Goal: Task Accomplishment & Management: Manage account settings

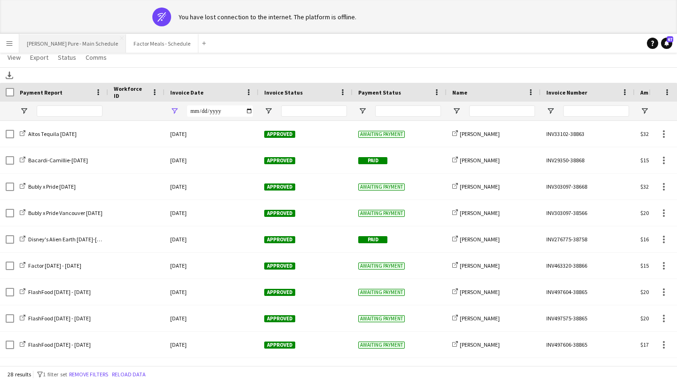
click at [68, 42] on button "[PERSON_NAME] Pure - Main Schedule Close" at bounding box center [72, 43] width 107 height 18
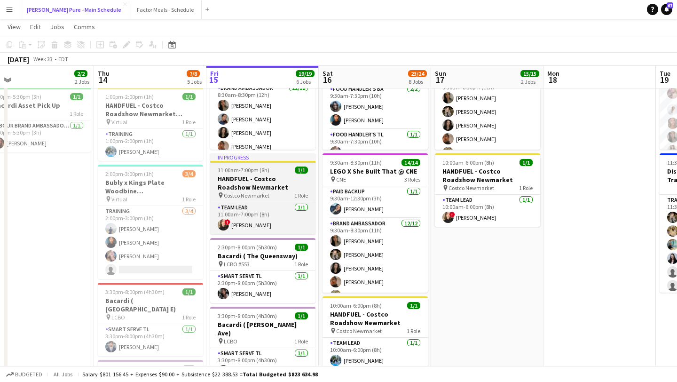
scroll to position [120, 0]
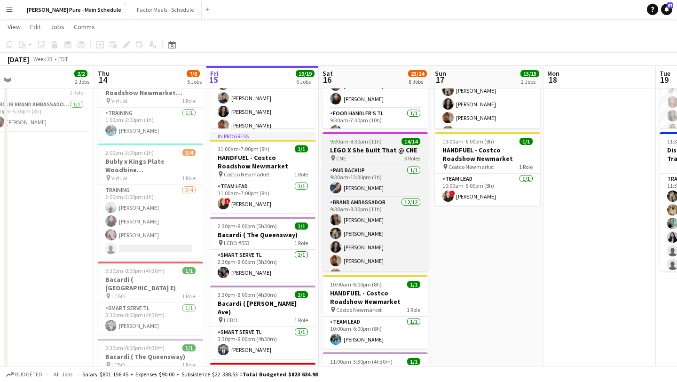
click at [367, 145] on app-job-card "9:30am-8:30pm (11h) 14/14 LEGO X She Built That @ CNE pin CNE 3 Roles Paid Back…" at bounding box center [375, 201] width 105 height 139
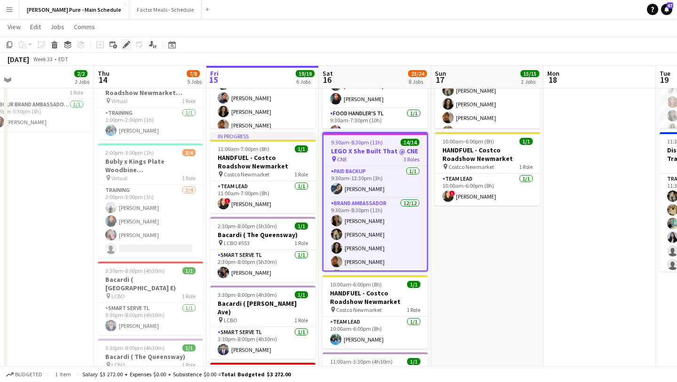
click at [129, 45] on icon "Edit" at bounding box center [127, 45] width 8 height 8
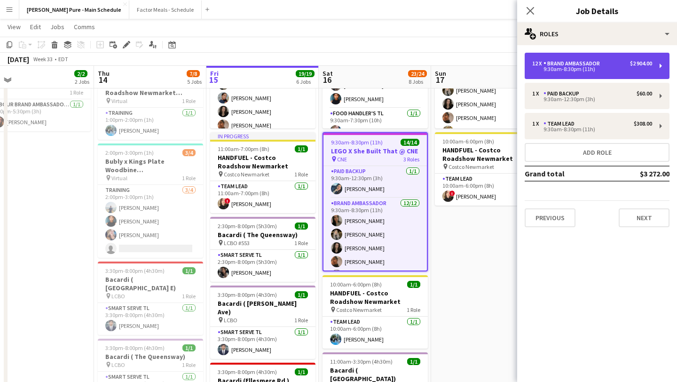
click at [590, 61] on div "Brand Ambassador" at bounding box center [574, 63] width 60 height 7
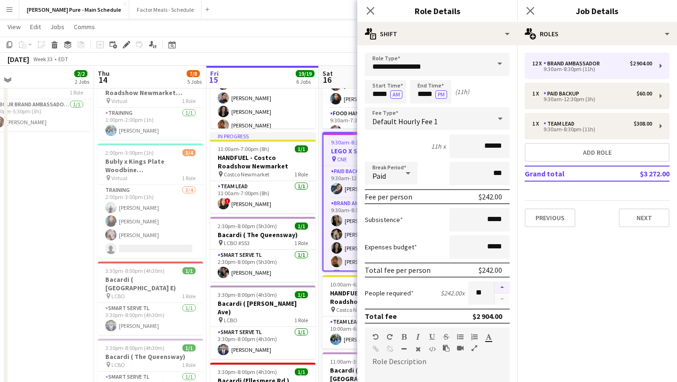
click at [503, 286] on button "button" at bounding box center [502, 287] width 15 height 12
type input "**"
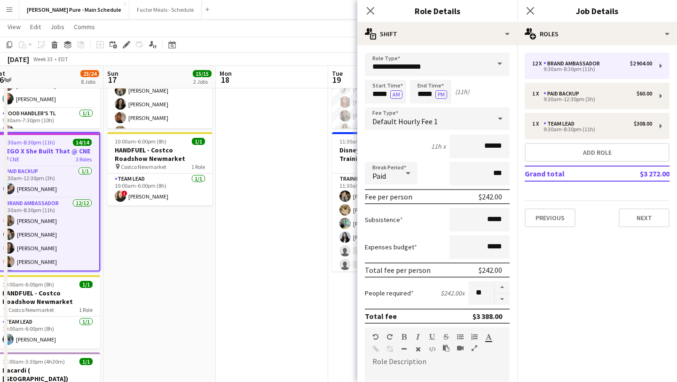
scroll to position [0, 0]
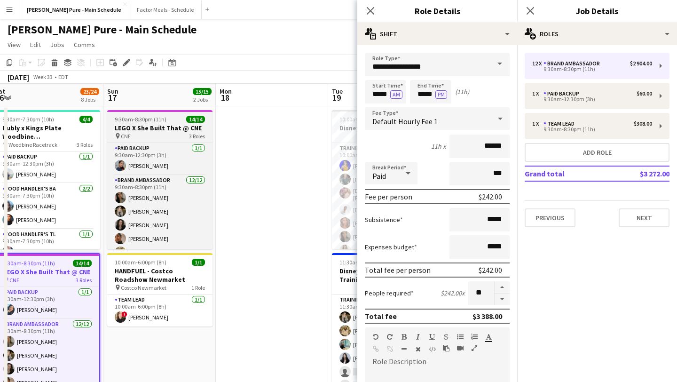
click at [158, 127] on h3 "LEGO X She Built That @ CNE" at bounding box center [159, 128] width 105 height 8
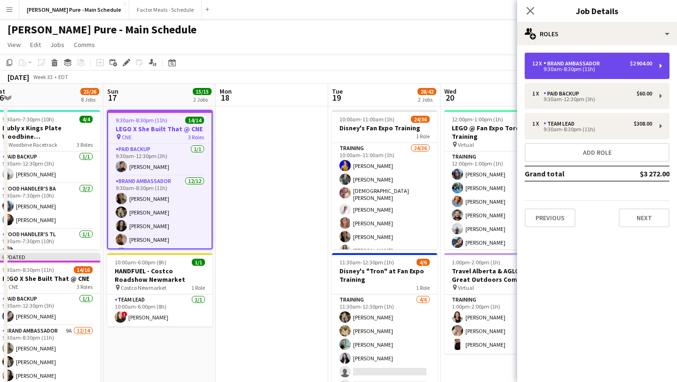
click at [607, 64] on div "12 x Brand Ambassador $2 904.00" at bounding box center [593, 63] width 120 height 7
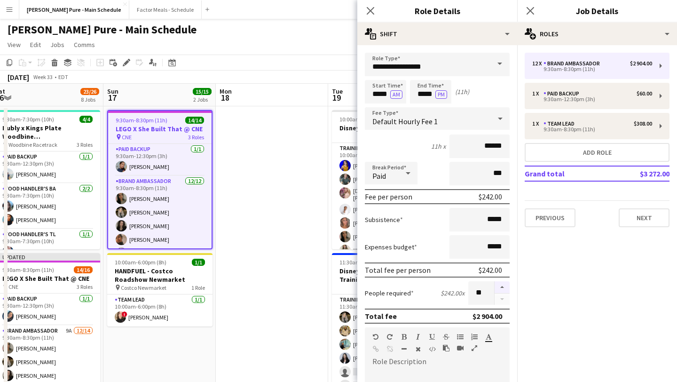
click at [503, 284] on button "button" at bounding box center [502, 287] width 15 height 12
type input "**"
click at [534, 8] on icon at bounding box center [530, 10] width 9 height 9
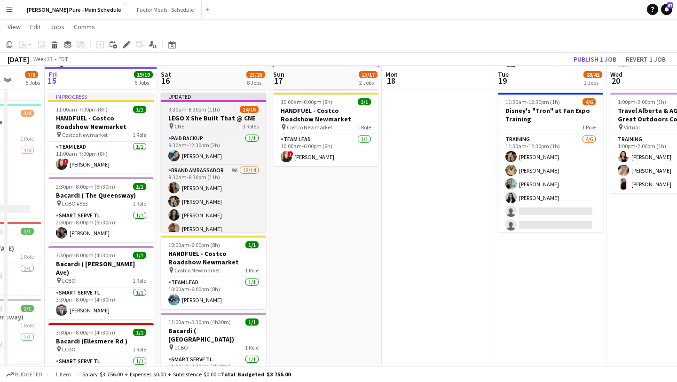
scroll to position [161, 0]
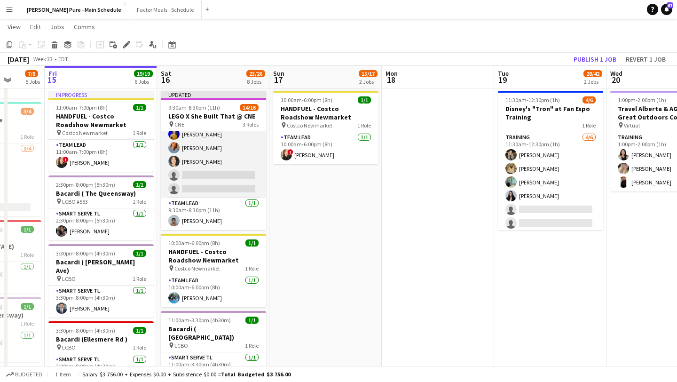
click at [212, 177] on app-card-role "Brand Ambassador 9A 12/14 9:30am-8:30pm (11h) Sarah Nuri Sohila Azimi Emily Cal…" at bounding box center [213, 93] width 105 height 209
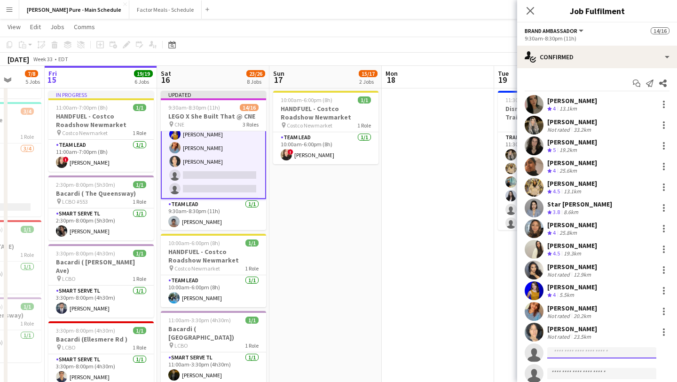
click at [586, 348] on input at bounding box center [602, 352] width 109 height 11
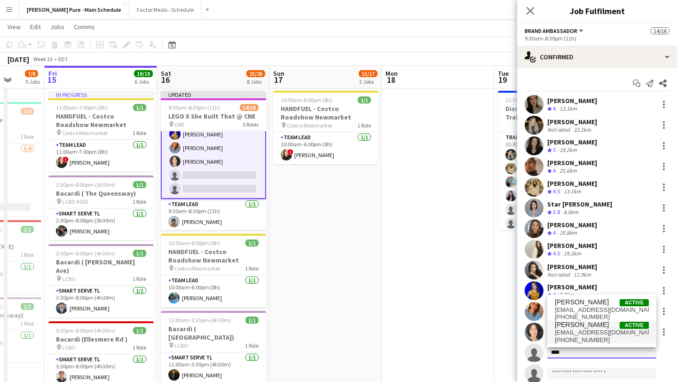
type input "****"
click at [590, 329] on span "shakirav@gmail.com" at bounding box center [602, 333] width 94 height 8
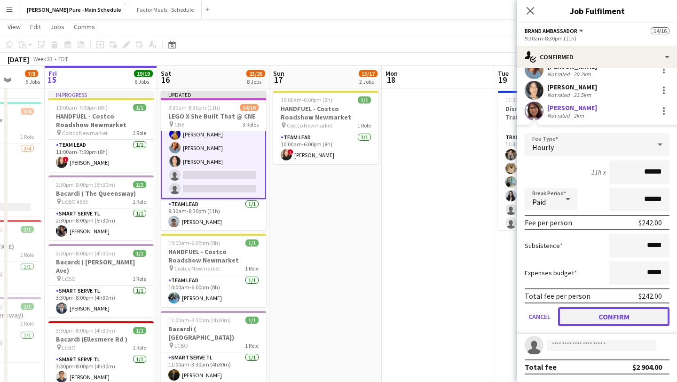
click at [620, 322] on button "Confirm" at bounding box center [614, 316] width 112 height 19
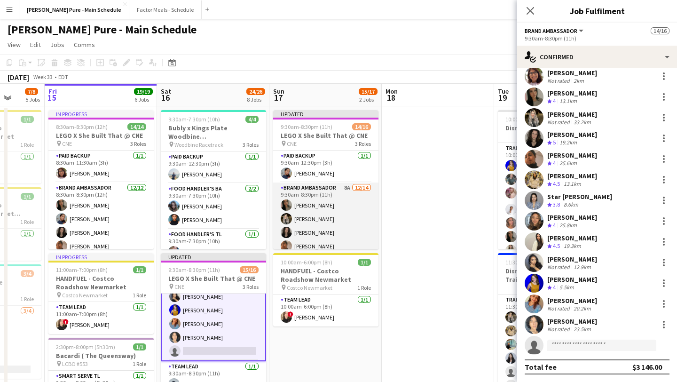
scroll to position [175, 0]
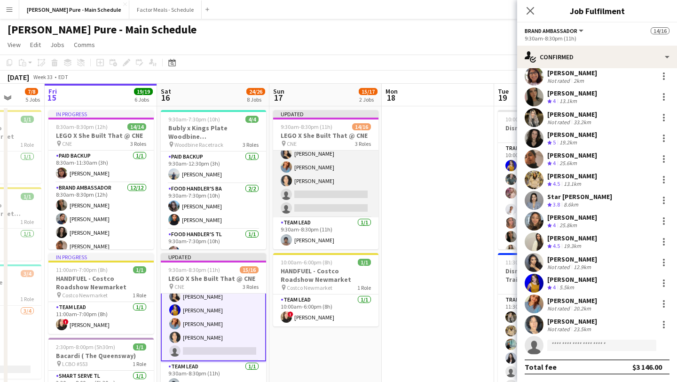
click at [328, 202] on app-card-role "Brand Ambassador 8A 12/14 9:30am-8:30pm (11h) Sarah Nuri Sohila Azimi Emily Cal…" at bounding box center [325, 112] width 105 height 209
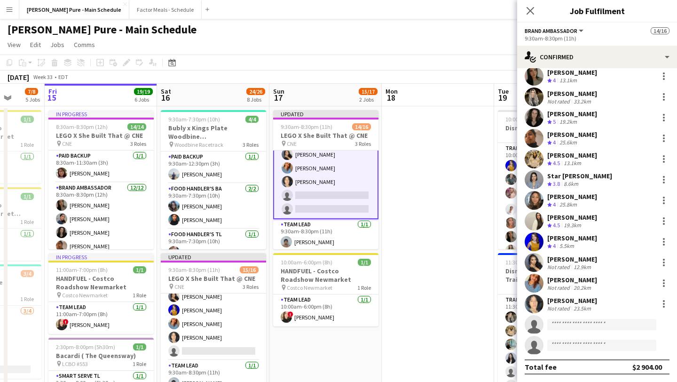
scroll to position [175, 0]
click at [580, 323] on input at bounding box center [602, 324] width 109 height 11
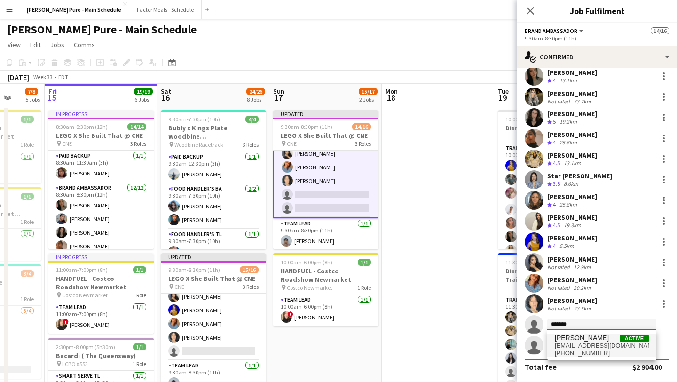
type input "*******"
click at [599, 345] on span "shakirav@gmail.com" at bounding box center [602, 346] width 94 height 8
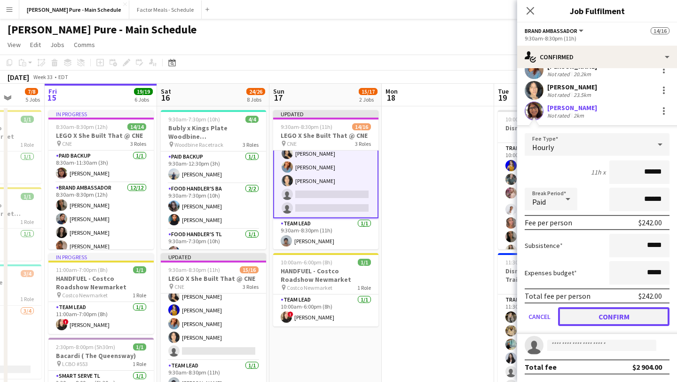
click at [612, 311] on button "Confirm" at bounding box center [614, 316] width 112 height 19
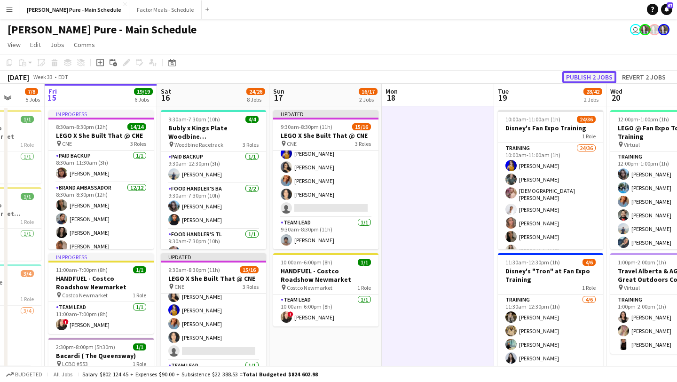
click at [590, 76] on button "Publish 2 jobs" at bounding box center [590, 77] width 54 height 12
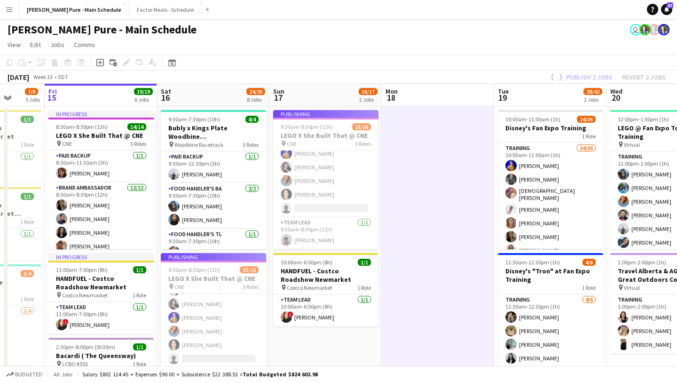
scroll to position [167, 0]
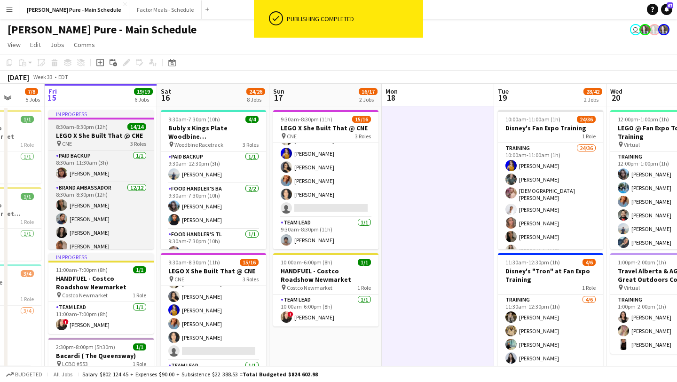
click at [89, 125] on span "8:30am-8:30pm (12h)" at bounding box center [82, 126] width 52 height 7
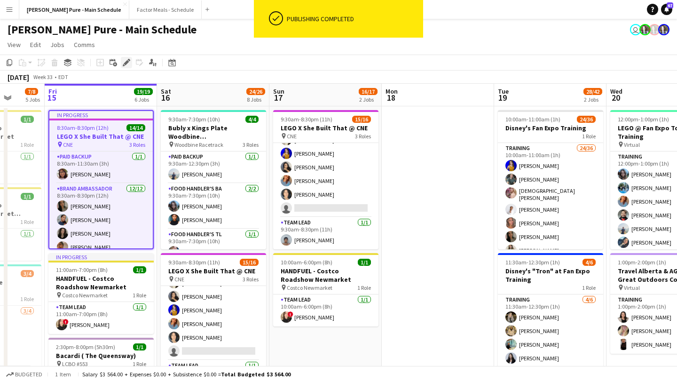
click at [127, 62] on icon at bounding box center [126, 62] width 5 height 5
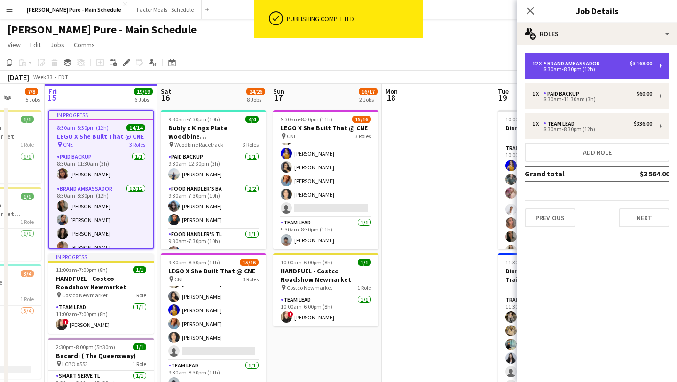
click at [605, 71] on div "8:30am-8:30pm (12h)" at bounding box center [593, 69] width 120 height 5
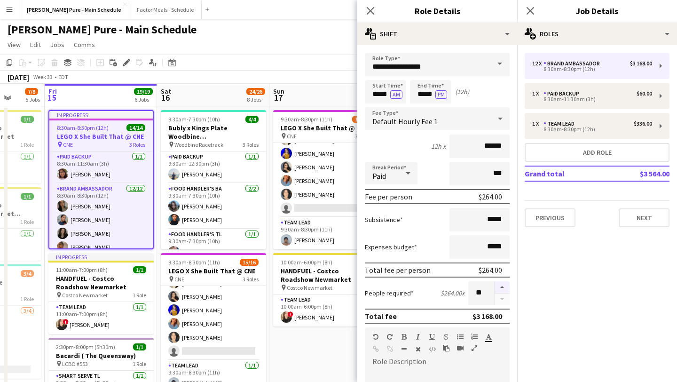
click at [505, 288] on button "button" at bounding box center [502, 287] width 15 height 12
type input "**"
click at [532, 10] on icon "Close pop-in" at bounding box center [530, 10] width 9 height 9
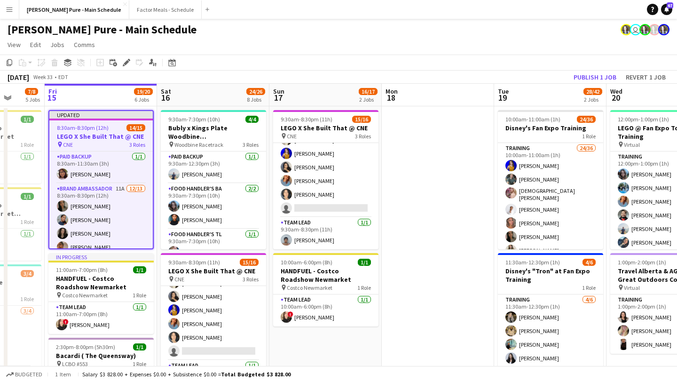
click at [91, 119] on div at bounding box center [101, 120] width 104 height 2
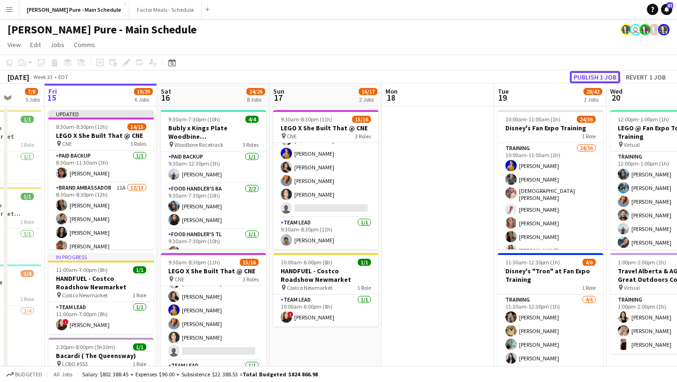
click at [603, 75] on button "Publish 1 job" at bounding box center [595, 77] width 50 height 12
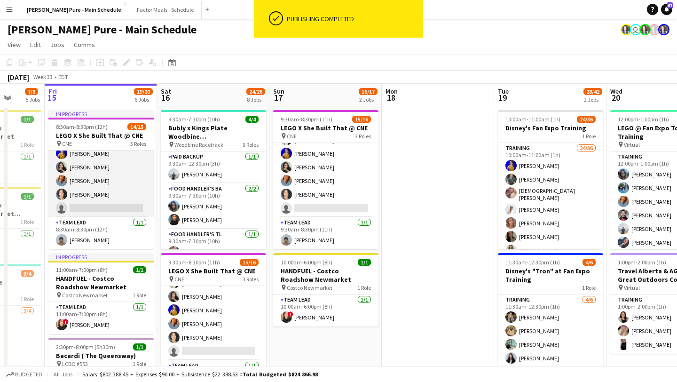
click at [100, 206] on app-card-role "Brand Ambassador 11A 12/13 8:30am-8:30pm (12h) Sarah Nuri Gurleen Kaur Emily Ca…" at bounding box center [100, 120] width 105 height 196
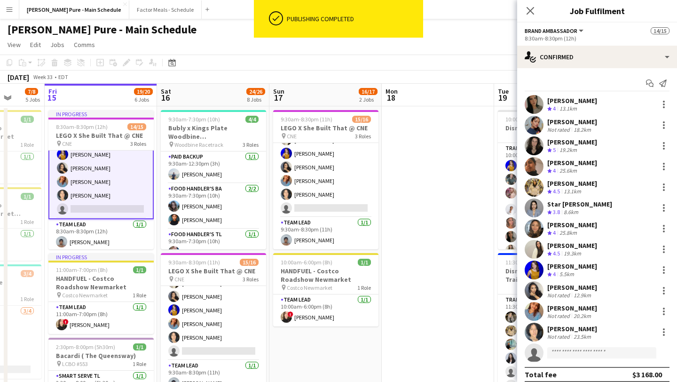
scroll to position [162, 0]
click at [587, 351] on input at bounding box center [602, 352] width 109 height 11
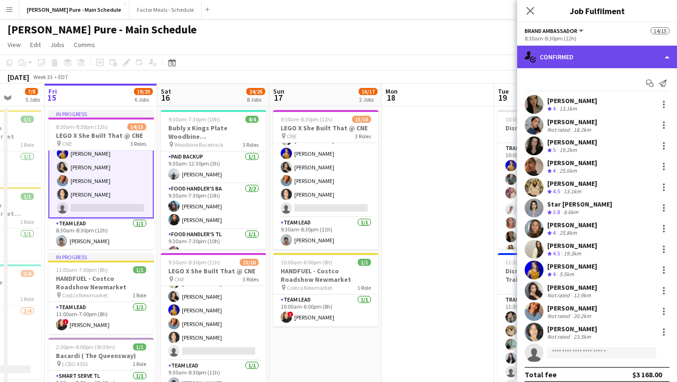
click at [633, 56] on div "single-neutral-actions-check-2 Confirmed" at bounding box center [598, 57] width 160 height 23
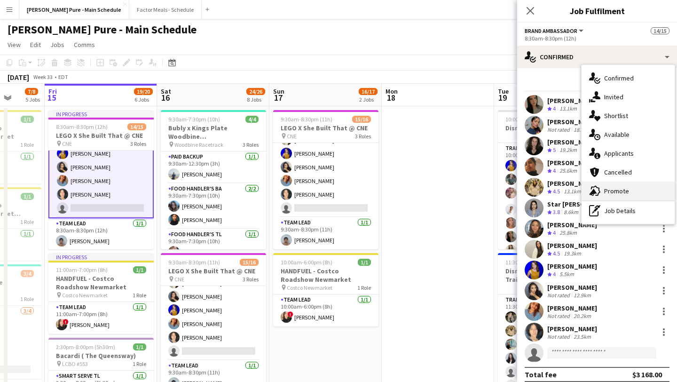
click at [631, 190] on div "advertising-megaphone Promote" at bounding box center [628, 191] width 93 height 19
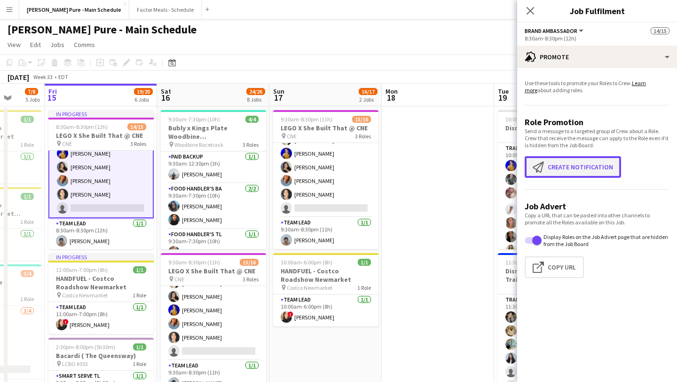
click at [572, 177] on button "Create notification Create notification" at bounding box center [573, 167] width 96 height 22
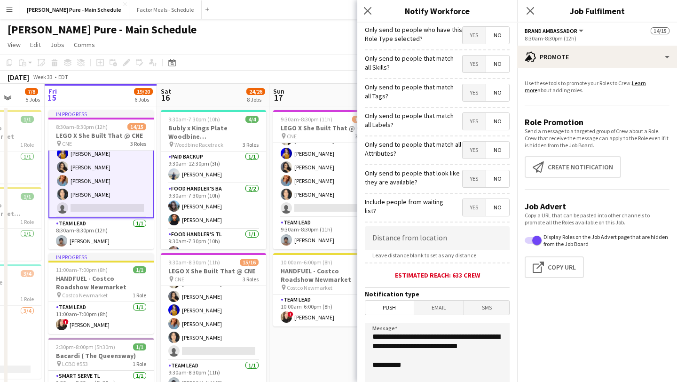
click at [436, 308] on span "Email" at bounding box center [439, 308] width 50 height 14
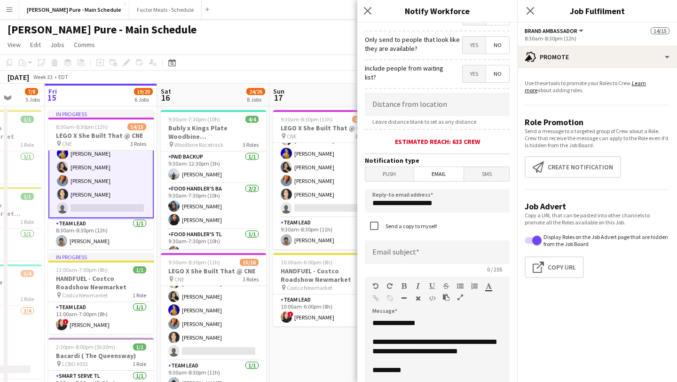
scroll to position [137, 0]
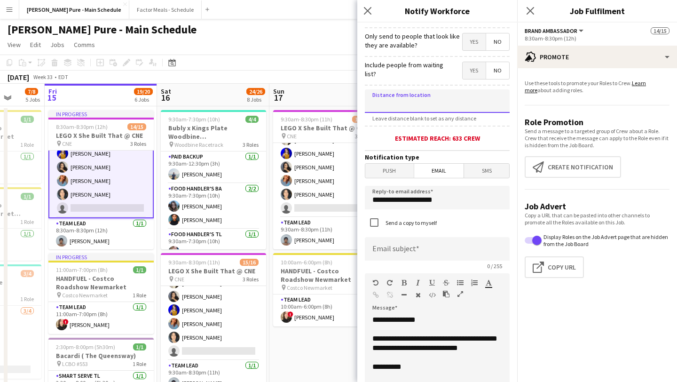
click at [452, 98] on input at bounding box center [437, 101] width 145 height 24
type input "******"
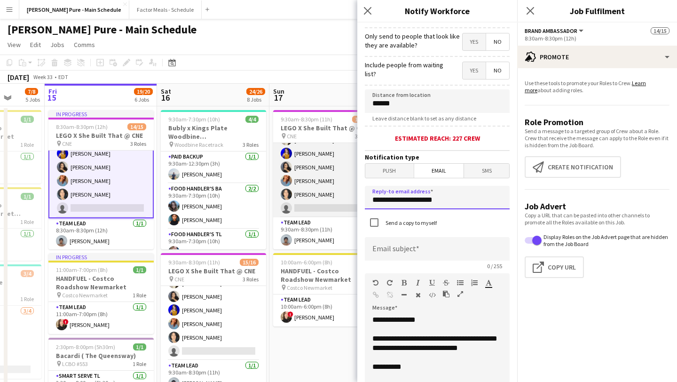
drag, startPoint x: 456, startPoint y: 208, endPoint x: 349, endPoint y: 202, distance: 107.4
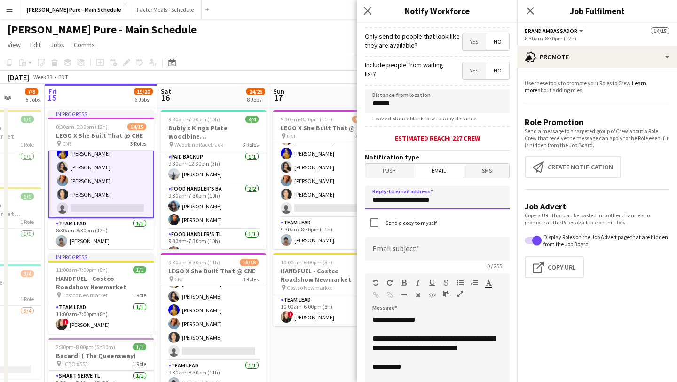
type input "**********"
click at [391, 243] on input at bounding box center [437, 249] width 145 height 24
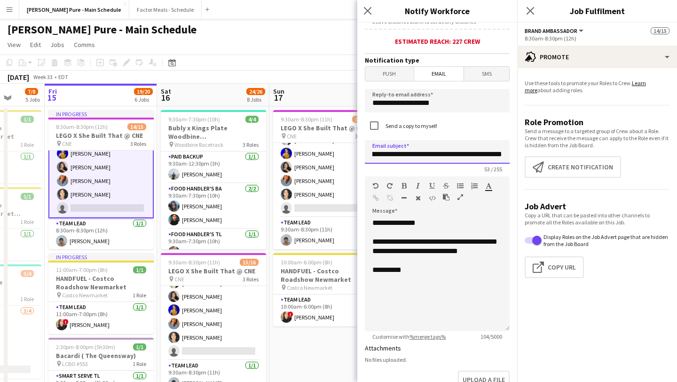
scroll to position [237, 0]
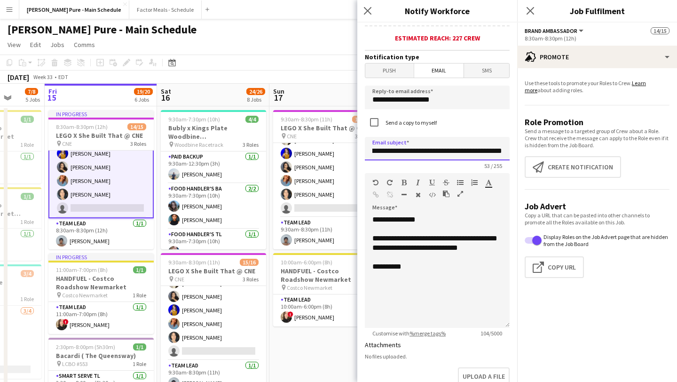
type input "**********"
click at [372, 276] on div "**********" at bounding box center [437, 271] width 145 height 113
click at [394, 281] on div at bounding box center [438, 275] width 130 height 9
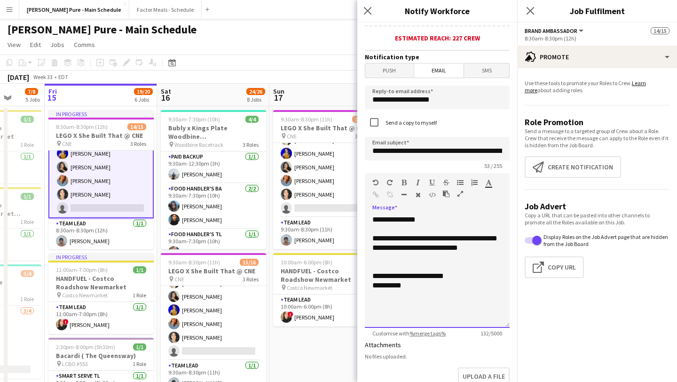
click at [429, 308] on div "**********" at bounding box center [437, 271] width 145 height 113
drag, startPoint x: 424, startPoint y: 256, endPoint x: 433, endPoint y: 237, distance: 21.1
click at [433, 237] on div "**********" at bounding box center [437, 271] width 145 height 113
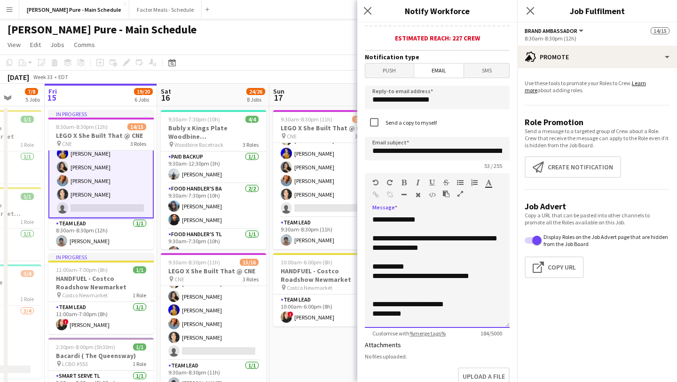
click at [455, 279] on div "**********" at bounding box center [438, 308] width 130 height 75
click at [406, 287] on div "**********" at bounding box center [438, 308] width 130 height 75
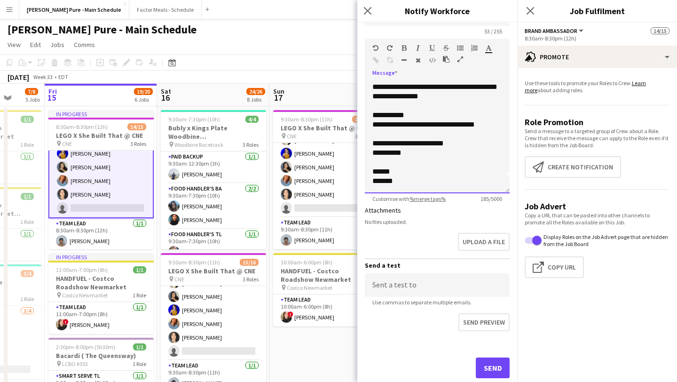
scroll to position [396, 0]
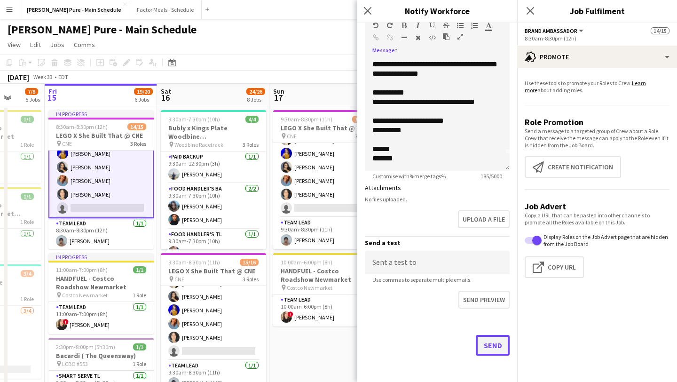
click at [497, 348] on button "Send" at bounding box center [493, 345] width 34 height 21
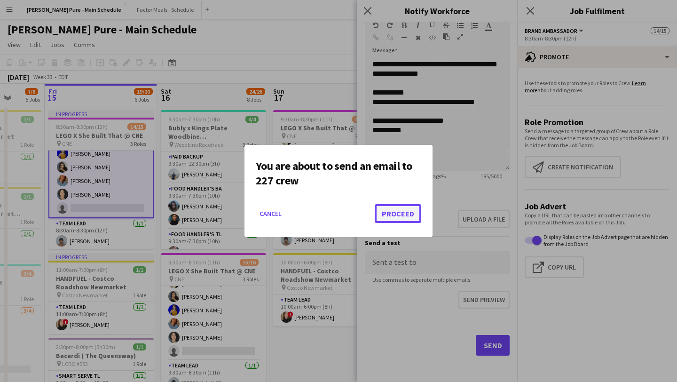
click at [401, 219] on button "Proceed" at bounding box center [398, 213] width 47 height 19
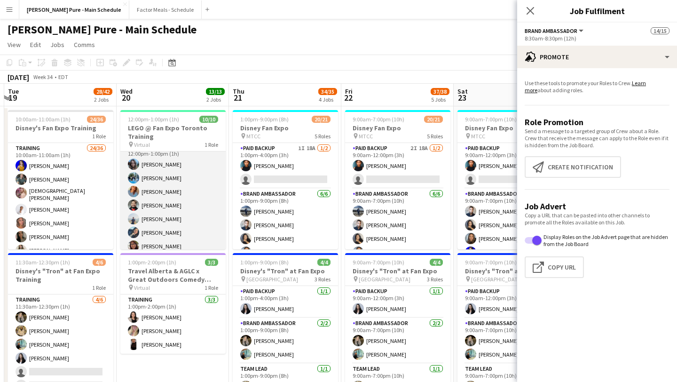
scroll to position [0, 0]
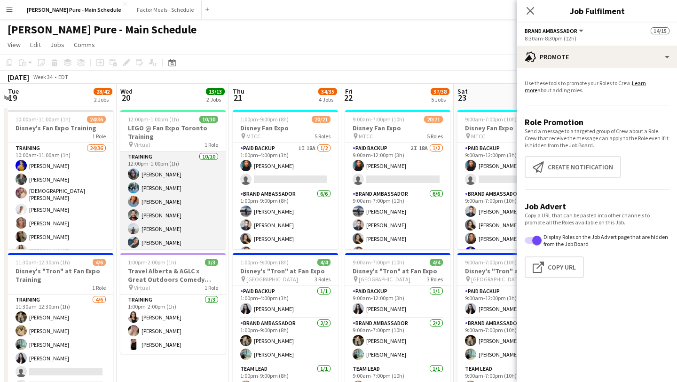
click at [176, 201] on app-card-role "Training 10/10 12:00pm-1:00pm (1h) Liliya Chvalyuk Honey Lee Sukhmani Kaur Fais…" at bounding box center [172, 230] width 105 height 158
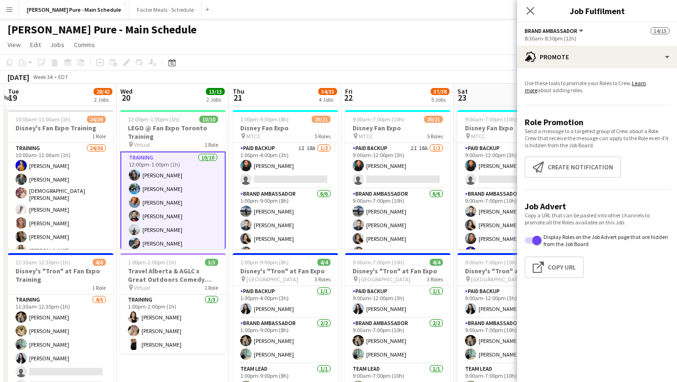
click at [158, 206] on app-card-role "Training 10/10 12:00pm-1:00pm (1h) Liliya Chvalyuk Honey Lee Sukhmani Kaur Fais…" at bounding box center [172, 230] width 105 height 159
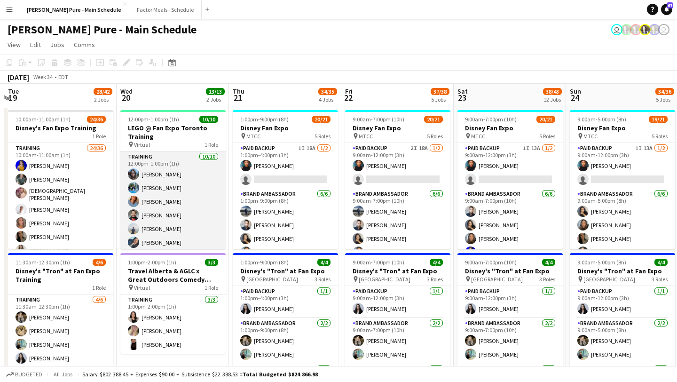
click at [158, 206] on app-card-role "Training 10/10 12:00pm-1:00pm (1h) Liliya Chvalyuk Honey Lee Sukhmani Kaur Fais…" at bounding box center [172, 230] width 105 height 158
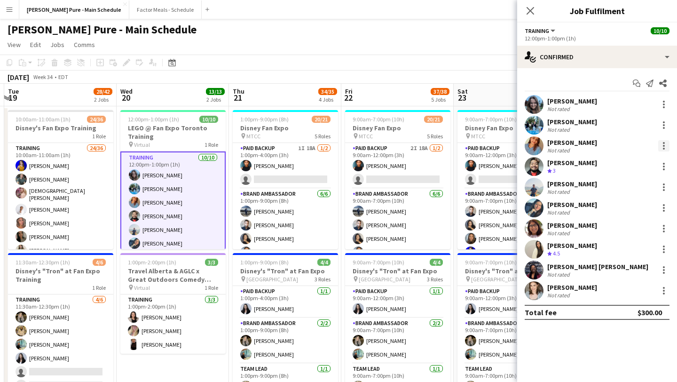
click at [665, 143] on div at bounding box center [664, 145] width 11 height 11
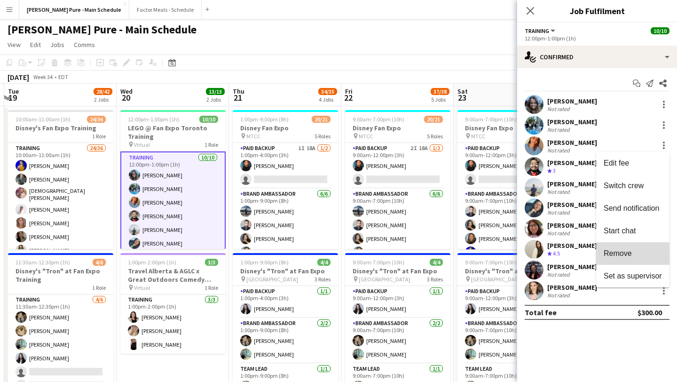
click at [622, 253] on span "Remove" at bounding box center [618, 253] width 28 height 8
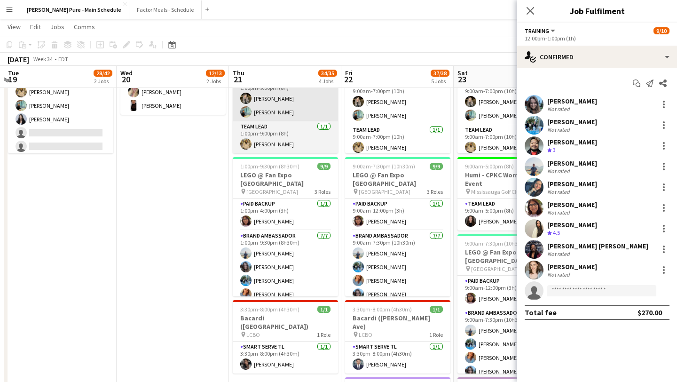
scroll to position [238, 0]
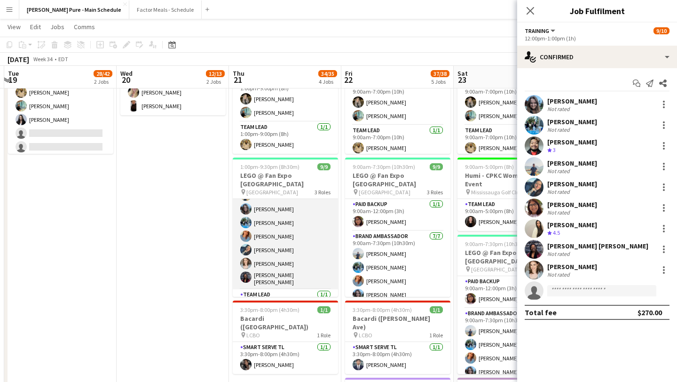
click at [294, 231] on app-card-role "Brand Ambassador 7/7 1:00pm-9:30pm (8h30m) Chirag Ghotikar Liliya Chvalyuk Hone…" at bounding box center [285, 231] width 105 height 117
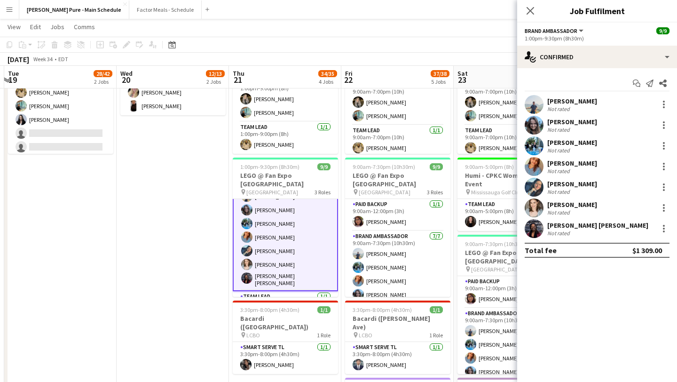
scroll to position [59, 0]
click at [669, 166] on div at bounding box center [664, 166] width 11 height 11
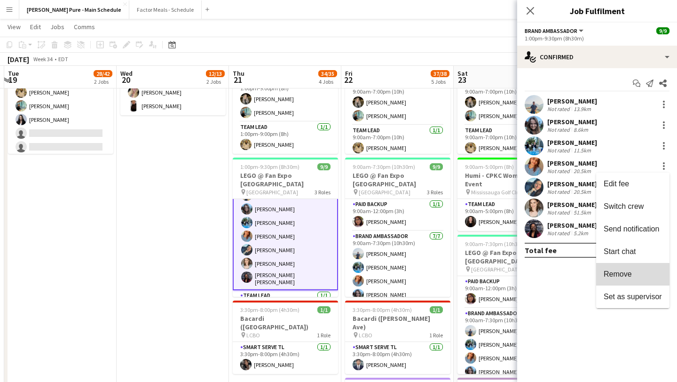
click at [638, 279] on button "Remove" at bounding box center [633, 274] width 73 height 23
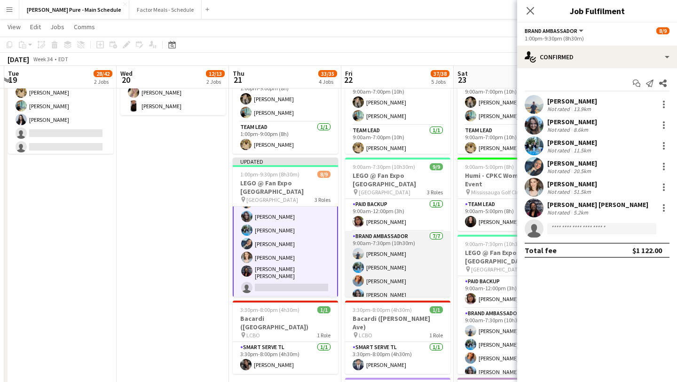
scroll to position [72, 0]
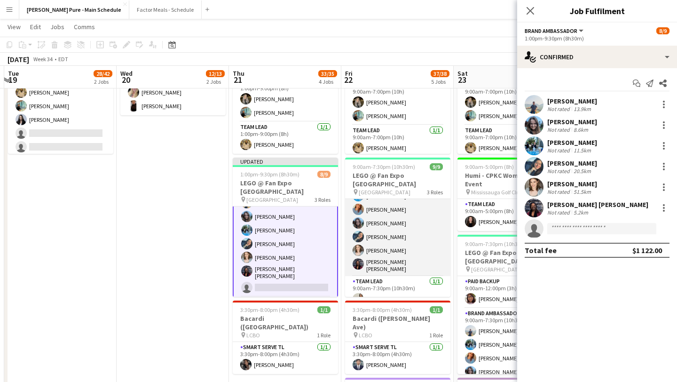
click at [398, 199] on app-card-role "Brand Ambassador 7/7 9:00am-7:30pm (10h30m) Chirag Ghotikar Honey Lee Sukhmani …" at bounding box center [397, 217] width 105 height 117
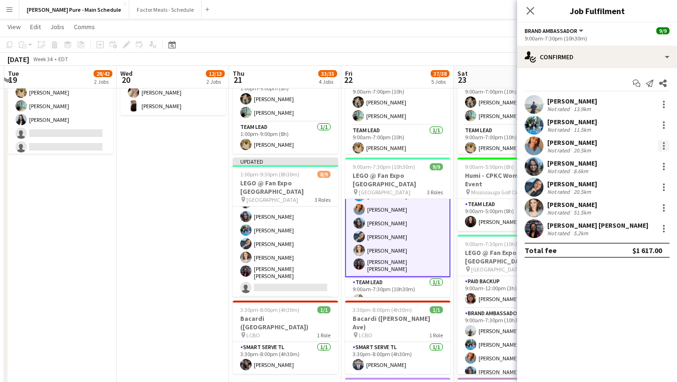
click at [664, 146] on div at bounding box center [664, 145] width 11 height 11
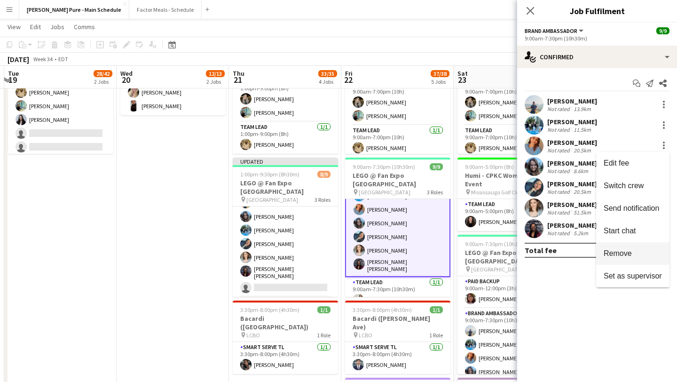
click at [643, 243] on button "Remove" at bounding box center [633, 253] width 73 height 23
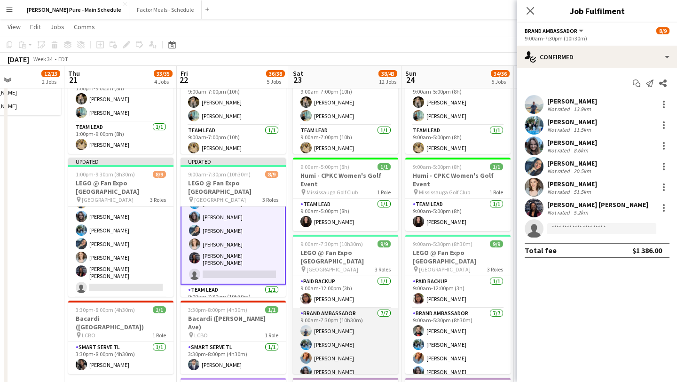
scroll to position [72, 0]
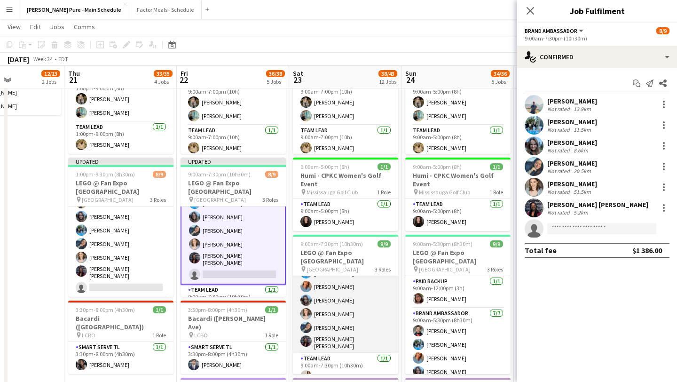
click at [348, 279] on app-card-role "Brand Ambassador 7/7 9:00am-7:30pm (10h30m) Chirag Ghotikar Honey Lee Sukhmani …" at bounding box center [345, 295] width 105 height 117
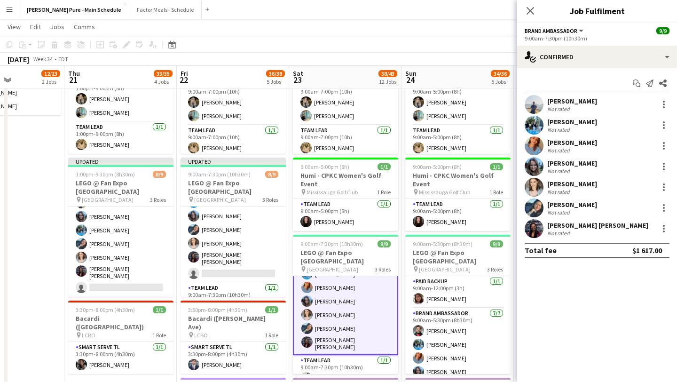
scroll to position [72, 0]
click at [663, 144] on div at bounding box center [664, 145] width 11 height 11
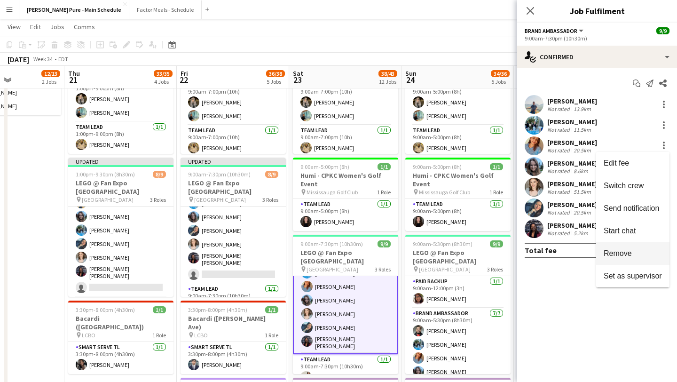
click at [635, 253] on span "Remove" at bounding box center [633, 253] width 58 height 8
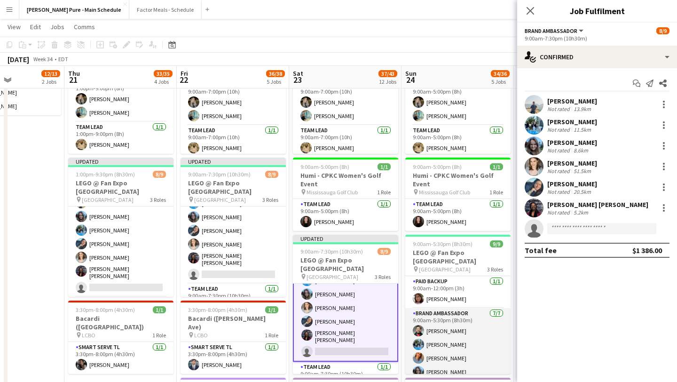
scroll to position [5, 0]
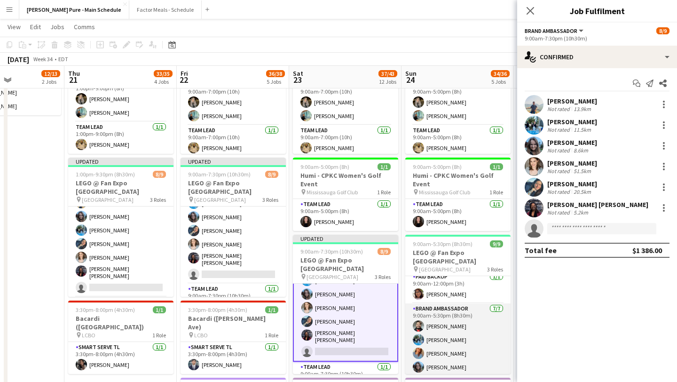
click at [456, 351] on app-card-role "Brand Ambassador 7/7 9:00am-5:30pm (8h30m) Faisal Khawaja Honey Lee Sukhmani Ka…" at bounding box center [458, 360] width 105 height 114
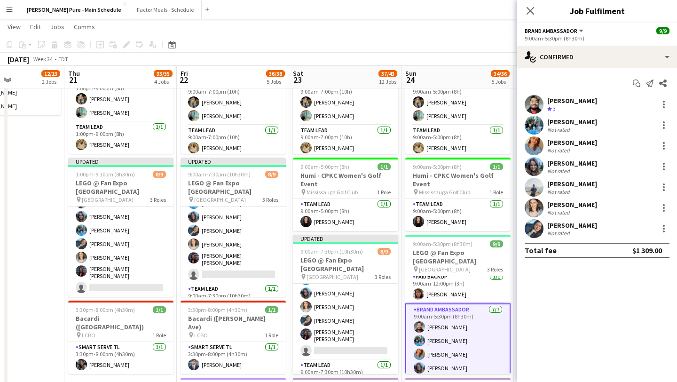
scroll to position [72, 0]
click at [666, 143] on div at bounding box center [664, 145] width 11 height 11
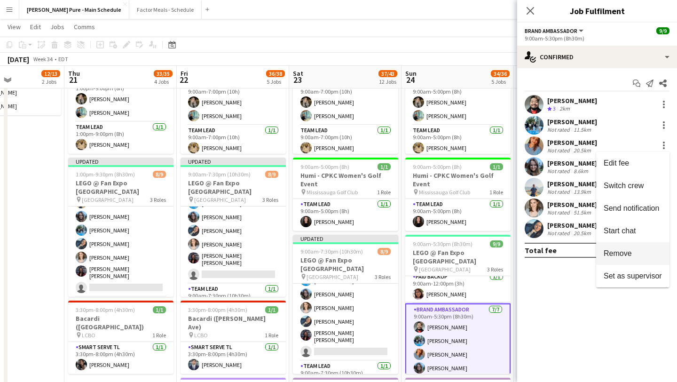
click at [629, 250] on span "Remove" at bounding box center [618, 253] width 28 height 8
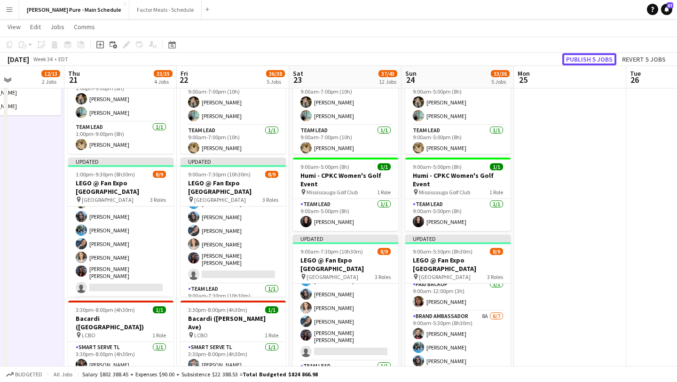
click at [602, 54] on button "Publish 5 jobs" at bounding box center [590, 59] width 54 height 12
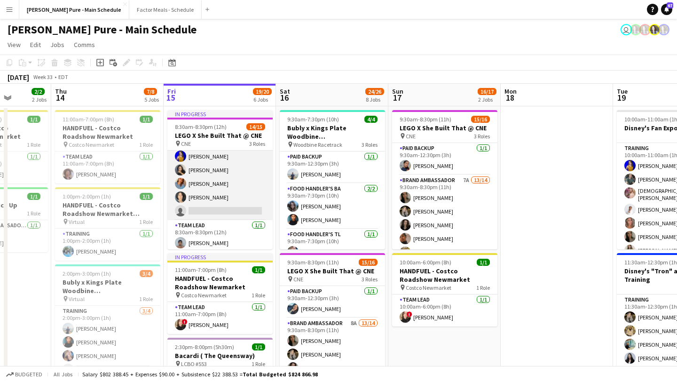
scroll to position [161, 0]
click at [234, 208] on app-card-role "Brand Ambassador 11A 12/13 8:30am-8:30pm (12h) Sarah Nuri Gurleen Kaur Emily Ca…" at bounding box center [219, 120] width 105 height 196
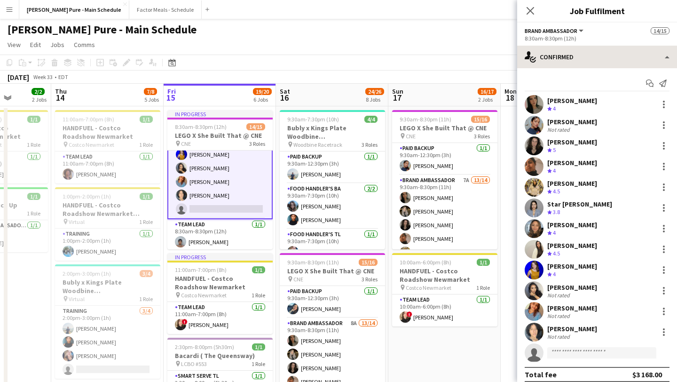
scroll to position [162, 0]
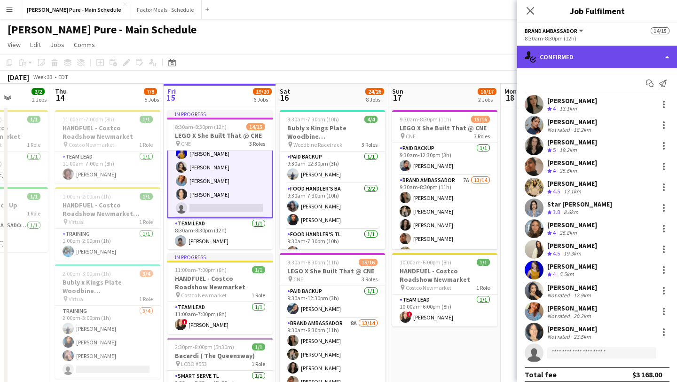
click at [655, 54] on div "single-neutral-actions-check-2 Confirmed" at bounding box center [598, 57] width 160 height 23
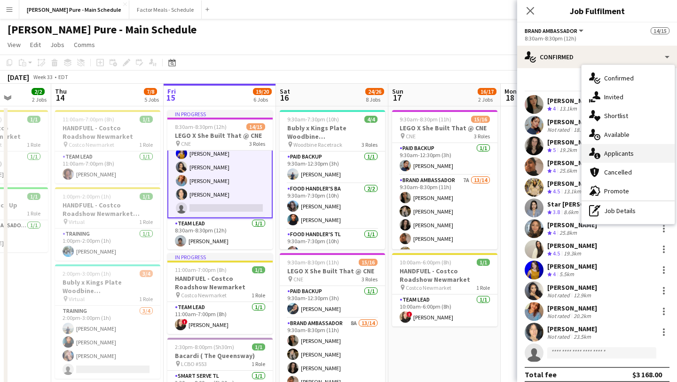
click at [637, 153] on div "single-neutral-actions-information Applicants" at bounding box center [628, 153] width 93 height 19
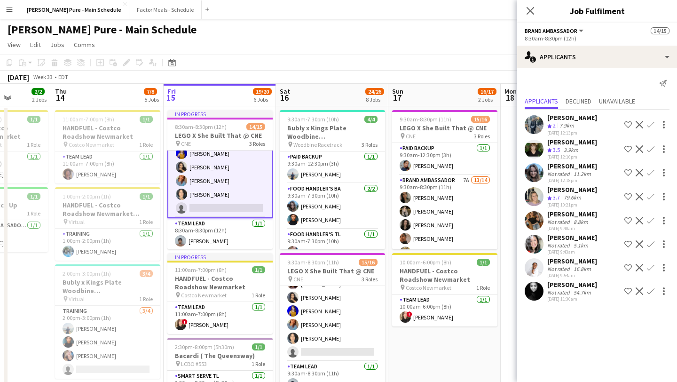
scroll to position [167, 0]
click at [311, 361] on app-card-role "Team Lead 1/1 9:30am-8:30pm (11h) Kelc Noble" at bounding box center [332, 377] width 105 height 32
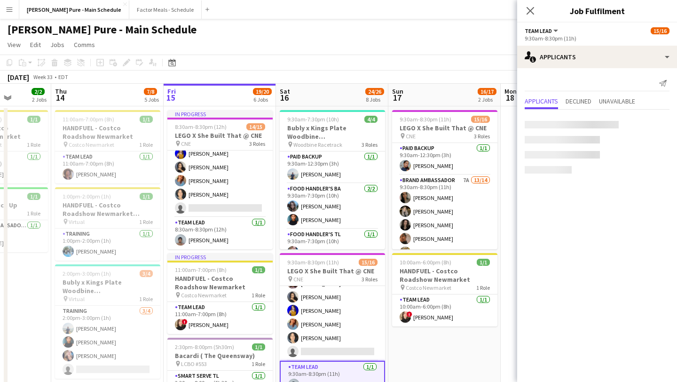
scroll to position [161, 0]
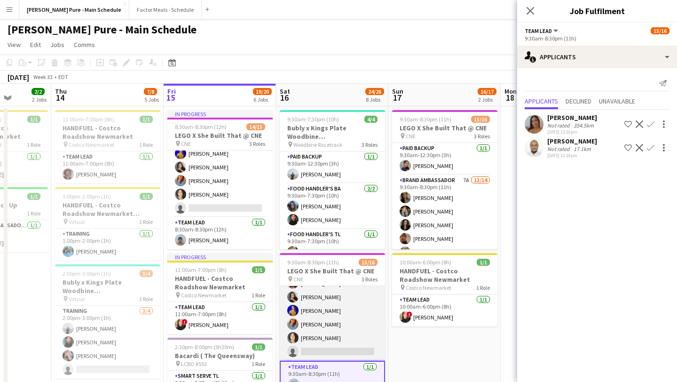
click at [315, 349] on app-card-role "Brand Ambassador 8A 13/14 9:30am-8:30pm (11h) Sarah Nuri Sohila Azimi Emily Cal…" at bounding box center [332, 255] width 105 height 209
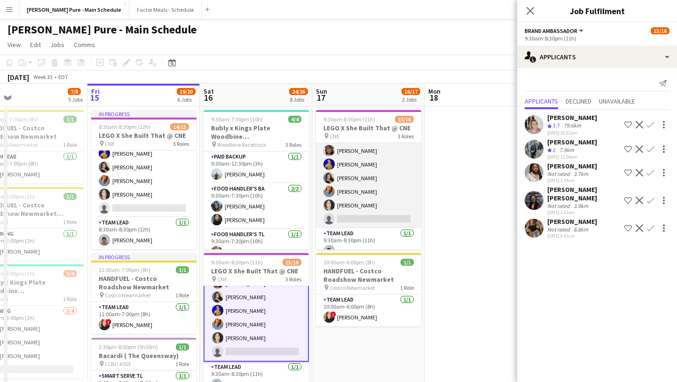
scroll to position [159, 0]
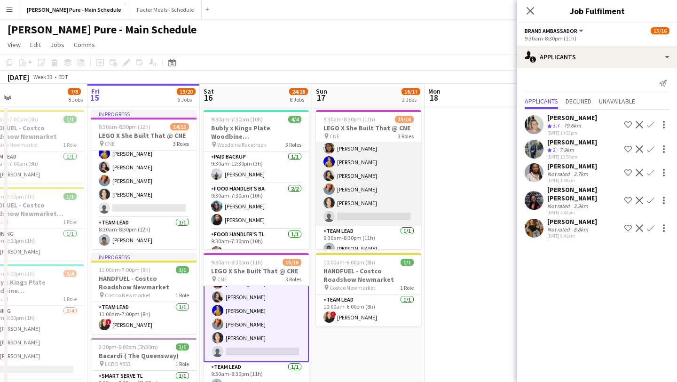
click at [370, 204] on app-card-role "Brand Ambassador 7A 13/14 9:30am-8:30pm (11h) Sarah Nuri Sohila Azimi Emily Cal…" at bounding box center [368, 120] width 105 height 209
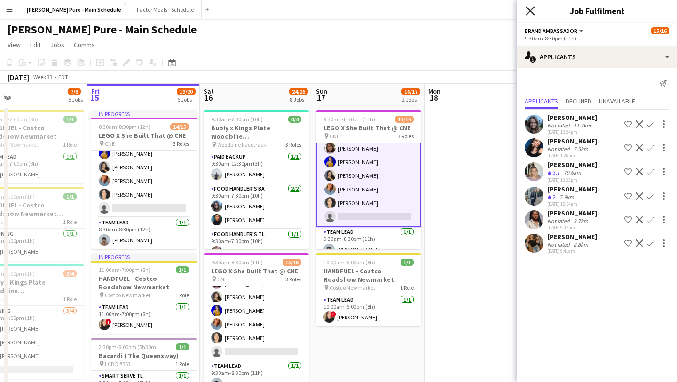
click at [529, 14] on icon "Close pop-in" at bounding box center [530, 10] width 9 height 9
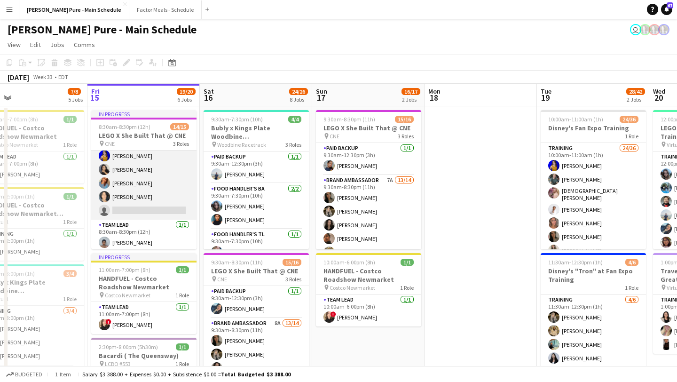
scroll to position [161, 0]
click at [141, 205] on app-card-role "Brand Ambassador 11A 12/13 8:30am-8:30pm (12h) Sarah Nuri Gurleen Kaur Emily Ca…" at bounding box center [143, 120] width 105 height 196
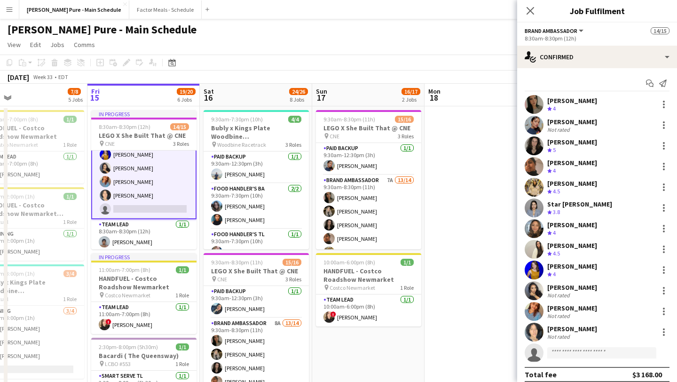
scroll to position [162, 0]
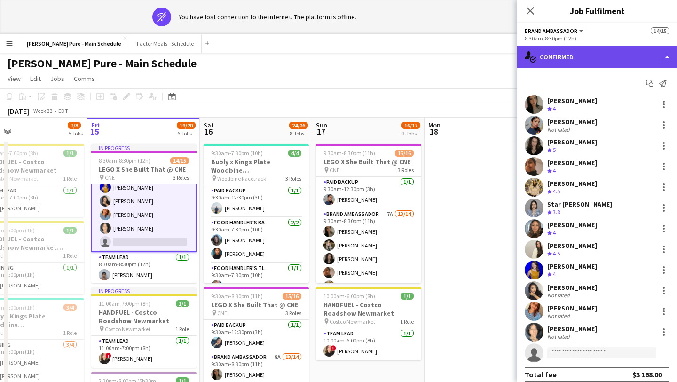
click at [636, 58] on div "single-neutral-actions-check-2 Confirmed" at bounding box center [598, 57] width 160 height 23
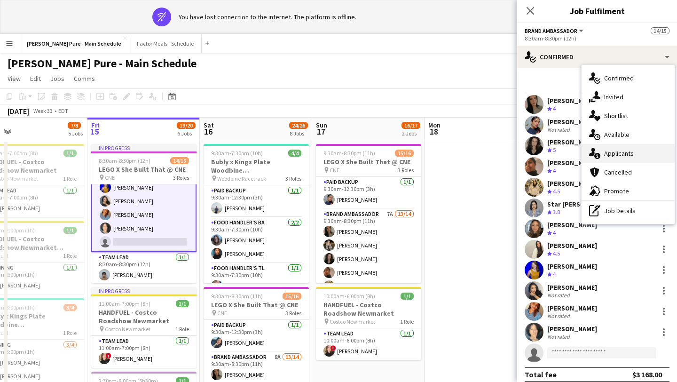
click at [635, 151] on div "single-neutral-actions-information Applicants" at bounding box center [628, 153] width 93 height 19
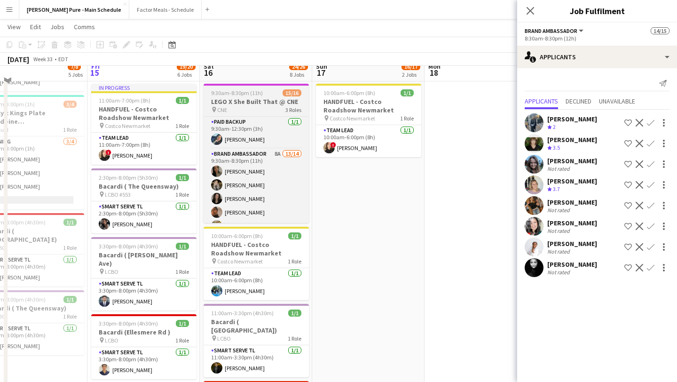
scroll to position [171, 0]
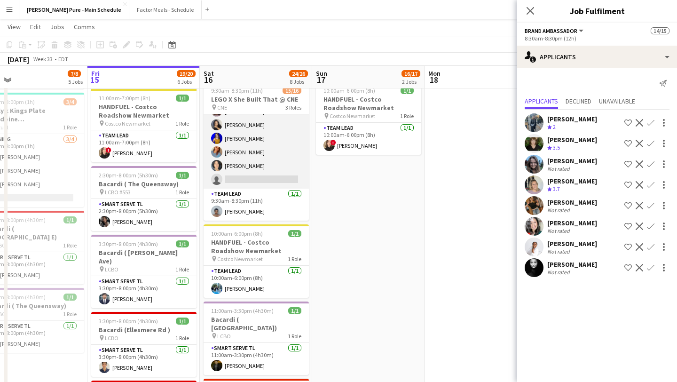
click at [257, 178] on app-card-role "Brand Ambassador 8A 13/14 9:30am-8:30pm (11h) Sarah Nuri Sohila Azimi Emily Cal…" at bounding box center [256, 83] width 105 height 209
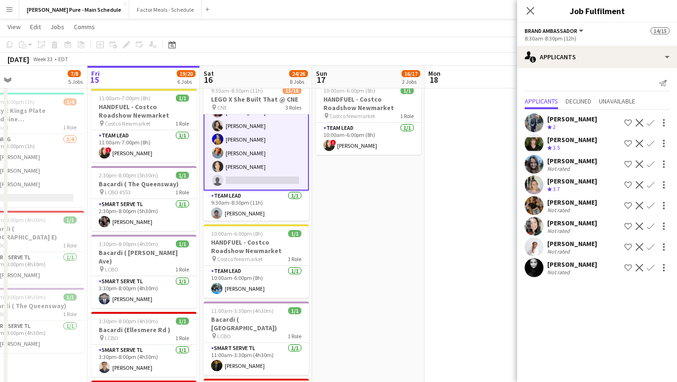
scroll to position [168, 0]
click at [259, 170] on app-card-role "Brand Ambassador 8A 13/14 9:30am-8:30pm (11h) Sarah Nuri Sohila Azimi Emily Cal…" at bounding box center [256, 83] width 105 height 211
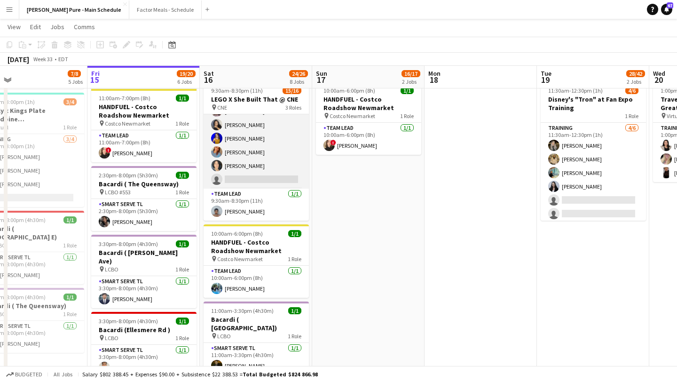
click at [259, 170] on app-card-role "Brand Ambassador 8A 13/14 9:30am-8:30pm (11h) Sarah Nuri Sohila Azimi Emily Cal…" at bounding box center [256, 83] width 105 height 209
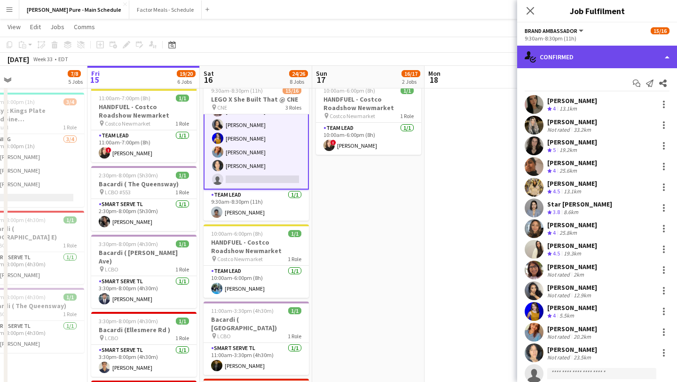
click at [622, 61] on div "single-neutral-actions-check-2 Confirmed" at bounding box center [598, 57] width 160 height 23
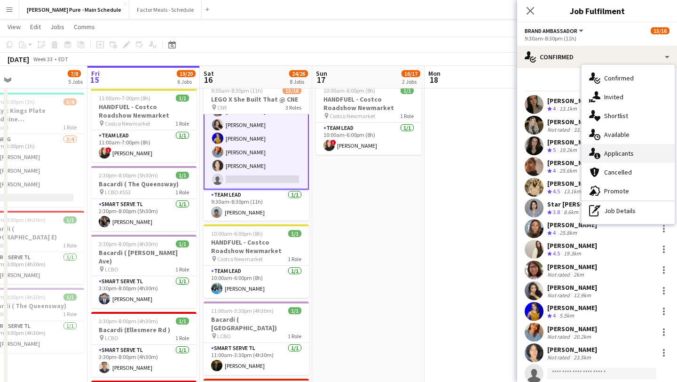
click at [630, 156] on div "single-neutral-actions-information Applicants" at bounding box center [628, 153] width 93 height 19
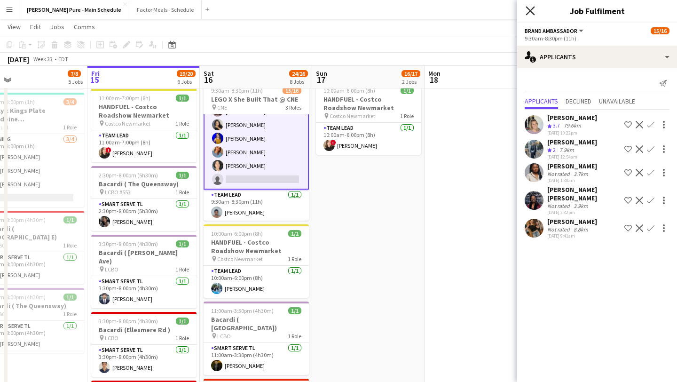
click at [527, 13] on icon "Close pop-in" at bounding box center [530, 10] width 9 height 9
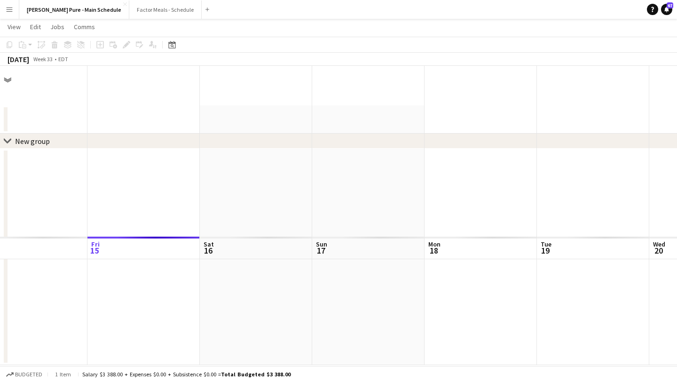
scroll to position [0, 0]
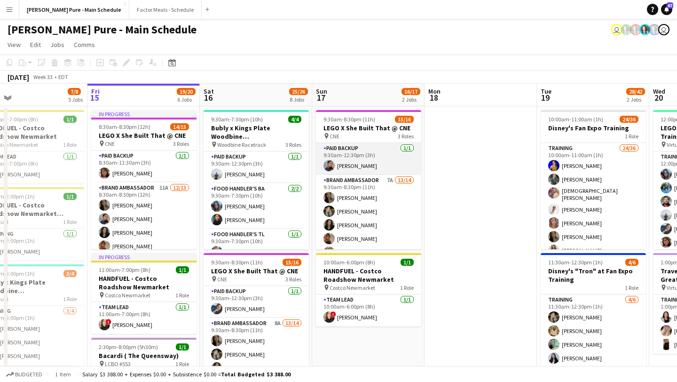
click at [386, 168] on app-card-role "Paid Backup 1/1 9:30am-12:30pm (3h) Gurleen Kaur" at bounding box center [368, 159] width 105 height 32
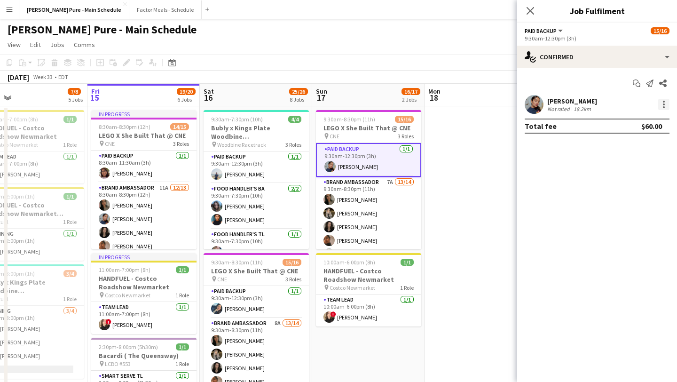
click at [666, 102] on div at bounding box center [664, 104] width 11 height 11
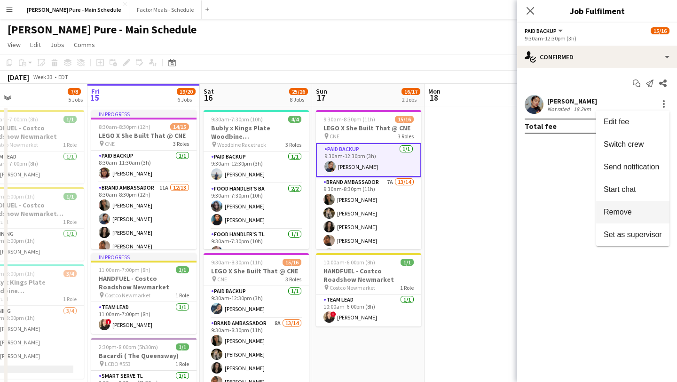
click at [634, 216] on span "Remove" at bounding box center [633, 212] width 58 height 8
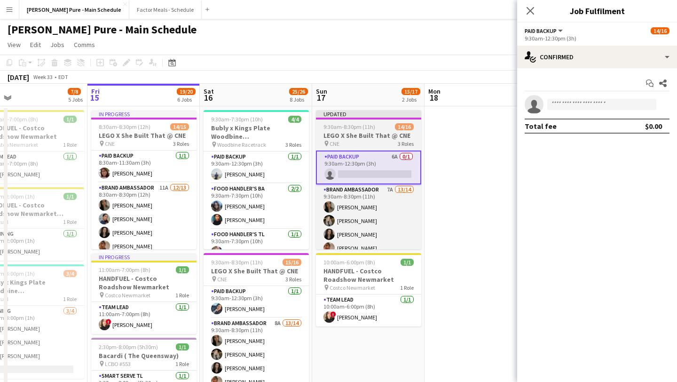
click at [368, 121] on app-job-card "Updated 9:30am-8:30pm (11h) 14/16 LEGO X She Built That @ CNE pin CNE 3 Roles P…" at bounding box center [368, 179] width 105 height 139
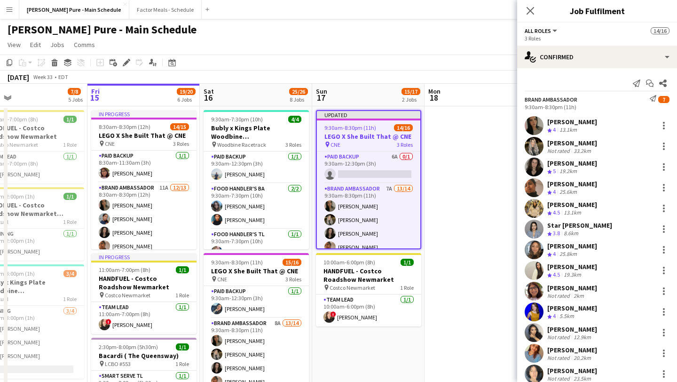
click at [537, 10] on div "Close pop-in" at bounding box center [531, 11] width 26 height 22
click at [532, 10] on icon "Close pop-in" at bounding box center [530, 10] width 9 height 9
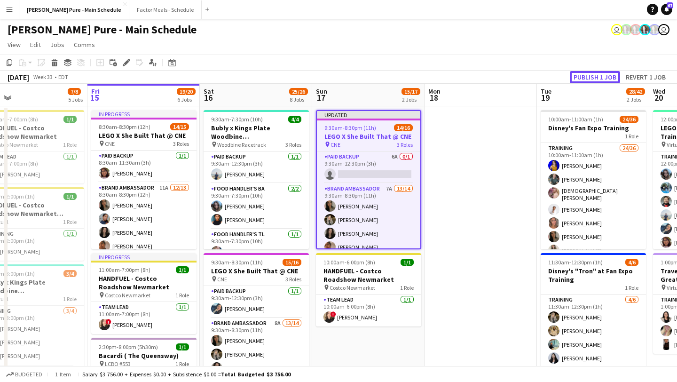
click at [593, 78] on button "Publish 1 job" at bounding box center [595, 77] width 50 height 12
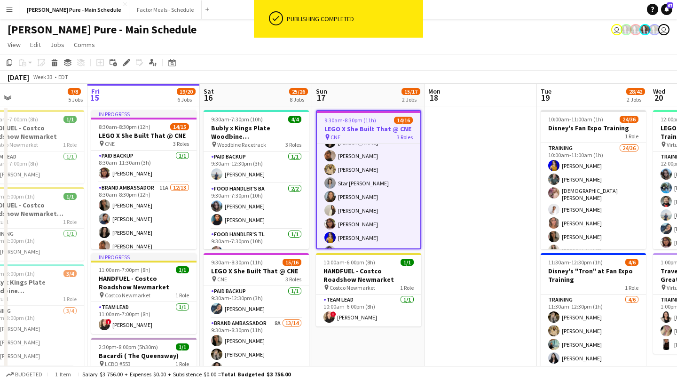
scroll to position [169, 0]
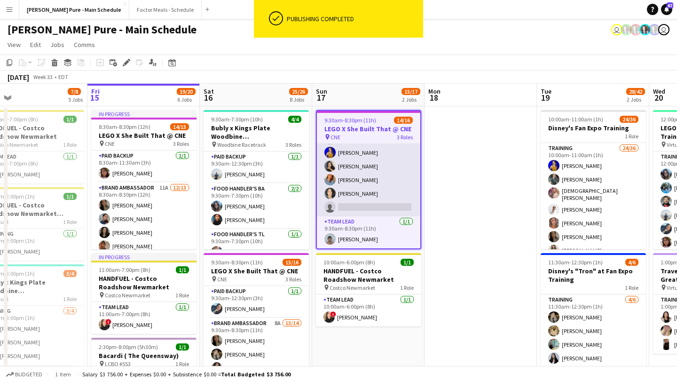
click at [364, 199] on app-card-role "Brand Ambassador 7A 13/14 9:30am-8:30pm (11h) Sarah Nuri Sohila Azimi Emily Cal…" at bounding box center [369, 111] width 104 height 209
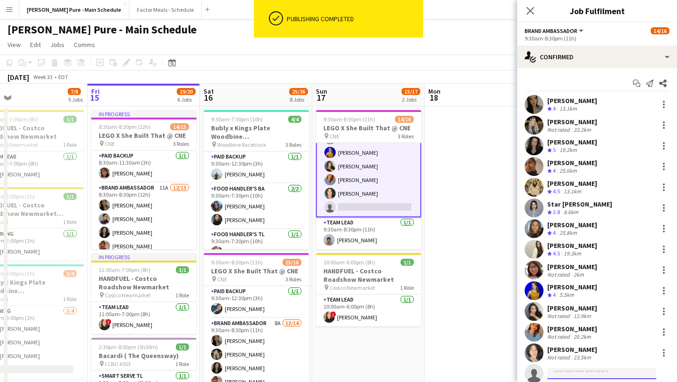
click at [582, 372] on input at bounding box center [602, 373] width 109 height 11
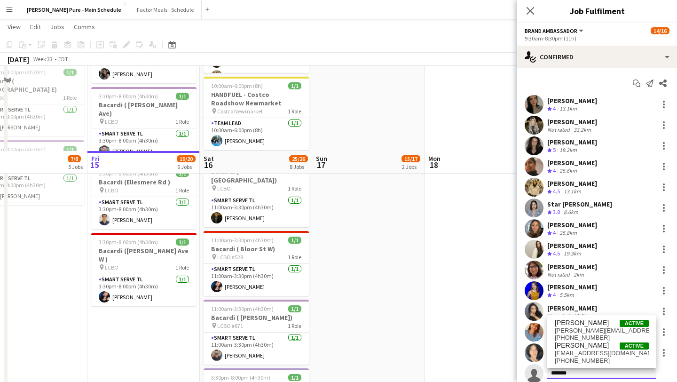
scroll to position [404, 0]
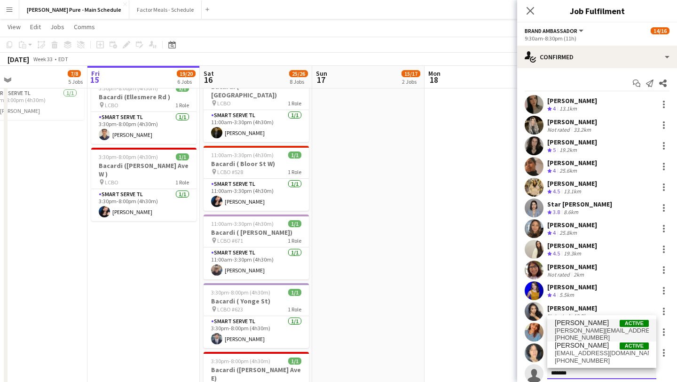
type input "*******"
click at [594, 324] on span "[PERSON_NAME]" at bounding box center [582, 323] width 54 height 8
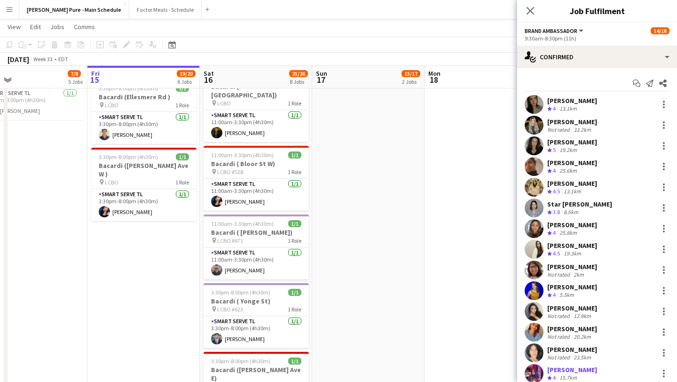
scroll to position [207, 0]
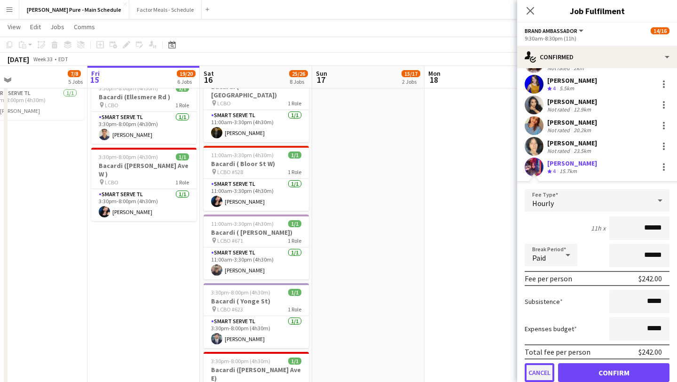
click at [541, 374] on button "Cancel" at bounding box center [540, 372] width 30 height 19
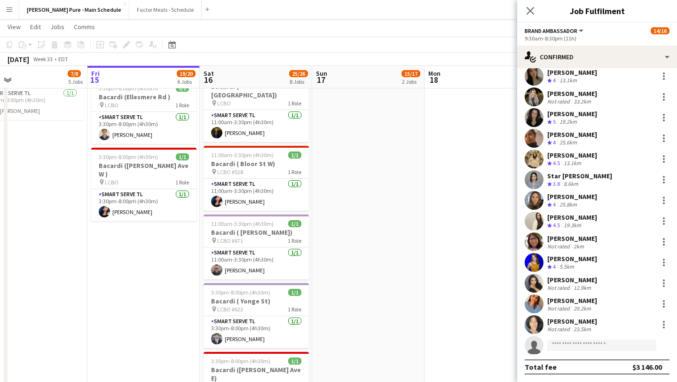
scroll to position [28, 0]
click at [572, 345] on input at bounding box center [602, 345] width 109 height 11
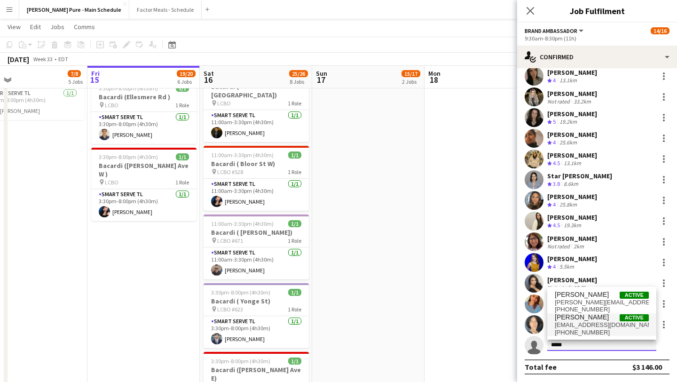
type input "*****"
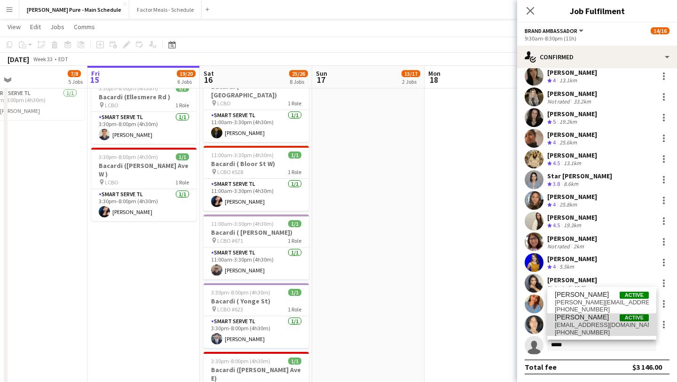
click at [592, 326] on span "gurleenkaur5402@gmail.com" at bounding box center [602, 325] width 94 height 8
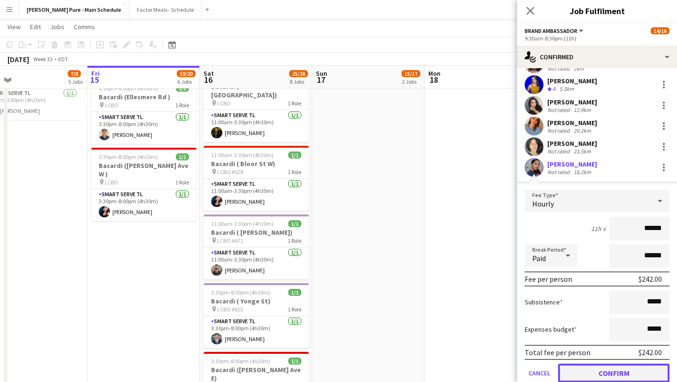
click at [600, 373] on button "Confirm" at bounding box center [614, 373] width 112 height 19
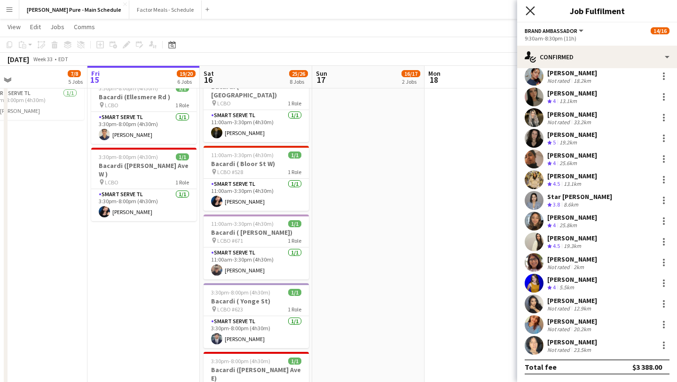
click at [532, 10] on icon at bounding box center [530, 10] width 9 height 9
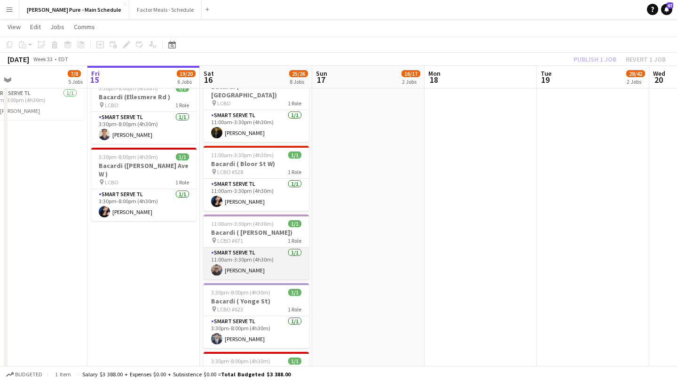
scroll to position [0, 0]
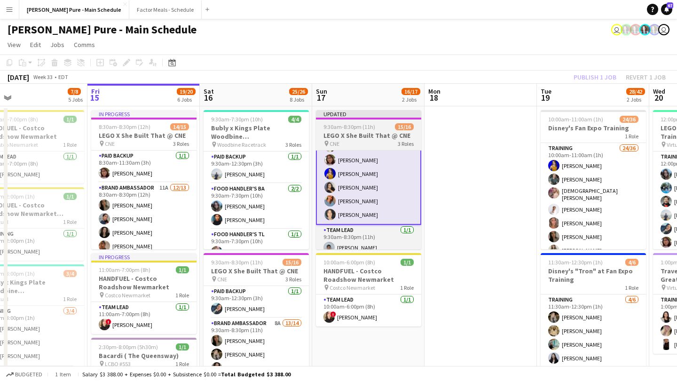
click at [356, 127] on span "9:30am-8:30pm (11h)" at bounding box center [350, 126] width 52 height 7
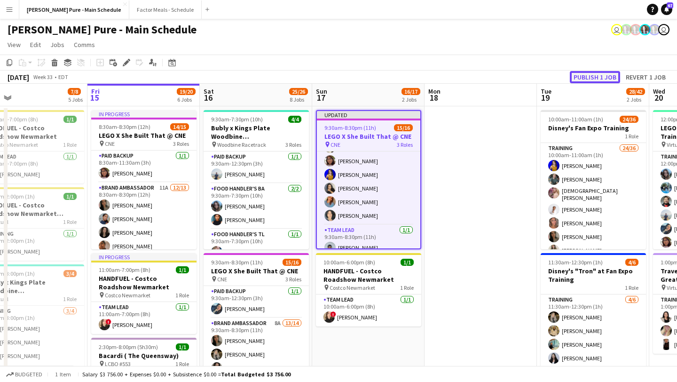
click at [599, 75] on button "Publish 1 job" at bounding box center [595, 77] width 50 height 12
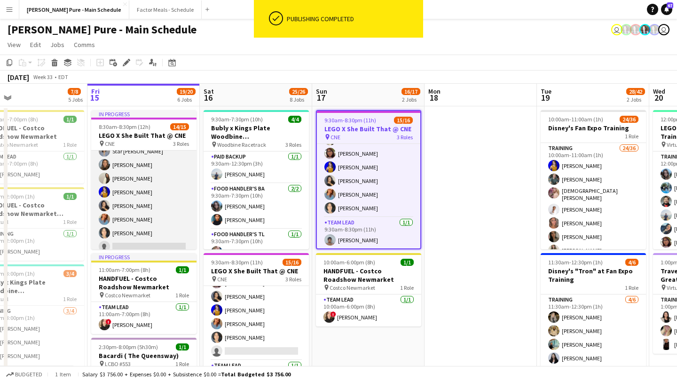
scroll to position [161, 0]
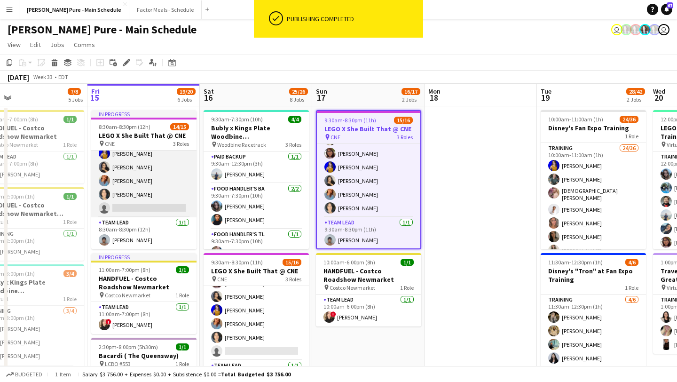
click at [144, 208] on app-card-role "Brand Ambassador 11A 12/13 8:30am-8:30pm (12h) Sarah Nuri Gurleen Kaur Emily Ca…" at bounding box center [143, 120] width 105 height 196
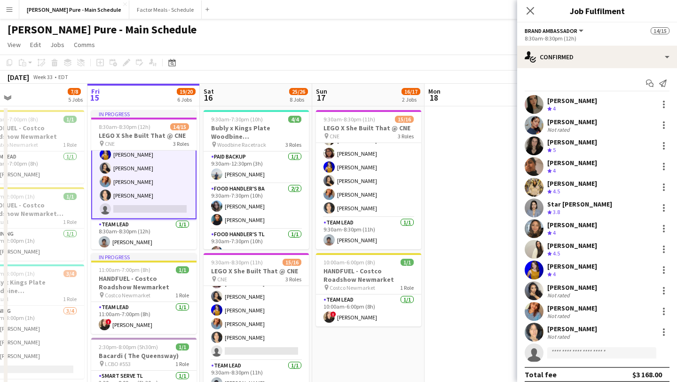
scroll to position [162, 0]
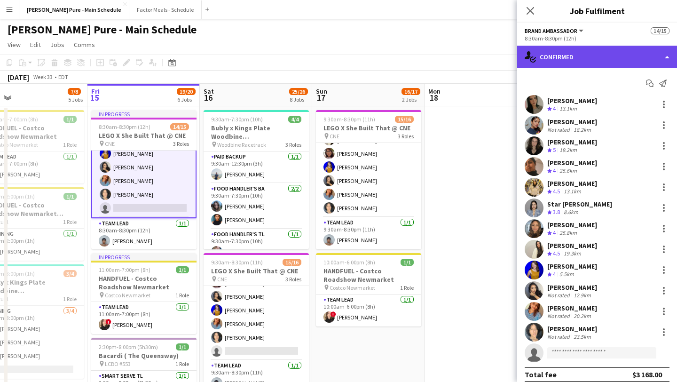
click at [636, 61] on div "single-neutral-actions-check-2 Confirmed" at bounding box center [598, 57] width 160 height 23
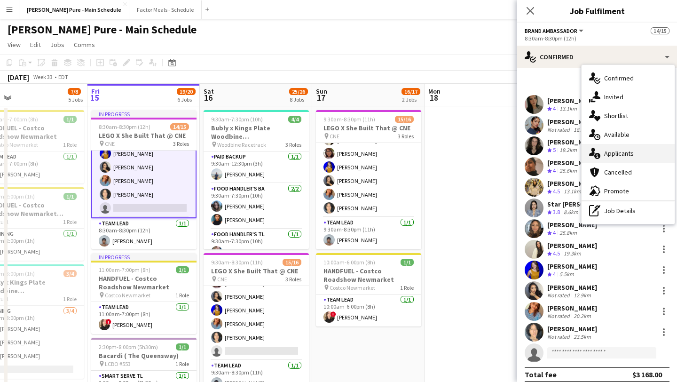
click at [628, 155] on div "single-neutral-actions-information Applicants" at bounding box center [628, 153] width 93 height 19
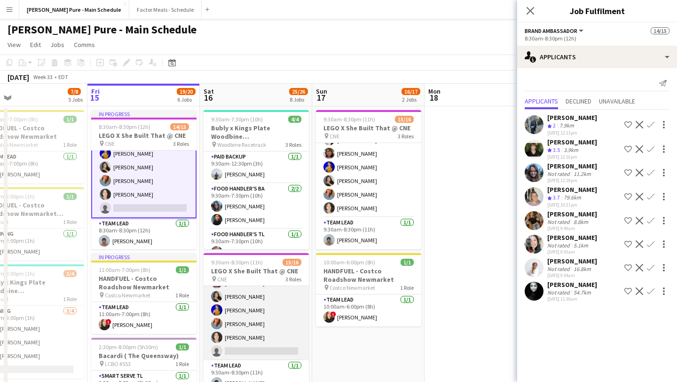
scroll to position [0, 0]
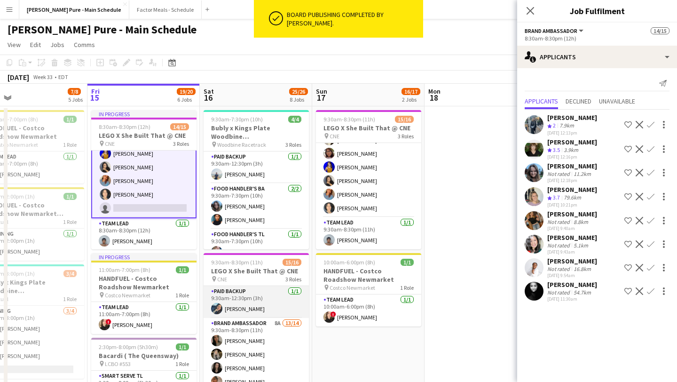
click at [253, 308] on app-card-role "Paid Backup 1/1 9:30am-12:30pm (3h) Shubhanshi Sood" at bounding box center [256, 302] width 105 height 32
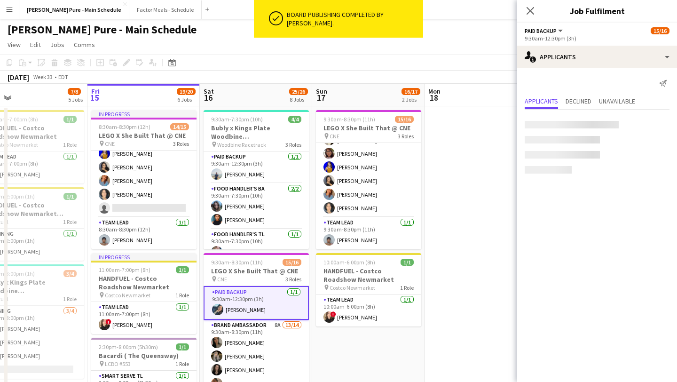
scroll to position [161, 0]
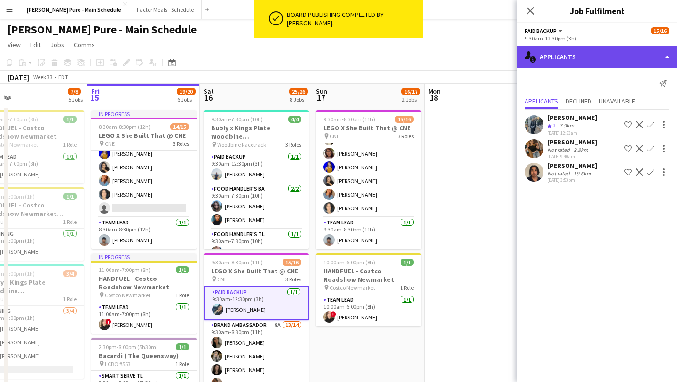
click at [641, 58] on div "single-neutral-actions-information Applicants" at bounding box center [598, 57] width 160 height 23
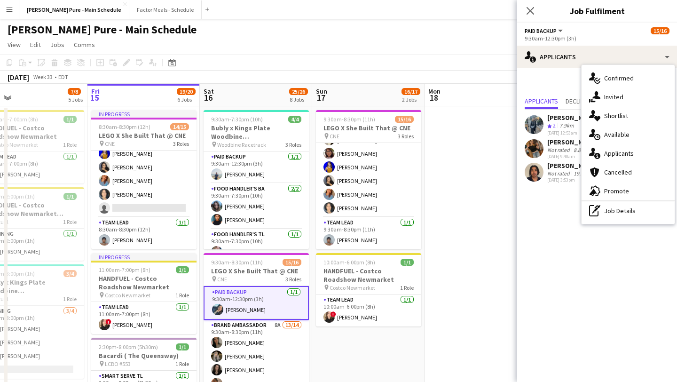
click at [276, 302] on app-card-role "Paid Backup 1/1 9:30am-12:30pm (3h) Shubhanshi Sood" at bounding box center [256, 303] width 105 height 34
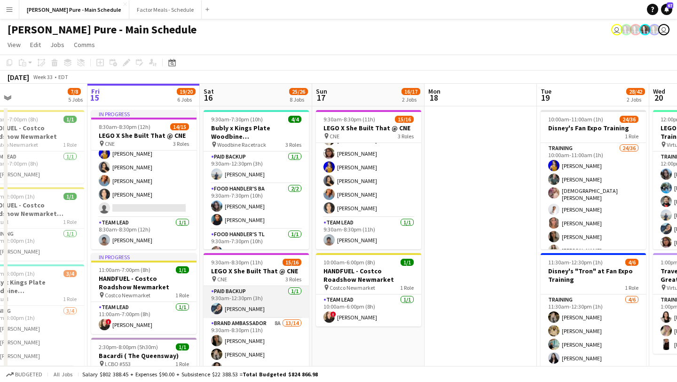
click at [276, 302] on app-card-role "Paid Backup 1/1 9:30am-12:30pm (3h) Shubhanshi Sood" at bounding box center [256, 302] width 105 height 32
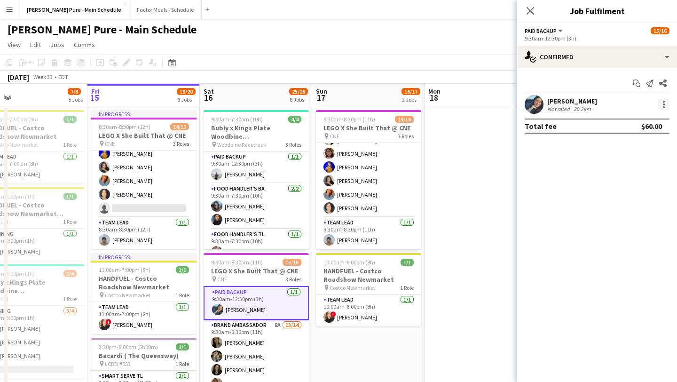
click at [666, 108] on div at bounding box center [664, 104] width 11 height 11
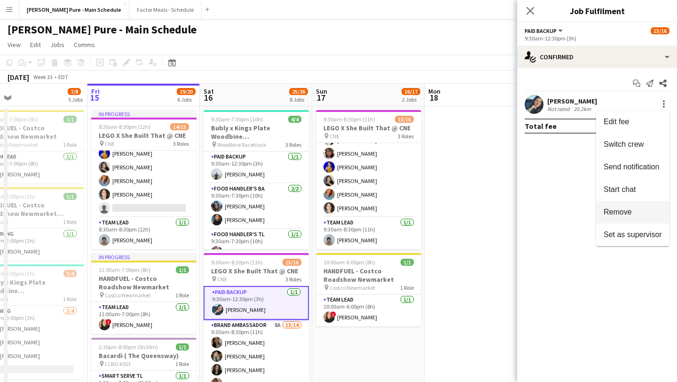
click at [637, 217] on button "Remove" at bounding box center [633, 212] width 73 height 23
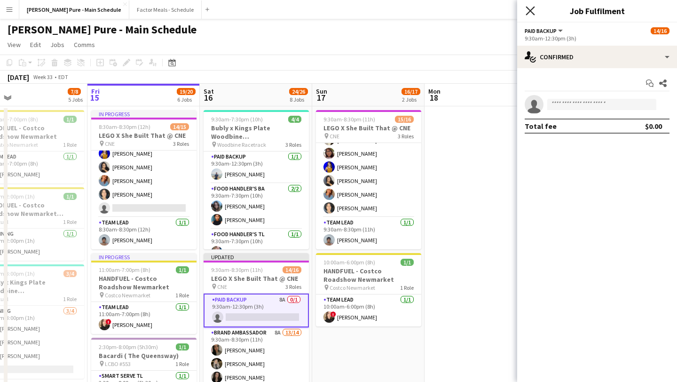
click at [532, 10] on icon "Close pop-in" at bounding box center [530, 10] width 9 height 9
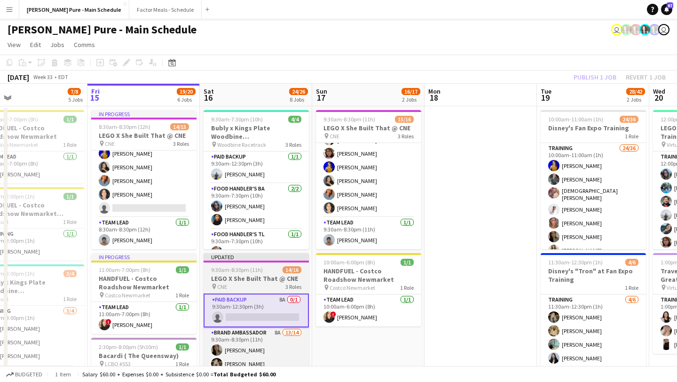
click at [240, 285] on div "pin CNE 3 Roles" at bounding box center [256, 287] width 105 height 8
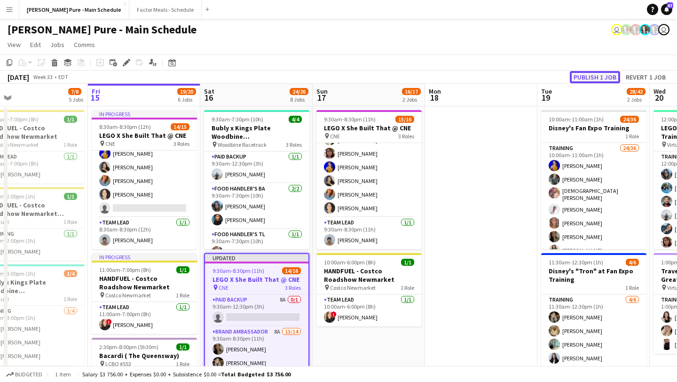
click at [602, 80] on button "Publish 1 job" at bounding box center [595, 77] width 50 height 12
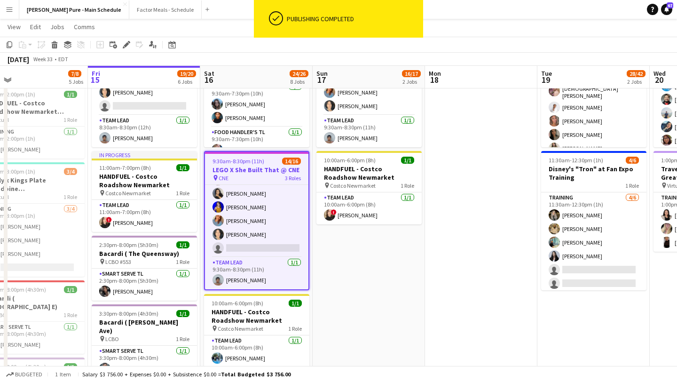
scroll to position [100, 0]
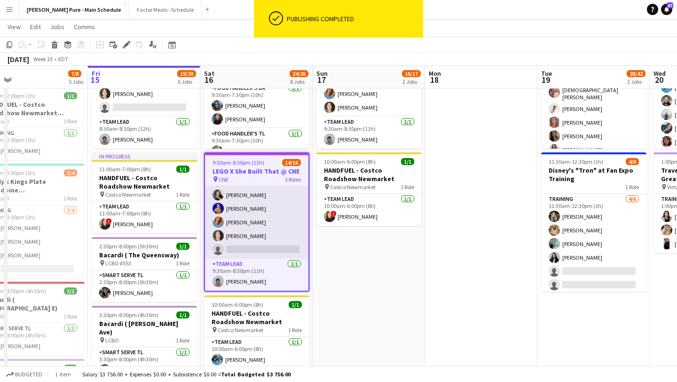
click at [251, 244] on app-card-role "Brand Ambassador 8A 13/14 9:30am-8:30pm (11h) Sarah Nuri Sohila Azimi Emily Cal…" at bounding box center [257, 153] width 104 height 209
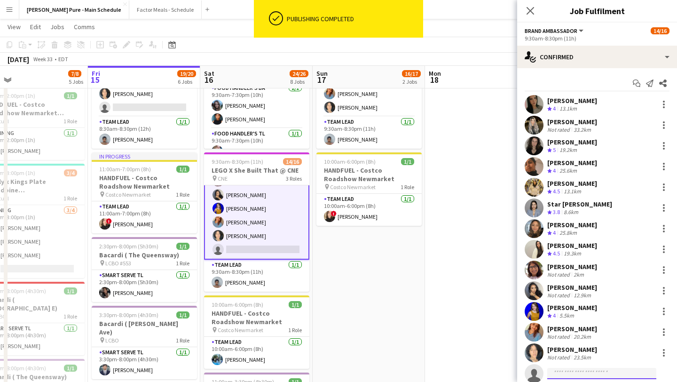
click at [570, 375] on input at bounding box center [602, 373] width 109 height 11
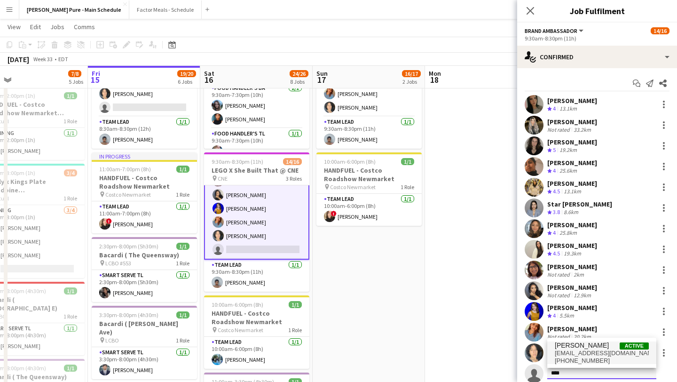
type input "****"
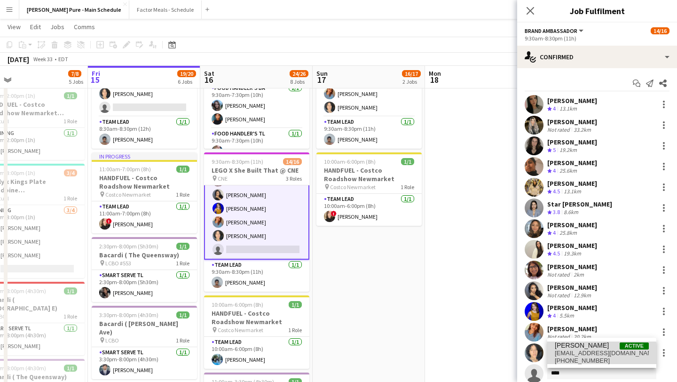
click at [575, 355] on span "shanshi1998@gmail.com" at bounding box center [602, 354] width 94 height 8
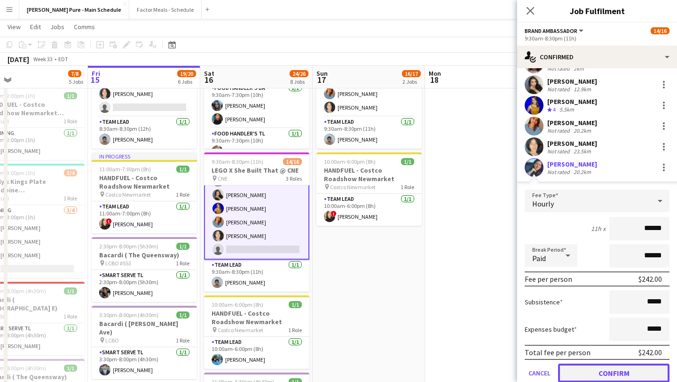
click at [610, 381] on button "Confirm" at bounding box center [614, 373] width 112 height 19
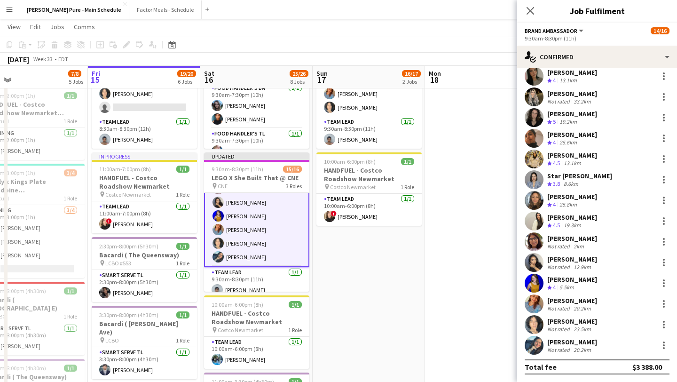
scroll to position [28, 0]
click at [529, 12] on icon at bounding box center [530, 10] width 9 height 9
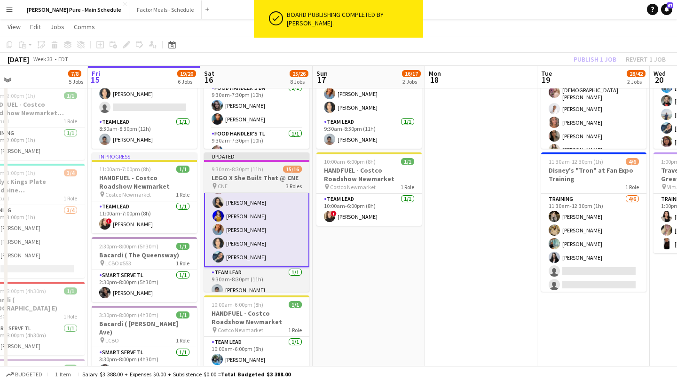
click at [242, 164] on app-job-card "Updated 9:30am-8:30pm (11h) 15/16 LEGO X She Built That @ CNE pin CNE 3 Roles P…" at bounding box center [256, 221] width 105 height 139
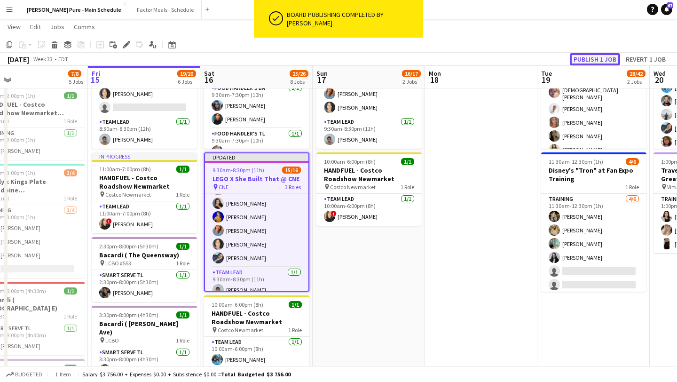
click at [599, 59] on button "Publish 1 job" at bounding box center [595, 59] width 50 height 12
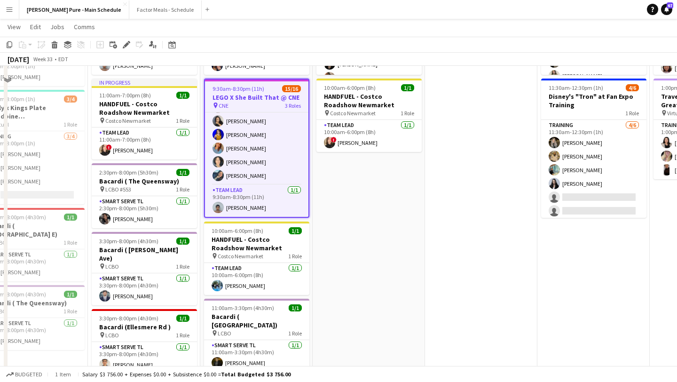
scroll to position [104, 0]
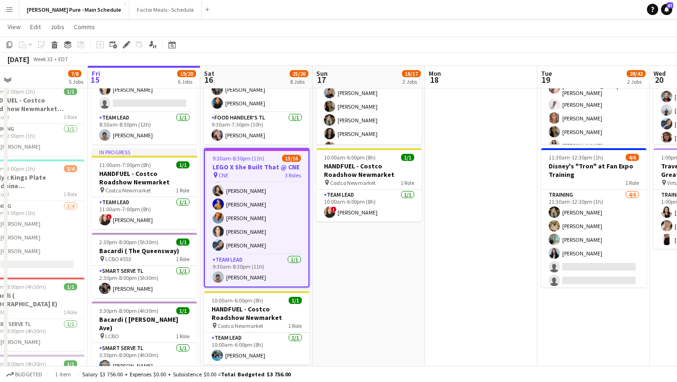
click at [248, 152] on app-job-card "9:30am-8:30pm (11h) 15/16 LEGO X She Built That @ CNE pin CNE 3 Roles Paid Back…" at bounding box center [256, 217] width 105 height 139
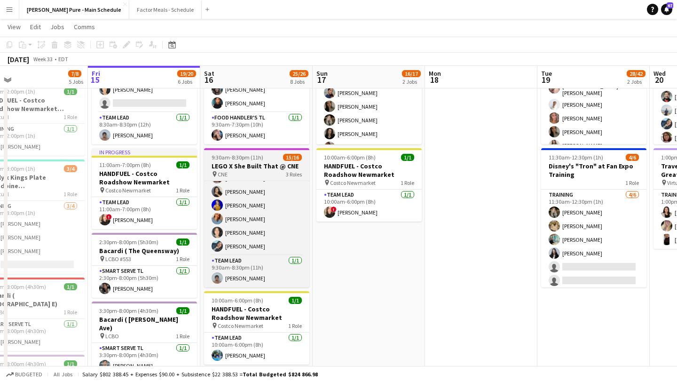
click at [248, 160] on span "9:30am-8:30pm (11h)" at bounding box center [238, 157] width 52 height 7
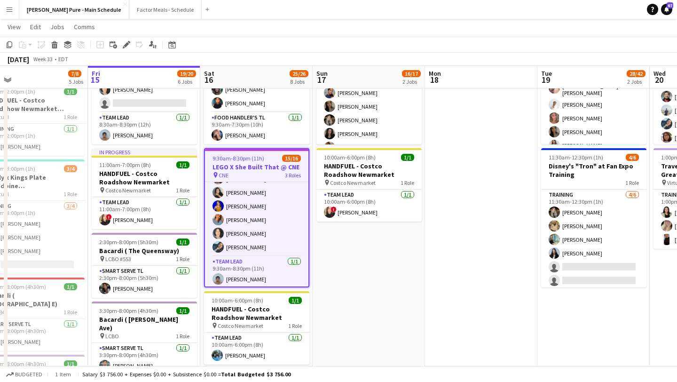
scroll to position [169, 0]
click at [126, 41] on icon "Edit" at bounding box center [127, 45] width 8 height 8
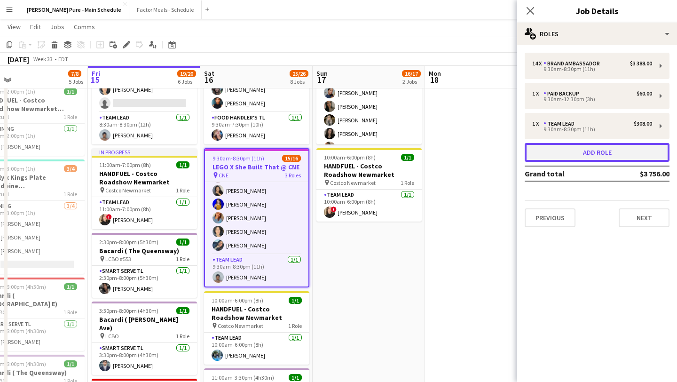
click at [607, 153] on button "Add role" at bounding box center [597, 152] width 145 height 19
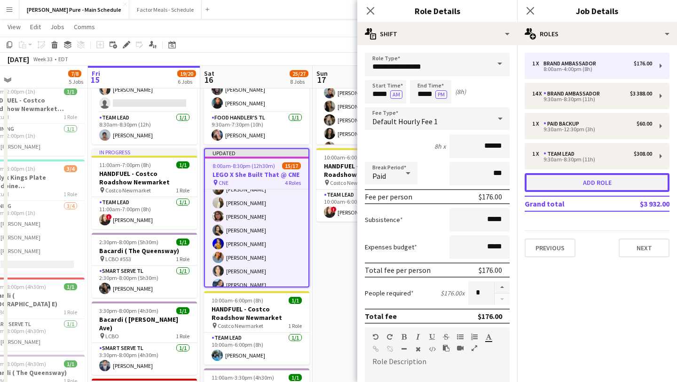
scroll to position [201, 0]
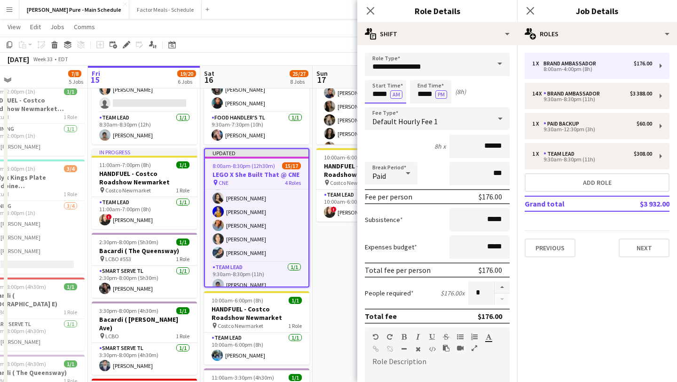
click at [373, 89] on input "*****" at bounding box center [385, 92] width 41 height 24
type input "*****"
click at [377, 75] on div at bounding box center [376, 75] width 19 height 9
click at [423, 91] on input "*****" at bounding box center [430, 92] width 41 height 24
click at [422, 79] on div at bounding box center [421, 75] width 19 height 9
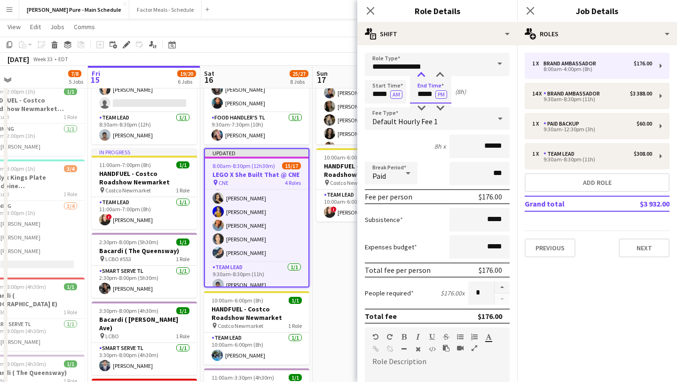
click at [422, 79] on div at bounding box center [421, 75] width 19 height 9
click at [445, 79] on div at bounding box center [440, 75] width 19 height 9
type input "*****"
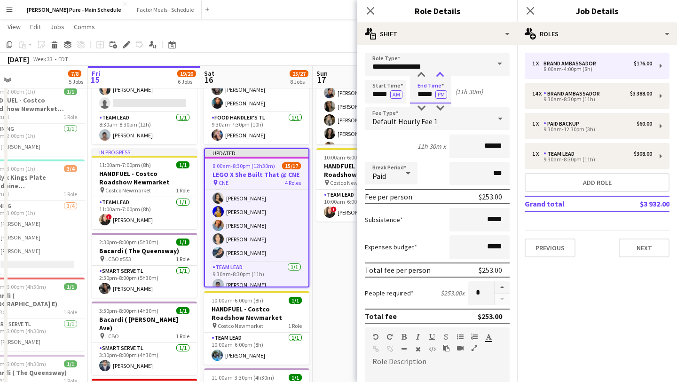
click at [445, 79] on div at bounding box center [440, 75] width 19 height 9
click at [526, 13] on app-icon "Close pop-in" at bounding box center [531, 11] width 14 height 14
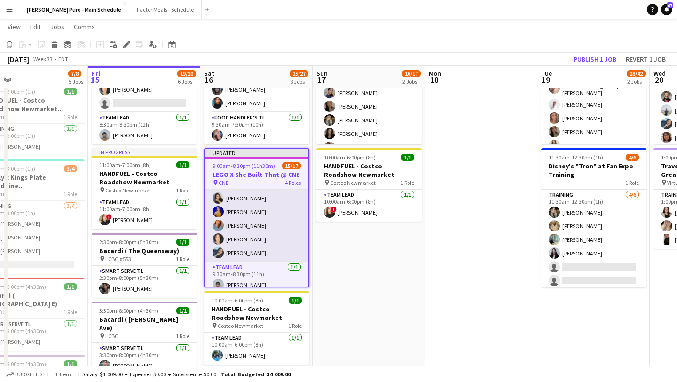
click at [255, 255] on app-card-role "Brand Ambassador 14/14 9:30am-8:30pm (11h) Sarah Nuri Sohila Azimi Emily Callag…" at bounding box center [257, 157] width 104 height 209
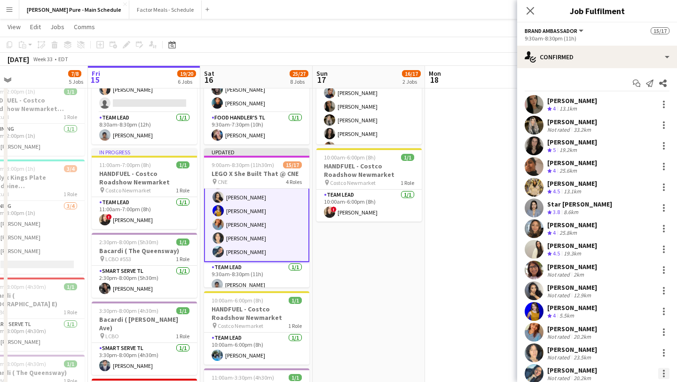
click at [663, 374] on div at bounding box center [664, 374] width 2 height 2
click at [636, 334] on span "Remove" at bounding box center [633, 333] width 58 height 8
click at [666, 268] on div at bounding box center [664, 269] width 11 height 11
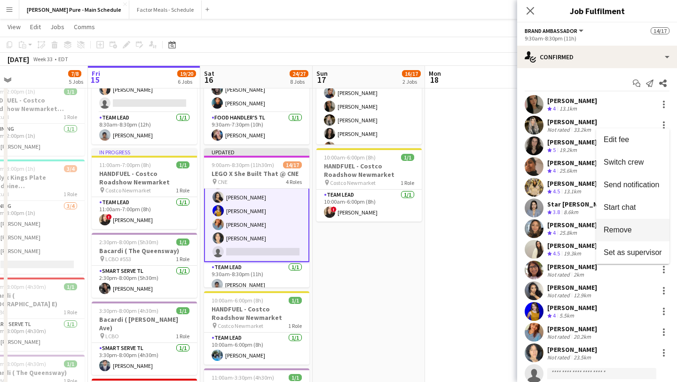
click at [618, 229] on span "Remove" at bounding box center [618, 230] width 28 height 8
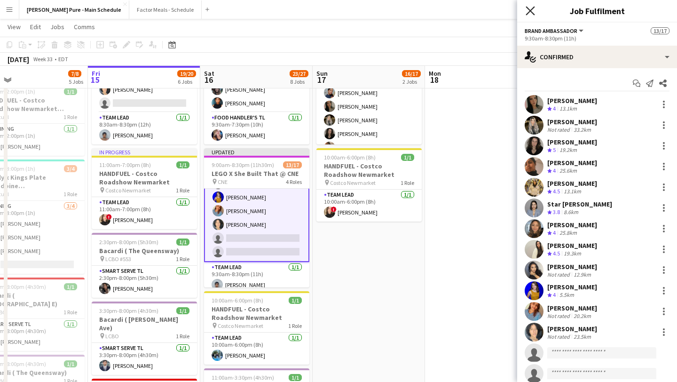
click at [530, 6] on icon "Close pop-in" at bounding box center [530, 10] width 9 height 9
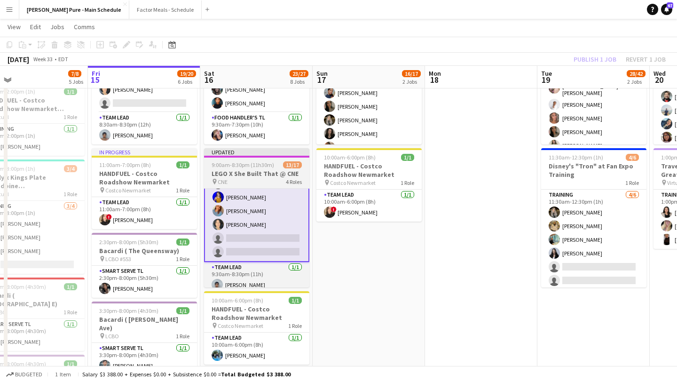
click at [255, 166] on span "9:00am-8:30pm (11h30m)" at bounding box center [243, 164] width 63 height 7
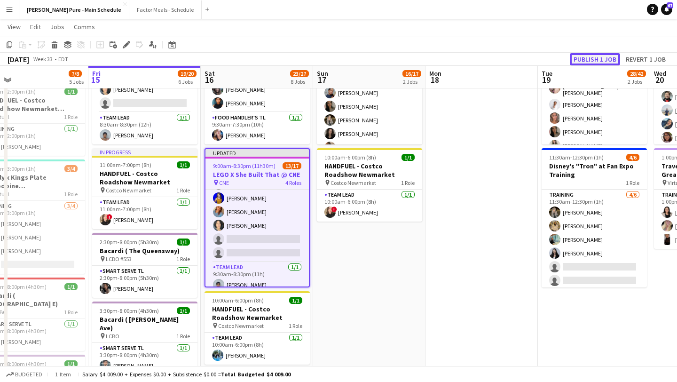
click at [601, 58] on button "Publish 1 job" at bounding box center [595, 59] width 50 height 12
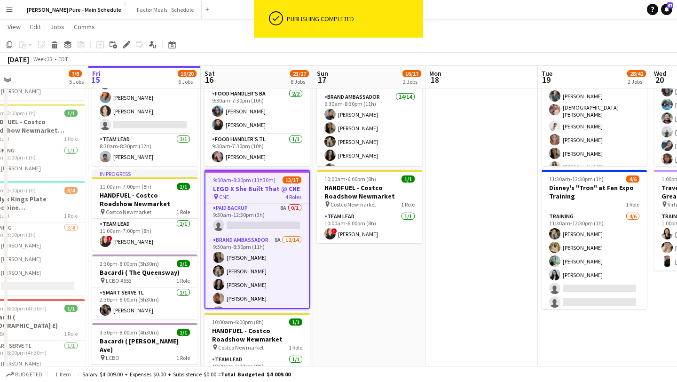
scroll to position [0, 0]
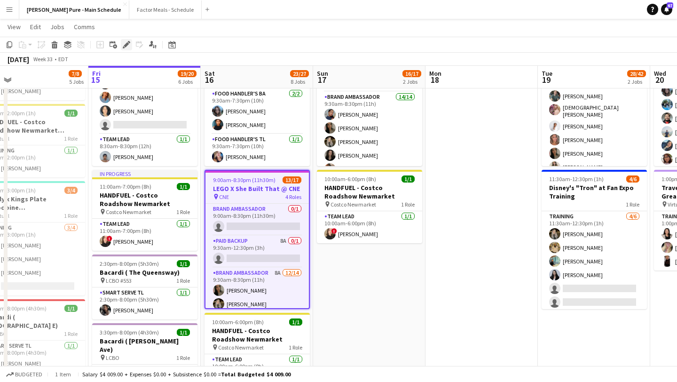
click at [126, 41] on icon "Edit" at bounding box center [127, 45] width 8 height 8
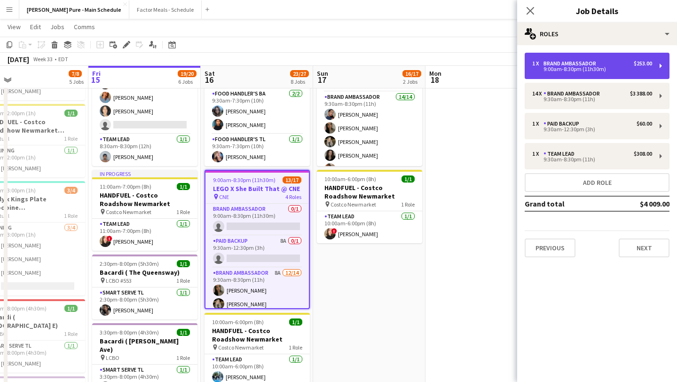
click at [594, 64] on div "Brand Ambassador" at bounding box center [572, 63] width 56 height 7
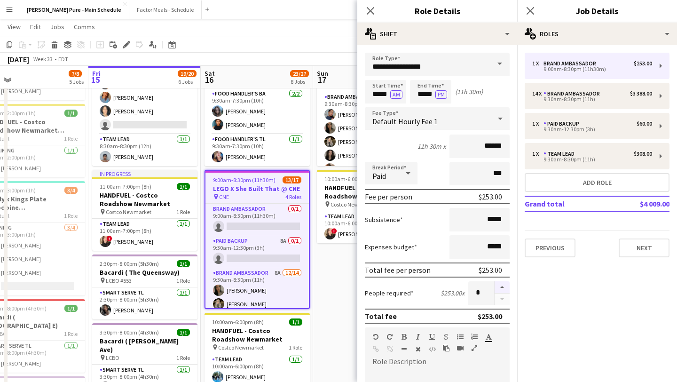
click at [500, 286] on button "button" at bounding box center [502, 287] width 15 height 12
type input "*"
click at [533, 12] on icon "Close pop-in" at bounding box center [530, 10] width 9 height 9
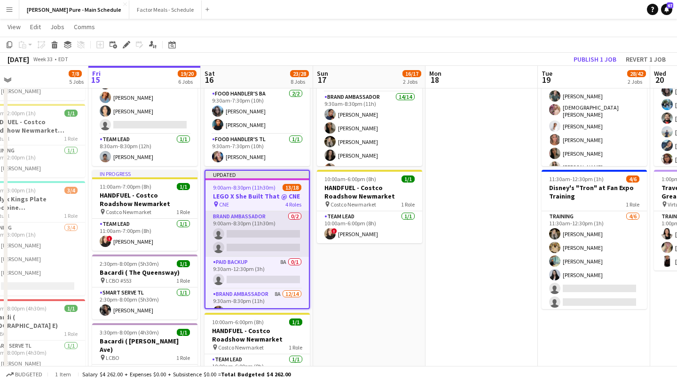
click at [271, 234] on app-card-role "Brand Ambassador 0/2 9:00am-8:30pm (11h30m) single-neutral-actions single-neutr…" at bounding box center [258, 234] width 104 height 46
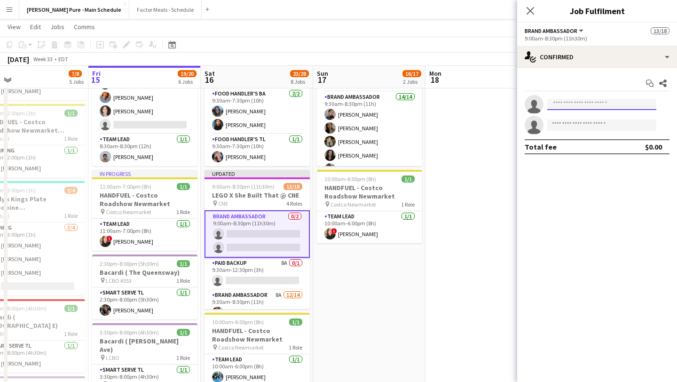
click at [586, 100] on input at bounding box center [602, 104] width 109 height 11
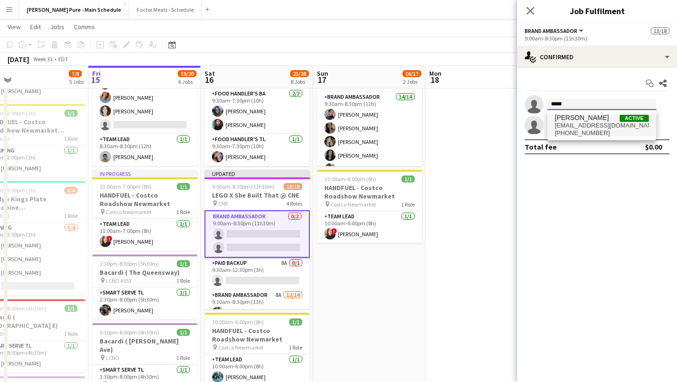
type input "*****"
click at [590, 121] on span "Shakira Vawda Active shakirav@gmail.com +14374197318" at bounding box center [602, 125] width 94 height 23
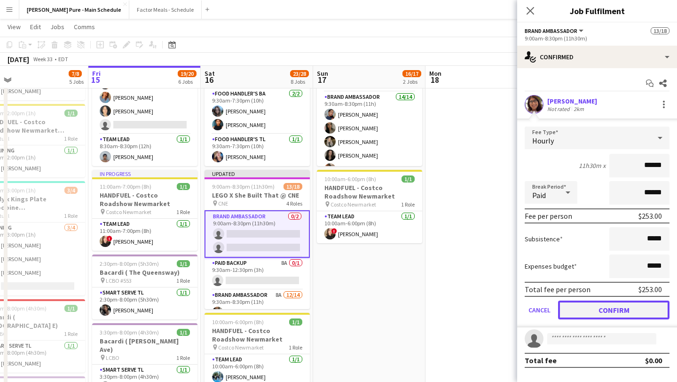
click at [617, 313] on button "Confirm" at bounding box center [614, 310] width 112 height 19
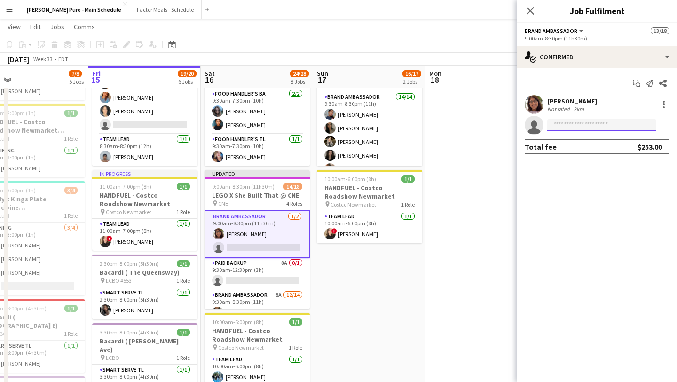
click at [584, 127] on input at bounding box center [602, 125] width 109 height 11
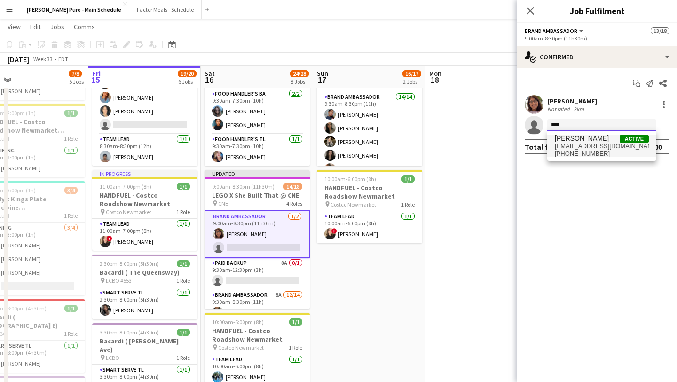
type input "****"
click at [578, 147] on span "shanshi1998@gmail.com" at bounding box center [602, 147] width 94 height 8
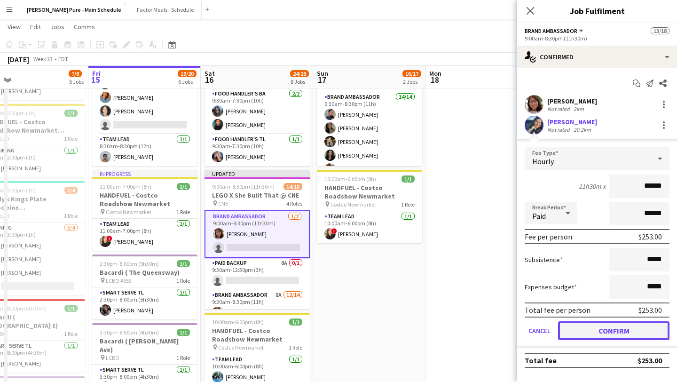
click at [623, 331] on button "Confirm" at bounding box center [614, 330] width 112 height 19
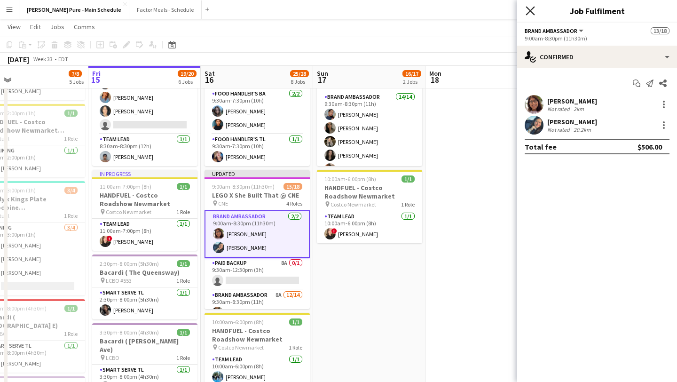
click at [535, 8] on icon "Close pop-in" at bounding box center [530, 10] width 9 height 9
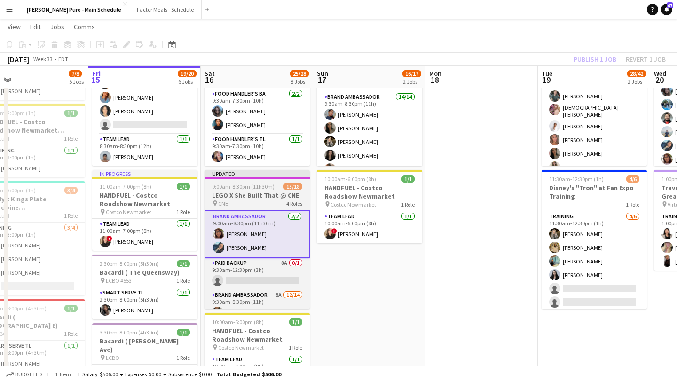
click at [238, 185] on span "9:00am-8:30pm (11h30m)" at bounding box center [243, 186] width 63 height 7
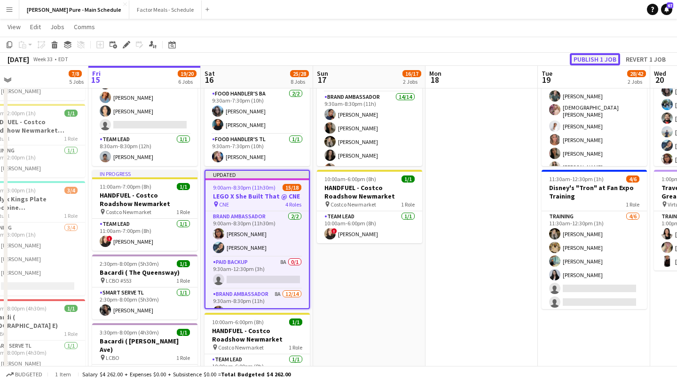
click at [602, 53] on button "Publish 1 job" at bounding box center [595, 59] width 50 height 12
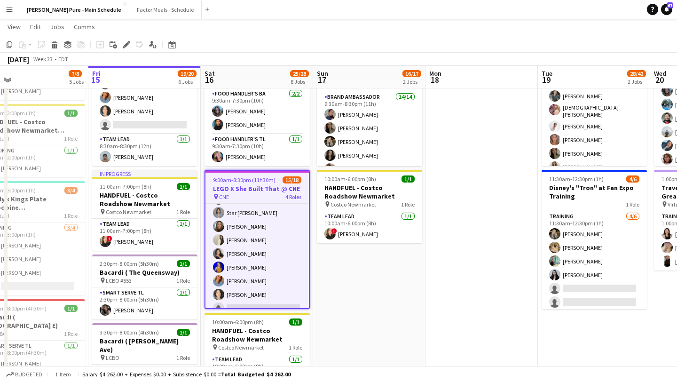
scroll to position [215, 0]
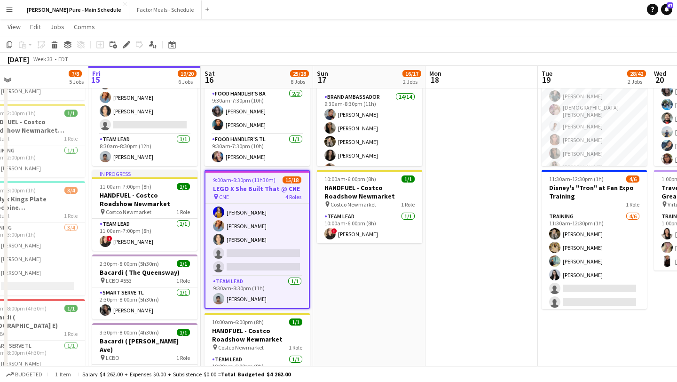
click at [258, 183] on span "9:00am-8:30pm (11h30m)" at bounding box center [244, 179] width 63 height 7
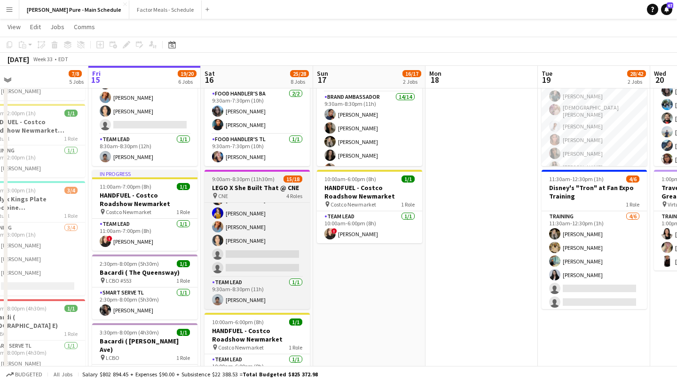
click at [255, 184] on h3 "LEGO X She Built That @ CNE" at bounding box center [257, 187] width 105 height 8
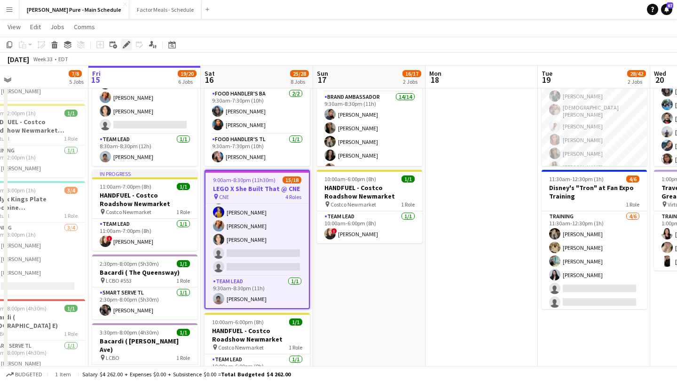
click at [127, 42] on icon "Edit" at bounding box center [127, 45] width 8 height 8
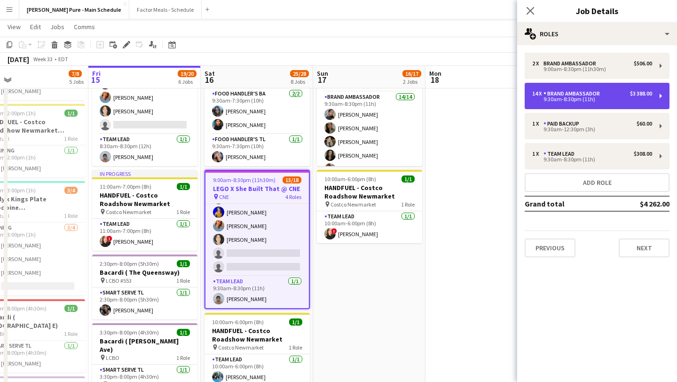
click at [636, 96] on div "$3 388.00" at bounding box center [641, 93] width 22 height 7
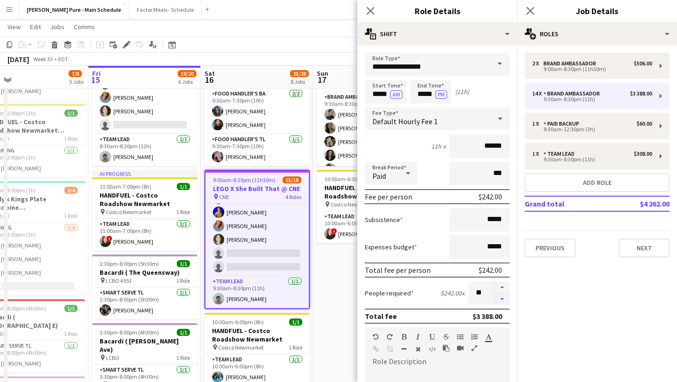
click at [507, 297] on button "button" at bounding box center [502, 300] width 15 height 12
type input "**"
click at [528, 7] on icon "Close pop-in" at bounding box center [530, 10] width 9 height 9
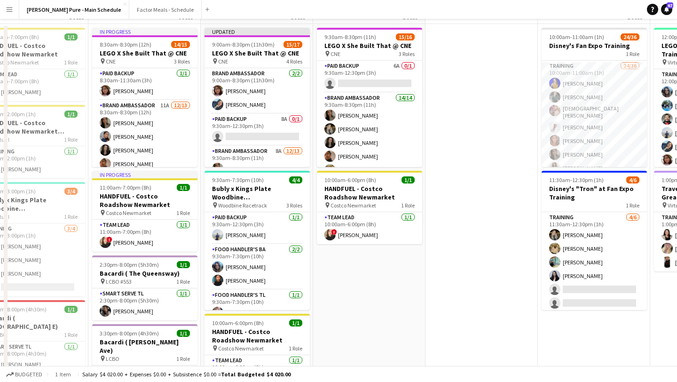
scroll to position [0, 0]
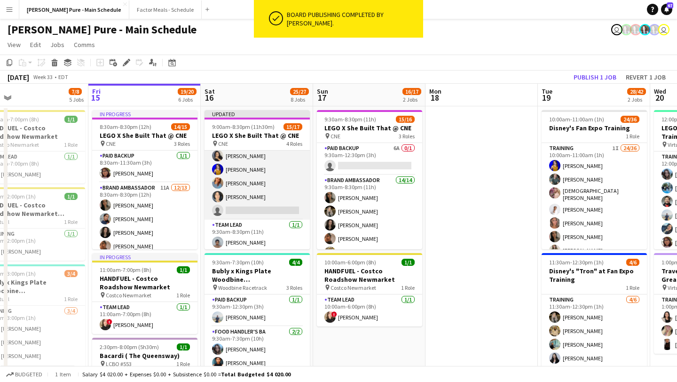
click at [277, 208] on app-card-role "Brand Ambassador 8A 12/13 9:30am-8:30pm (11h) Sarah Nuri Sohila Azimi Emily Cal…" at bounding box center [257, 122] width 105 height 196
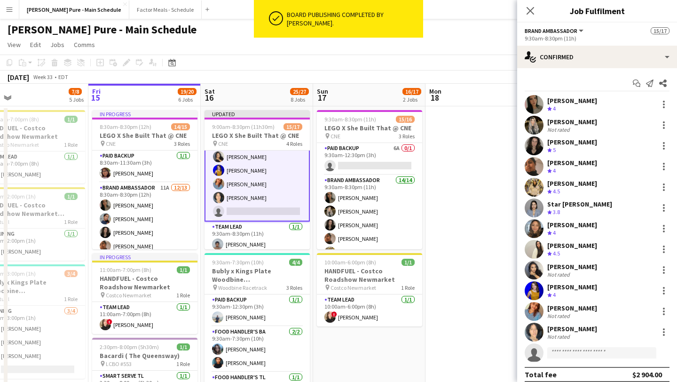
scroll to position [205, 0]
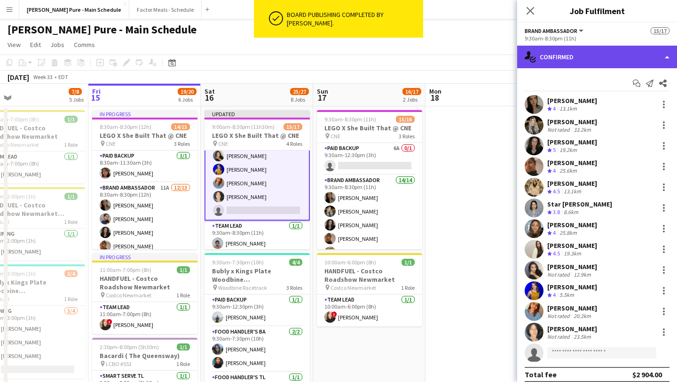
click at [630, 64] on div "single-neutral-actions-check-2 Confirmed" at bounding box center [598, 57] width 160 height 23
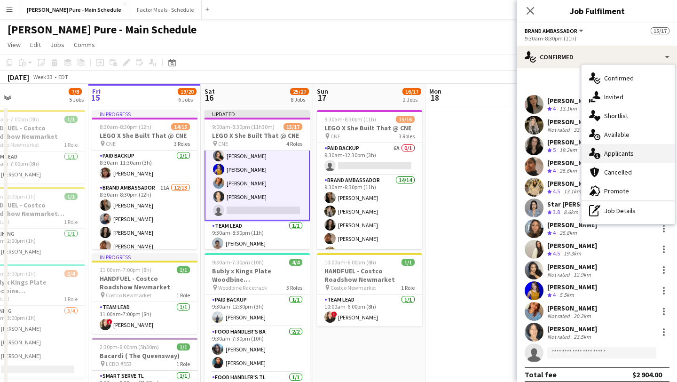
click at [642, 153] on div "single-neutral-actions-information Applicants" at bounding box center [628, 153] width 93 height 19
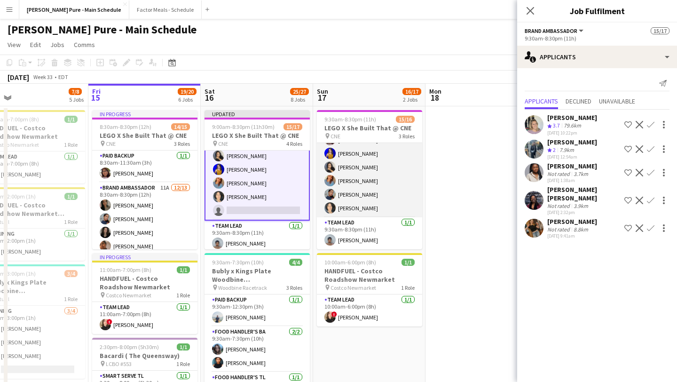
scroll to position [0, 0]
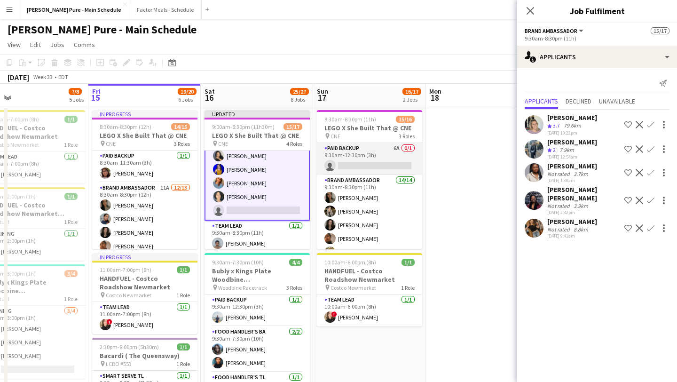
click at [368, 159] on app-card-role "Paid Backup 6A 0/1 9:30am-12:30pm (3h) single-neutral-actions" at bounding box center [369, 159] width 105 height 32
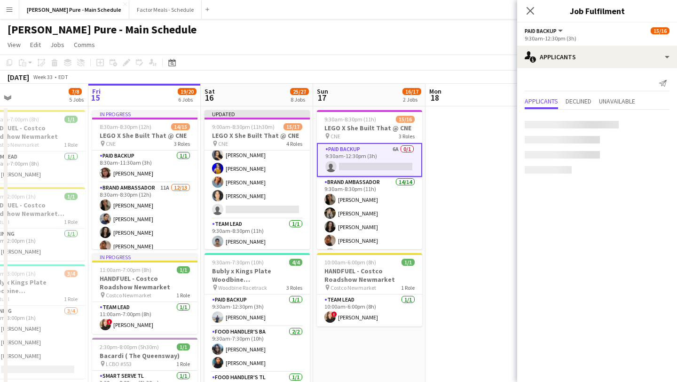
scroll to position [204, 0]
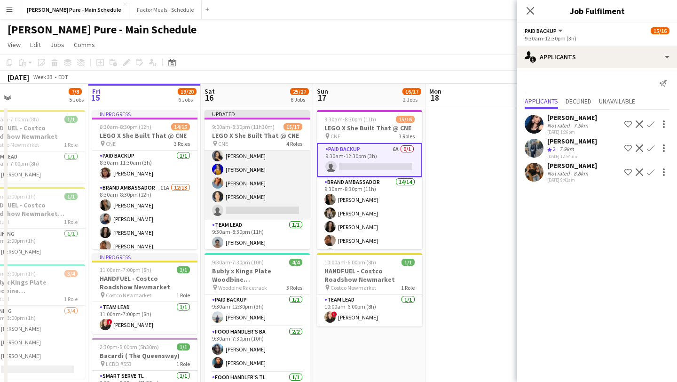
click at [234, 198] on app-card-role "Brand Ambassador 8A 12/13 9:30am-8:30pm (11h) Sarah Nuri Sohila Azimi Emily Cal…" at bounding box center [257, 122] width 105 height 196
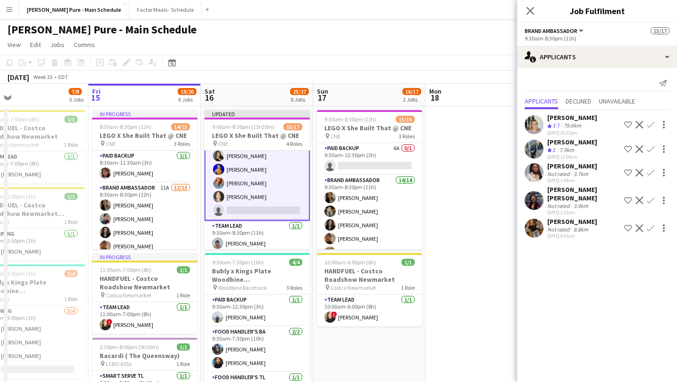
scroll to position [0, 0]
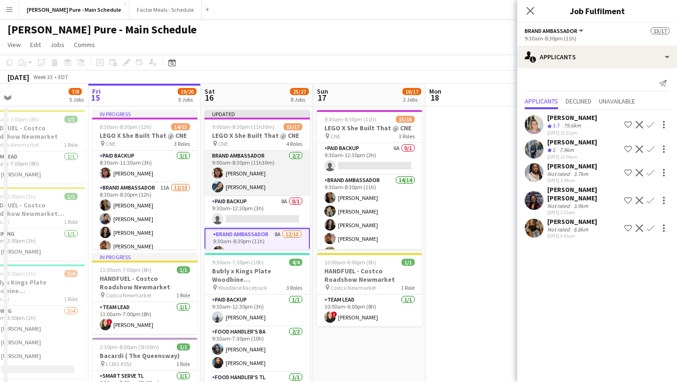
click at [244, 182] on app-card-role "Brand Ambassador 2/2 9:00am-8:30pm (11h30m) Shakira Vawda Shubhanshi Sood" at bounding box center [257, 174] width 105 height 46
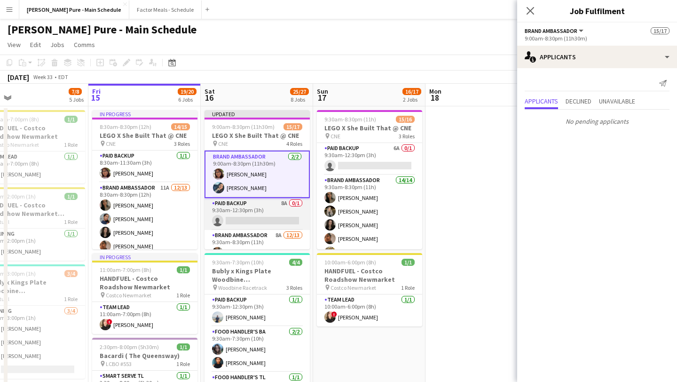
click at [247, 211] on app-card-role "Paid Backup 8A 0/1 9:30am-12:30pm (3h) single-neutral-actions" at bounding box center [257, 214] width 105 height 32
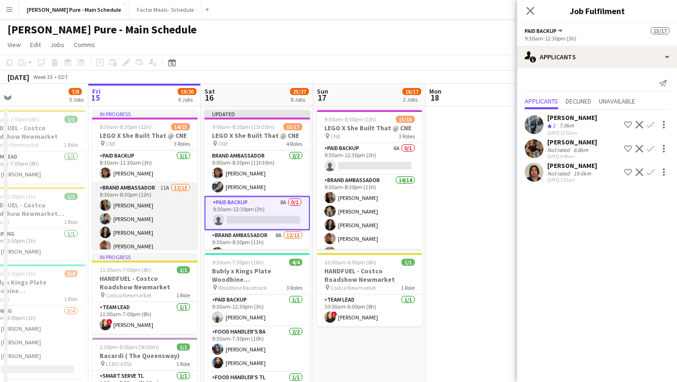
click at [154, 215] on app-card-role "Brand Ambassador 11A 12/13 8:30am-8:30pm (12h) Sarah Nuri Gurleen Kaur Emily Ca…" at bounding box center [144, 281] width 105 height 196
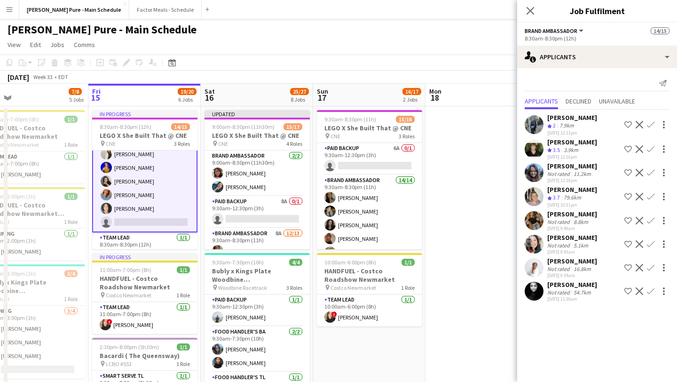
click at [153, 216] on app-card-role "Brand Ambassador 11A 12/13 8:30am-8:30pm (12h) Sarah Nuri Gurleen Kaur Emily Ca…" at bounding box center [144, 134] width 105 height 198
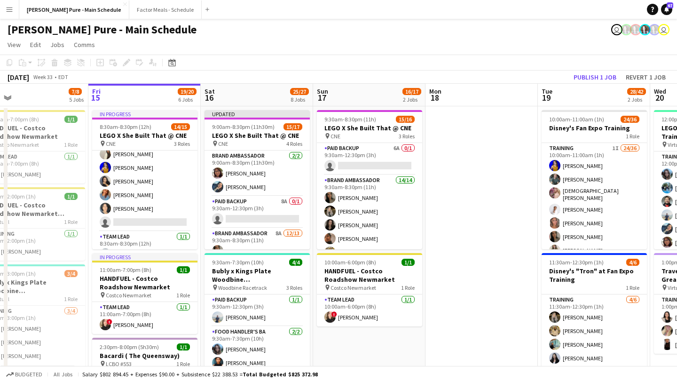
click at [8, 8] on app-icon "Menu" at bounding box center [10, 10] width 8 height 8
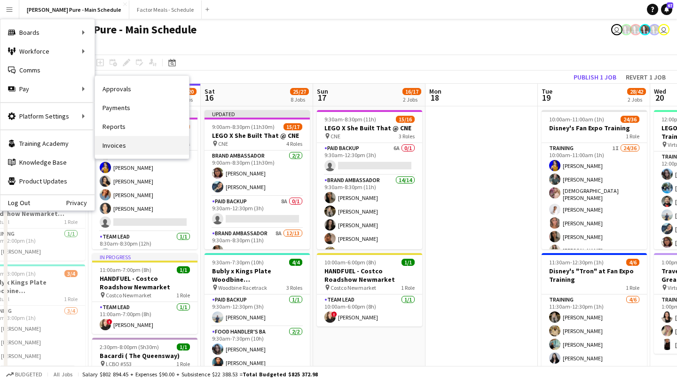
click at [154, 147] on link "Invoices" at bounding box center [142, 145] width 94 height 19
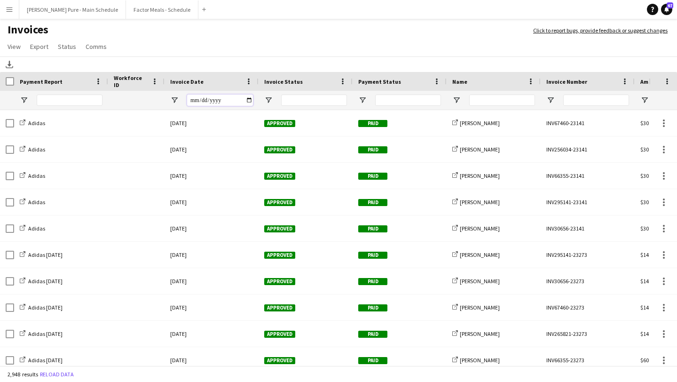
click at [250, 102] on input "Invoice Date Filter Input" at bounding box center [220, 100] width 66 height 11
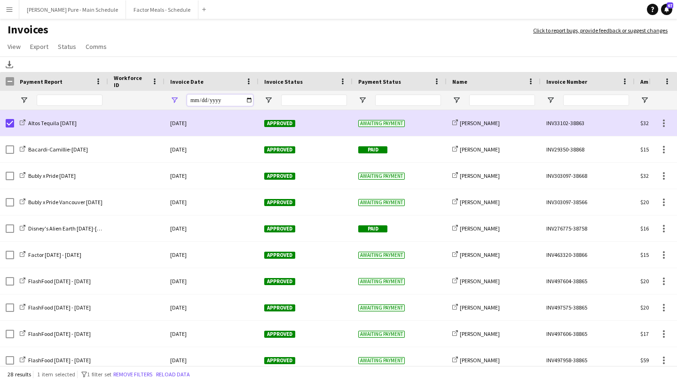
click at [250, 100] on input "**********" at bounding box center [220, 100] width 66 height 11
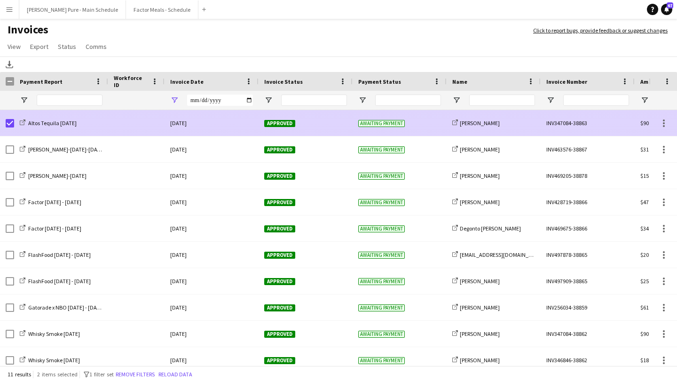
click at [286, 122] on span "Approved" at bounding box center [279, 123] width 31 height 7
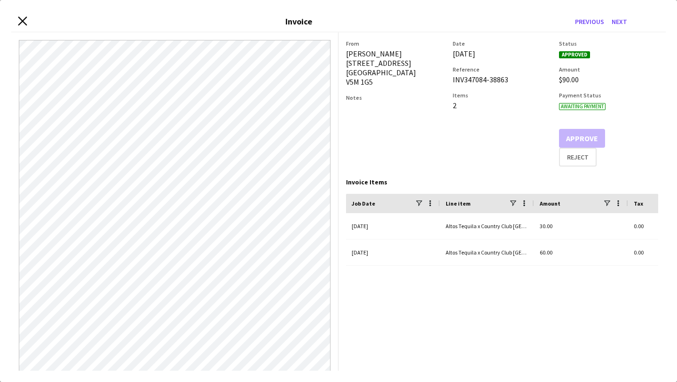
click at [23, 22] on icon "Close invoice dialog" at bounding box center [22, 20] width 9 height 9
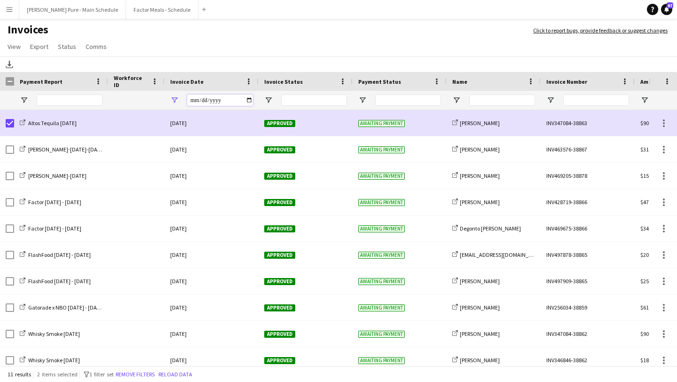
click at [248, 99] on input "**********" at bounding box center [220, 100] width 66 height 11
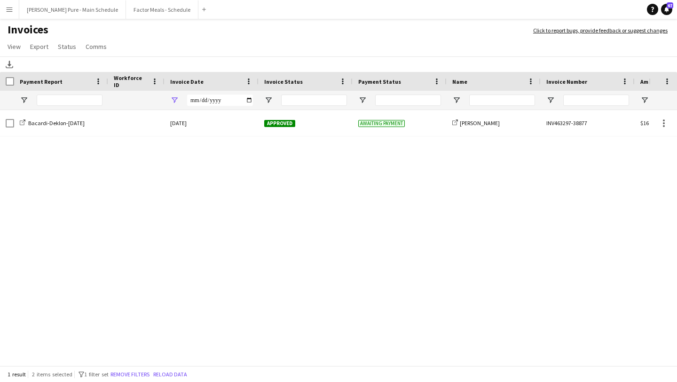
click at [253, 98] on div "**********" at bounding box center [212, 100] width 94 height 19
click at [249, 103] on input "**********" at bounding box center [220, 100] width 66 height 11
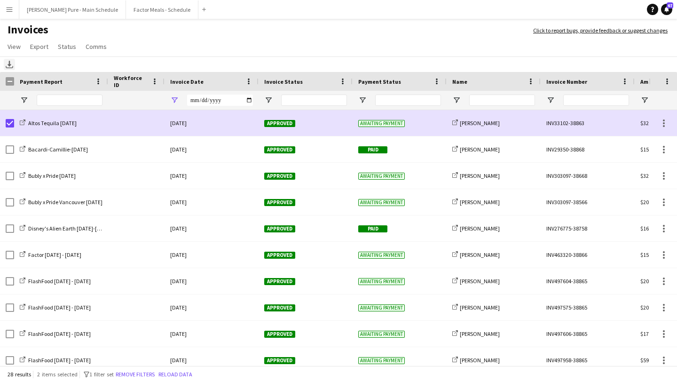
click at [14, 66] on div "Download" at bounding box center [9, 64] width 11 height 11
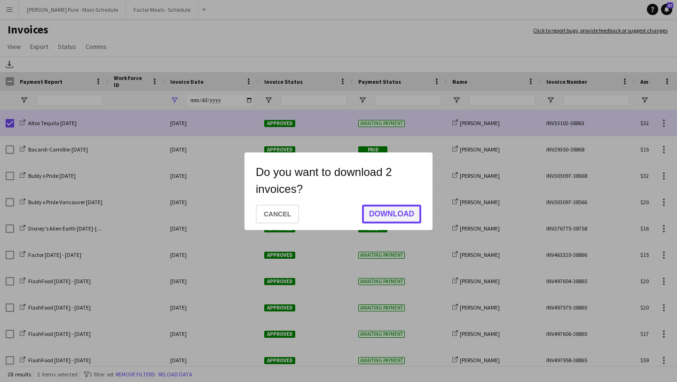
click at [408, 216] on button "Download" at bounding box center [391, 214] width 59 height 19
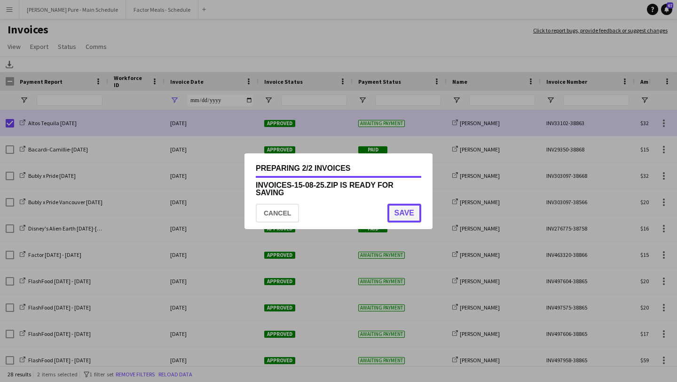
click at [411, 216] on button "Save" at bounding box center [405, 213] width 34 height 19
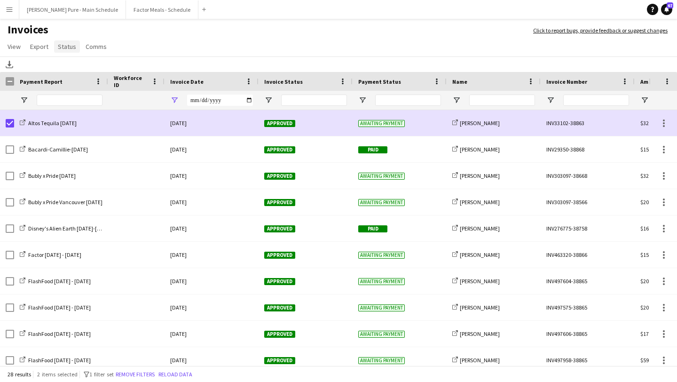
click at [65, 48] on span "Status" at bounding box center [67, 46] width 18 height 8
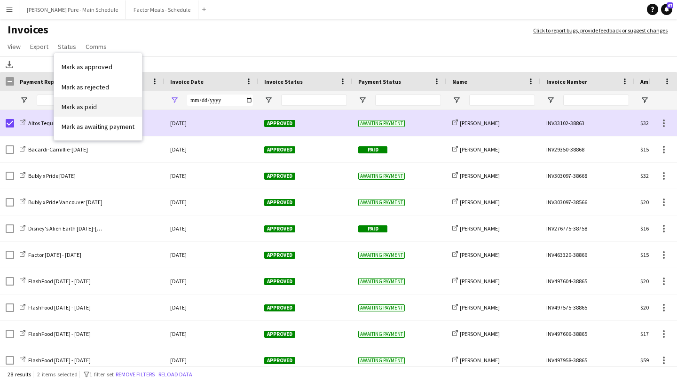
click at [103, 108] on link "Mark as paid" at bounding box center [98, 107] width 88 height 20
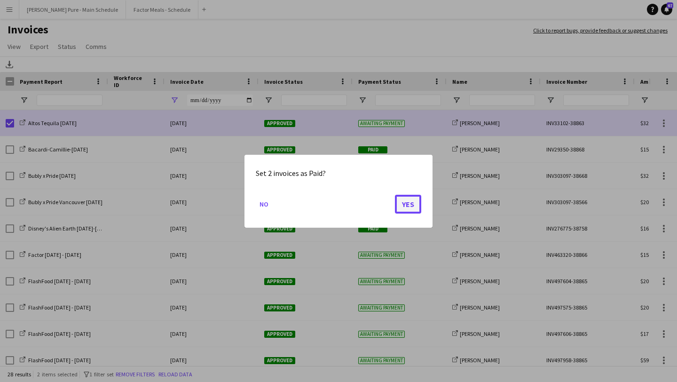
click at [411, 208] on button "Yes" at bounding box center [408, 203] width 26 height 19
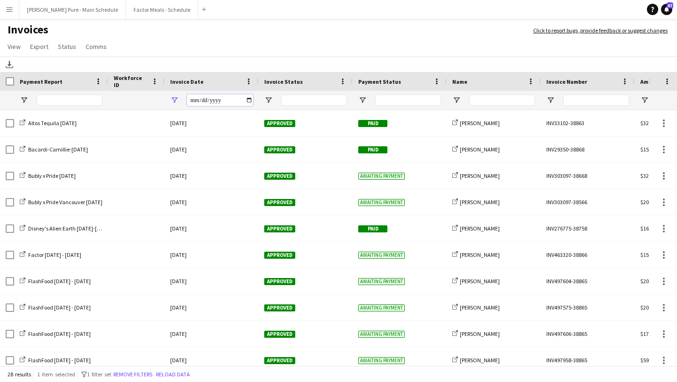
click at [249, 99] on input "**********" at bounding box center [220, 100] width 66 height 11
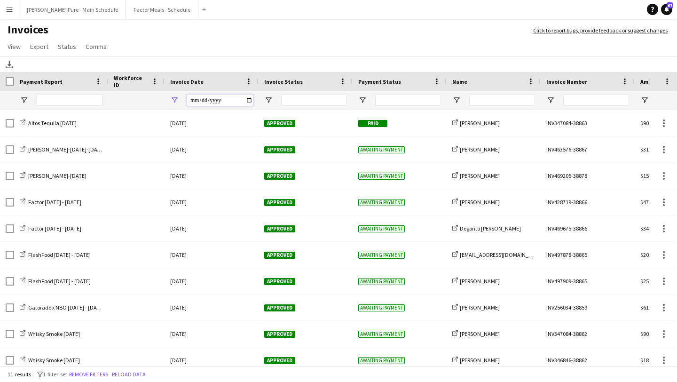
click at [253, 98] on input "**********" at bounding box center [220, 100] width 66 height 11
type input "**********"
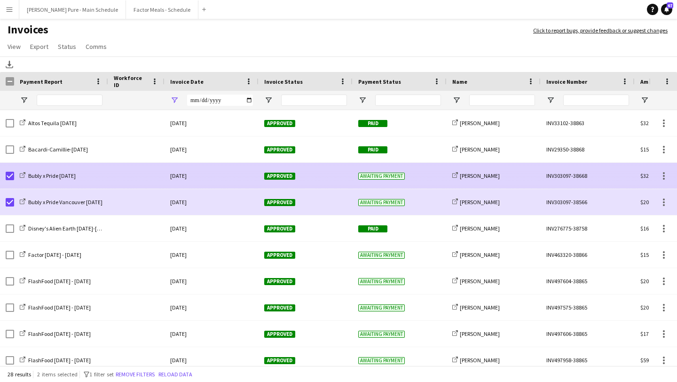
click at [271, 176] on span "Approved" at bounding box center [279, 176] width 31 height 7
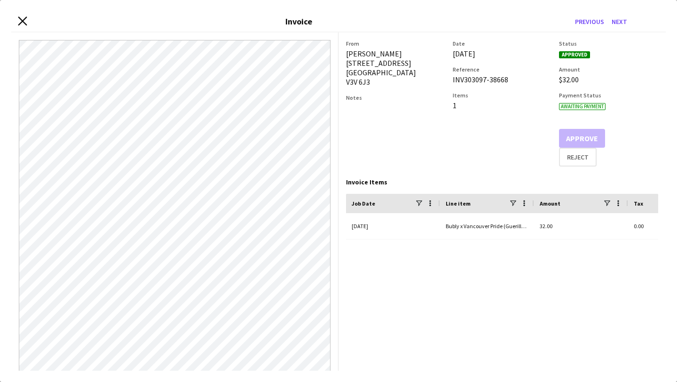
click at [23, 24] on icon "Close invoice dialog" at bounding box center [22, 20] width 9 height 9
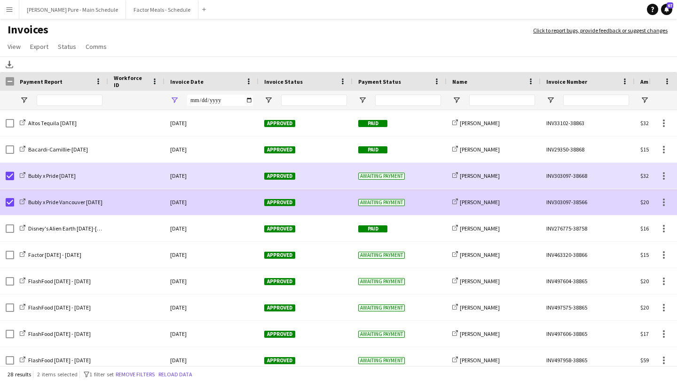
click at [276, 202] on span "Approved" at bounding box center [279, 202] width 31 height 7
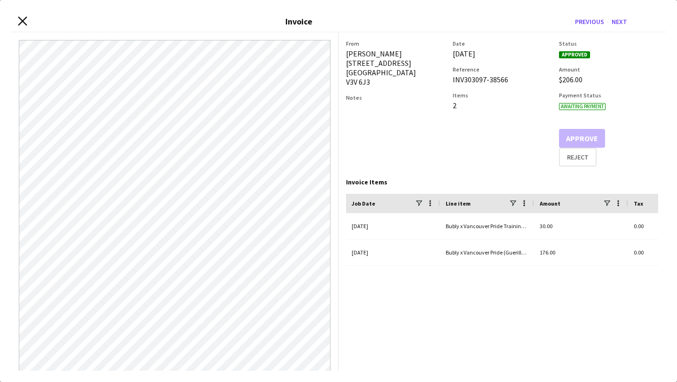
click at [25, 21] on icon "Close invoice dialog" at bounding box center [22, 20] width 9 height 9
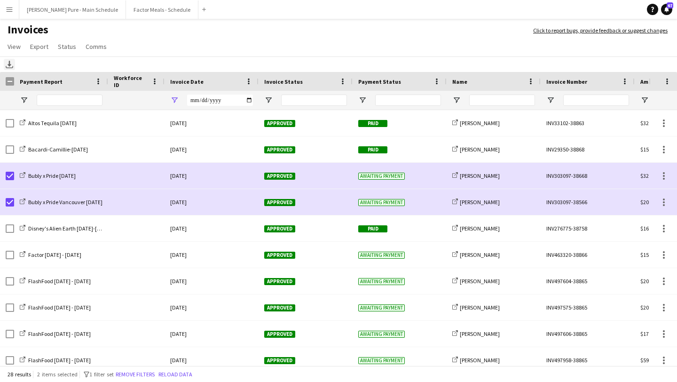
click at [10, 63] on icon "Download" at bounding box center [10, 65] width 8 height 8
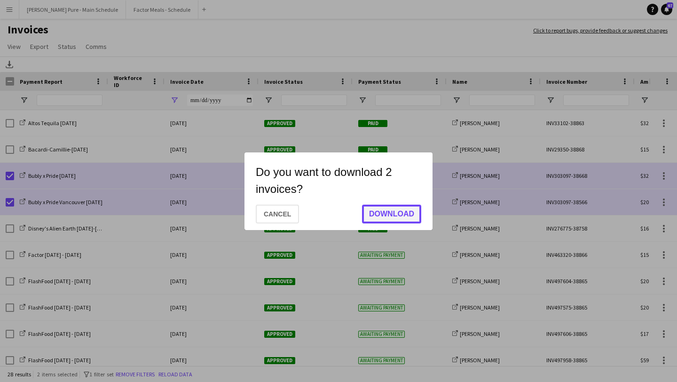
click at [405, 209] on button "Download" at bounding box center [391, 214] width 59 height 19
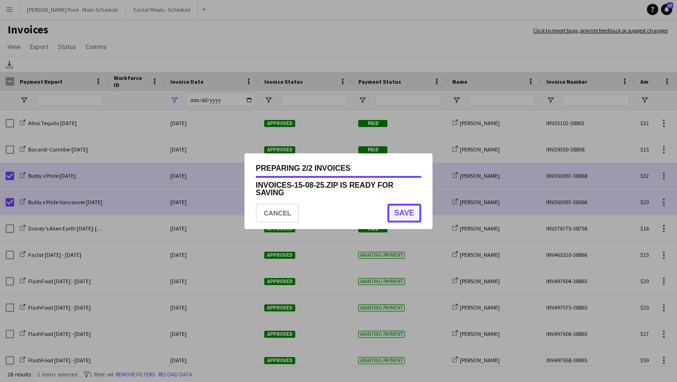
click at [412, 209] on button "Save" at bounding box center [405, 213] width 34 height 19
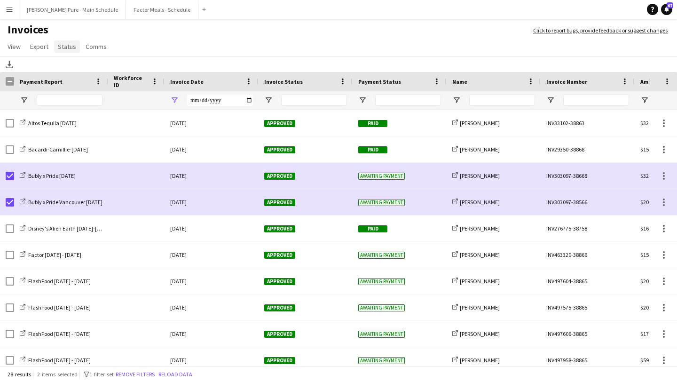
click at [65, 46] on span "Status" at bounding box center [67, 46] width 18 height 8
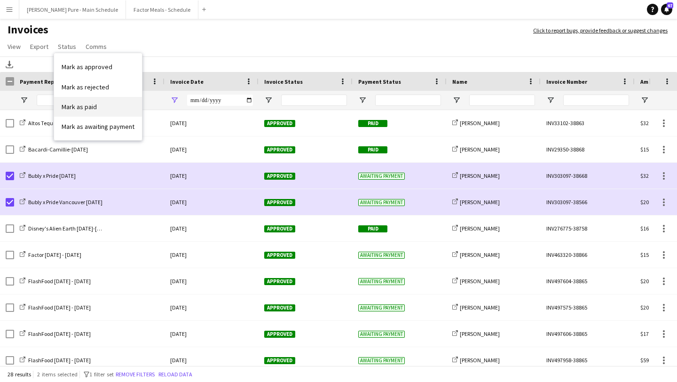
click at [113, 103] on link "Mark as paid" at bounding box center [98, 107] width 88 height 20
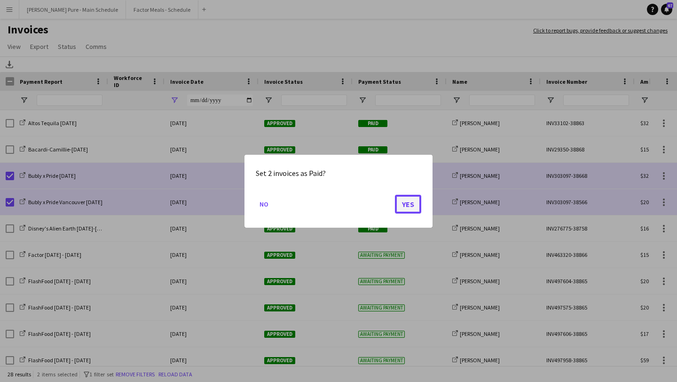
click at [398, 202] on button "Yes" at bounding box center [408, 203] width 26 height 19
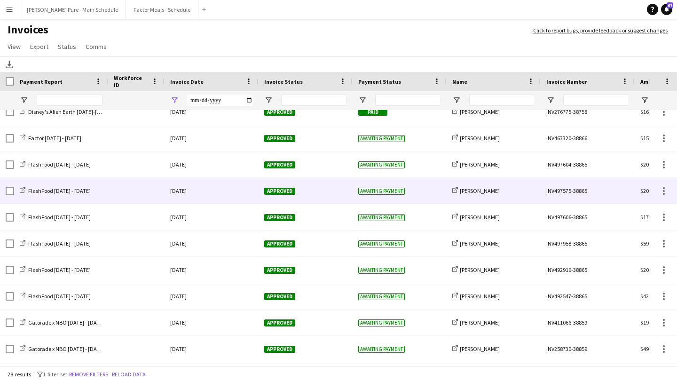
scroll to position [117, 0]
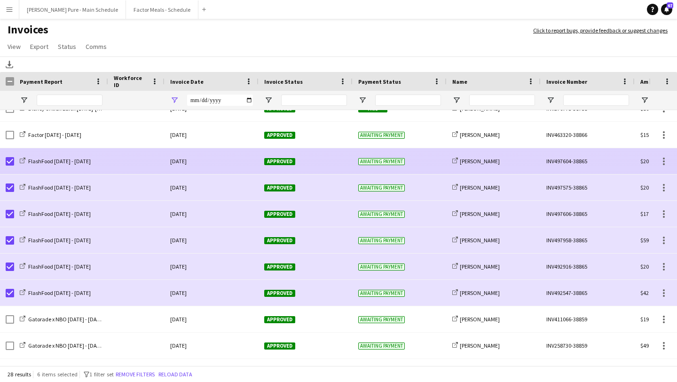
click at [268, 164] on span "Approved" at bounding box center [279, 161] width 31 height 7
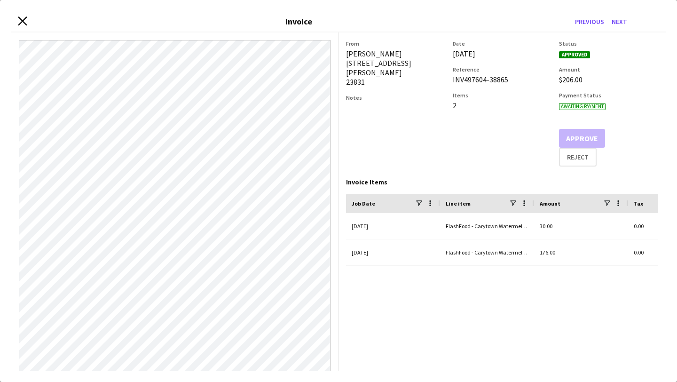
click at [23, 23] on icon "Close invoice dialog" at bounding box center [22, 20] width 9 height 9
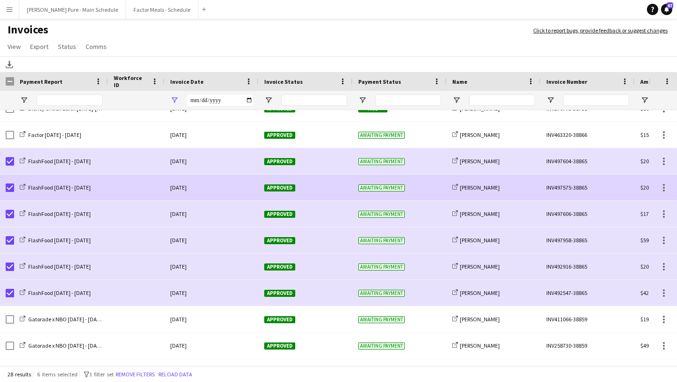
click at [283, 190] on span "Approved" at bounding box center [279, 187] width 31 height 7
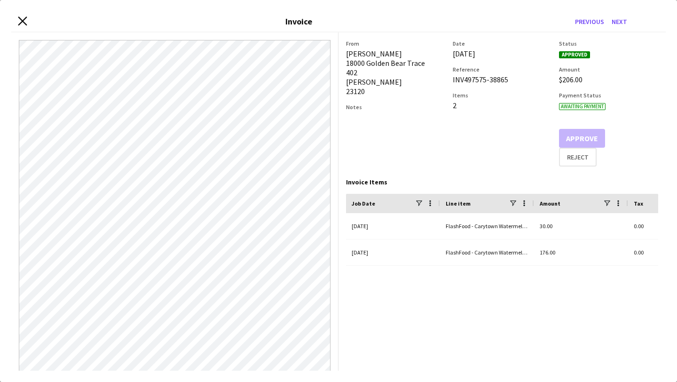
click at [24, 24] on icon at bounding box center [22, 20] width 9 height 9
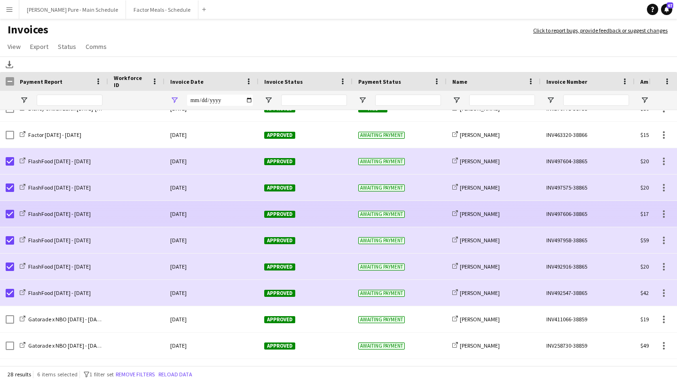
click at [284, 214] on span "Approved" at bounding box center [279, 214] width 31 height 7
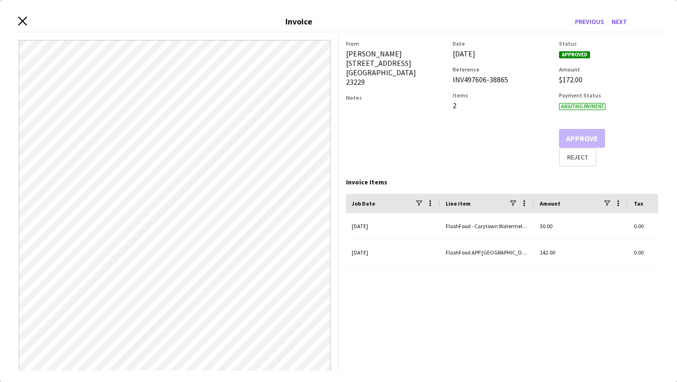
click at [23, 24] on icon "Close invoice dialog" at bounding box center [22, 20] width 9 height 9
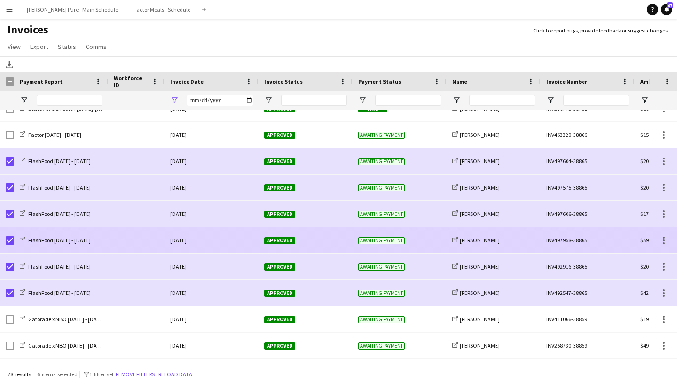
click at [272, 238] on span "Approved" at bounding box center [279, 240] width 31 height 7
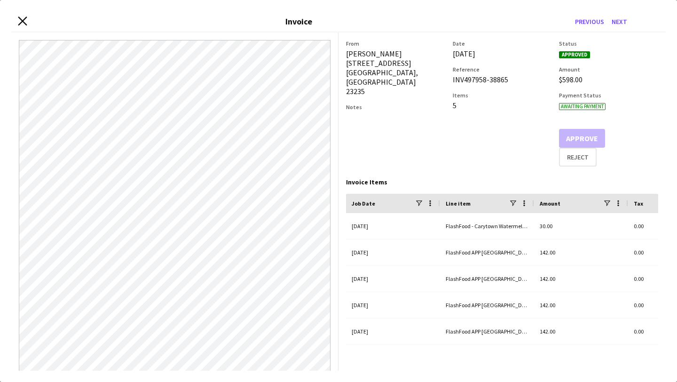
click at [19, 20] on icon "Close invoice dialog" at bounding box center [22, 20] width 9 height 9
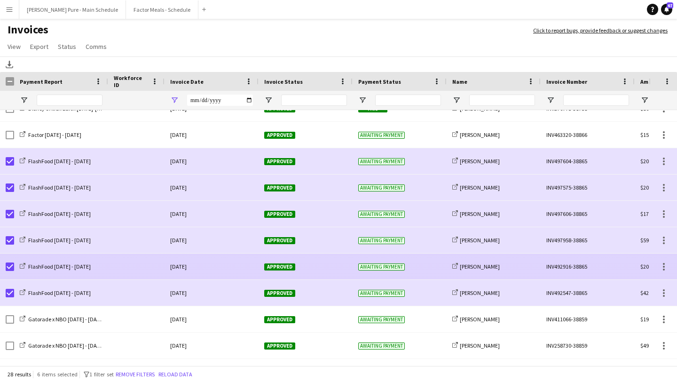
click at [279, 266] on span "Approved" at bounding box center [279, 266] width 31 height 7
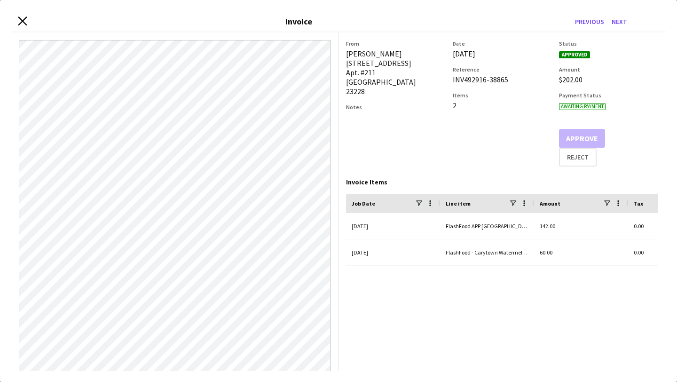
click at [24, 21] on icon "Close invoice dialog" at bounding box center [22, 20] width 9 height 9
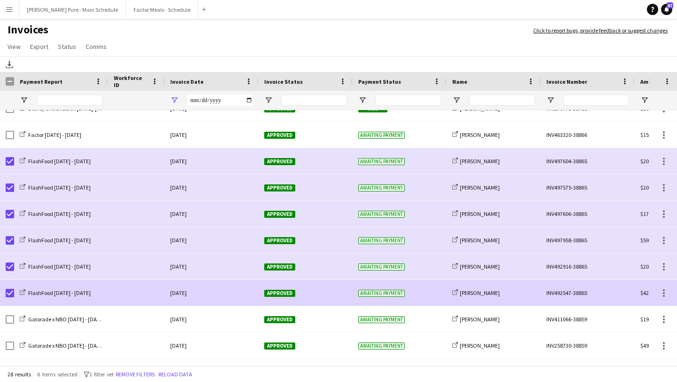
click at [277, 289] on div "Approved" at bounding box center [306, 293] width 94 height 26
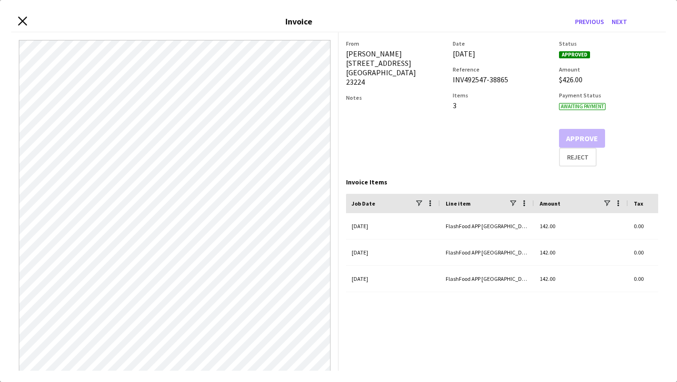
click at [23, 21] on icon at bounding box center [22, 20] width 9 height 9
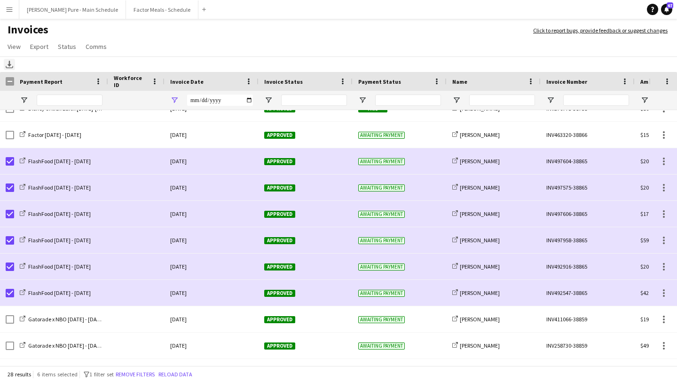
click at [11, 66] on icon "Download" at bounding box center [10, 65] width 8 height 8
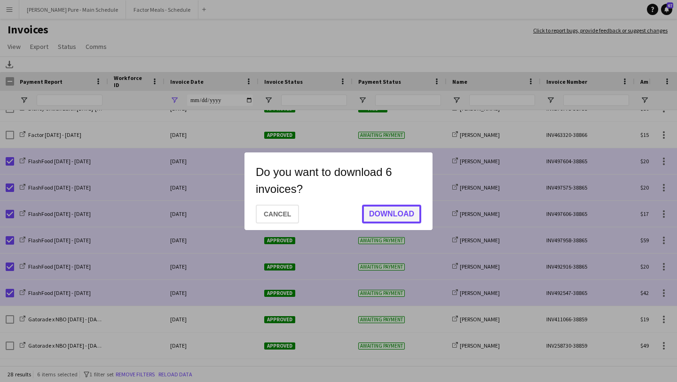
click at [401, 212] on button "Download" at bounding box center [391, 214] width 59 height 19
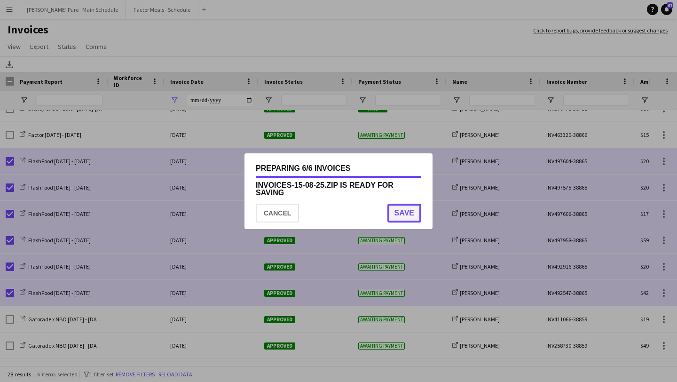
click at [409, 207] on button "Save" at bounding box center [405, 213] width 34 height 19
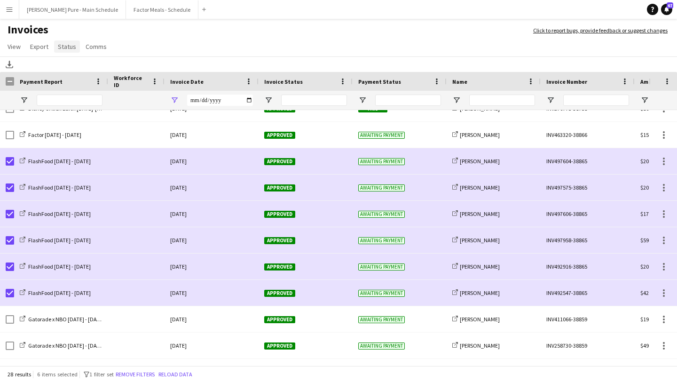
click at [72, 48] on span "Status" at bounding box center [67, 46] width 18 height 8
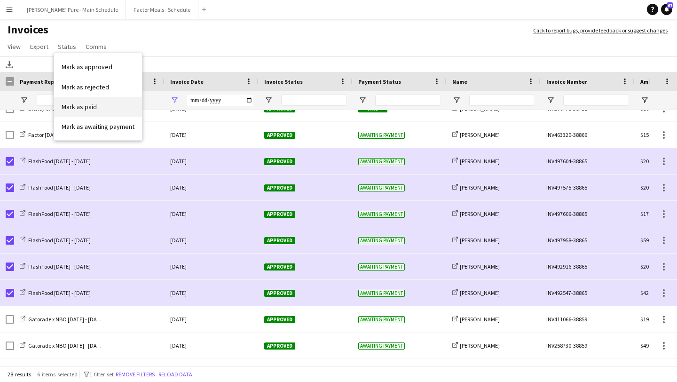
click at [117, 112] on link "Mark as paid" at bounding box center [98, 107] width 88 height 20
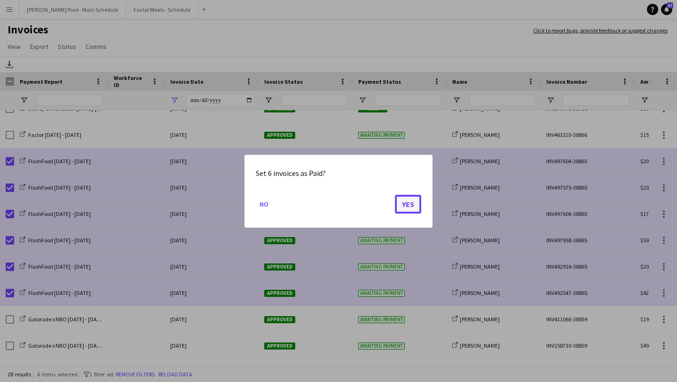
click at [413, 200] on button "Yes" at bounding box center [408, 203] width 26 height 19
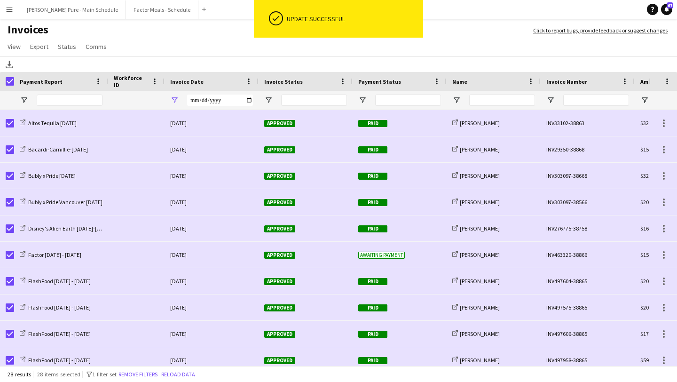
scroll to position [120, 0]
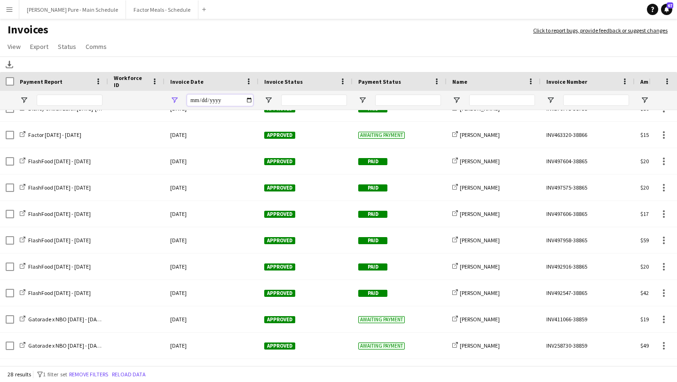
click at [249, 100] on input "**********" at bounding box center [220, 100] width 66 height 11
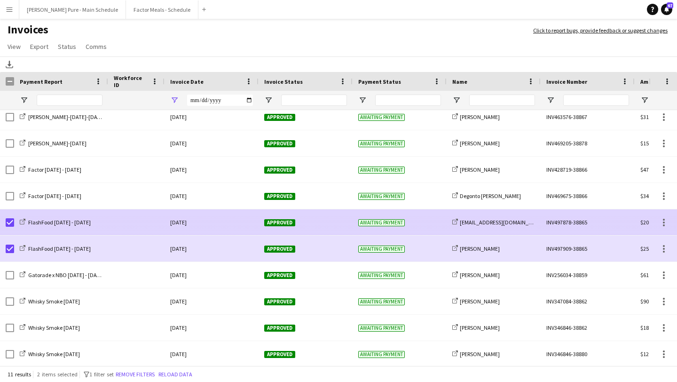
click at [279, 223] on span "Approved" at bounding box center [279, 222] width 31 height 7
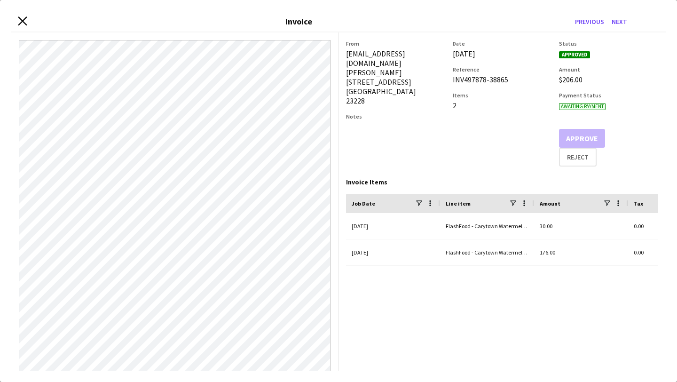
click at [22, 22] on icon at bounding box center [22, 20] width 9 height 9
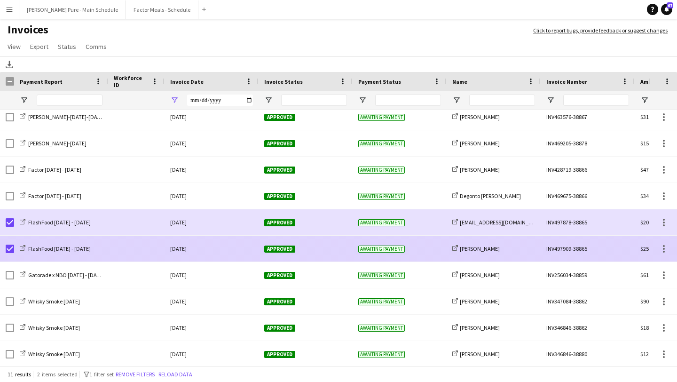
click at [276, 247] on span "Approved" at bounding box center [279, 249] width 31 height 7
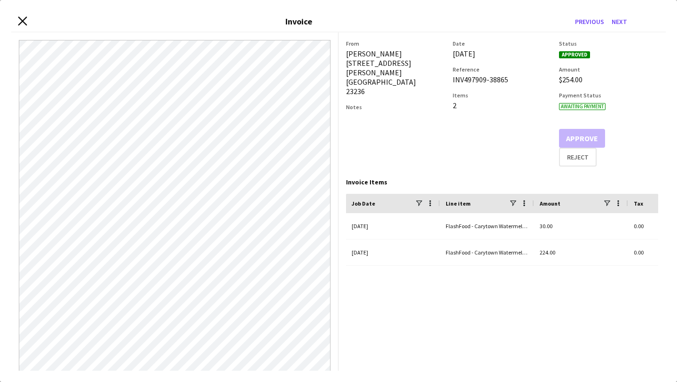
click at [27, 23] on div "Close invoice dialog Invoice Previous Next" at bounding box center [338, 21] width 655 height 21
click at [22, 20] on icon at bounding box center [22, 20] width 9 height 9
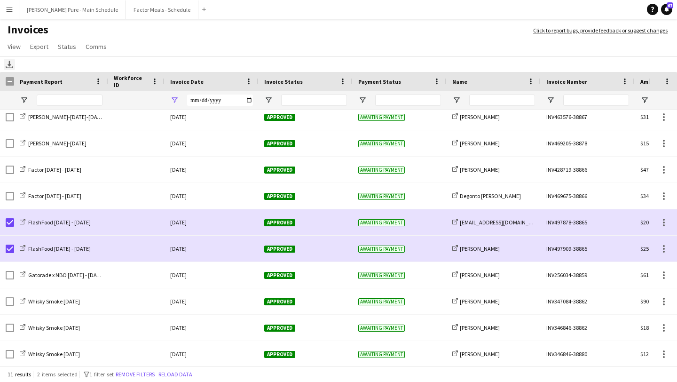
click at [10, 63] on icon at bounding box center [10, 64] width 4 height 6
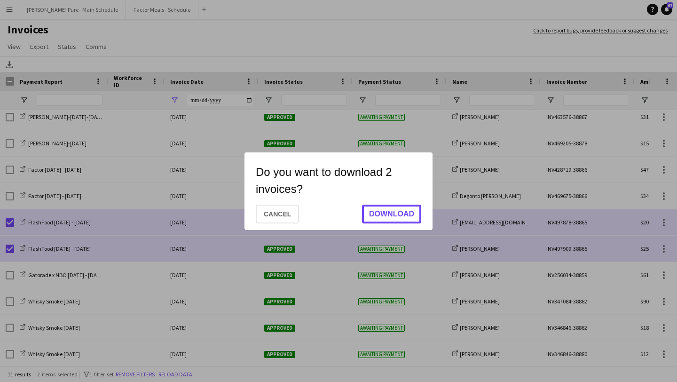
click at [396, 211] on button "Download" at bounding box center [391, 214] width 59 height 19
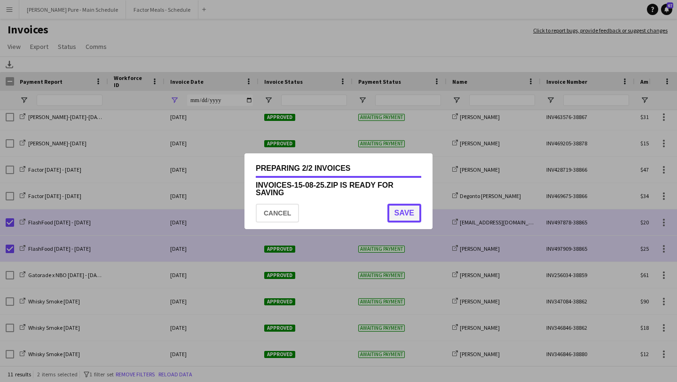
click at [406, 219] on button "Save" at bounding box center [405, 213] width 34 height 19
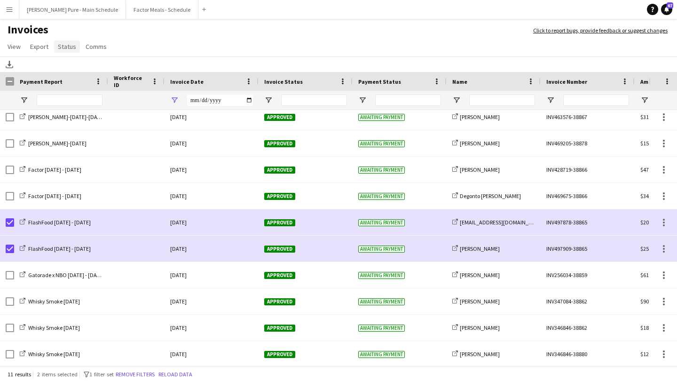
click at [67, 52] on link "Status" at bounding box center [67, 46] width 26 height 12
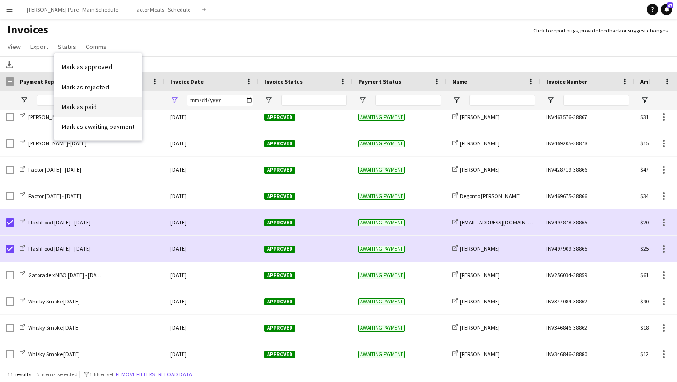
click at [109, 107] on link "Mark as paid" at bounding box center [98, 107] width 88 height 20
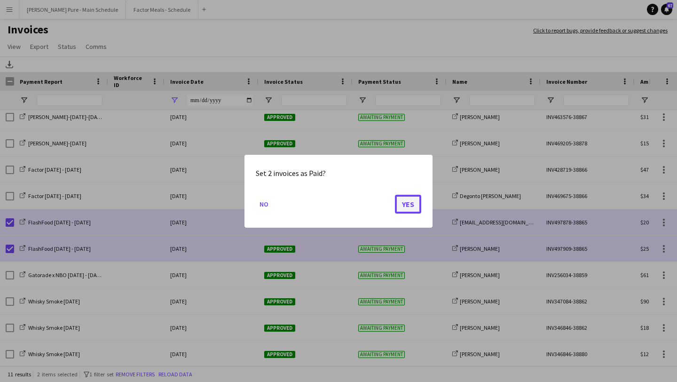
click at [410, 206] on button "Yes" at bounding box center [408, 203] width 26 height 19
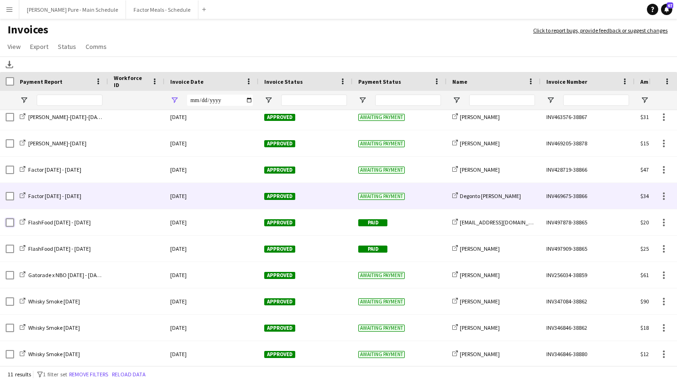
scroll to position [0, 0]
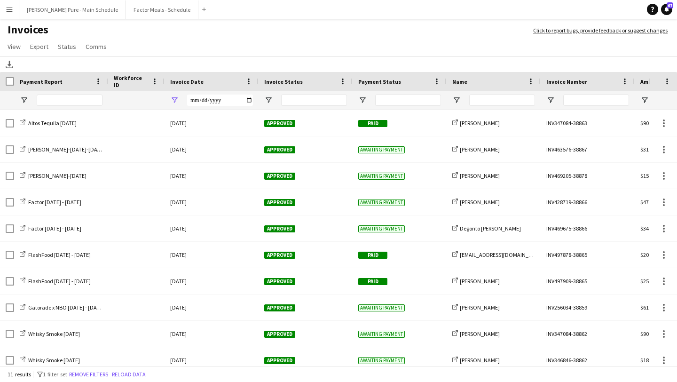
click at [198, 46] on app-page-menu "View Customise view Customise filters Reset Filters Reset View Reset All Export…" at bounding box center [338, 48] width 677 height 18
click at [251, 99] on input "**********" at bounding box center [220, 100] width 66 height 11
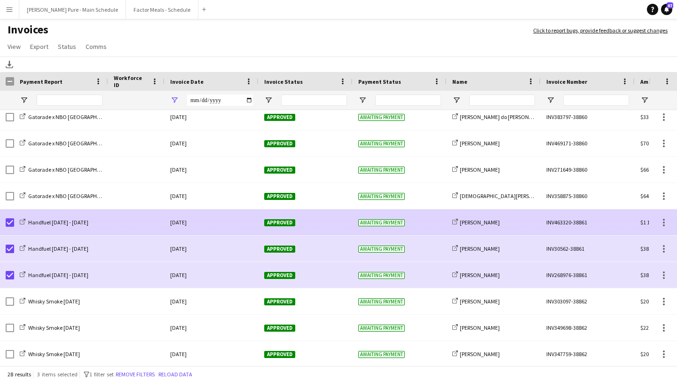
click at [274, 219] on span "Approved" at bounding box center [279, 222] width 31 height 7
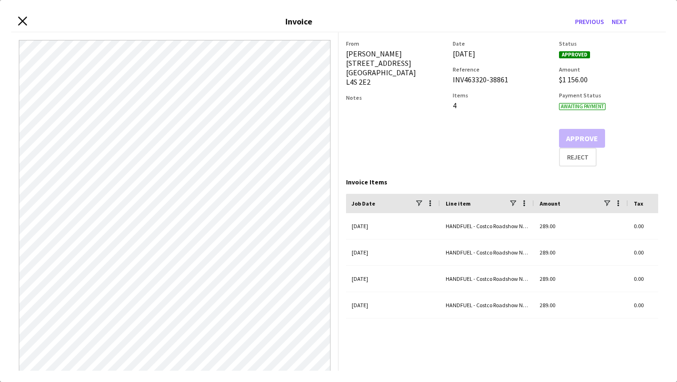
click at [23, 20] on icon at bounding box center [22, 20] width 9 height 9
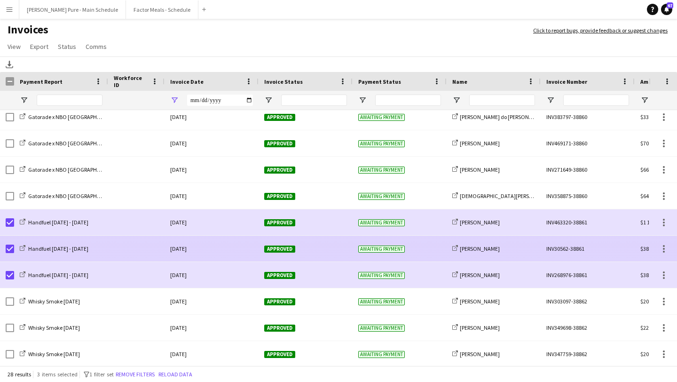
click at [268, 254] on div "Approved" at bounding box center [306, 249] width 94 height 26
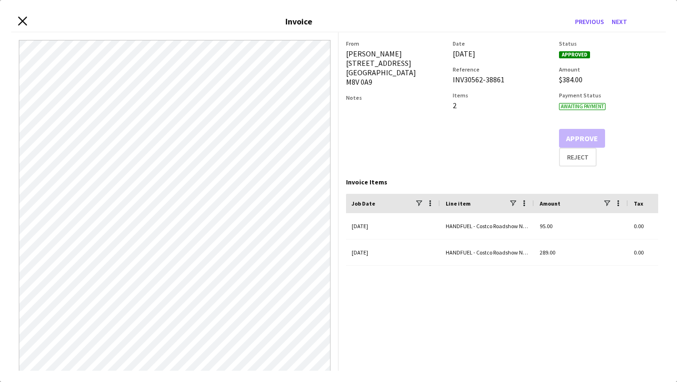
click at [23, 21] on icon at bounding box center [22, 20] width 9 height 9
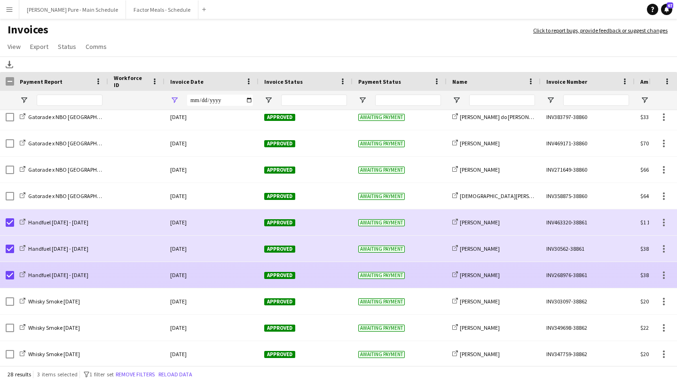
click at [267, 270] on div "Approved" at bounding box center [306, 275] width 94 height 26
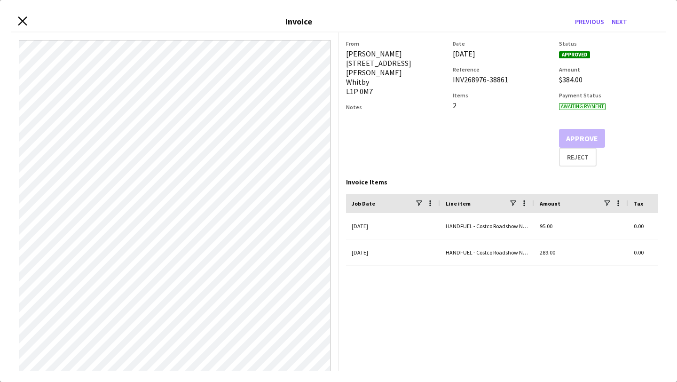
click at [23, 19] on icon "Close invoice dialog" at bounding box center [22, 20] width 9 height 9
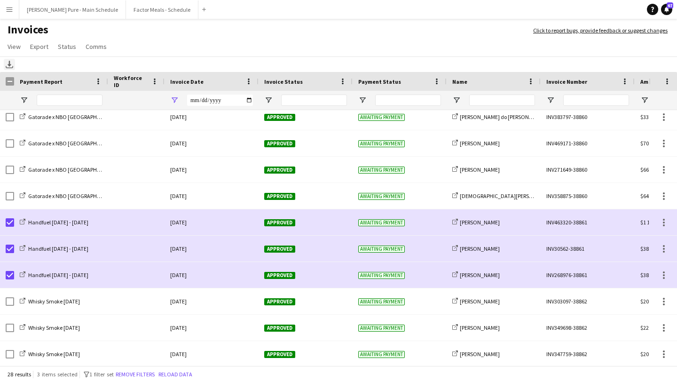
click at [7, 66] on icon "Download" at bounding box center [10, 65] width 8 height 8
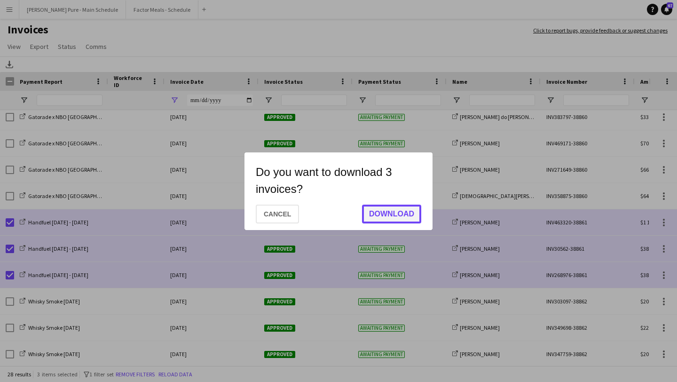
click at [384, 217] on button "Download" at bounding box center [391, 214] width 59 height 19
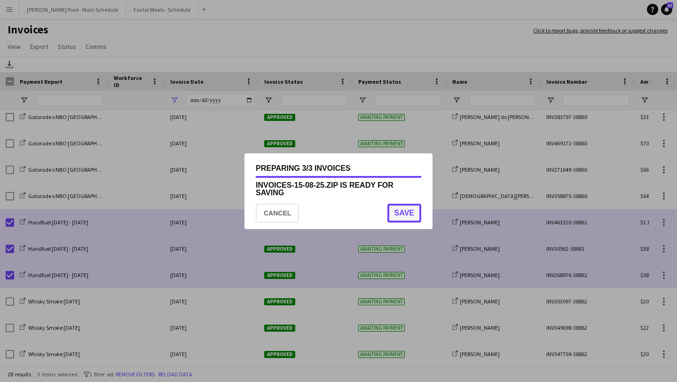
click at [411, 213] on button "Save" at bounding box center [405, 213] width 34 height 19
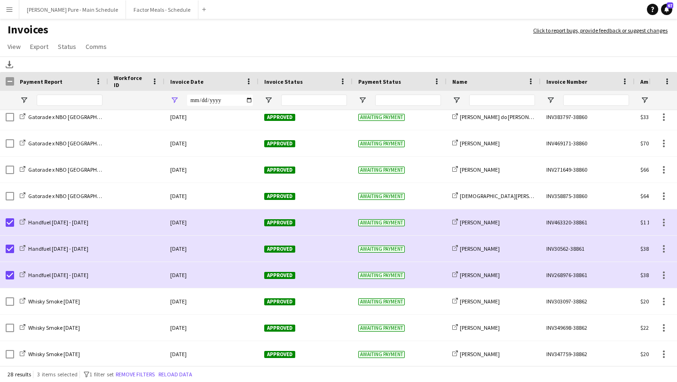
click at [59, 56] on app-page-menu "View Customise view Customise filters Reset Filters Reset View Reset All Export…" at bounding box center [338, 48] width 677 height 18
click at [60, 48] on span "Status" at bounding box center [67, 46] width 18 height 8
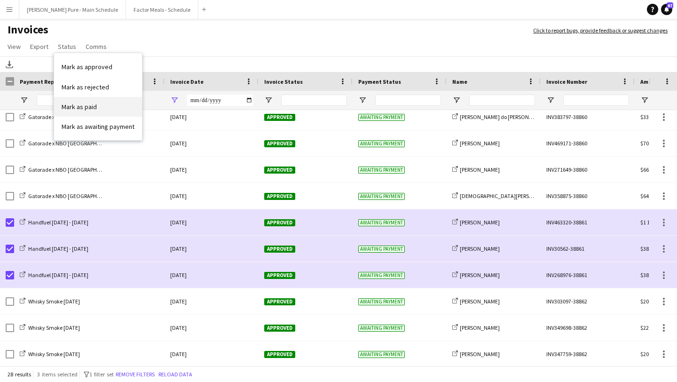
click at [128, 106] on link "Mark as paid" at bounding box center [98, 107] width 88 height 20
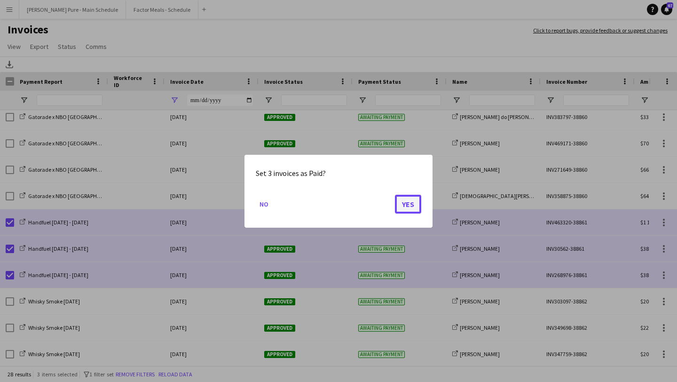
click at [411, 204] on button "Yes" at bounding box center [408, 203] width 26 height 19
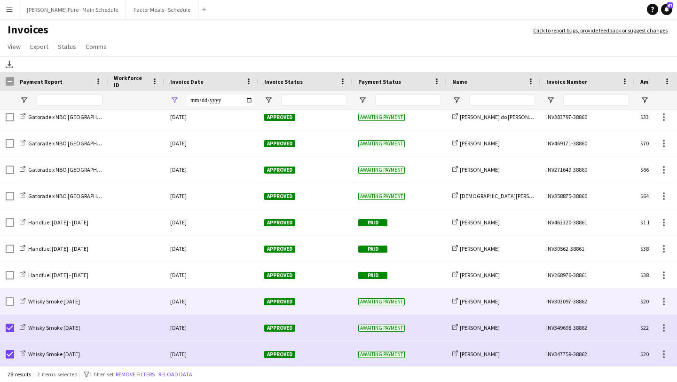
click at [10, 296] on div at bounding box center [10, 301] width 8 height 26
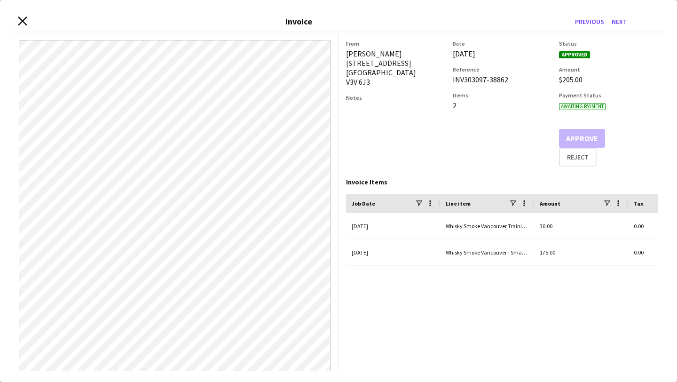
click at [22, 23] on icon "Close invoice dialog" at bounding box center [22, 20] width 9 height 9
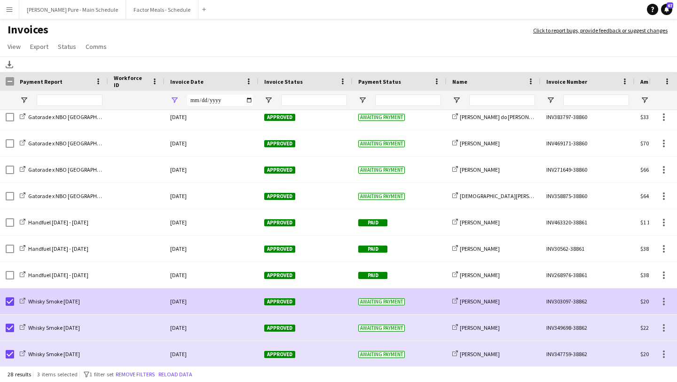
click at [273, 299] on span "Approved" at bounding box center [279, 301] width 31 height 7
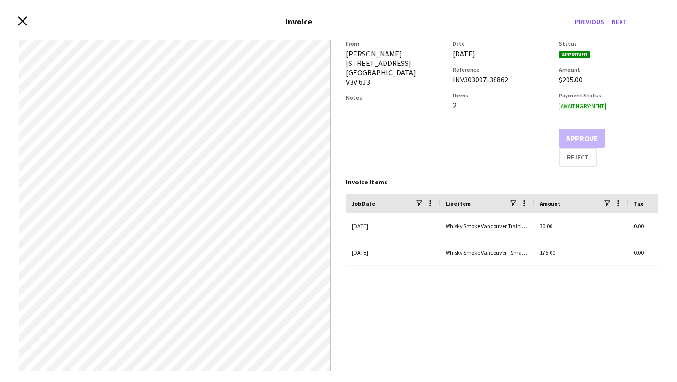
click at [23, 23] on icon "Close invoice dialog" at bounding box center [22, 20] width 9 height 9
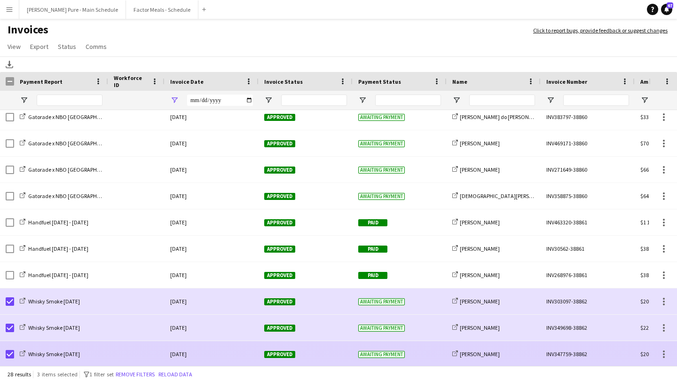
click at [289, 342] on div "Approved" at bounding box center [306, 354] width 94 height 26
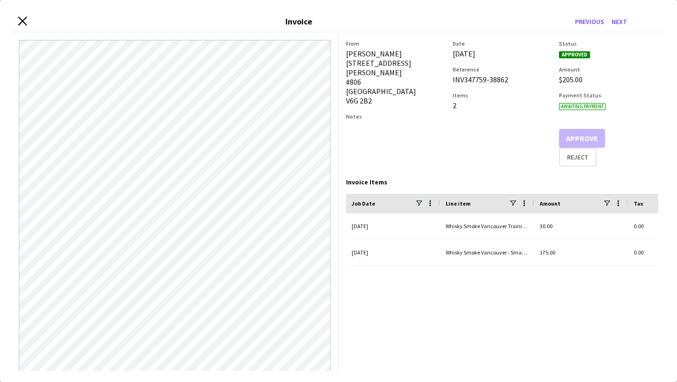
click at [21, 21] on icon "Close invoice dialog" at bounding box center [22, 20] width 9 height 9
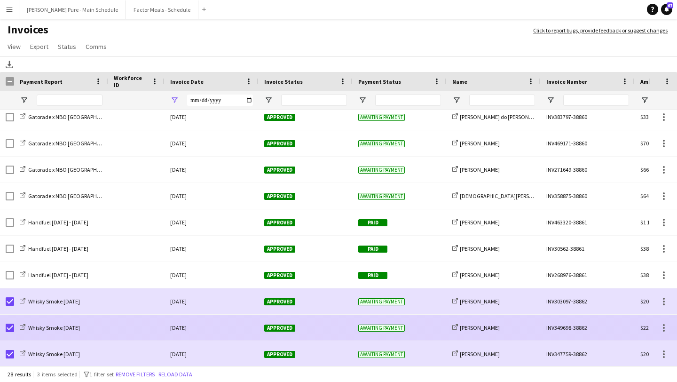
click at [279, 333] on div "Approved" at bounding box center [306, 328] width 94 height 26
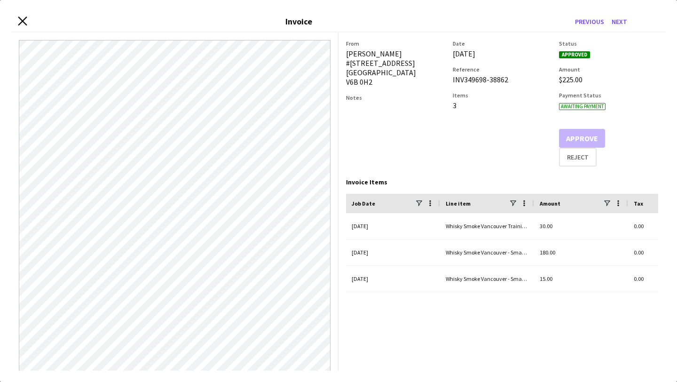
click at [22, 24] on icon "Close invoice dialog" at bounding box center [22, 20] width 9 height 9
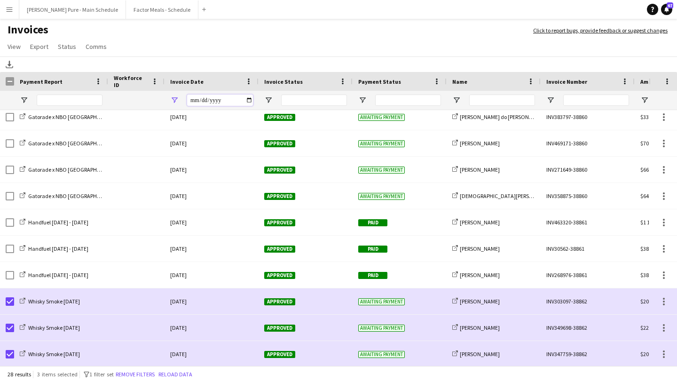
click at [252, 104] on input "**********" at bounding box center [220, 100] width 66 height 11
click at [250, 101] on input "**********" at bounding box center [220, 100] width 66 height 11
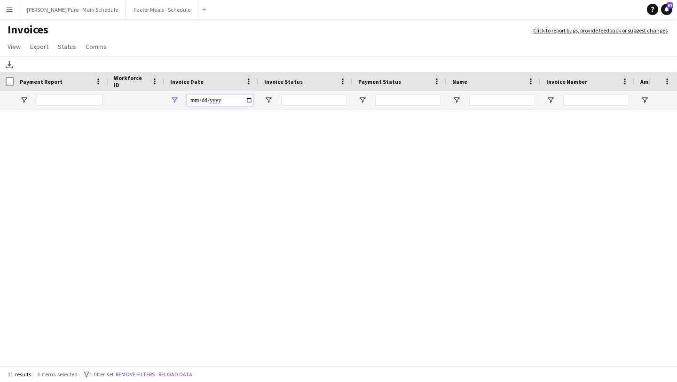
scroll to position [32, 0]
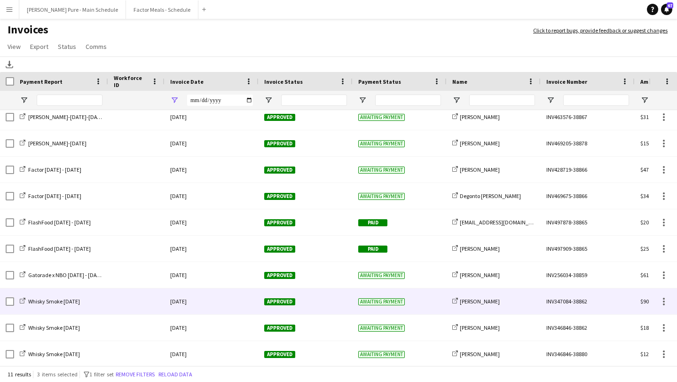
click at [191, 300] on div "14-August-2025" at bounding box center [212, 301] width 94 height 26
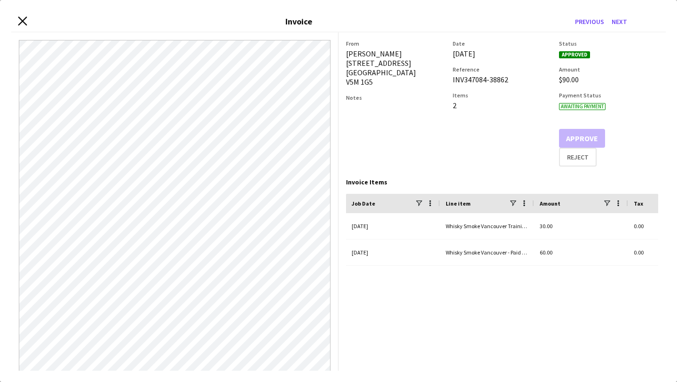
click at [21, 21] on icon at bounding box center [22, 20] width 9 height 9
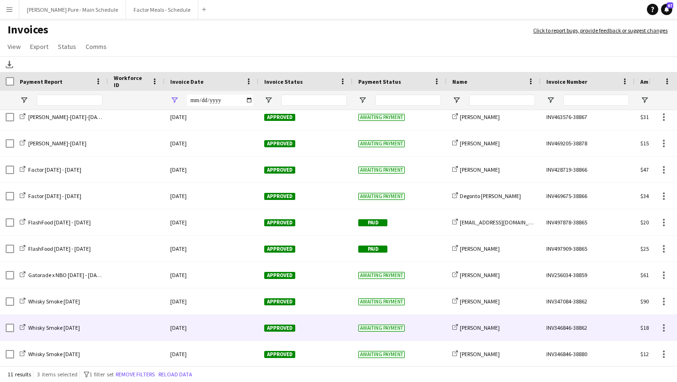
click at [286, 328] on span "Approved" at bounding box center [279, 328] width 31 height 7
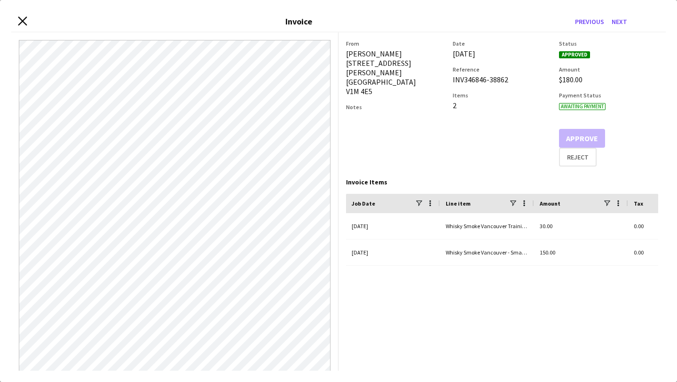
click at [25, 23] on icon at bounding box center [22, 20] width 9 height 9
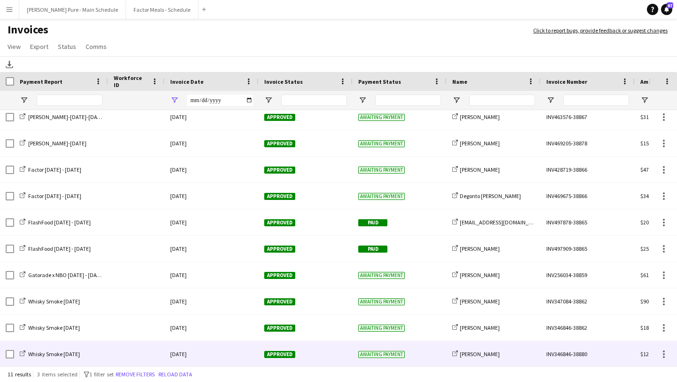
click at [286, 352] on span "Approved" at bounding box center [279, 354] width 31 height 7
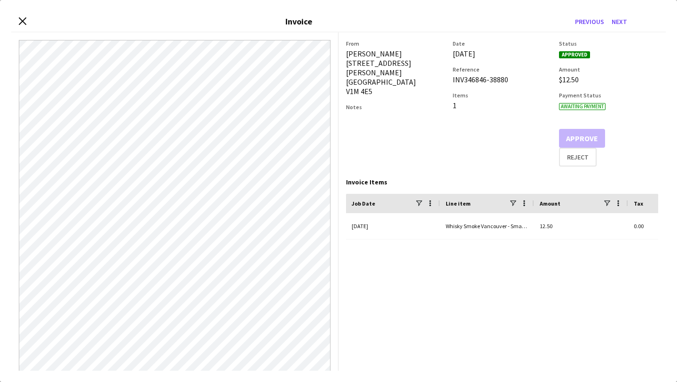
click at [27, 23] on div "Close invoice dialog Invoice Previous Next" at bounding box center [338, 21] width 655 height 21
click at [22, 23] on icon "Close invoice dialog" at bounding box center [22, 20] width 9 height 9
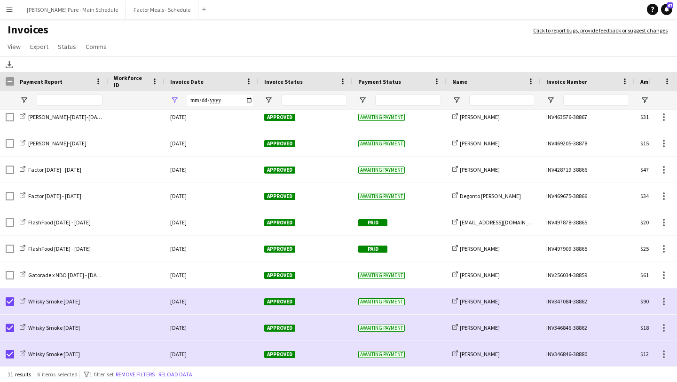
click at [16, 66] on div "Download" at bounding box center [338, 64] width 677 height 16
click at [6, 62] on icon "Download" at bounding box center [10, 65] width 8 height 8
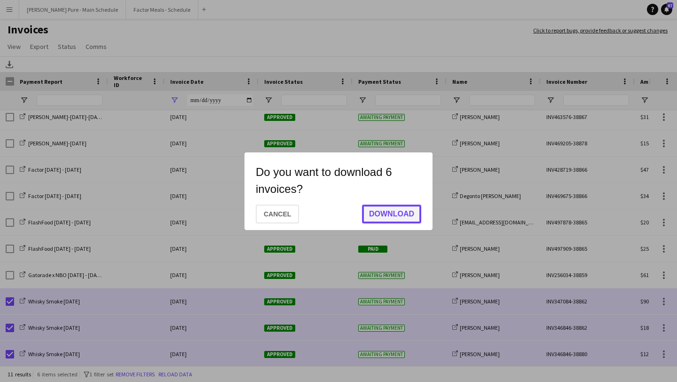
click at [390, 211] on button "Download" at bounding box center [391, 214] width 59 height 19
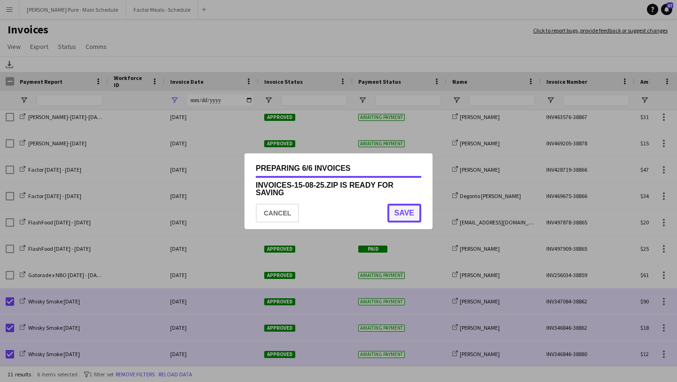
click at [405, 215] on button "Save" at bounding box center [405, 213] width 34 height 19
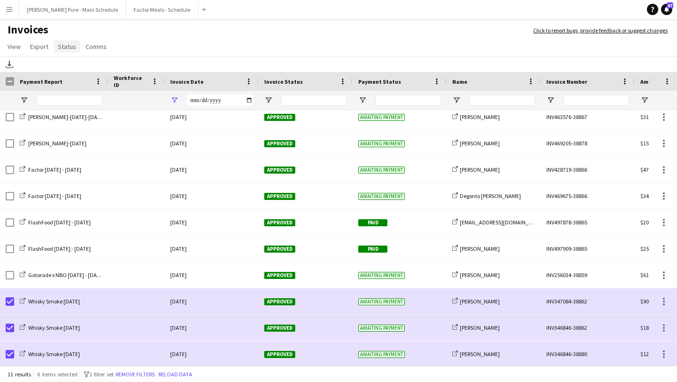
click at [67, 48] on span "Status" at bounding box center [67, 46] width 18 height 8
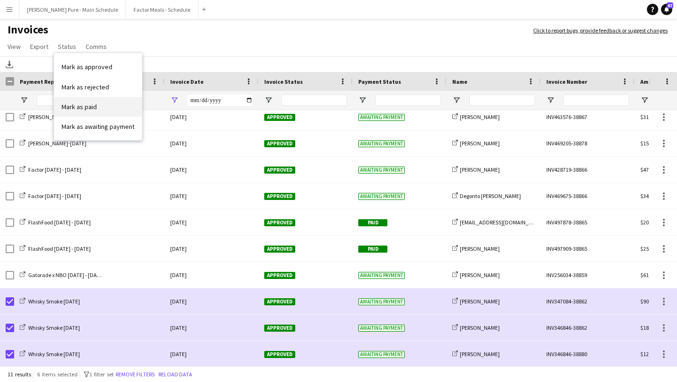
click at [101, 107] on link "Mark as paid" at bounding box center [98, 107] width 88 height 20
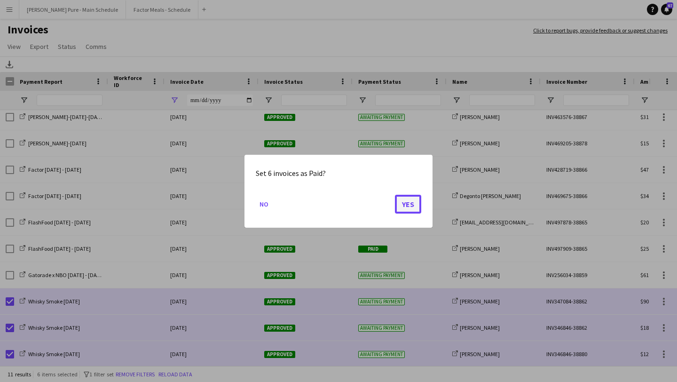
click at [412, 205] on button "Yes" at bounding box center [408, 203] width 26 height 19
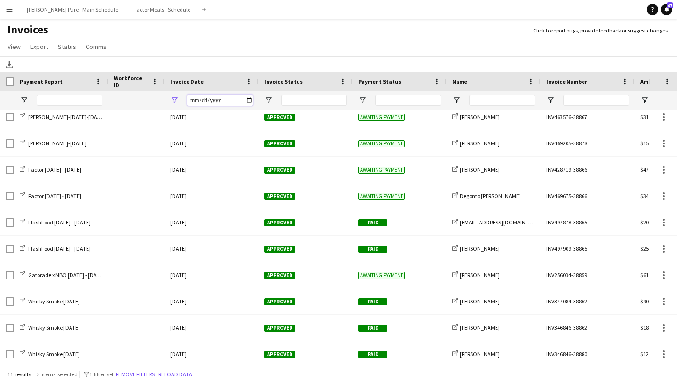
click at [251, 100] on input "**********" at bounding box center [220, 100] width 66 height 11
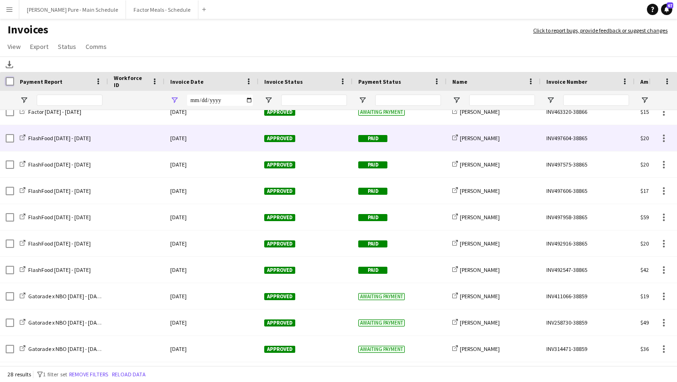
scroll to position [176, 0]
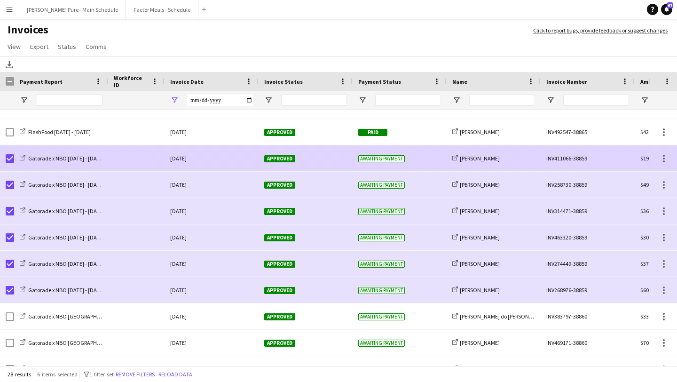
click at [270, 160] on span "Approved" at bounding box center [279, 158] width 31 height 7
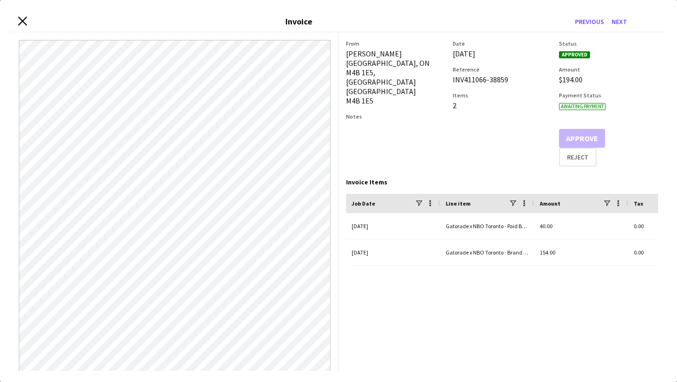
click at [21, 18] on icon "Close invoice dialog" at bounding box center [22, 20] width 9 height 9
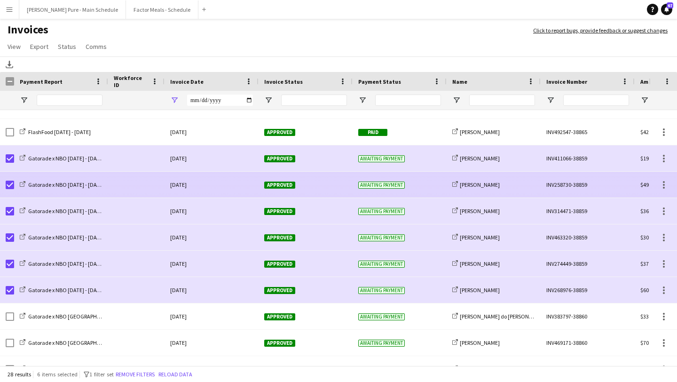
click at [273, 187] on span "Approved" at bounding box center [279, 185] width 31 height 7
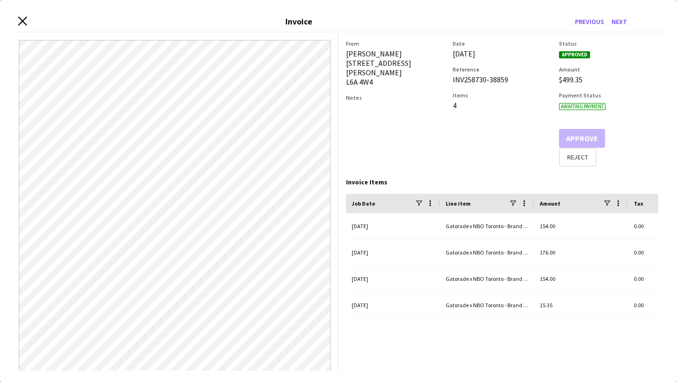
click at [24, 19] on icon at bounding box center [22, 20] width 9 height 9
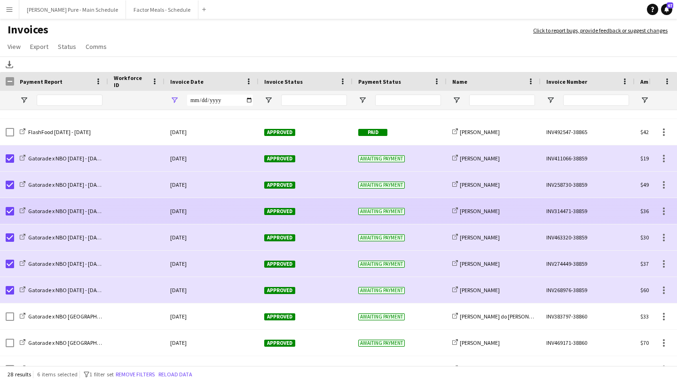
click at [282, 217] on div "Approved" at bounding box center [306, 211] width 94 height 26
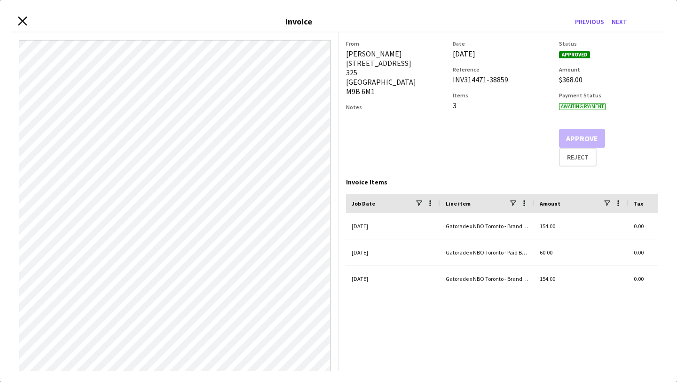
click at [22, 22] on icon "Close invoice dialog" at bounding box center [22, 20] width 9 height 9
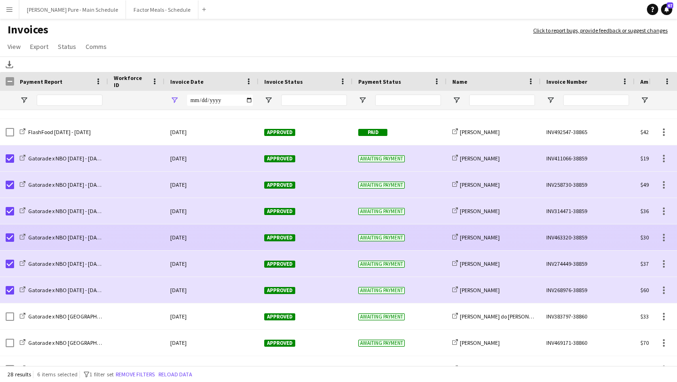
click at [276, 237] on span "Approved" at bounding box center [279, 237] width 31 height 7
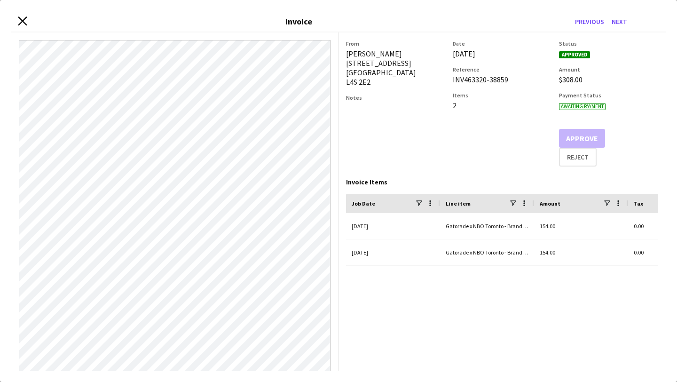
click at [21, 22] on icon at bounding box center [22, 20] width 9 height 9
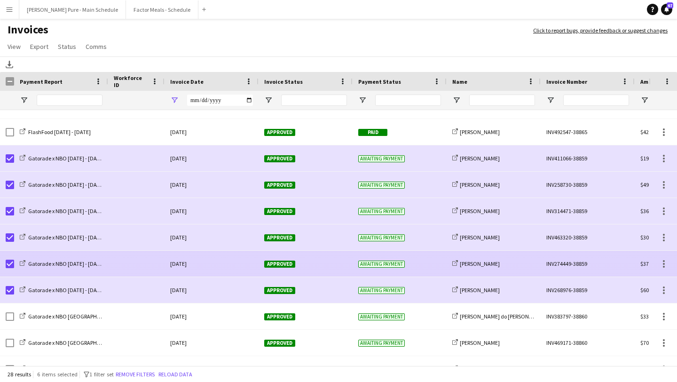
click at [275, 266] on span "Approved" at bounding box center [279, 264] width 31 height 7
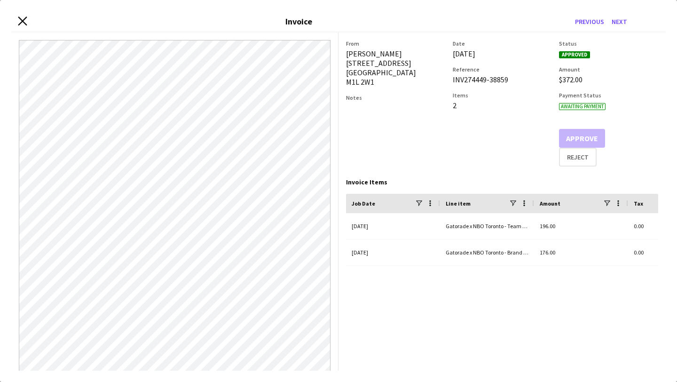
click at [21, 20] on icon "Close invoice dialog" at bounding box center [22, 20] width 9 height 9
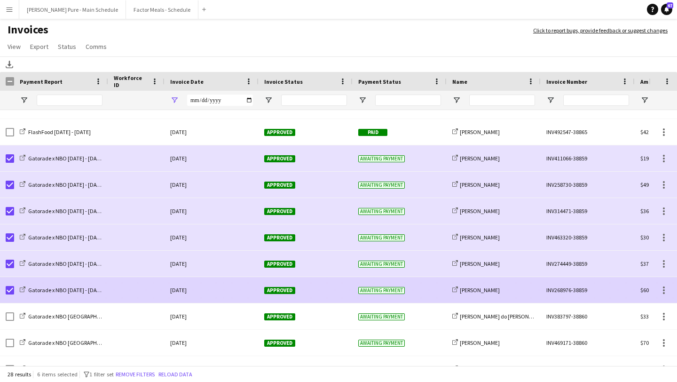
click at [283, 295] on div "Approved" at bounding box center [306, 290] width 94 height 26
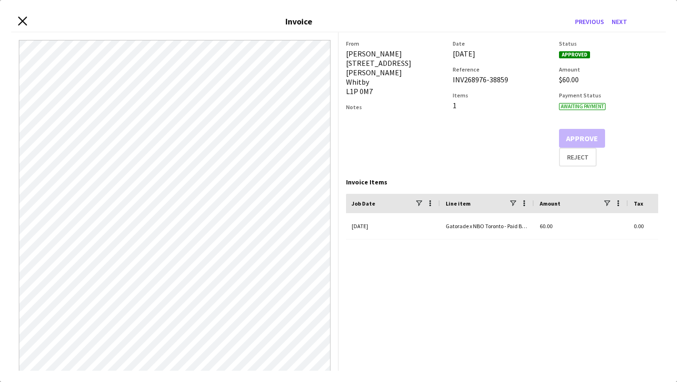
click at [25, 22] on icon "Close invoice dialog" at bounding box center [22, 20] width 9 height 9
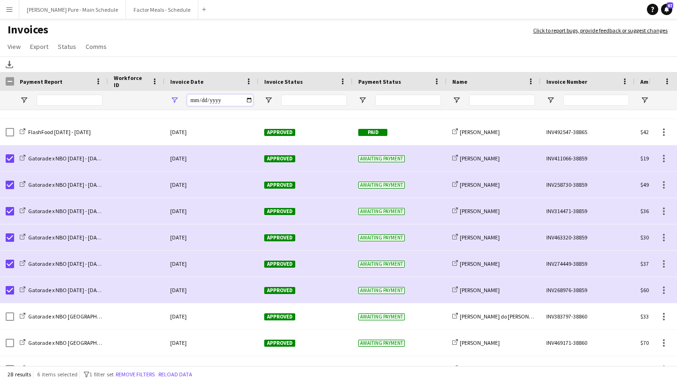
click at [248, 98] on input "**********" at bounding box center [220, 100] width 66 height 11
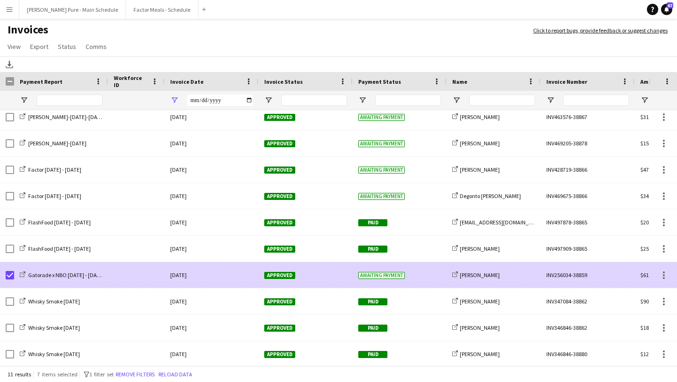
click at [283, 277] on span "Approved" at bounding box center [279, 275] width 31 height 7
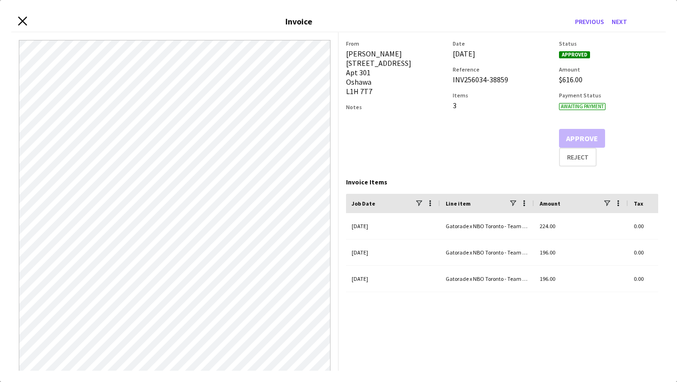
click at [21, 23] on icon at bounding box center [22, 20] width 9 height 9
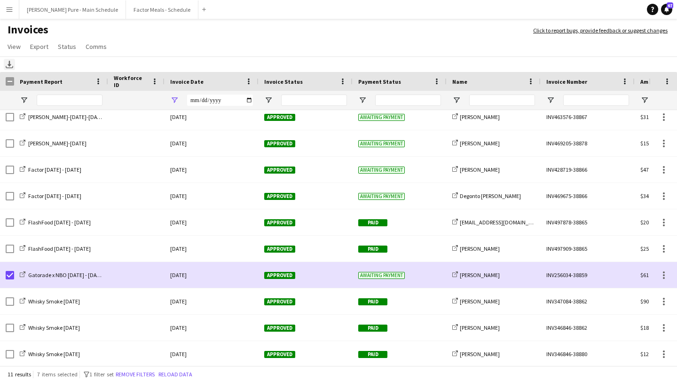
click at [11, 67] on icon "Download" at bounding box center [10, 65] width 8 height 8
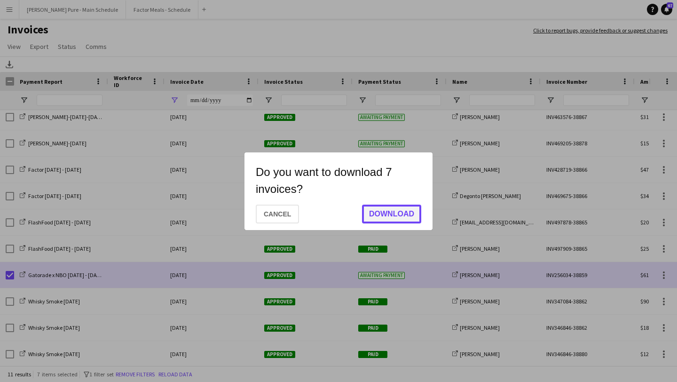
click at [415, 218] on button "Download" at bounding box center [391, 214] width 59 height 19
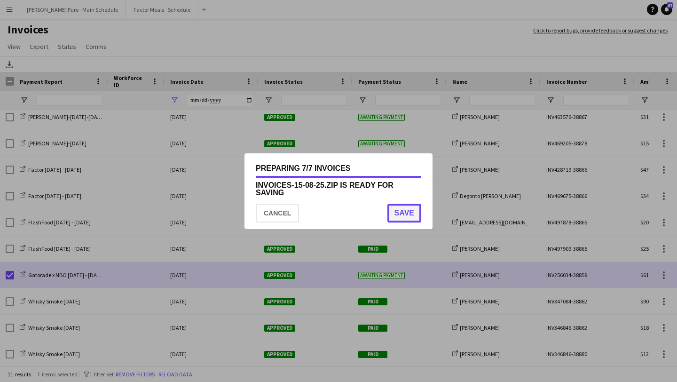
click at [412, 212] on button "Save" at bounding box center [405, 213] width 34 height 19
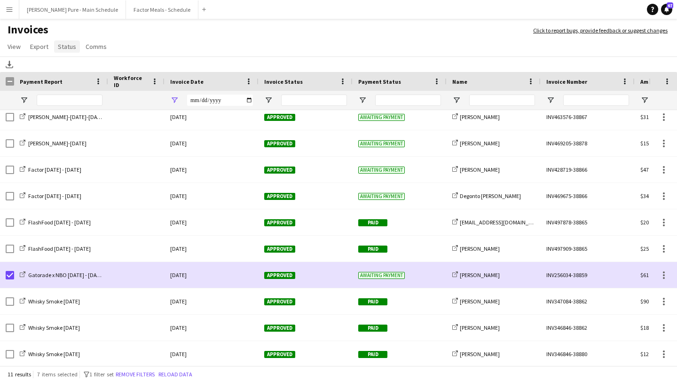
click at [65, 49] on span "Status" at bounding box center [67, 46] width 18 height 8
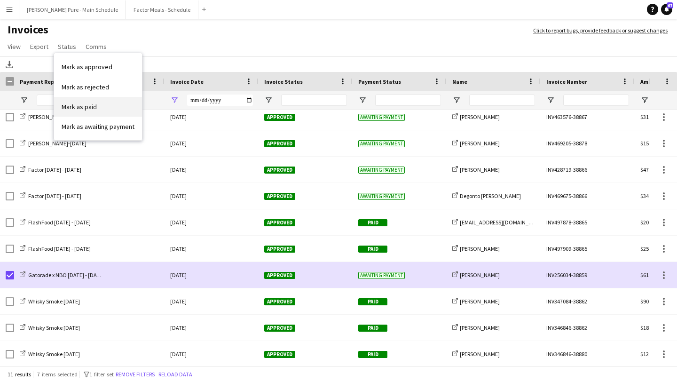
click at [102, 106] on link "Mark as paid" at bounding box center [98, 107] width 88 height 20
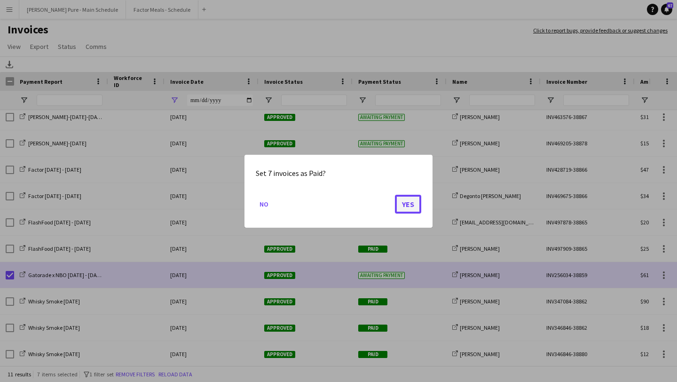
click at [413, 205] on button "Yes" at bounding box center [408, 203] width 26 height 19
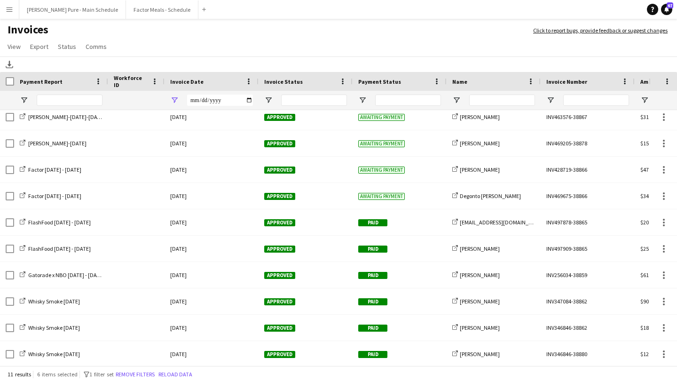
click at [253, 102] on div "**********" at bounding box center [212, 100] width 94 height 19
click at [250, 100] on input "**********" at bounding box center [220, 100] width 66 height 11
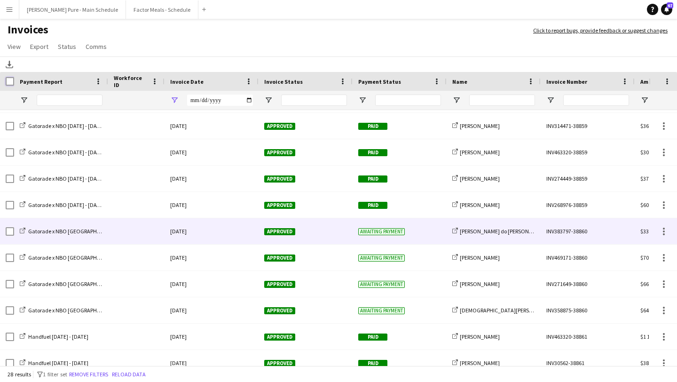
scroll to position [368, 0]
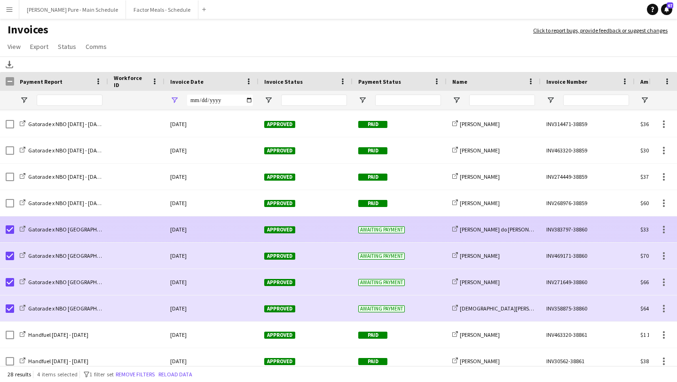
click at [280, 231] on span "Approved" at bounding box center [279, 229] width 31 height 7
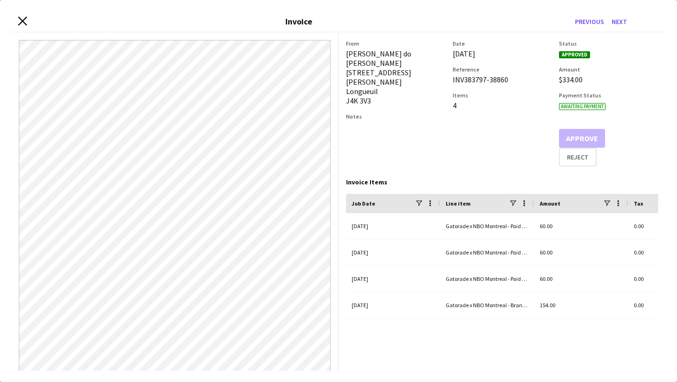
click at [21, 20] on icon "Close invoice dialog" at bounding box center [22, 20] width 9 height 9
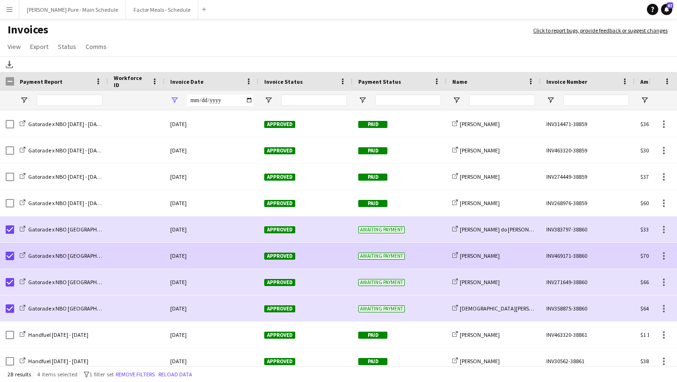
click at [279, 257] on span "Approved" at bounding box center [279, 256] width 31 height 7
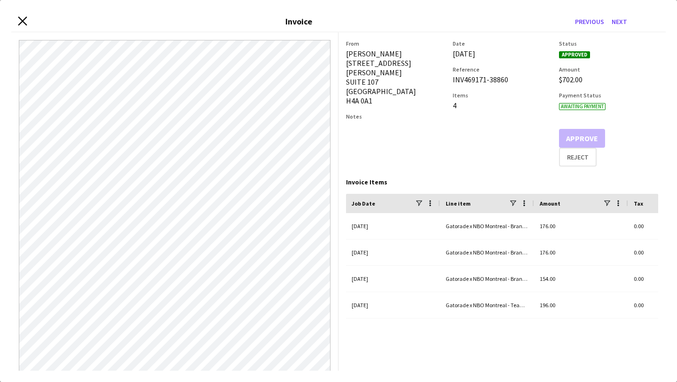
click at [22, 24] on icon "Close invoice dialog" at bounding box center [22, 20] width 9 height 9
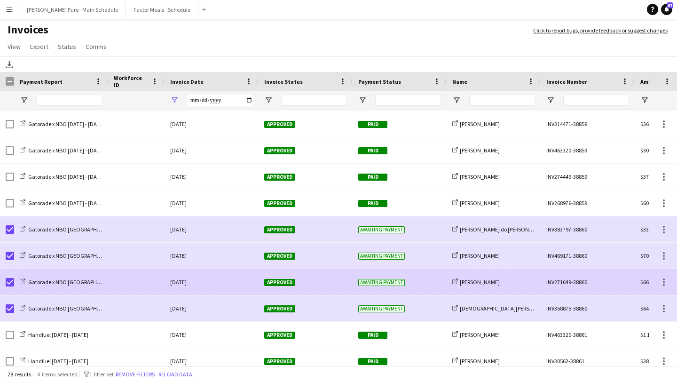
click at [282, 282] on span "Approved" at bounding box center [279, 282] width 31 height 7
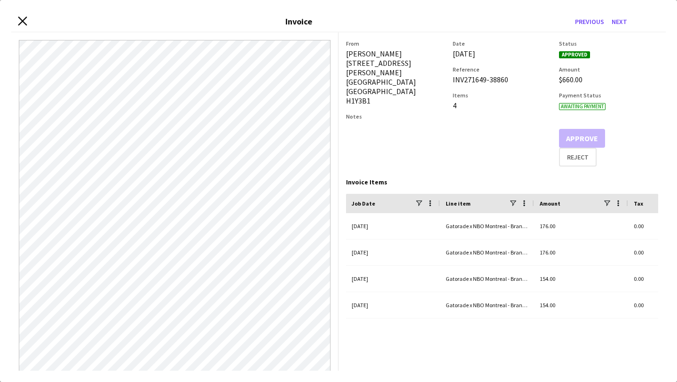
click at [22, 23] on icon "Close invoice dialog" at bounding box center [22, 20] width 9 height 9
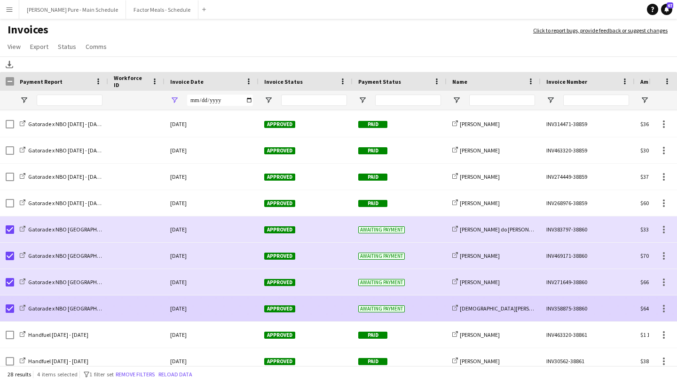
click at [288, 305] on span "Approved" at bounding box center [279, 308] width 31 height 7
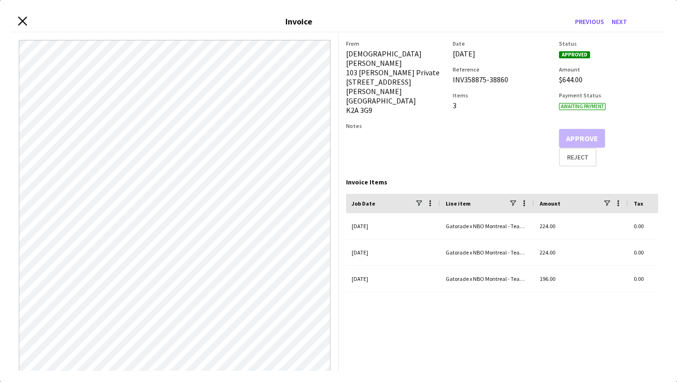
click at [20, 26] on app-icon "Close invoice dialog" at bounding box center [22, 21] width 9 height 10
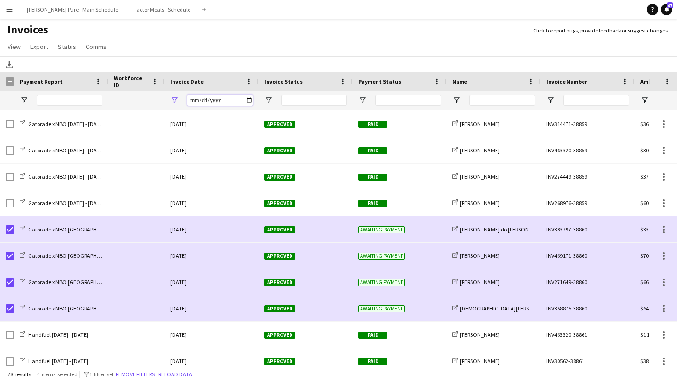
click at [247, 100] on input "**********" at bounding box center [220, 100] width 66 height 11
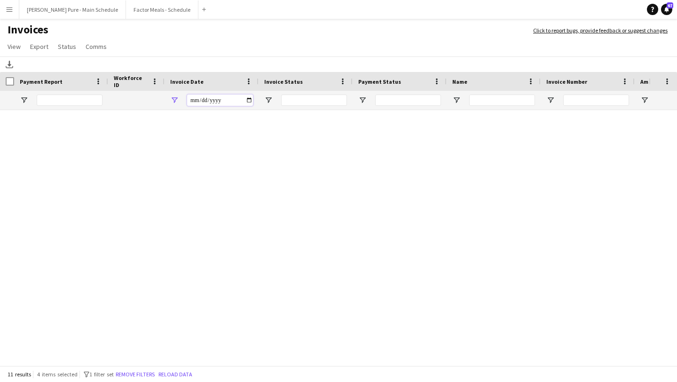
scroll to position [32, 0]
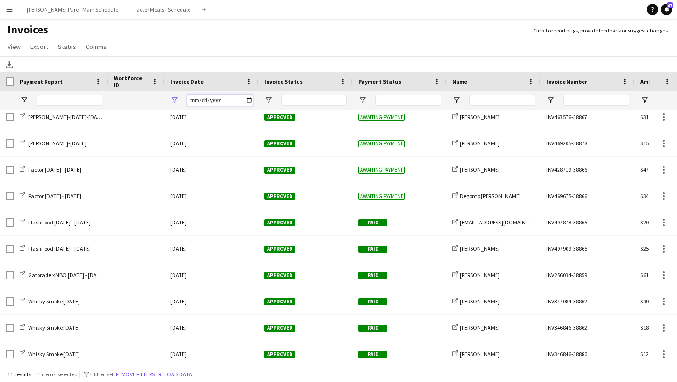
click at [249, 100] on input "**********" at bounding box center [220, 100] width 66 height 11
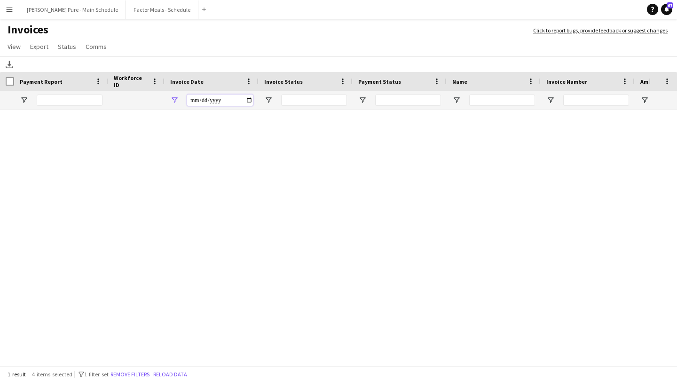
scroll to position [0, 0]
click at [249, 99] on input "**********" at bounding box center [220, 100] width 66 height 11
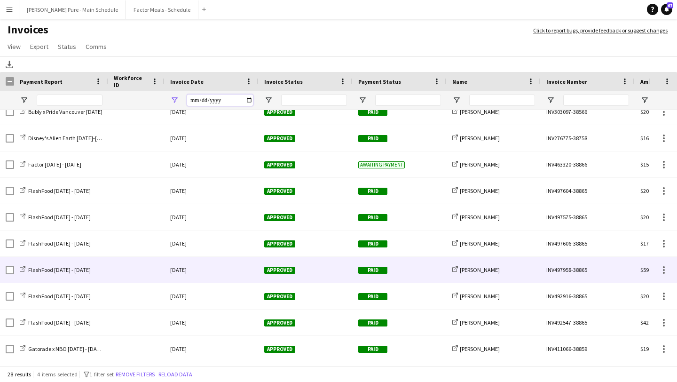
scroll to position [131, 0]
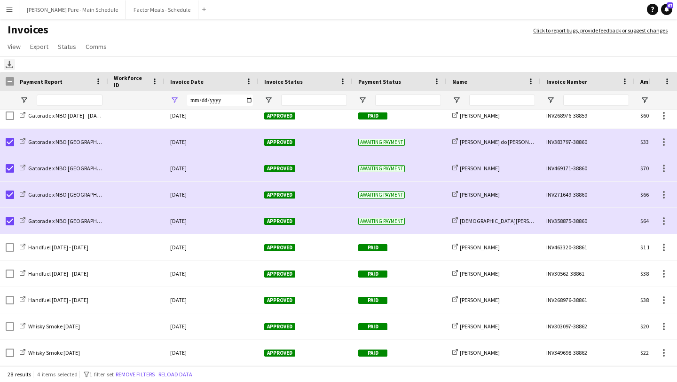
click at [9, 66] on icon at bounding box center [10, 64] width 4 height 6
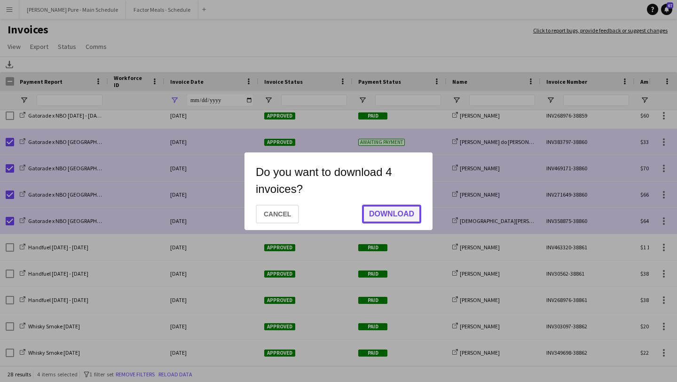
click at [412, 212] on button "Download" at bounding box center [391, 214] width 59 height 19
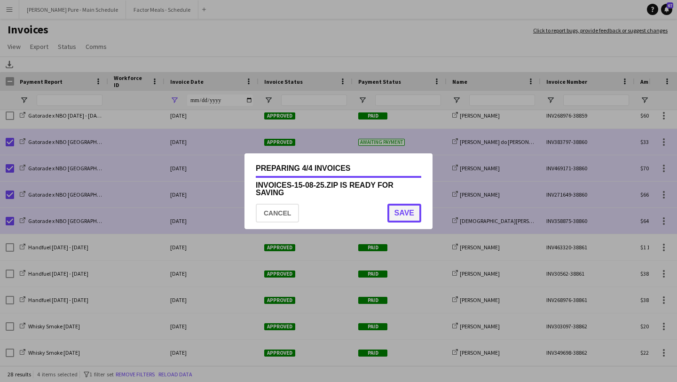
click at [402, 208] on button "Save" at bounding box center [405, 213] width 34 height 19
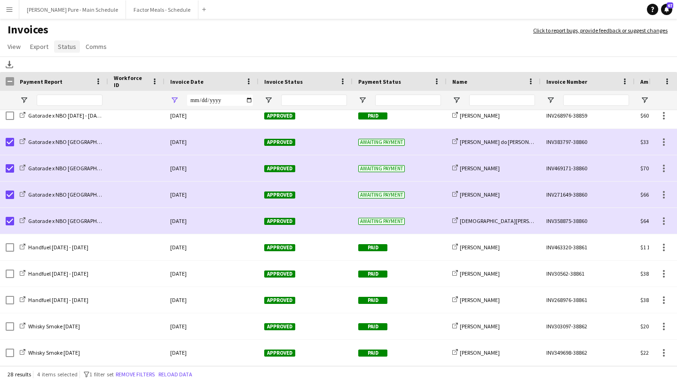
click at [70, 47] on span "Status" at bounding box center [67, 46] width 18 height 8
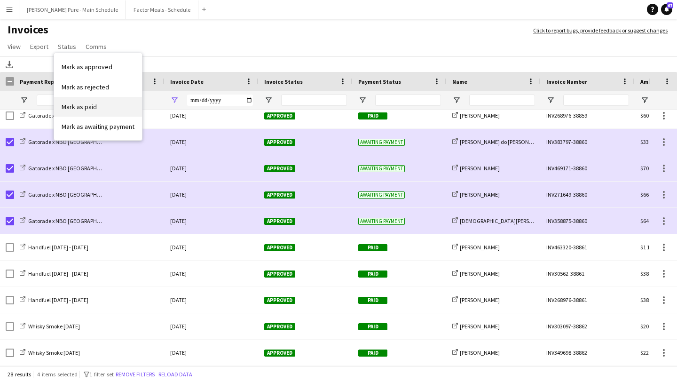
click at [88, 112] on link "Mark as paid" at bounding box center [98, 107] width 88 height 20
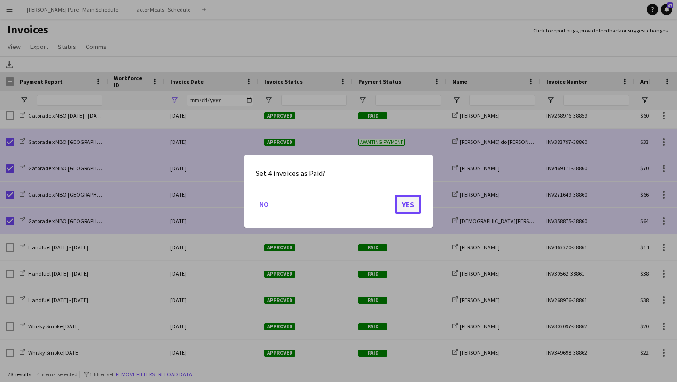
click at [407, 199] on button "Yes" at bounding box center [408, 203] width 26 height 19
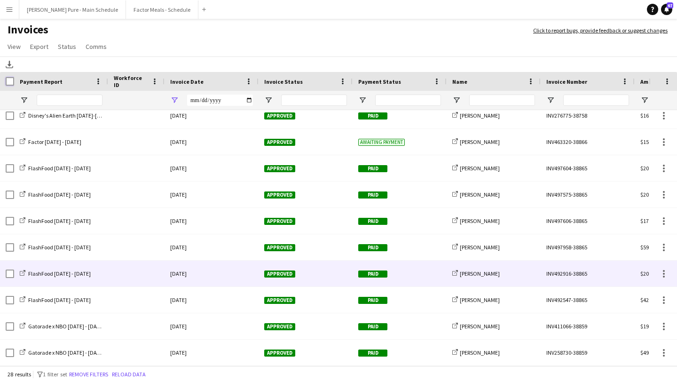
scroll to position [68, 0]
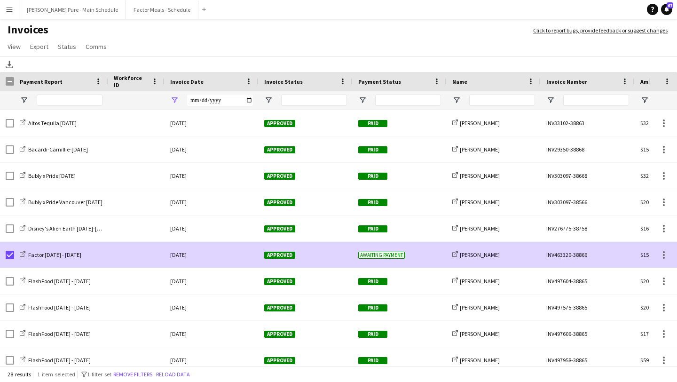
click at [281, 252] on span "Approved" at bounding box center [279, 255] width 31 height 7
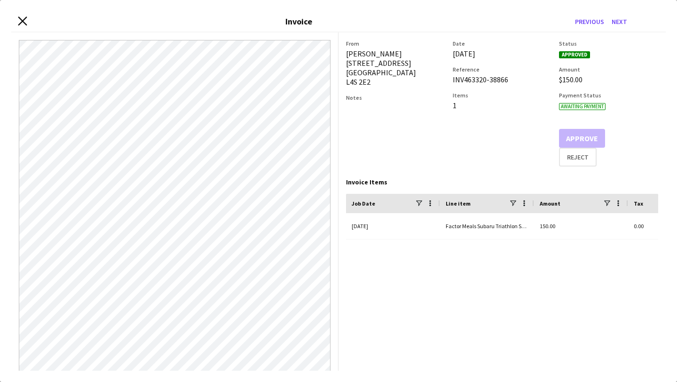
click at [25, 20] on icon "Close invoice dialog" at bounding box center [22, 20] width 9 height 9
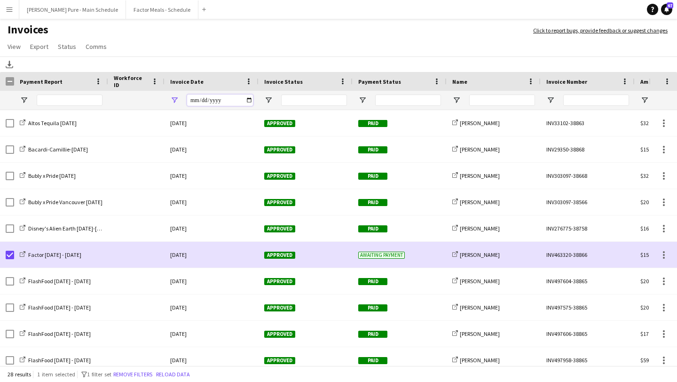
click at [247, 102] on input "**********" at bounding box center [220, 100] width 66 height 11
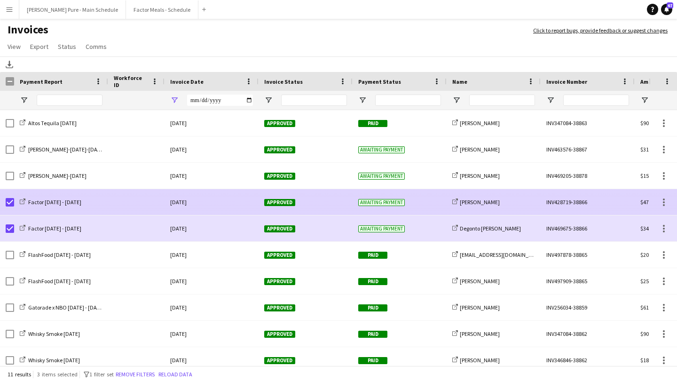
click at [282, 200] on span "Approved" at bounding box center [279, 202] width 31 height 7
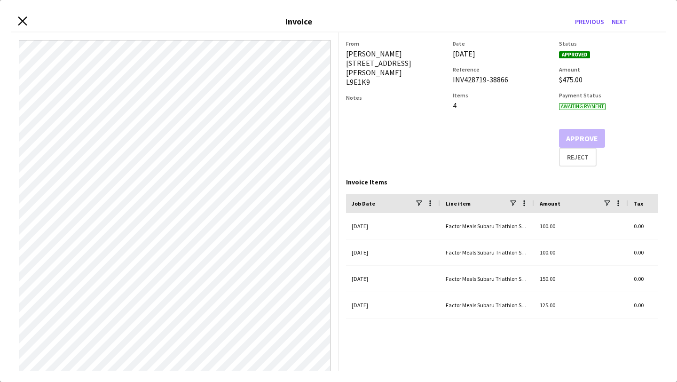
click at [23, 22] on icon "Close invoice dialog" at bounding box center [22, 20] width 9 height 9
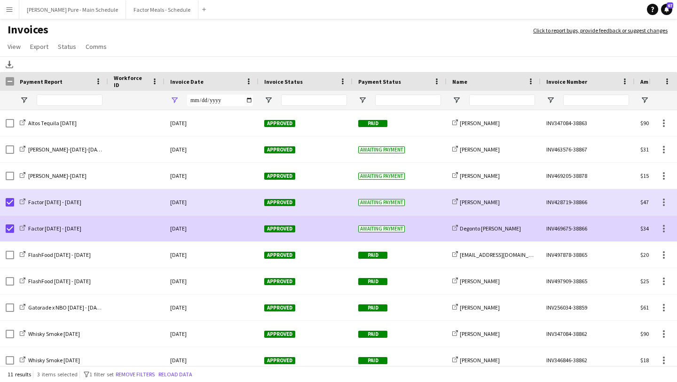
click at [286, 229] on span "Approved" at bounding box center [279, 228] width 31 height 7
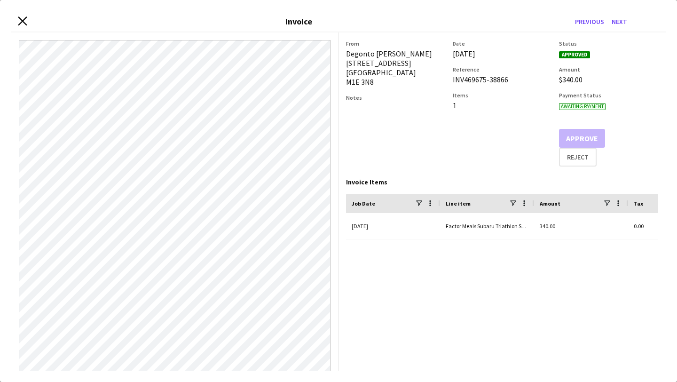
click at [22, 20] on icon at bounding box center [22, 20] width 9 height 9
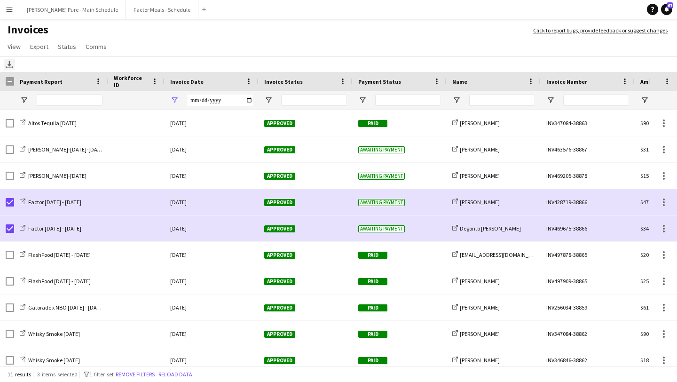
click at [9, 64] on icon at bounding box center [10, 64] width 4 height 6
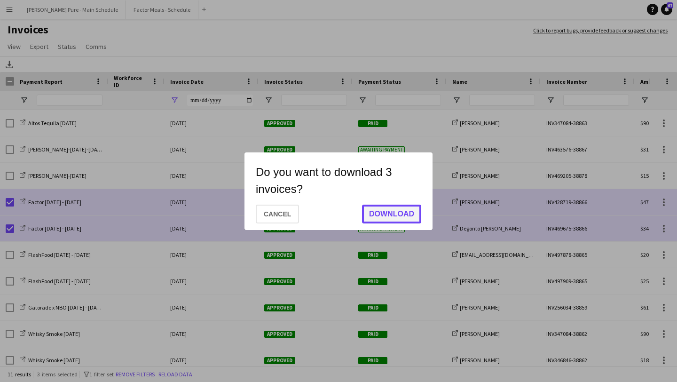
click at [397, 212] on button "Download" at bounding box center [391, 214] width 59 height 19
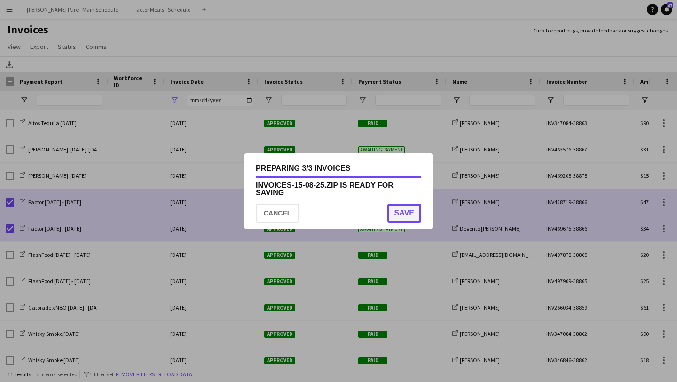
click at [404, 217] on button "Save" at bounding box center [405, 213] width 34 height 19
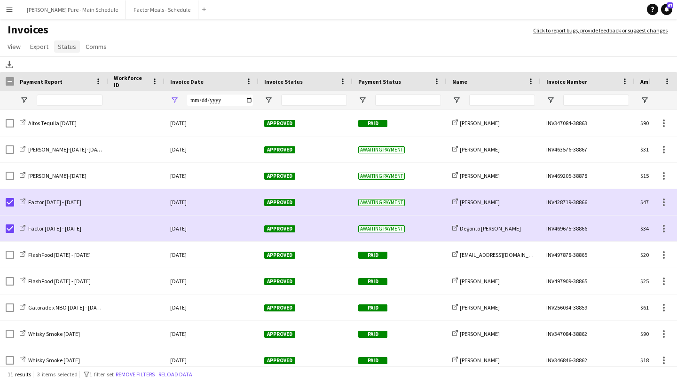
click at [69, 48] on span "Status" at bounding box center [67, 46] width 18 height 8
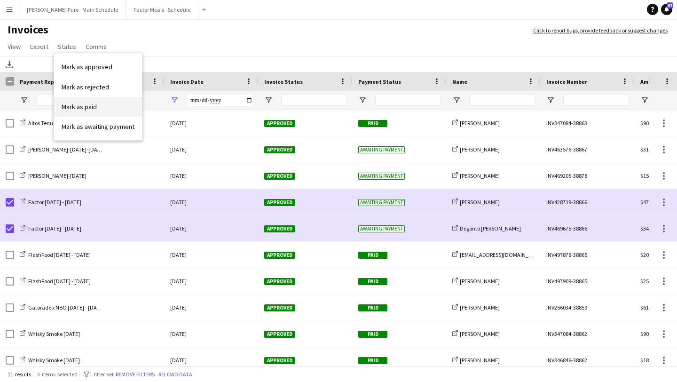
click at [109, 100] on link "Mark as paid" at bounding box center [98, 107] width 88 height 20
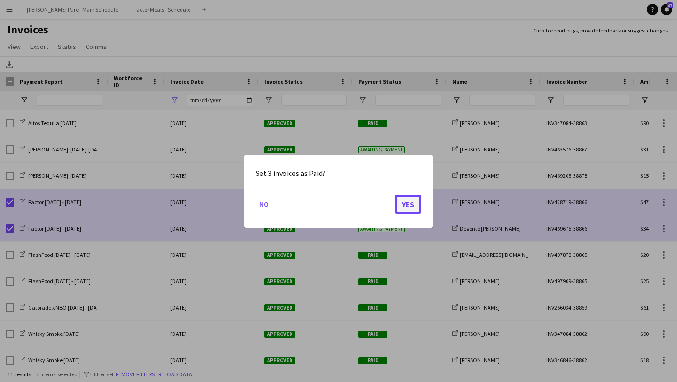
click at [404, 204] on button "Yes" at bounding box center [408, 203] width 26 height 19
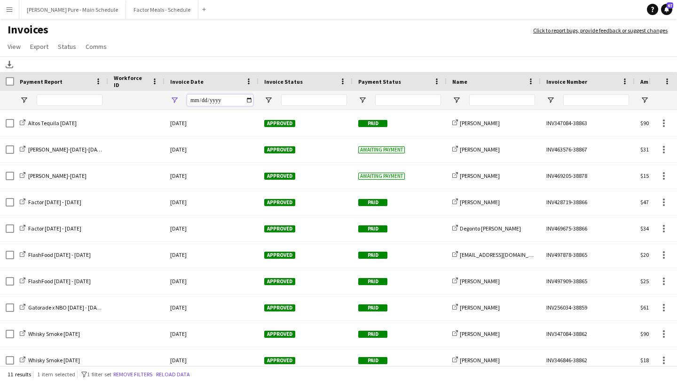
click at [246, 100] on input "**********" at bounding box center [220, 100] width 66 height 11
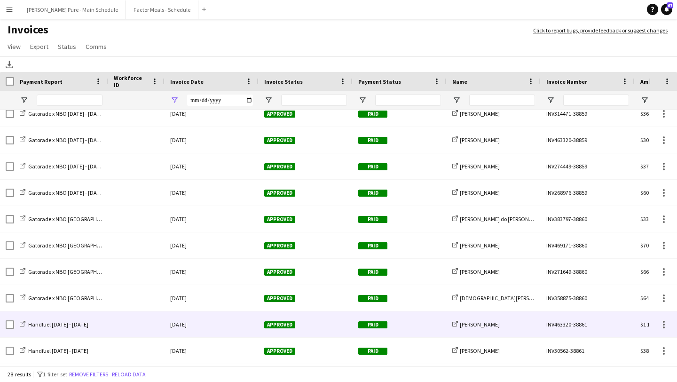
scroll to position [480, 0]
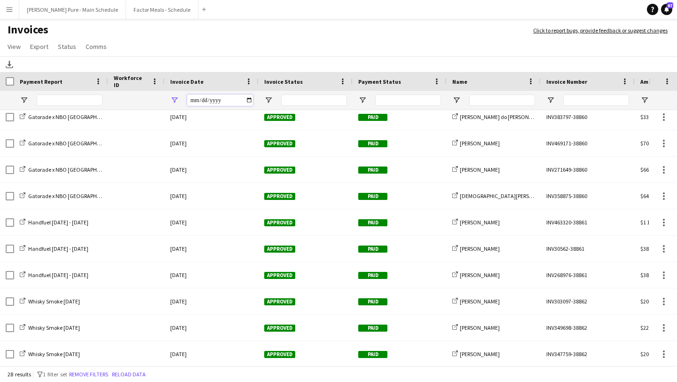
click at [247, 98] on input "**********" at bounding box center [220, 100] width 66 height 11
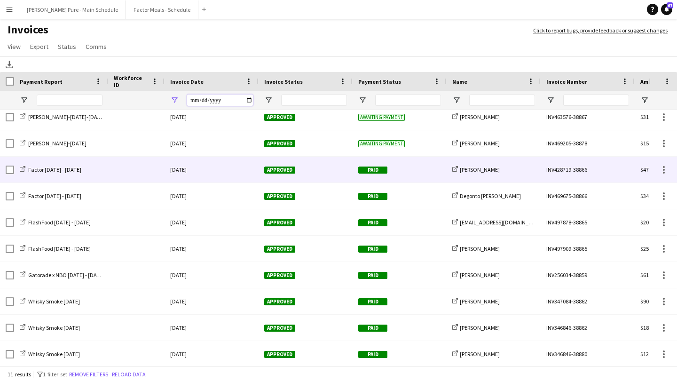
scroll to position [0, 0]
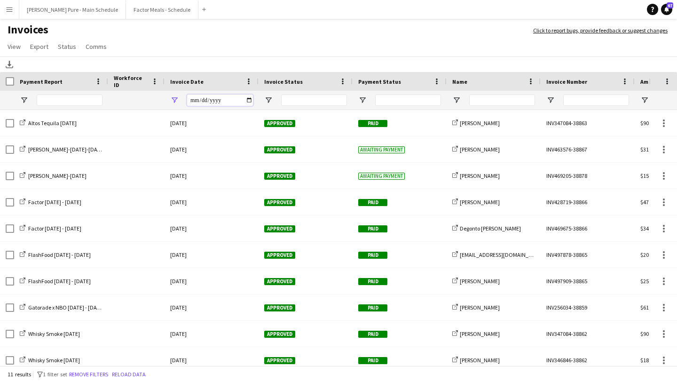
click at [253, 101] on input "**********" at bounding box center [220, 100] width 66 height 11
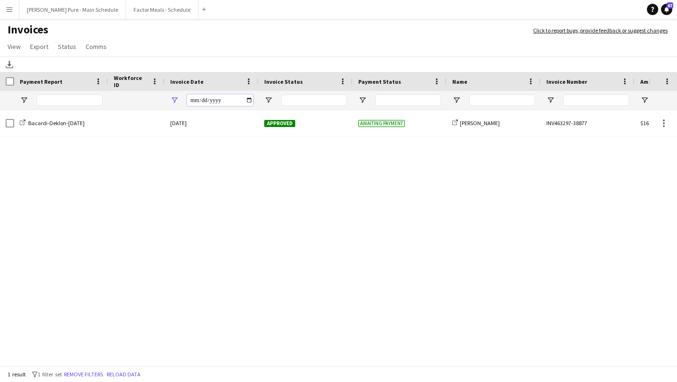
click at [250, 98] on input "**********" at bounding box center [220, 100] width 66 height 11
click at [248, 99] on input "**********" at bounding box center [220, 100] width 66 height 11
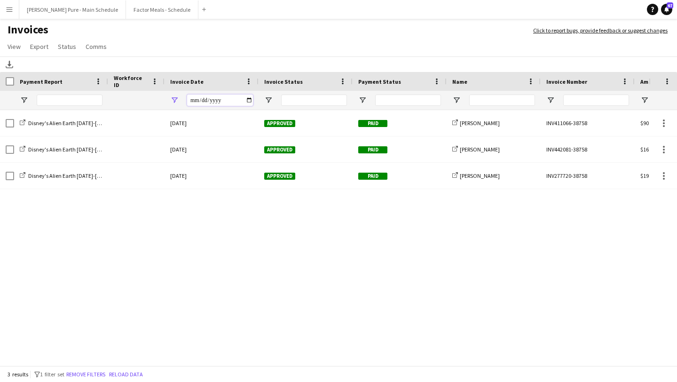
click at [252, 102] on input "**********" at bounding box center [220, 100] width 66 height 11
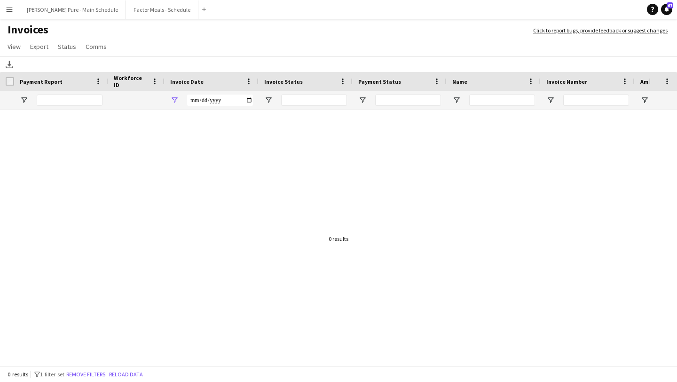
click at [256, 100] on div "**********" at bounding box center [212, 100] width 94 height 19
click at [247, 100] on input "**********" at bounding box center [220, 100] width 66 height 11
click at [252, 105] on input "**********" at bounding box center [220, 100] width 66 height 11
click at [248, 100] on input "**********" at bounding box center [220, 100] width 66 height 11
type input "**********"
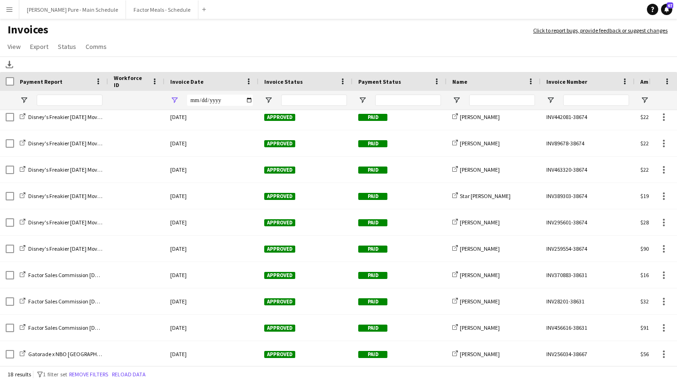
click at [12, 16] on button "Menu" at bounding box center [9, 9] width 19 height 19
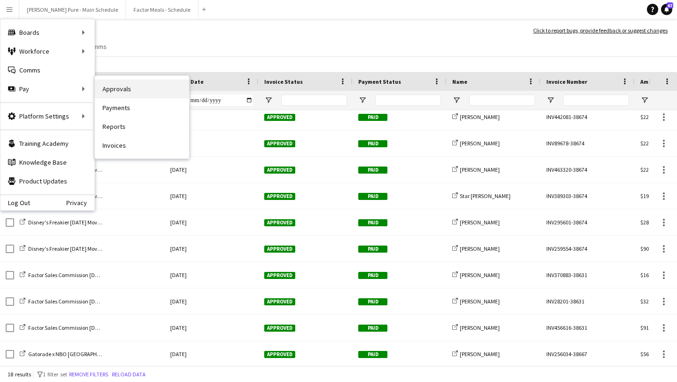
click at [151, 90] on link "Approvals" at bounding box center [142, 89] width 94 height 19
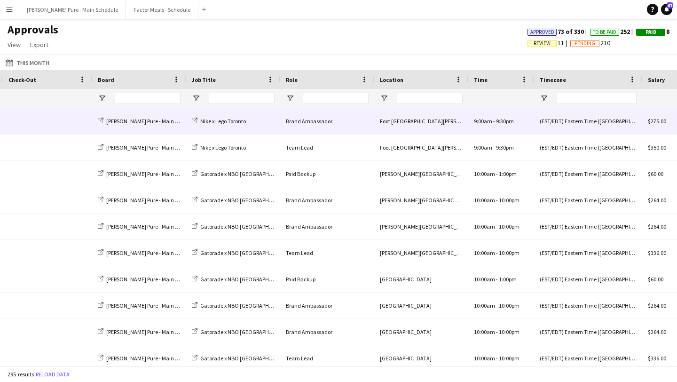
scroll to position [0, 341]
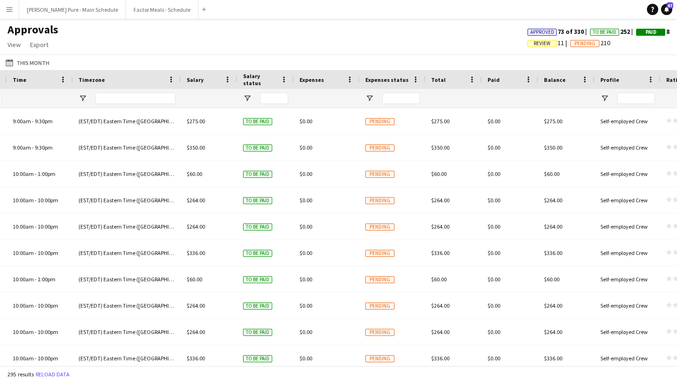
click at [371, 94] on div at bounding box center [393, 98] width 66 height 19
click at [371, 100] on span "Open Filter Menu" at bounding box center [370, 98] width 8 height 8
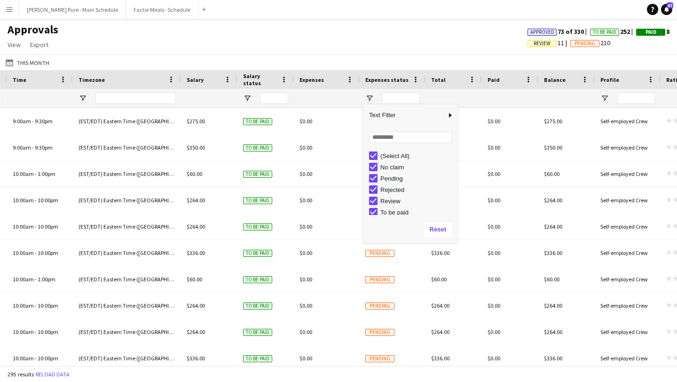
click at [370, 161] on div "(Select All)" at bounding box center [413, 155] width 88 height 11
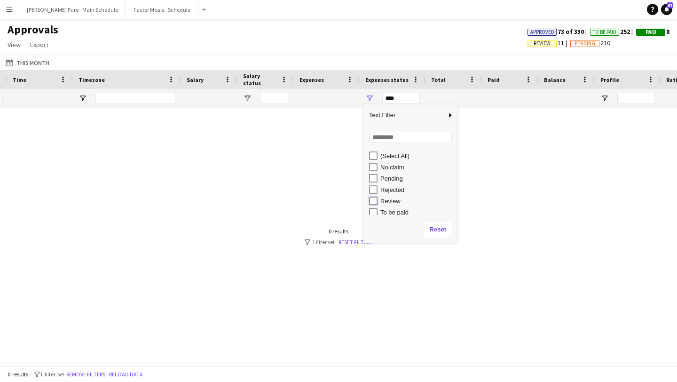
type input "**********"
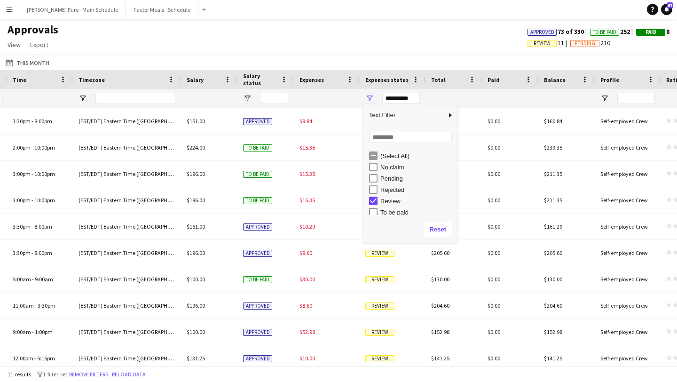
click at [319, 58] on div "This Month This Month Today This Week This Month Yesterday Last Week Last Month…" at bounding box center [338, 63] width 677 height 16
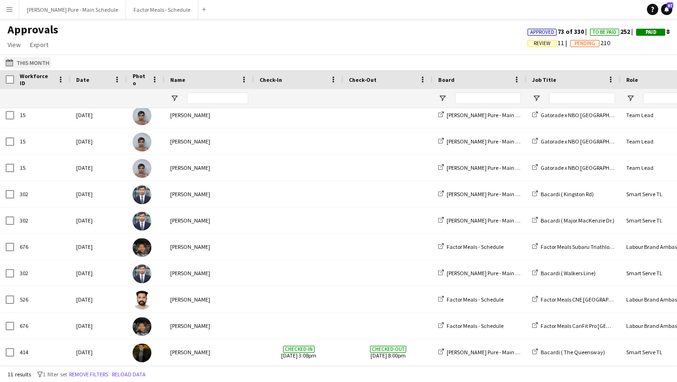
click at [29, 58] on button "This Month This Month" at bounding box center [28, 62] width 48 height 11
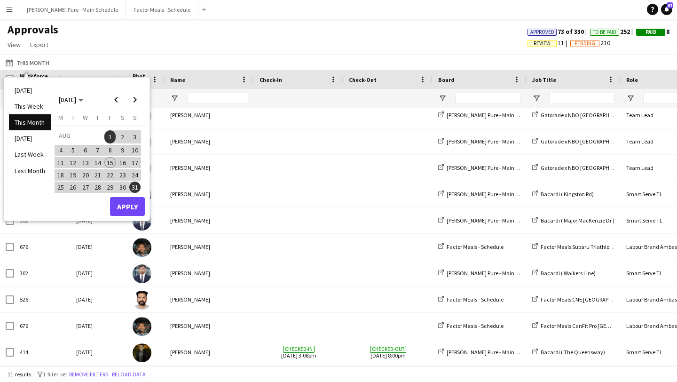
click at [113, 133] on span "1" at bounding box center [109, 136] width 11 height 13
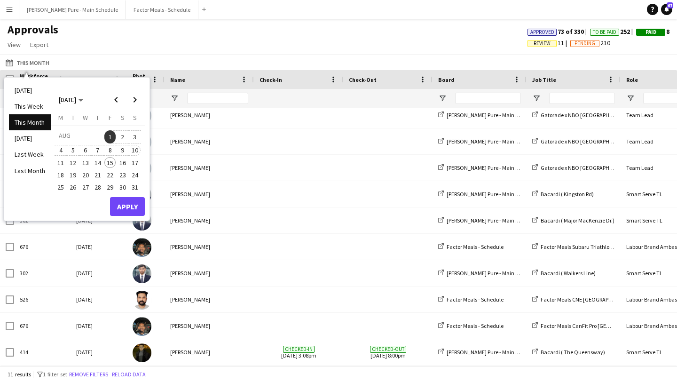
click at [135, 150] on span "10" at bounding box center [134, 150] width 11 height 11
click at [128, 205] on button "Apply" at bounding box center [127, 206] width 35 height 19
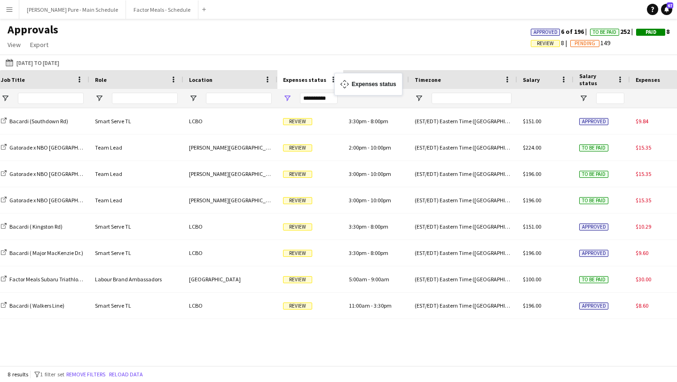
drag, startPoint x: 645, startPoint y: 77, endPoint x: 339, endPoint y: 79, distance: 305.8
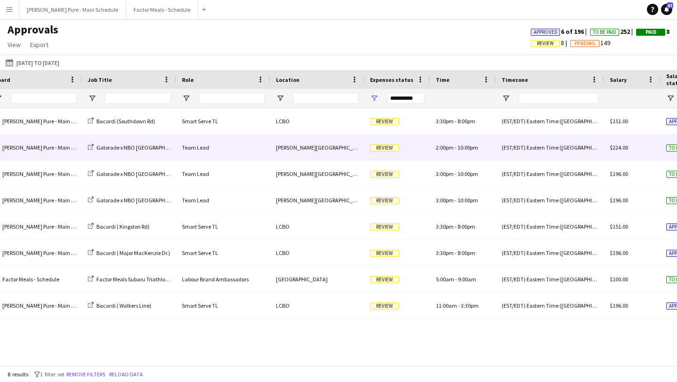
click at [395, 152] on div "Review" at bounding box center [398, 148] width 66 height 26
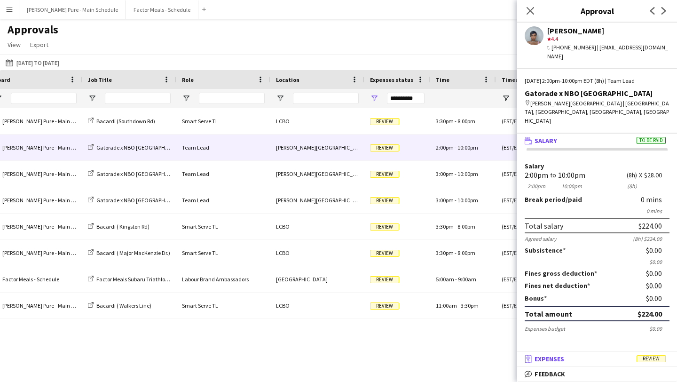
click at [599, 359] on mat-panel-title "receipt Expenses Review" at bounding box center [596, 359] width 156 height 8
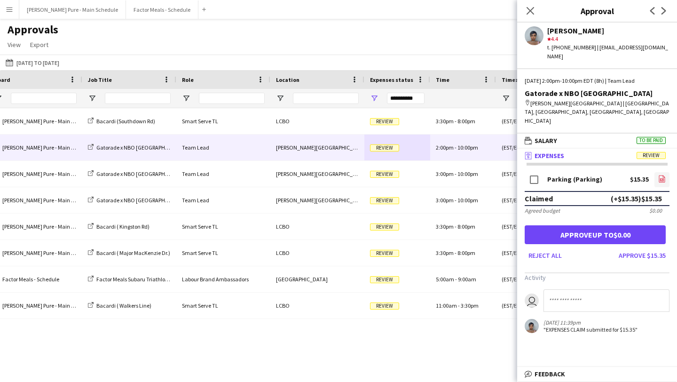
click at [659, 175] on icon "file-image" at bounding box center [663, 179] width 8 height 8
click at [653, 248] on button "Approve $15.35" at bounding box center [642, 255] width 55 height 15
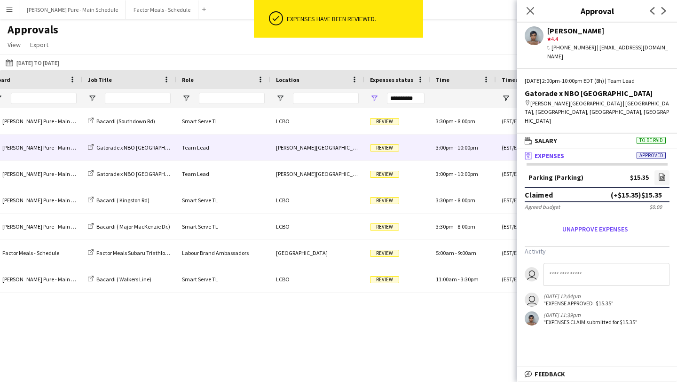
click at [386, 146] on span "Review" at bounding box center [384, 147] width 29 height 7
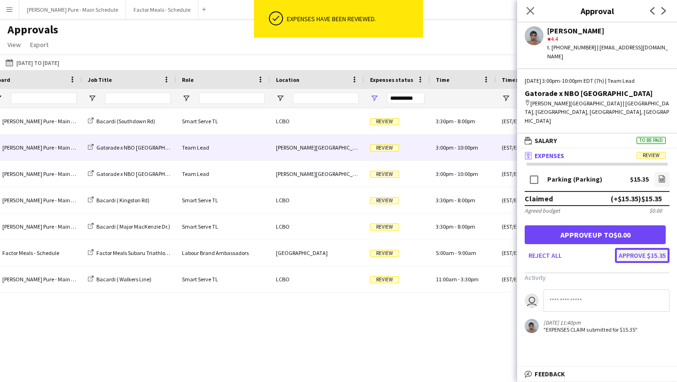
click at [655, 248] on button "Approve $15.35" at bounding box center [642, 255] width 55 height 15
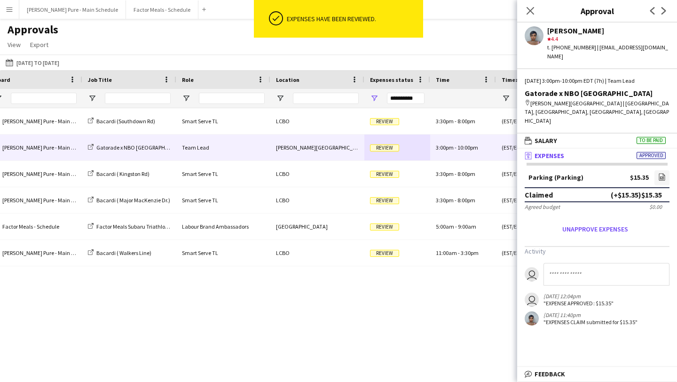
click at [380, 150] on span "Review" at bounding box center [384, 147] width 29 height 7
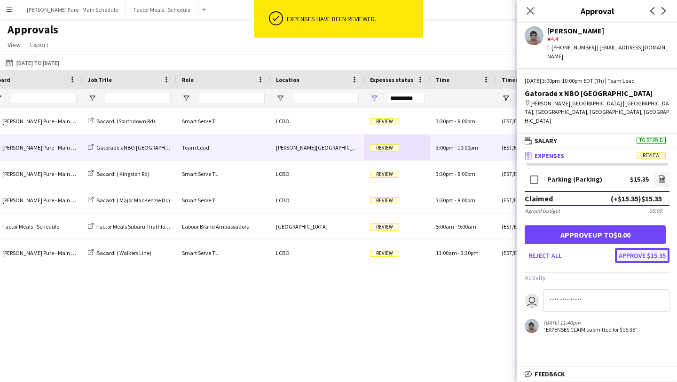
click at [647, 248] on button "Approve $15.35" at bounding box center [642, 255] width 55 height 15
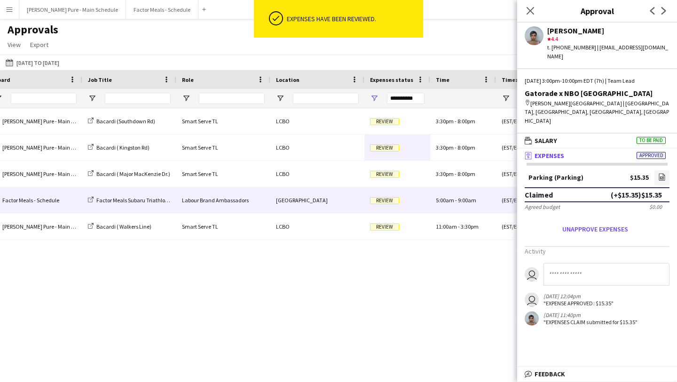
click at [342, 203] on div "Niagara Region" at bounding box center [318, 200] width 94 height 26
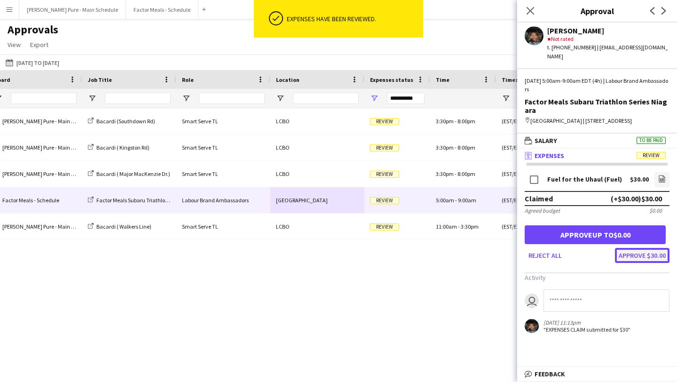
click at [650, 263] on button "Approve $30.00" at bounding box center [642, 255] width 55 height 15
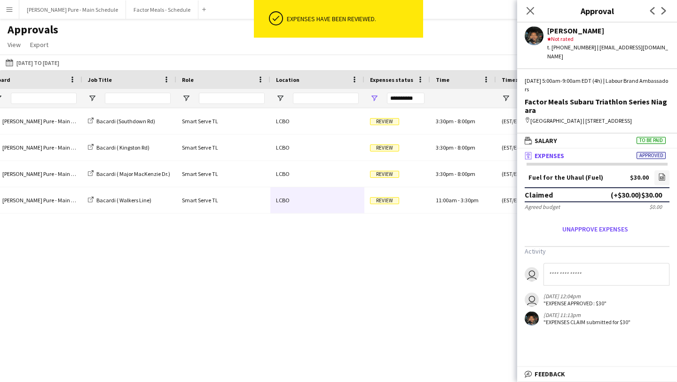
click at [12, 17] on button "Menu" at bounding box center [9, 9] width 19 height 19
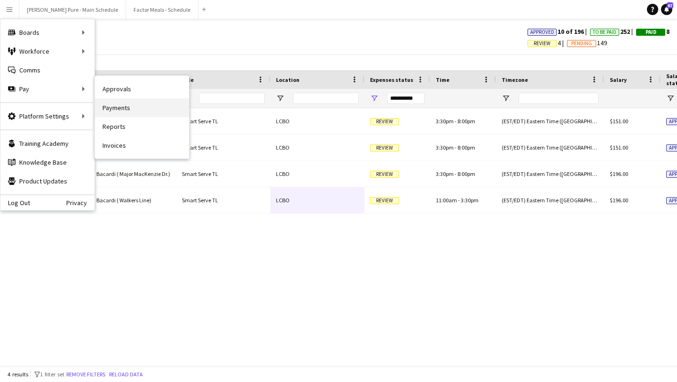
click at [143, 102] on link "Payments" at bounding box center [142, 107] width 94 height 19
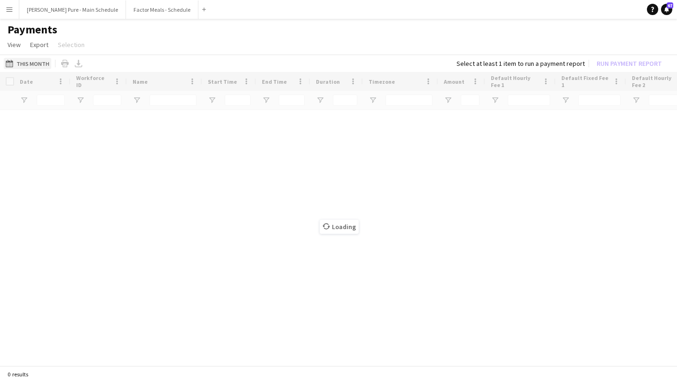
click at [24, 60] on button "This Month This Month" at bounding box center [28, 63] width 48 height 11
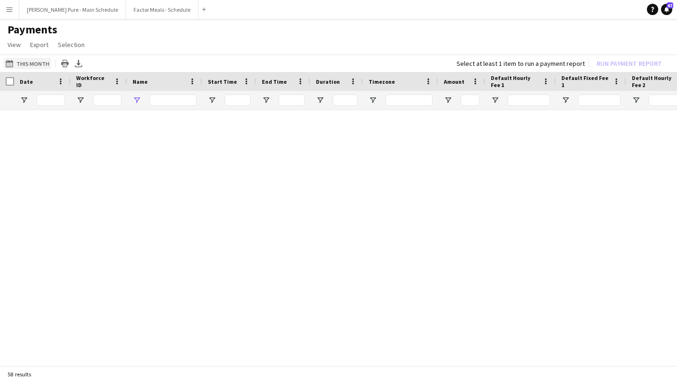
type input "***"
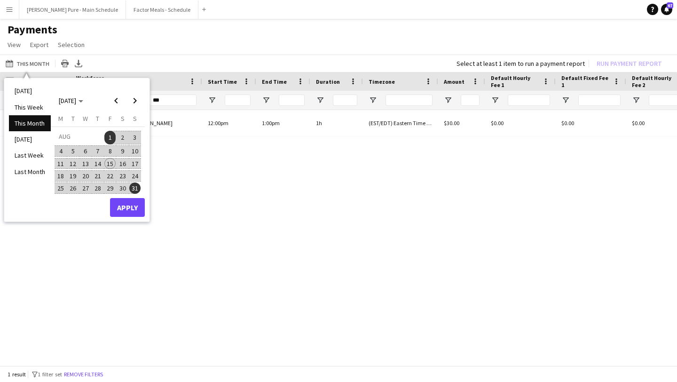
click at [111, 138] on span "1" at bounding box center [109, 137] width 11 height 13
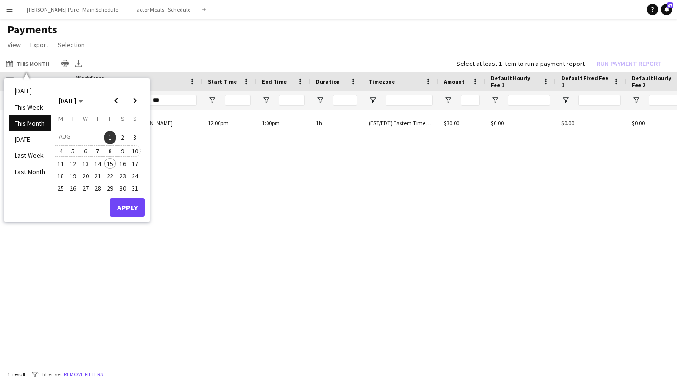
click at [136, 151] on span "10" at bounding box center [134, 150] width 11 height 11
click at [124, 209] on button "Apply" at bounding box center [127, 207] width 35 height 19
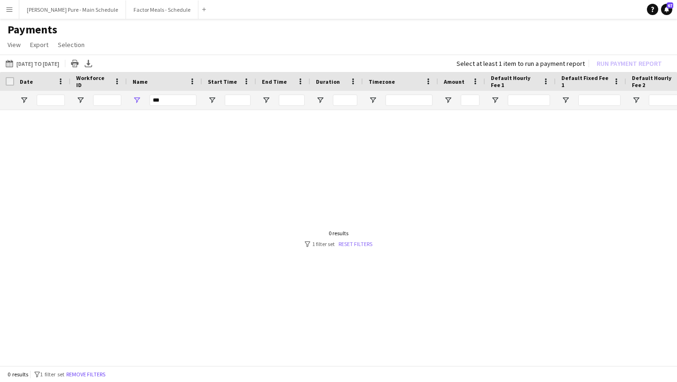
click at [359, 242] on link "Reset filters" at bounding box center [356, 243] width 34 height 7
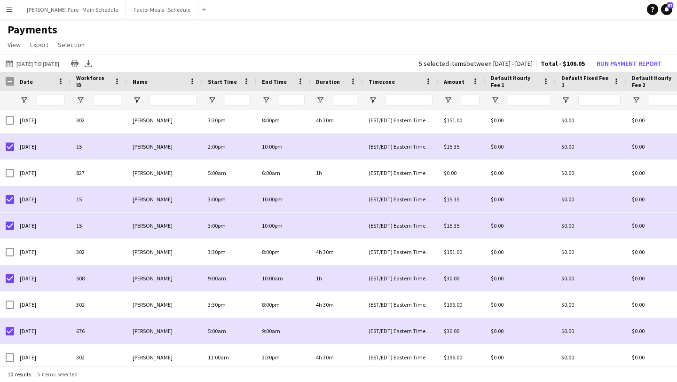
click at [452, 34] on h1 "Payments" at bounding box center [338, 30] width 677 height 14
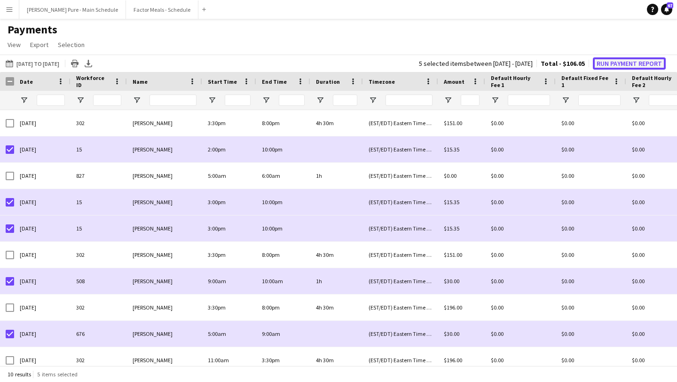
click at [634, 64] on button "Run Payment Report" at bounding box center [629, 63] width 73 height 12
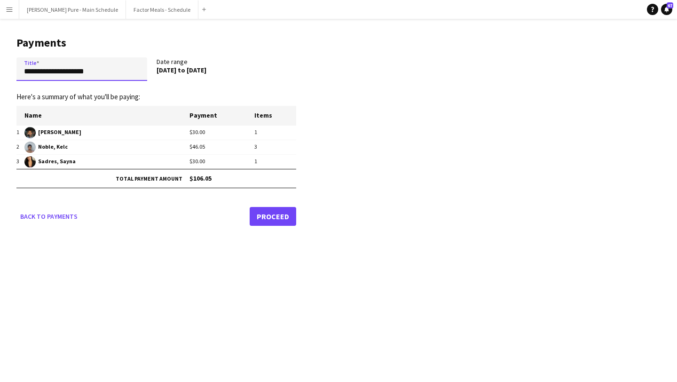
drag, startPoint x: 120, startPoint y: 71, endPoint x: 0, endPoint y: 73, distance: 119.5
click at [0, 73] on main "**********" at bounding box center [153, 129] width 306 height 221
type input "*"
click at [47, 76] on input "**********" at bounding box center [81, 69] width 131 height 24
click at [108, 72] on input "**********" at bounding box center [81, 69] width 131 height 24
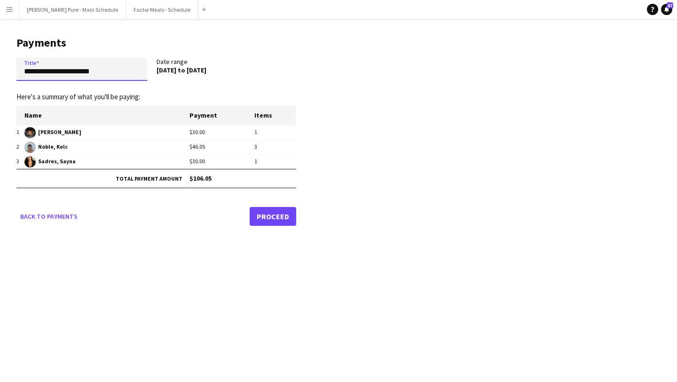
type input "**********"
click at [273, 216] on link "Proceed" at bounding box center [273, 216] width 47 height 19
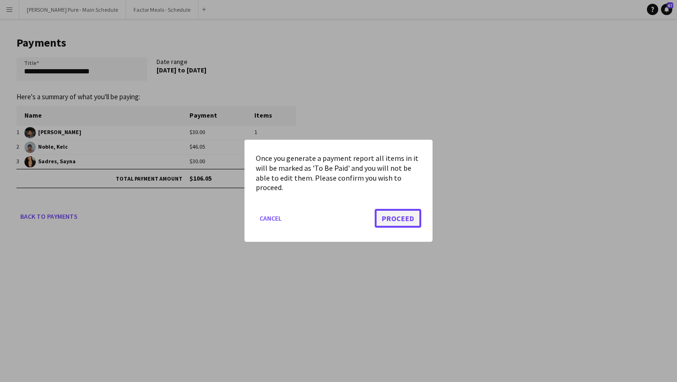
click at [409, 214] on button "Proceed" at bounding box center [398, 218] width 47 height 19
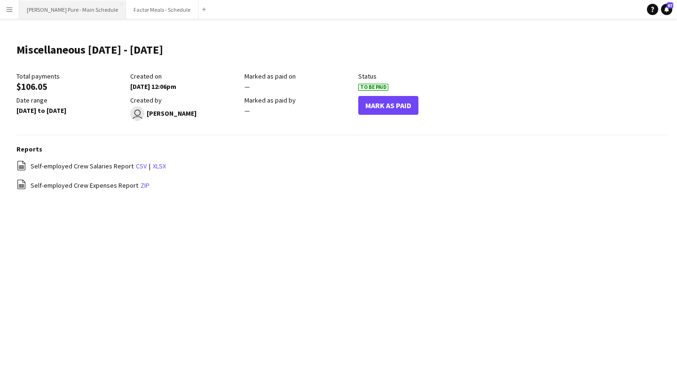
click at [59, 8] on button "Simon Pure - Main Schedule Close" at bounding box center [72, 9] width 107 height 18
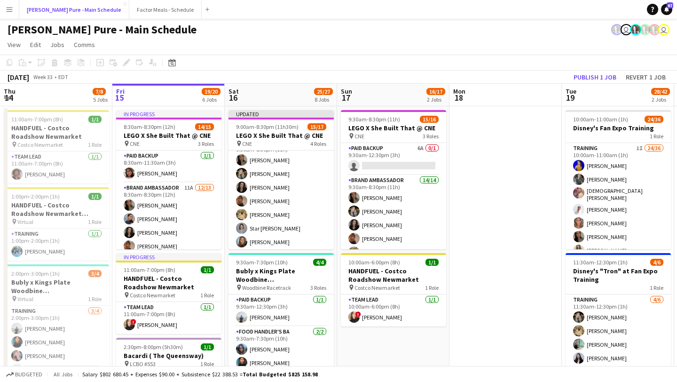
scroll to position [93, 0]
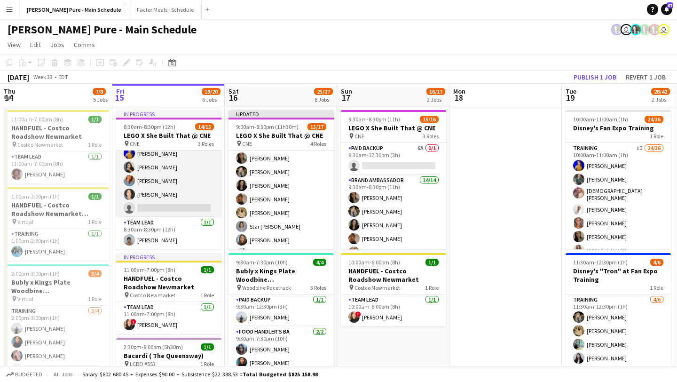
click at [177, 208] on app-card-role "Brand Ambassador 11A 12/13 8:30am-8:30pm (12h) Sarah Nuri Gurleen Kaur Emily Ca…" at bounding box center [168, 120] width 105 height 196
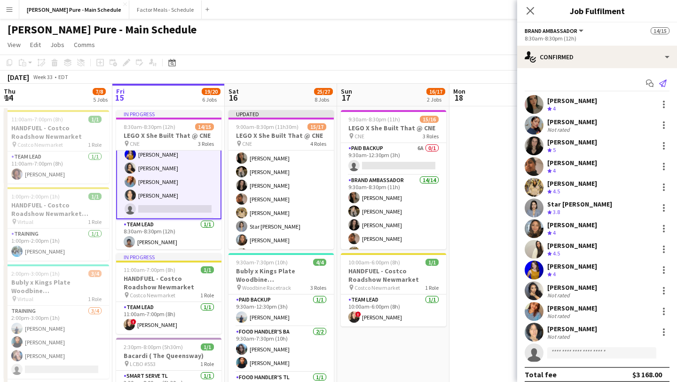
scroll to position [162, 0]
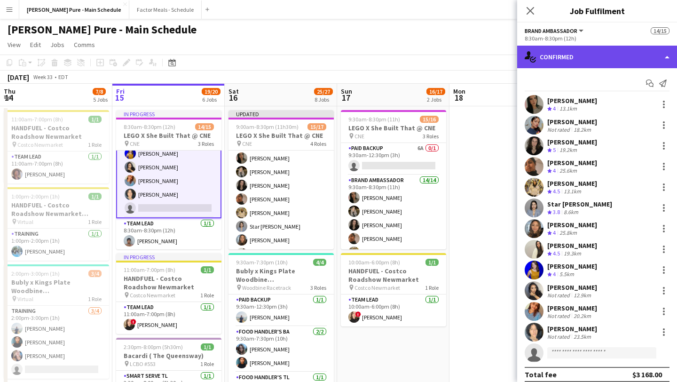
click at [640, 53] on div "single-neutral-actions-check-2 Confirmed" at bounding box center [598, 57] width 160 height 23
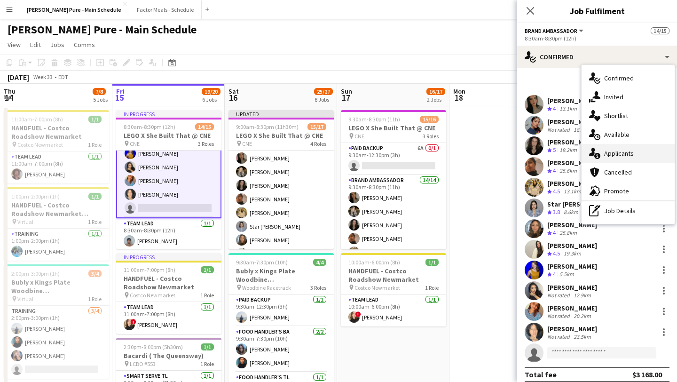
click at [633, 148] on div "single-neutral-actions-information Applicants" at bounding box center [628, 153] width 93 height 19
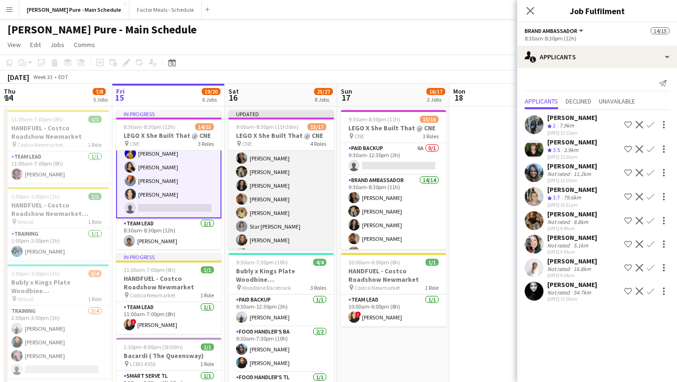
scroll to position [0, 0]
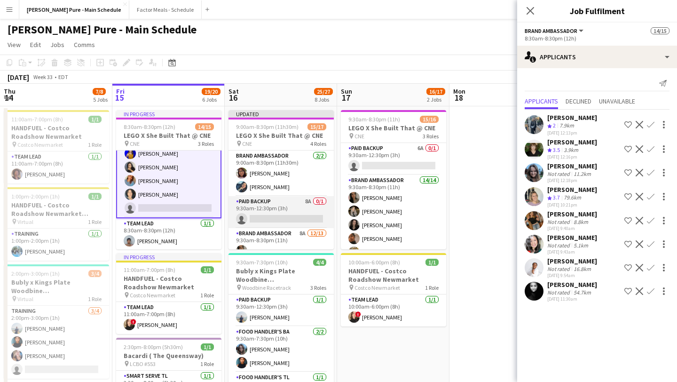
click at [280, 219] on app-card-role "Paid Backup 8A 0/1 9:30am-12:30pm (3h) single-neutral-actions" at bounding box center [281, 212] width 105 height 32
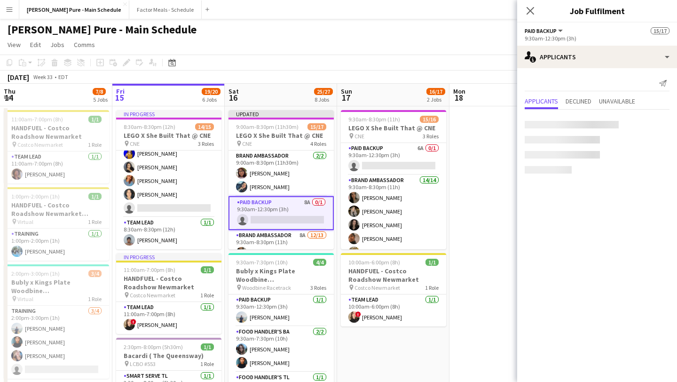
scroll to position [161, 0]
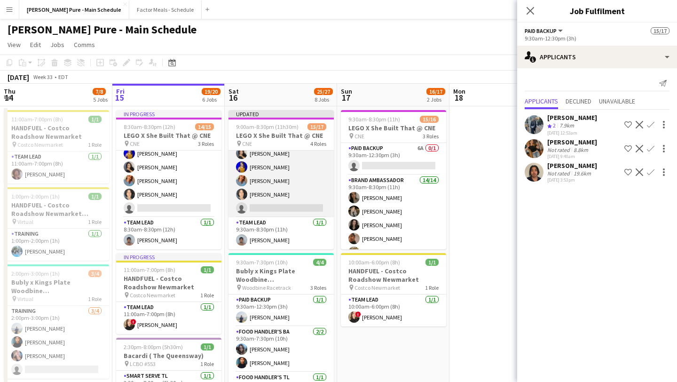
click at [280, 203] on app-card-role "Brand Ambassador 8A 12/13 9:30am-8:30pm (11h) Sarah Nuri Sohila Azimi Emily Cal…" at bounding box center [281, 120] width 105 height 196
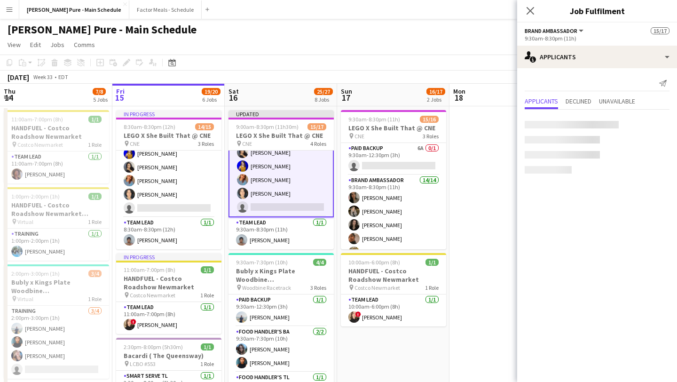
scroll to position [207, 0]
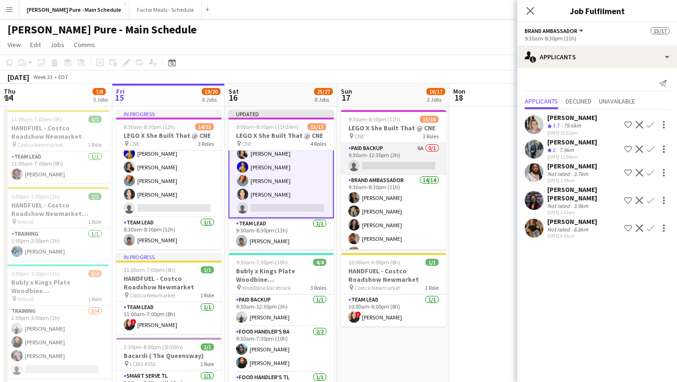
click at [382, 160] on app-card-role "Paid Backup 6A 0/1 9:30am-12:30pm (3h) single-neutral-actions" at bounding box center [393, 159] width 105 height 32
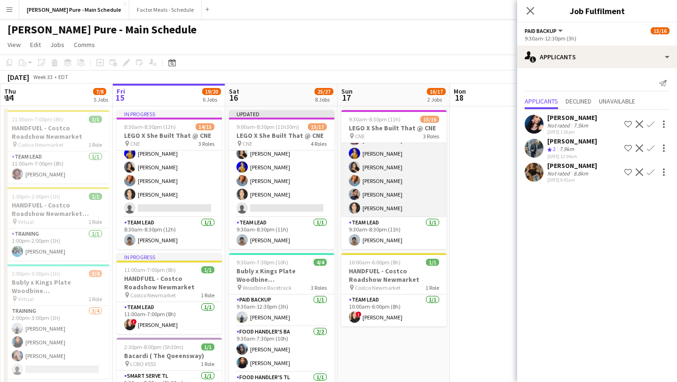
click at [384, 206] on app-card-role "Brand Ambassador 14/14 9:30am-8:30pm (11h) Sarah Nuri Sohila Azimi Emily Callag…" at bounding box center [394, 112] width 105 height 209
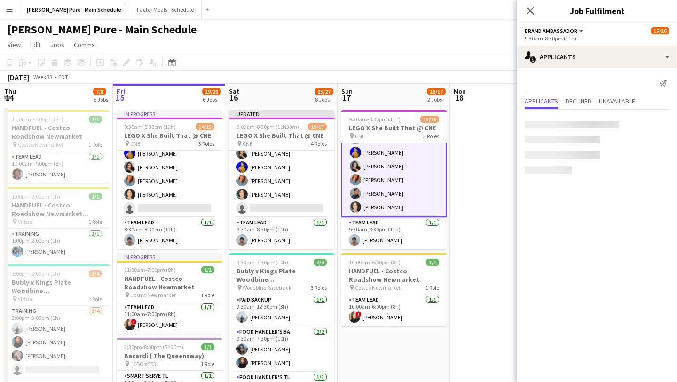
scroll to position [168, 0]
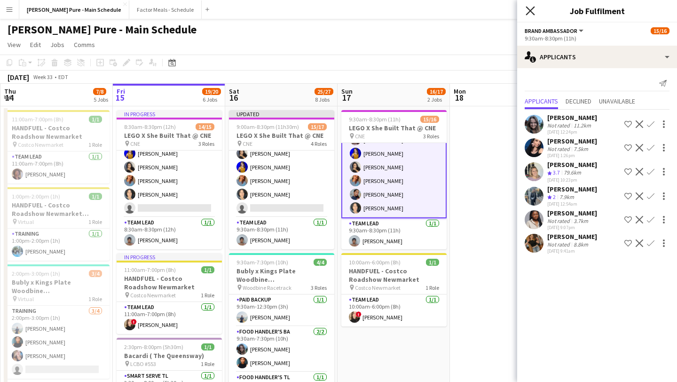
click at [528, 15] on icon "Close pop-in" at bounding box center [530, 10] width 9 height 9
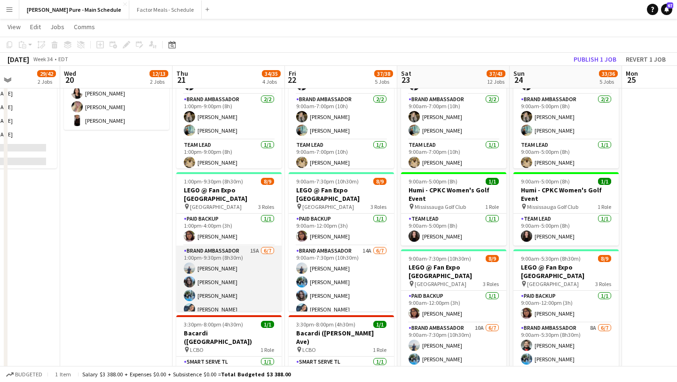
scroll to position [72, 0]
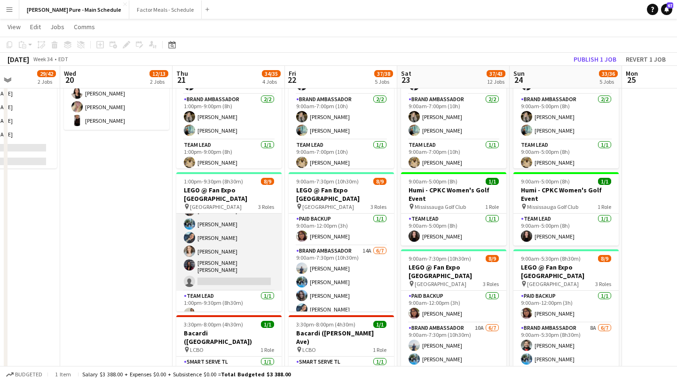
click at [231, 261] on app-card-role "Brand Ambassador 15A 6/7 1:00pm-9:30pm (8h30m) Chirag Ghotikar Liliya Chvalyuk …" at bounding box center [228, 232] width 105 height 117
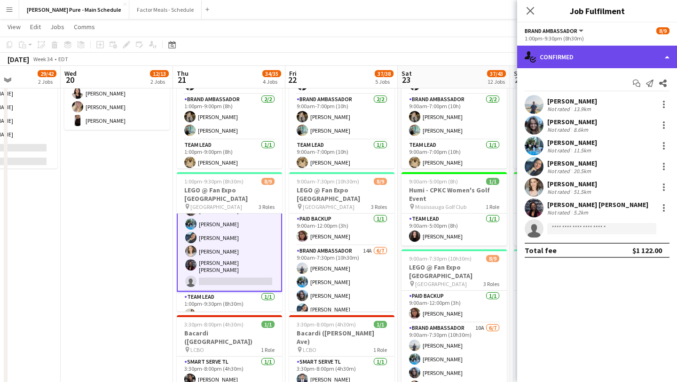
click at [641, 53] on div "single-neutral-actions-check-2 Confirmed" at bounding box center [598, 57] width 160 height 23
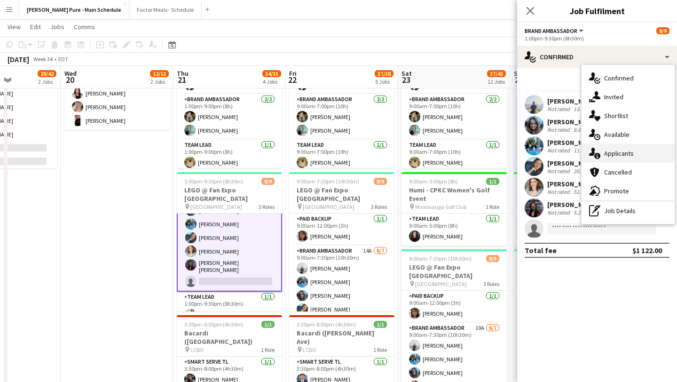
click at [634, 154] on div "single-neutral-actions-information Applicants" at bounding box center [628, 153] width 93 height 19
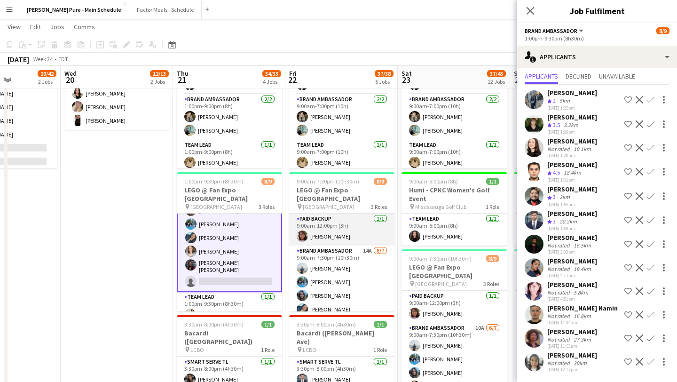
scroll to position [72, 0]
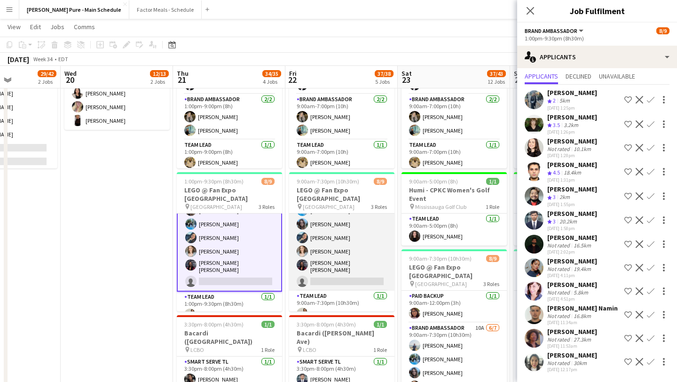
click at [354, 253] on app-card-role "Brand Ambassador 14A 6/7 9:00am-7:30pm (10h30m) Chirag Ghotikar Honey Lee Liliy…" at bounding box center [341, 232] width 105 height 117
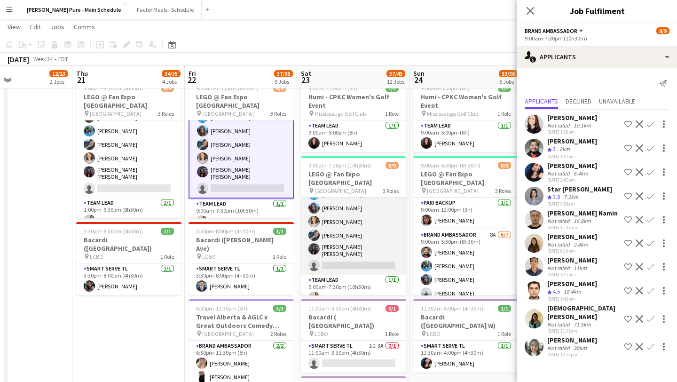
click at [373, 250] on app-card-role "Brand Ambassador 10A 6/7 9:00am-7:30pm (10h30m) Chirag Ghotikar Honey Lee Liliy…" at bounding box center [353, 216] width 105 height 117
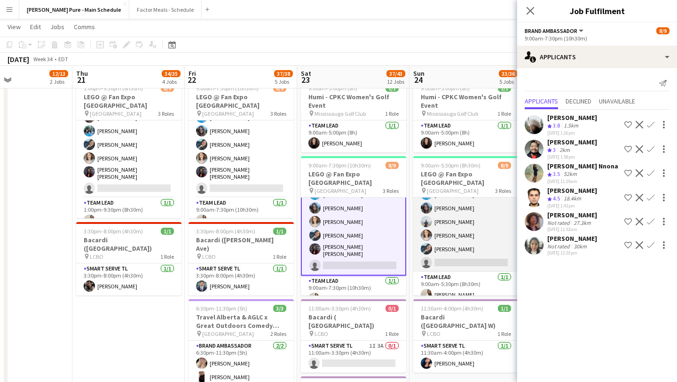
click at [456, 249] on app-card-role "Brand Ambassador 8A 6/7 9:00am-5:30pm (8h30m) Faisal Khawaja Honey Lee Liliya C…" at bounding box center [466, 215] width 105 height 114
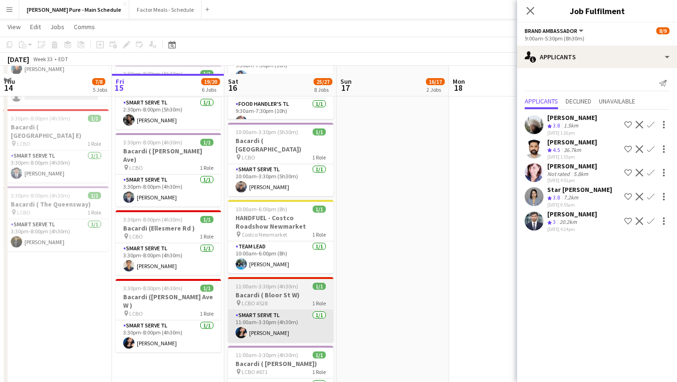
scroll to position [263, 0]
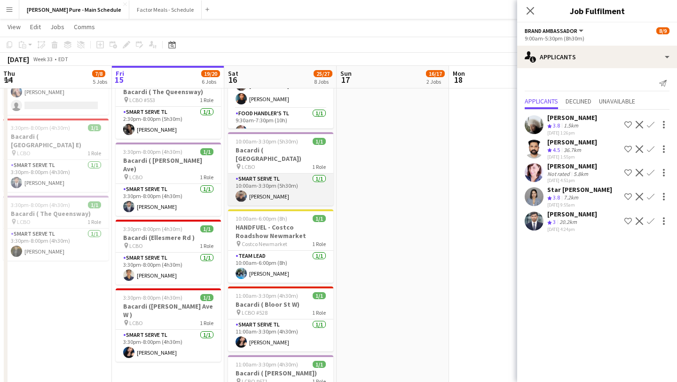
click at [242, 191] on app-user-avatar at bounding box center [241, 196] width 11 height 11
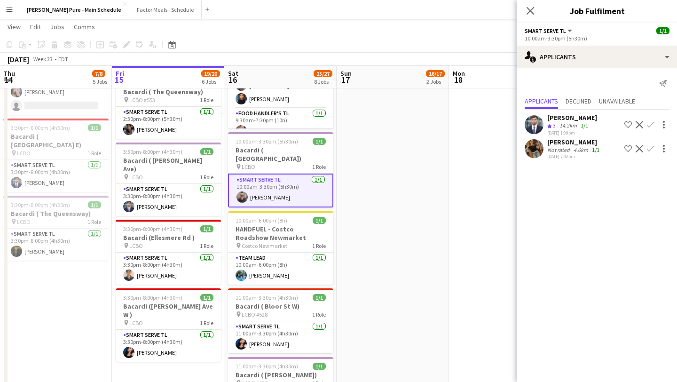
click at [240, 191] on app-user-avatar at bounding box center [242, 196] width 11 height 11
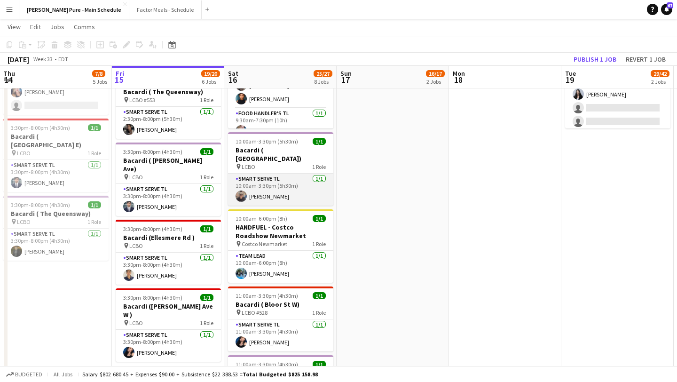
click at [240, 191] on app-user-avatar at bounding box center [241, 196] width 11 height 11
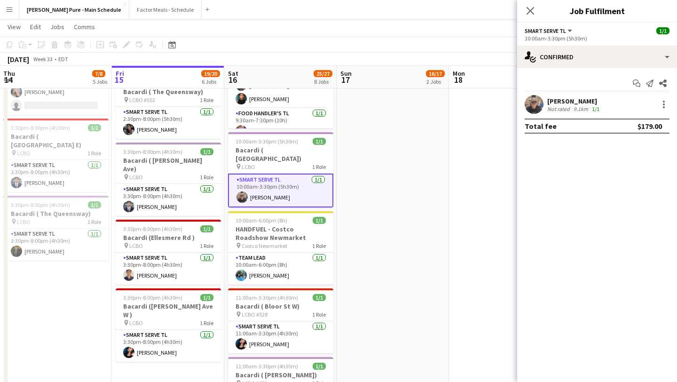
click at [546, 104] on div "Bridget Casey Not rated 9.1km 1/1" at bounding box center [598, 104] width 160 height 19
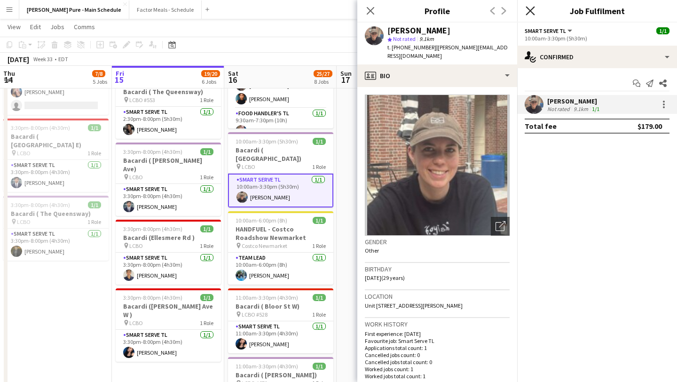
click at [532, 8] on icon "Close pop-in" at bounding box center [530, 10] width 9 height 9
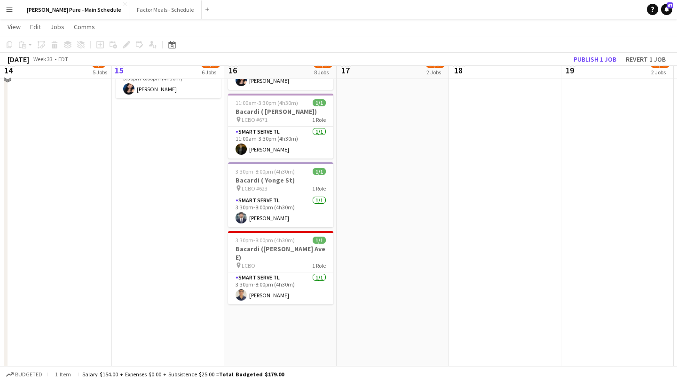
scroll to position [517, 0]
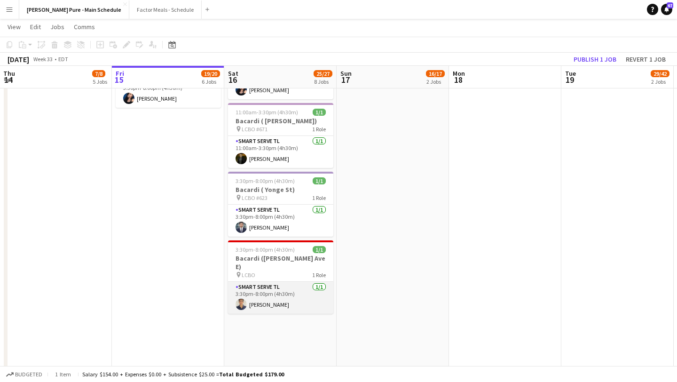
click at [263, 283] on app-card-role "Smart Serve TL 1/1 3:30pm-8:00pm (4h30m) Krish Panjwani" at bounding box center [280, 298] width 105 height 32
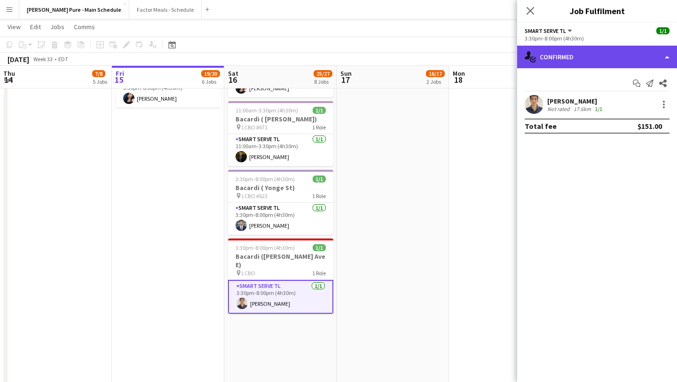
click at [660, 54] on div "single-neutral-actions-check-2 Confirmed" at bounding box center [598, 57] width 160 height 23
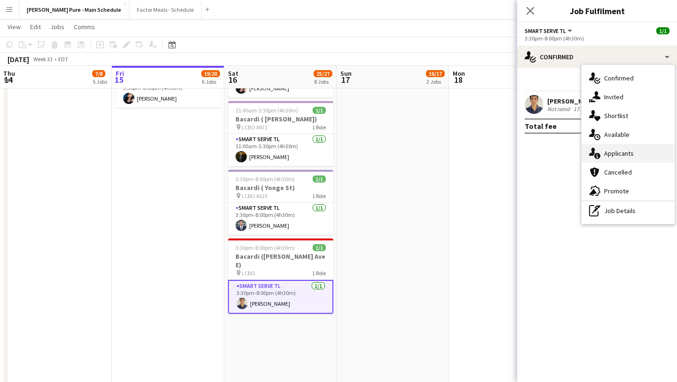
click at [637, 147] on div "single-neutral-actions-information Applicants" at bounding box center [628, 153] width 93 height 19
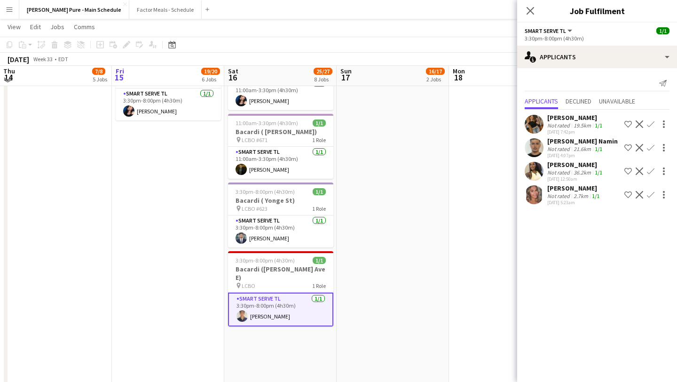
scroll to position [502, 0]
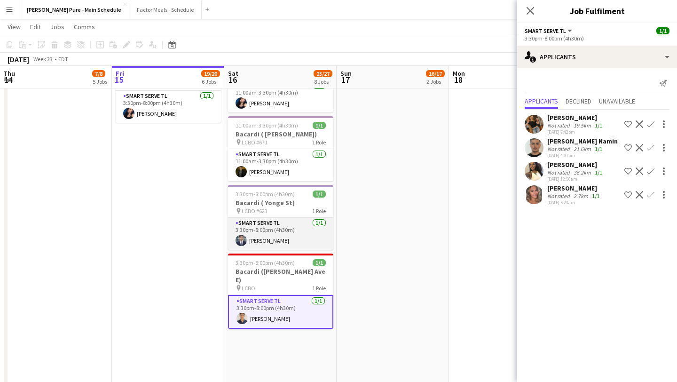
click at [288, 229] on app-card-role "Smart Serve TL 1/1 3:30pm-8:00pm (4h30m) Parth Gundraniya" at bounding box center [280, 234] width 105 height 32
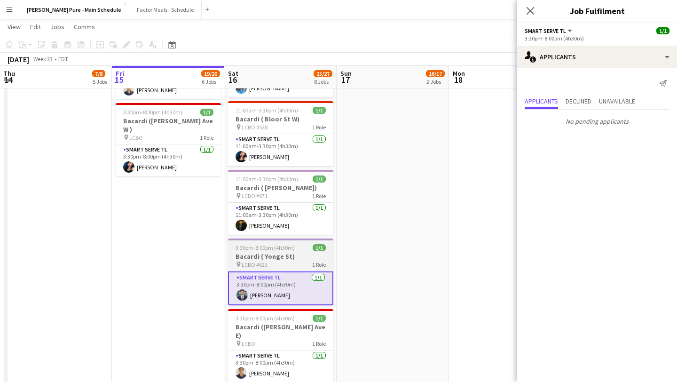
scroll to position [434, 0]
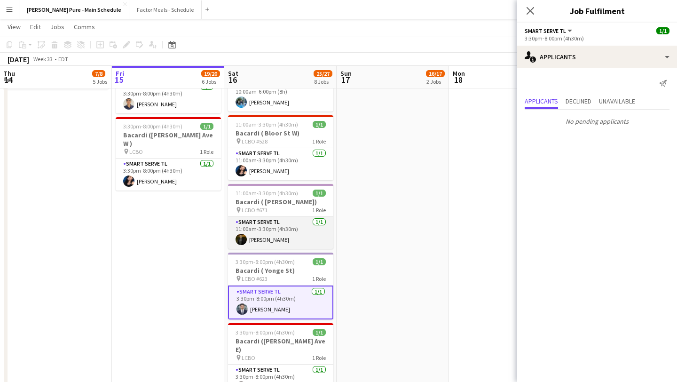
click at [275, 223] on app-card-role "Smart Serve TL 1/1 11:00am-3:30pm (4h30m) Pouya Moradjounamin" at bounding box center [280, 233] width 105 height 32
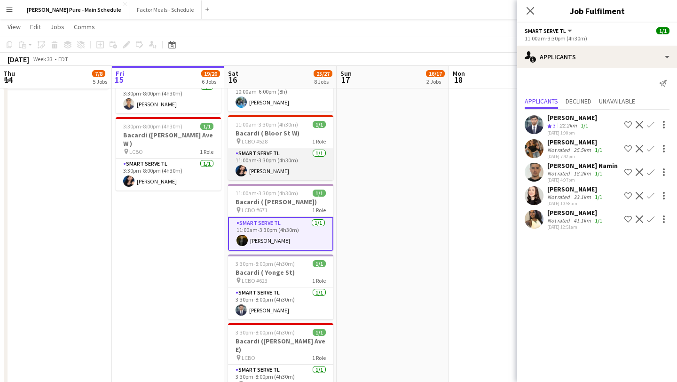
click at [265, 163] on app-card-role "Smart Serve TL 1/1 11:00am-3:30pm (4h30m) Natalie Bilcar" at bounding box center [280, 164] width 105 height 32
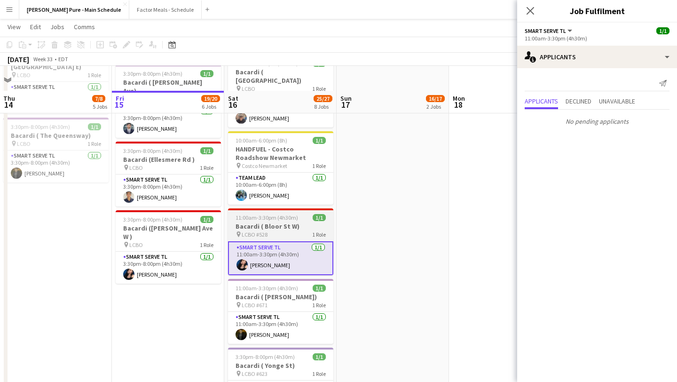
scroll to position [340, 0]
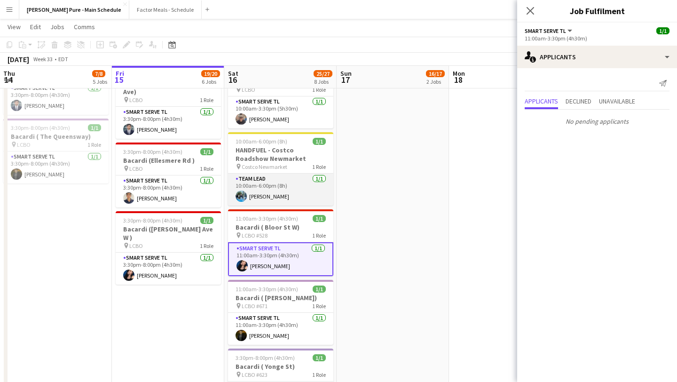
click at [264, 191] on app-card-role "Team Lead 1/1 10:00am-6:00pm (8h) Honey Lee" at bounding box center [280, 190] width 105 height 32
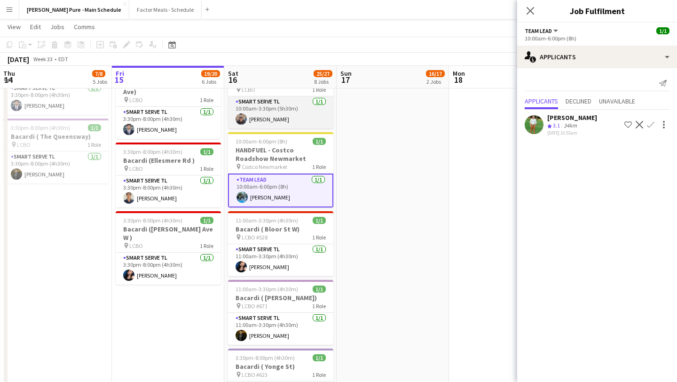
click at [279, 108] on app-card-role "Smart Serve TL 1/1 10:00am-3:30pm (5h30m) Bridget Casey" at bounding box center [280, 112] width 105 height 32
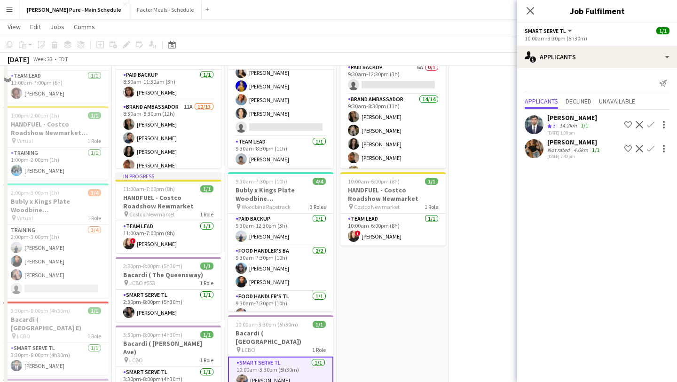
scroll to position [0, 0]
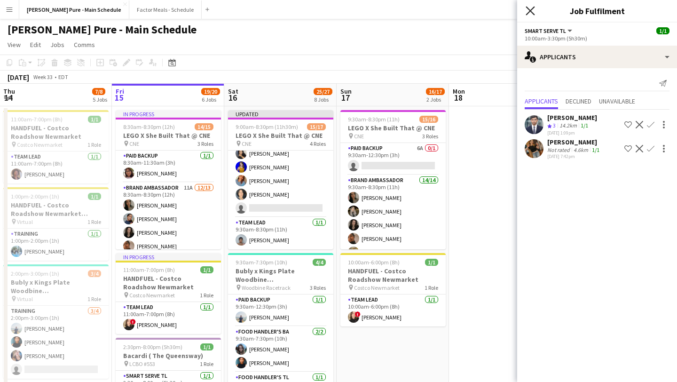
click at [532, 13] on icon "Close pop-in" at bounding box center [530, 10] width 9 height 9
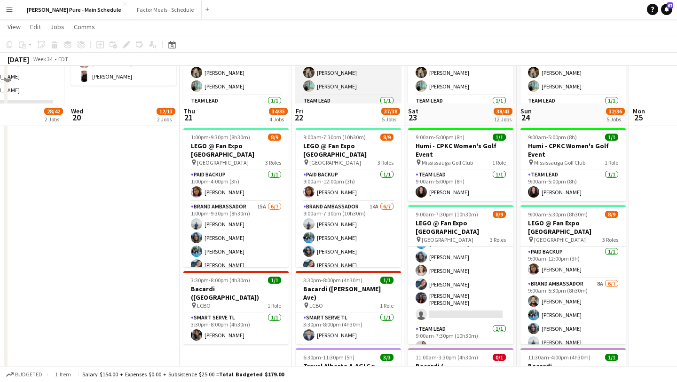
scroll to position [226, 0]
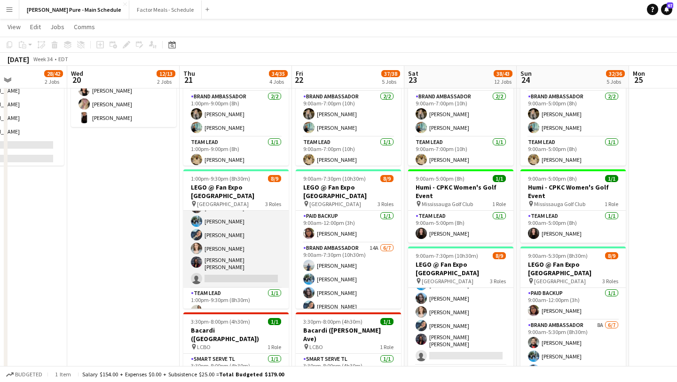
click at [239, 264] on app-card-role "Brand Ambassador 15A 6/7 1:00pm-9:30pm (8h30m) Chirag Ghotikar Liliya Chvalyuk …" at bounding box center [235, 229] width 105 height 117
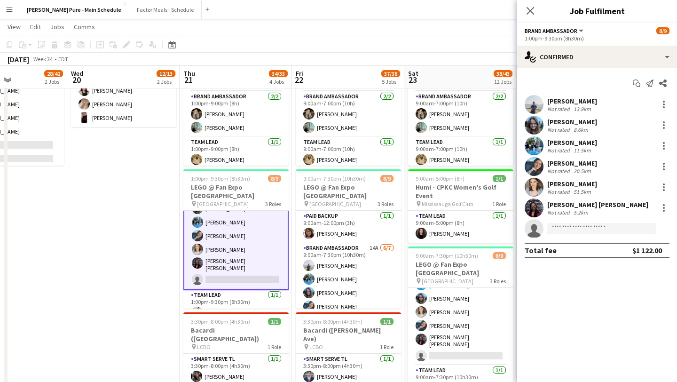
scroll to position [72, 0]
click at [606, 234] on app-invite-slot "single-neutral-actions" at bounding box center [598, 228] width 160 height 19
click at [606, 231] on input at bounding box center [602, 228] width 109 height 11
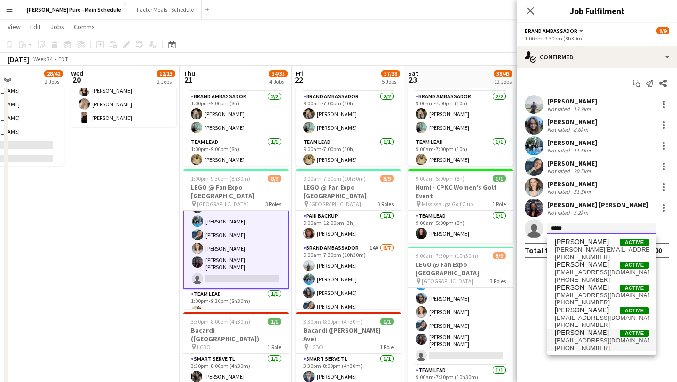
type input "*****"
click at [590, 340] on span "ahmedels2002@gmail.com" at bounding box center [602, 341] width 94 height 8
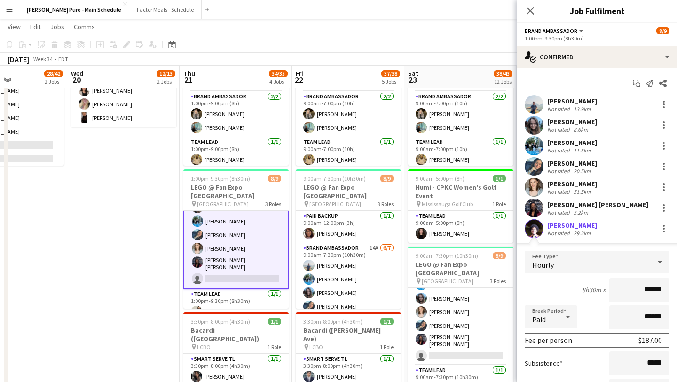
scroll to position [97, 0]
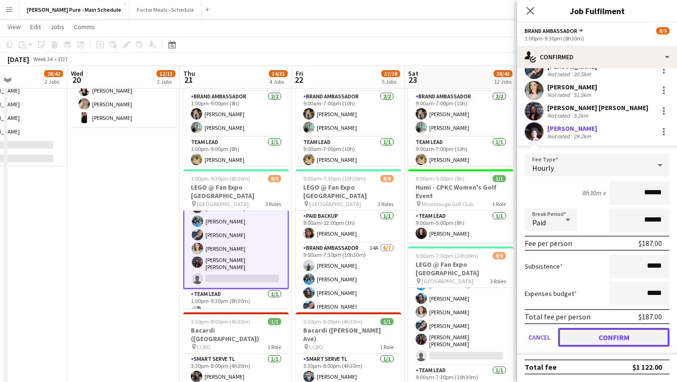
click at [614, 339] on button "Confirm" at bounding box center [614, 337] width 112 height 19
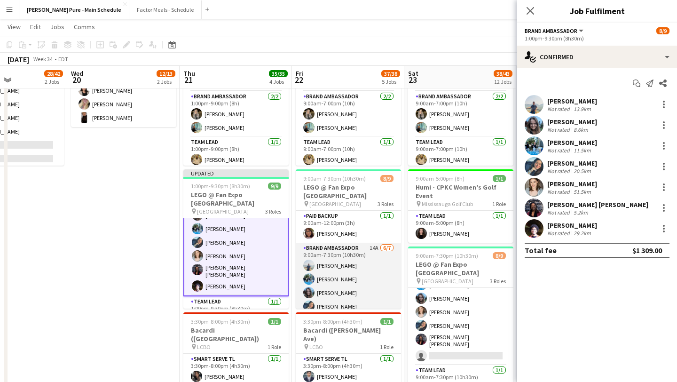
scroll to position [72, 0]
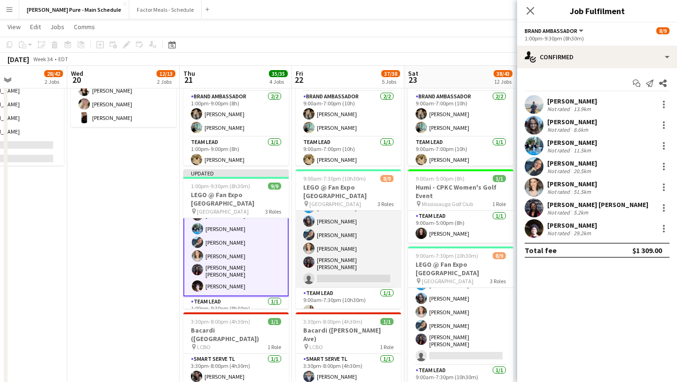
click at [355, 271] on app-card-role "Brand Ambassador 14A 6/7 9:00am-7:30pm (10h30m) Chirag Ghotikar Honey Lee Liliy…" at bounding box center [348, 229] width 105 height 117
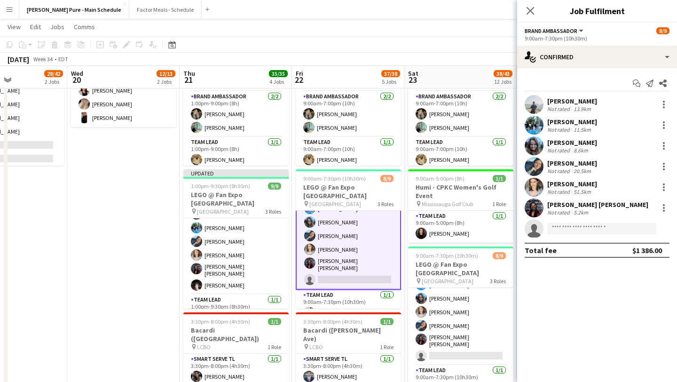
scroll to position [72, 0]
click at [596, 232] on input at bounding box center [602, 228] width 109 height 11
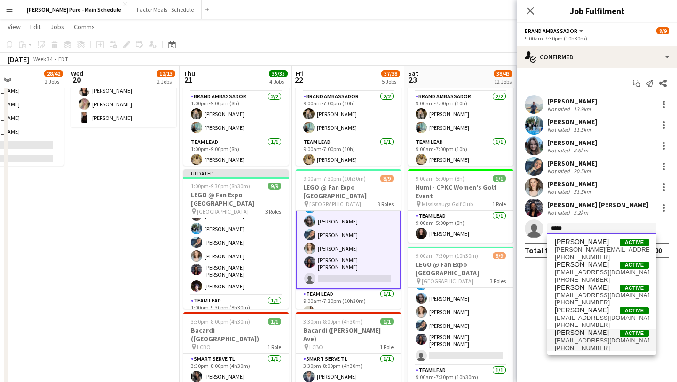
type input "*****"
click at [597, 333] on span "Ahmed Omer Active" at bounding box center [602, 333] width 94 height 8
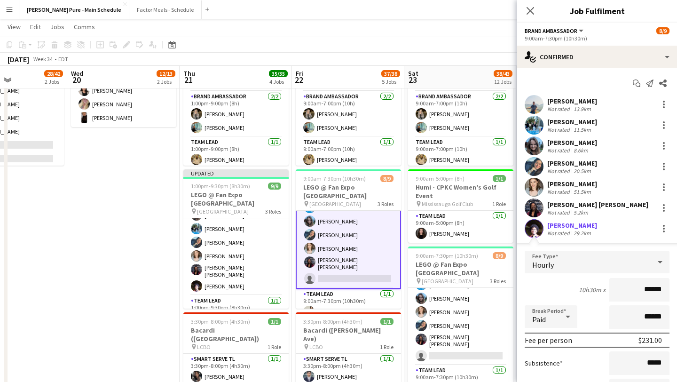
scroll to position [97, 0]
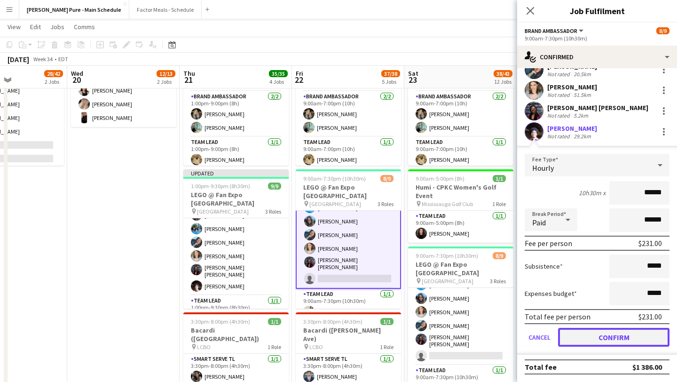
click at [603, 336] on button "Confirm" at bounding box center [614, 337] width 112 height 19
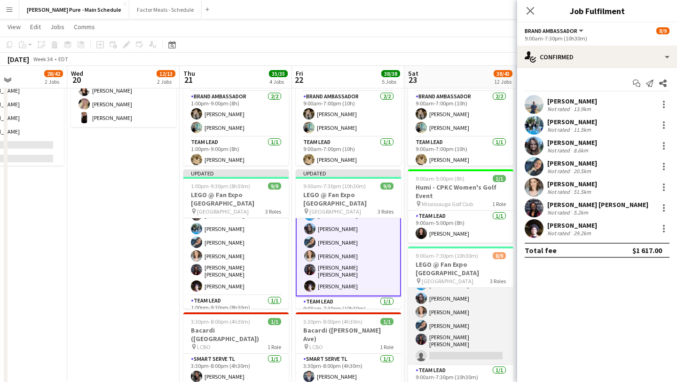
click at [483, 331] on app-card-role "Brand Ambassador 10A 6/7 9:00am-7:30pm (10h30m) Chirag Ghotikar Honey Lee Liliy…" at bounding box center [460, 306] width 105 height 117
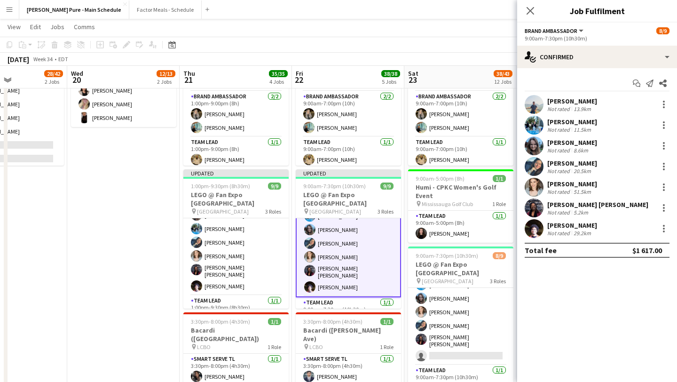
scroll to position [72, 0]
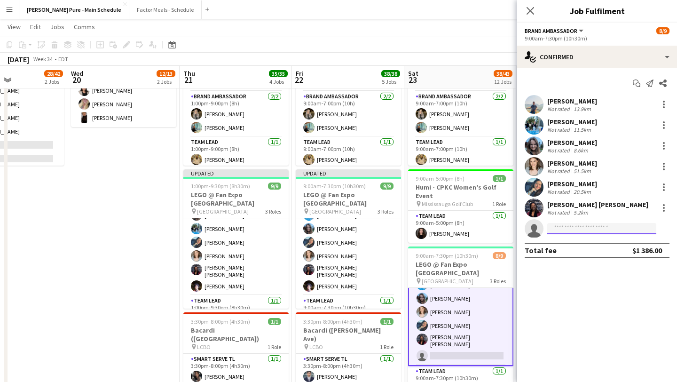
click at [580, 231] on input at bounding box center [602, 228] width 109 height 11
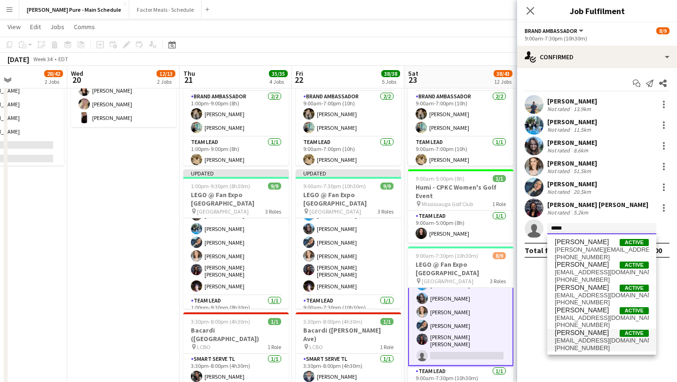
type input "*****"
click at [578, 344] on span "+14372277848" at bounding box center [602, 348] width 94 height 8
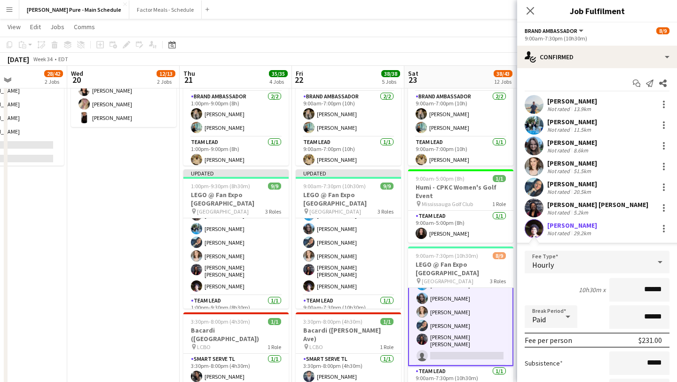
scroll to position [97, 0]
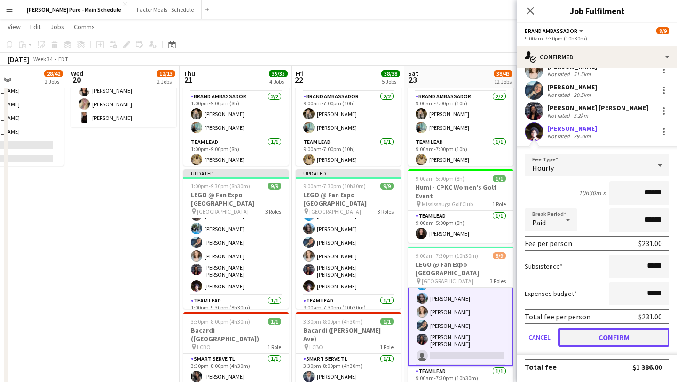
click at [604, 338] on button "Confirm" at bounding box center [614, 337] width 112 height 19
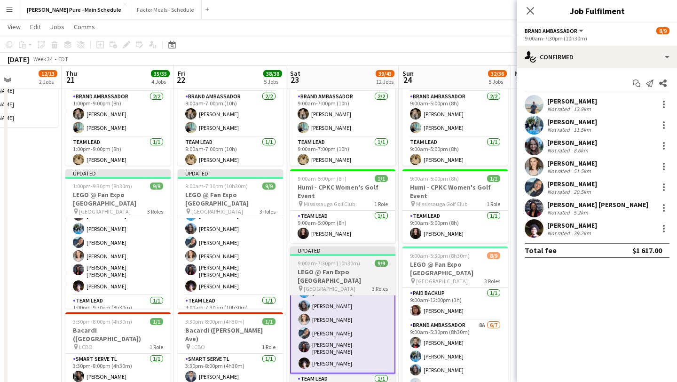
scroll to position [72, 0]
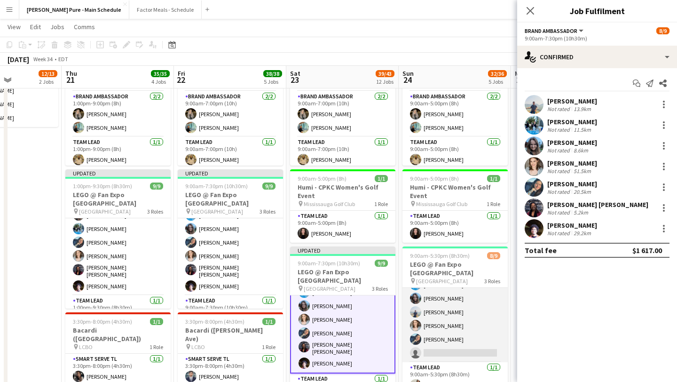
click at [441, 341] on app-card-role "Brand Ambassador 8A 6/7 9:00am-5:30pm (8h30m) Faisal Khawaja Honey Lee Liliya C…" at bounding box center [455, 305] width 105 height 114
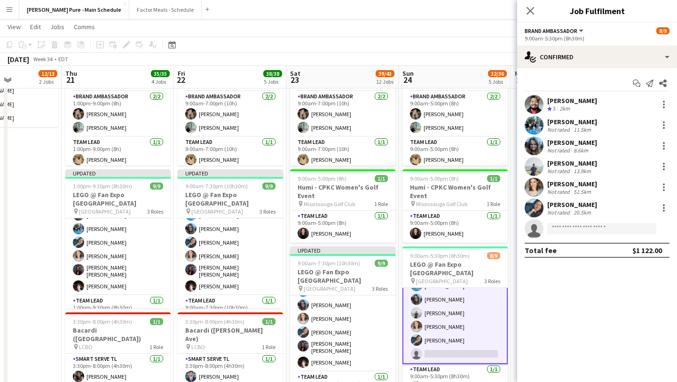
scroll to position [72, 0]
click at [574, 229] on input at bounding box center [602, 228] width 109 height 11
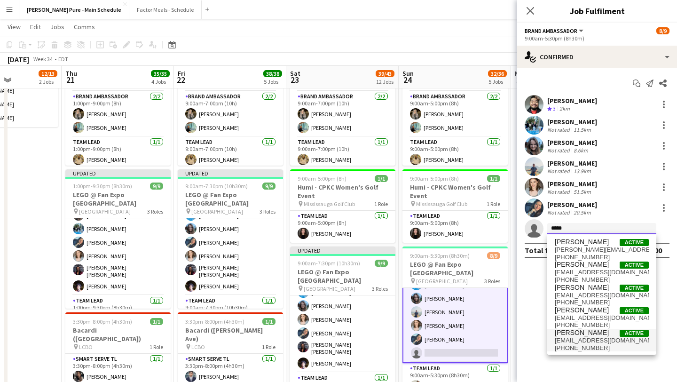
type input "*****"
click at [593, 342] on span "ahmedels2002@gmail.com" at bounding box center [602, 341] width 94 height 8
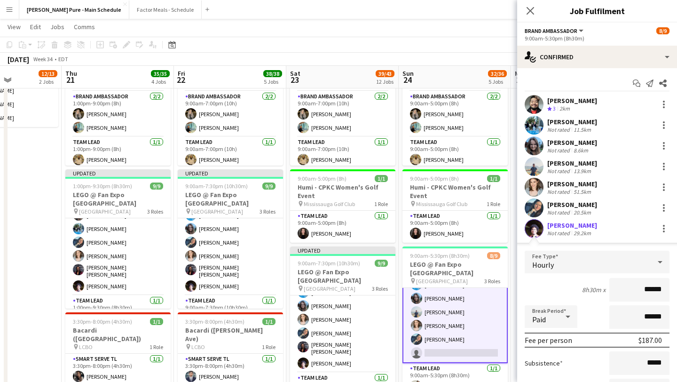
scroll to position [97, 0]
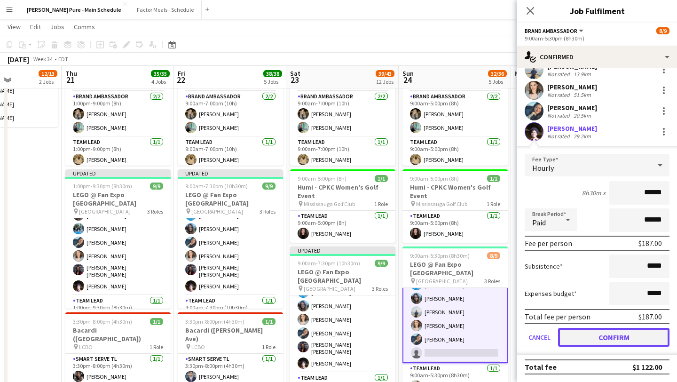
click at [632, 337] on button "Confirm" at bounding box center [614, 337] width 112 height 19
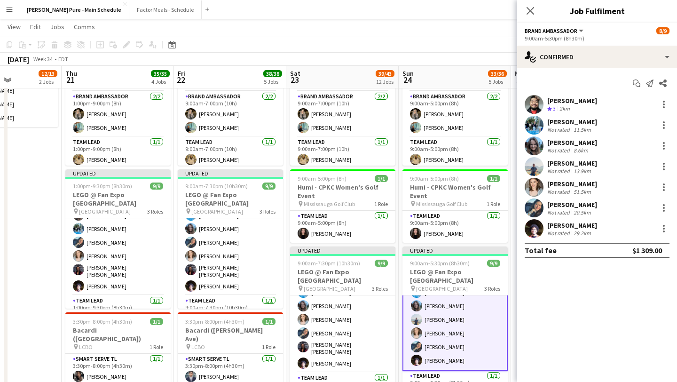
scroll to position [0, 0]
click at [531, 10] on icon at bounding box center [530, 10] width 9 height 9
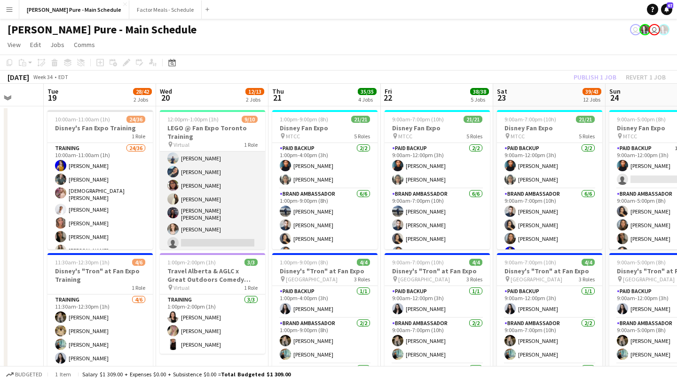
click at [204, 239] on app-card-role "Training 9/10 12:00pm-1:00pm (1h) Liliya Chvalyuk Honey Lee Faisal Khawaja Chir…" at bounding box center [212, 174] width 105 height 158
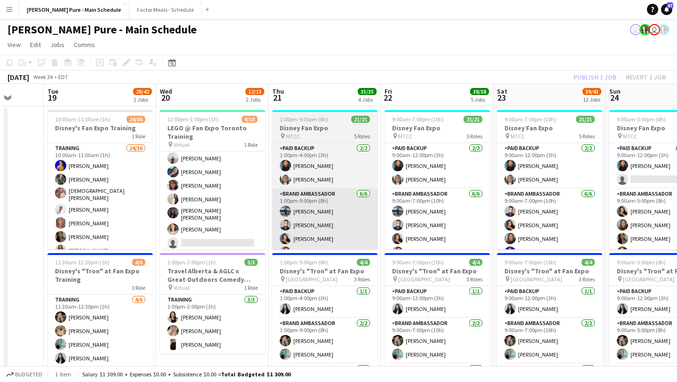
scroll to position [72, 0]
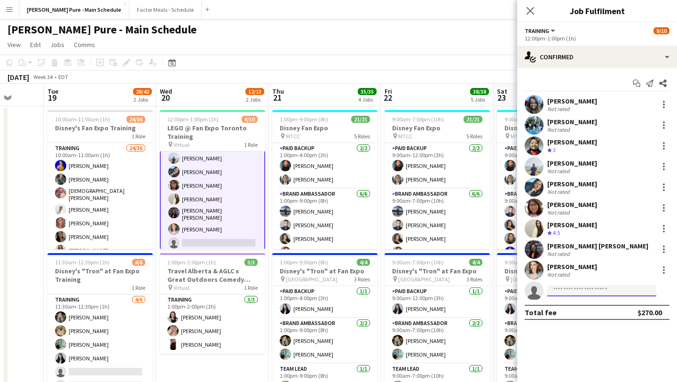
click at [576, 290] on input at bounding box center [602, 290] width 109 height 11
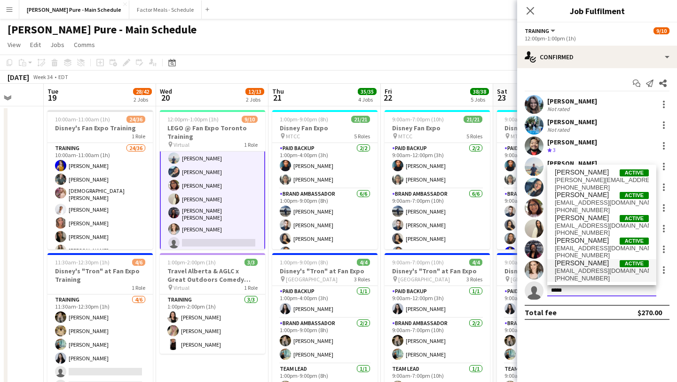
type input "*****"
click at [592, 272] on span "ahmedels2002@gmail.com" at bounding box center [602, 271] width 94 height 8
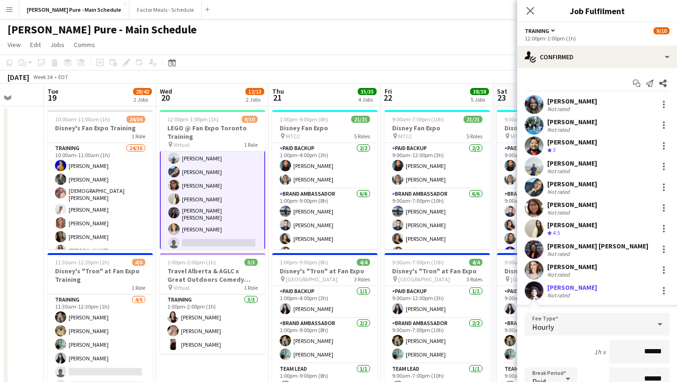
scroll to position [159, 0]
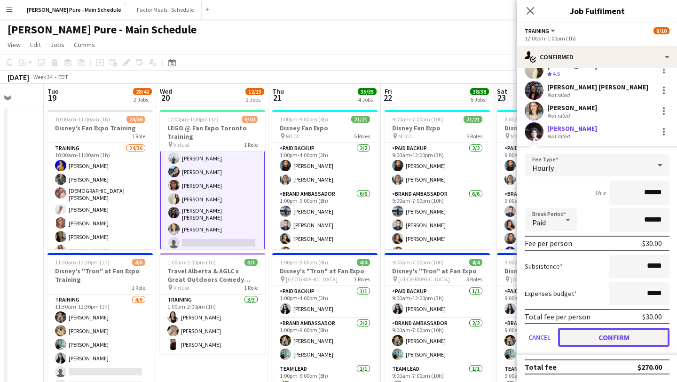
click at [605, 344] on button "Confirm" at bounding box center [614, 337] width 112 height 19
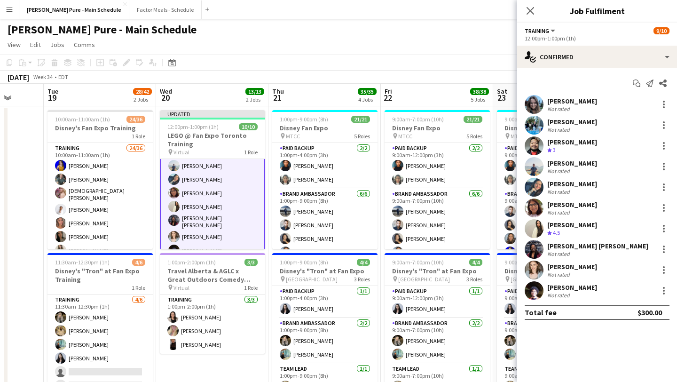
click at [382, 47] on app-page-menu "View Day view expanded Day view collapsed Month view Date picker Jump to today …" at bounding box center [338, 46] width 677 height 18
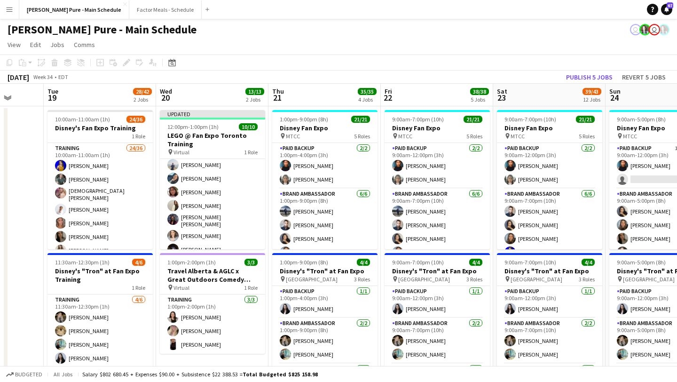
scroll to position [57, 0]
click at [590, 74] on button "Publish 5 jobs" at bounding box center [590, 77] width 54 height 12
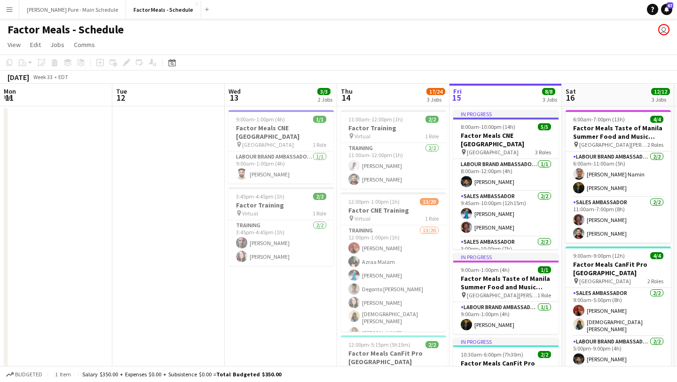
scroll to position [0, 261]
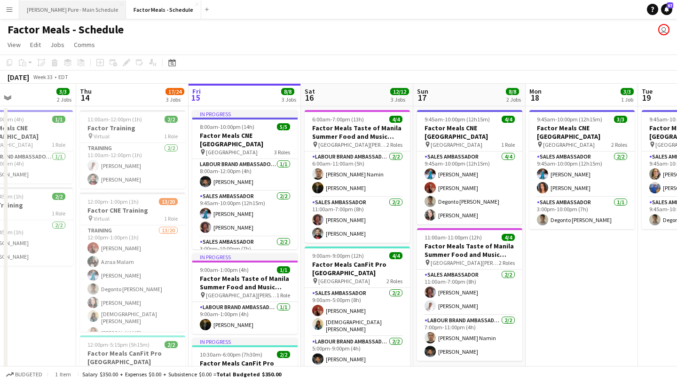
click at [60, 8] on button "Simon Pure - Main Schedule Close" at bounding box center [72, 9] width 107 height 18
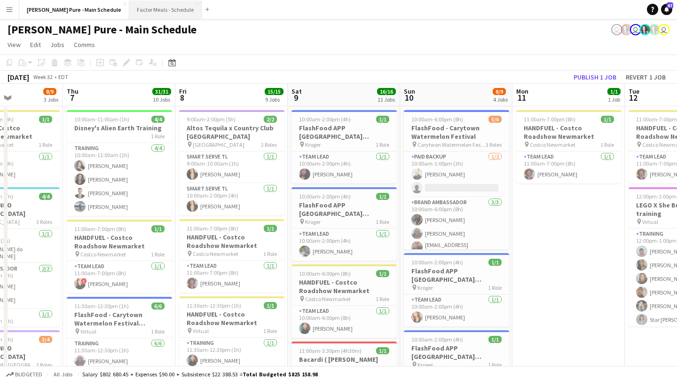
click at [129, 10] on button "Factor Meals - Schedule Close" at bounding box center [165, 9] width 72 height 18
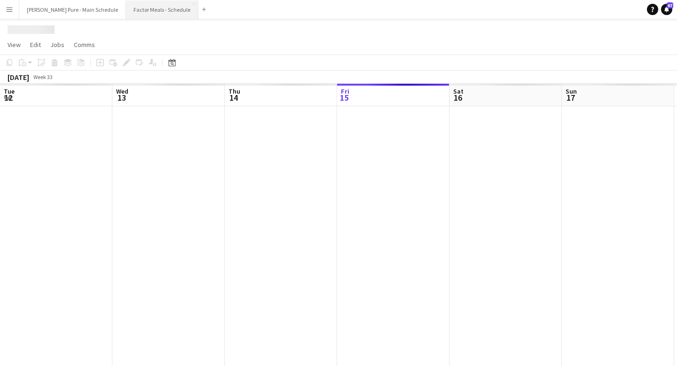
scroll to position [0, 225]
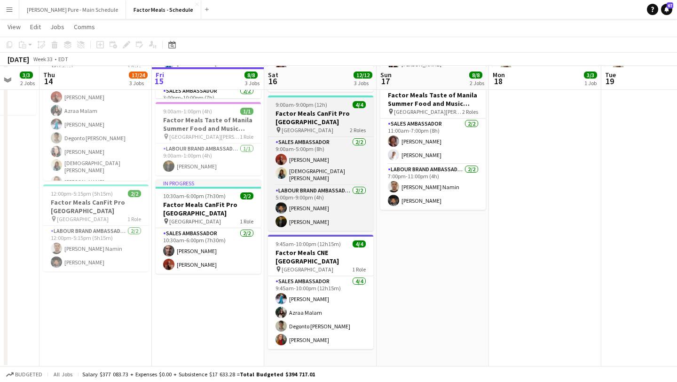
scroll to position [151, 0]
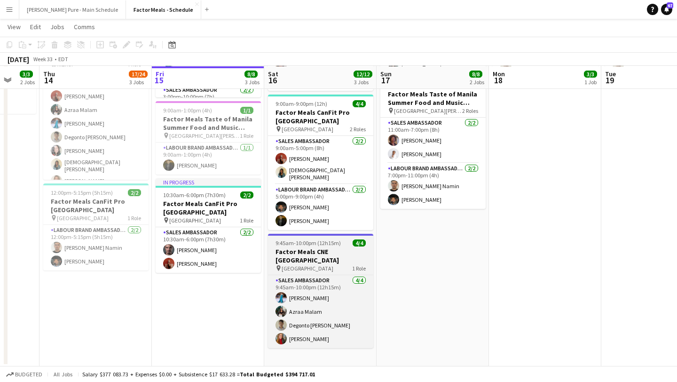
click at [311, 240] on span "9:45am-10:00pm (12h15m)" at bounding box center [308, 242] width 65 height 7
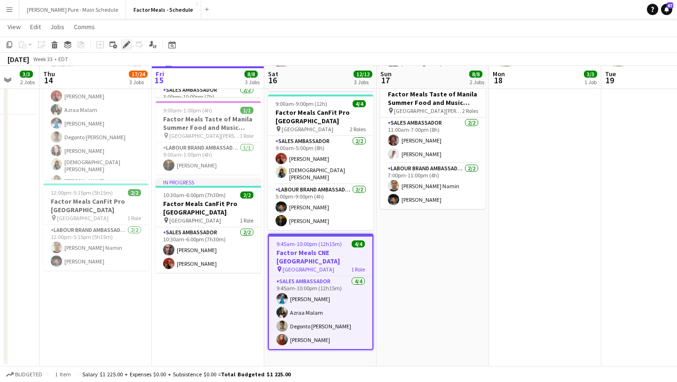
click at [127, 46] on icon "Edit" at bounding box center [127, 45] width 8 height 8
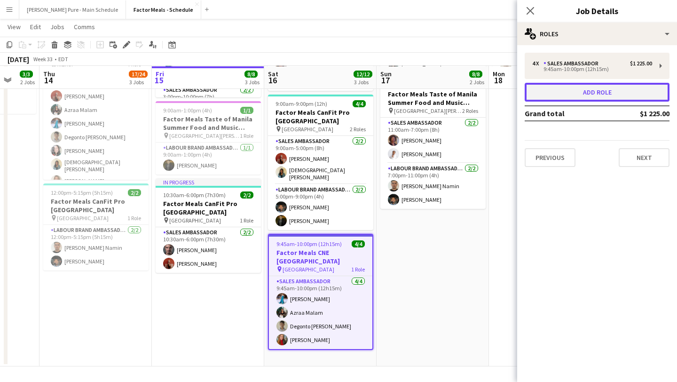
click at [629, 86] on button "Add role" at bounding box center [597, 92] width 145 height 19
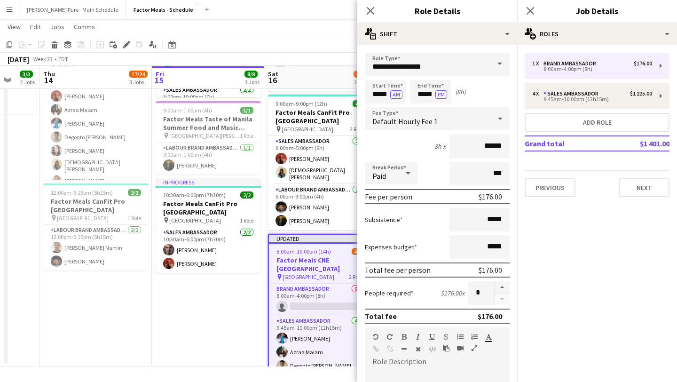
click at [496, 62] on span at bounding box center [500, 64] width 20 height 23
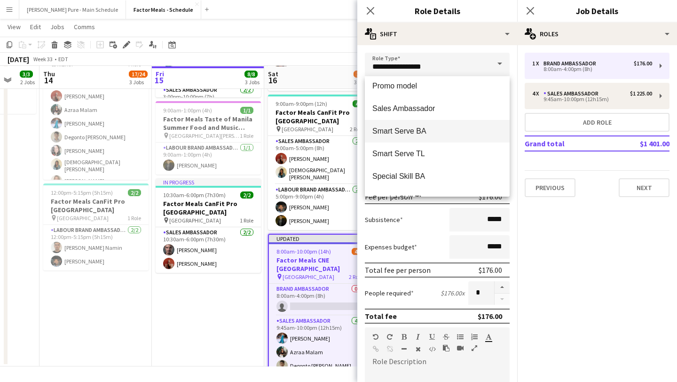
scroll to position [162, 0]
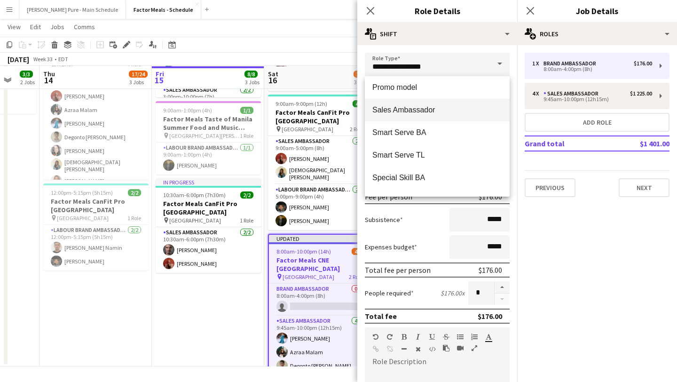
click at [432, 113] on span "Sales Ambassador" at bounding box center [438, 109] width 130 height 9
type input "**********"
type input "******"
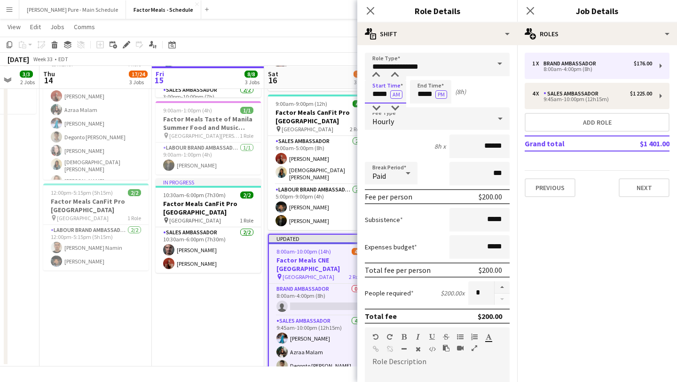
click at [384, 90] on input "*****" at bounding box center [385, 92] width 41 height 24
click at [378, 76] on div at bounding box center [376, 75] width 19 height 9
type input "*****"
click at [378, 76] on div at bounding box center [376, 75] width 19 height 9
click at [424, 86] on input "*****" at bounding box center [430, 92] width 41 height 24
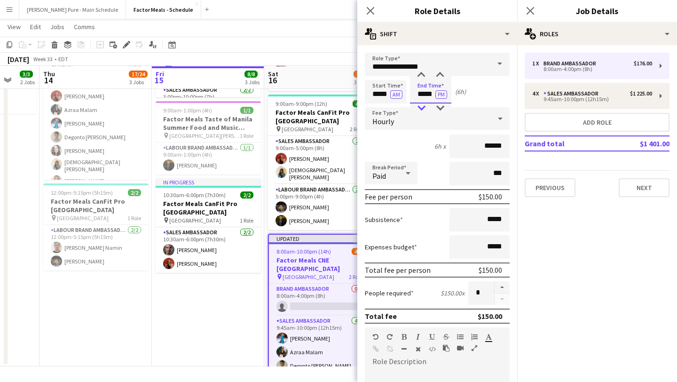
click at [424, 110] on div at bounding box center [421, 108] width 19 height 9
type input "*****"
click at [424, 110] on div at bounding box center [421, 108] width 19 height 9
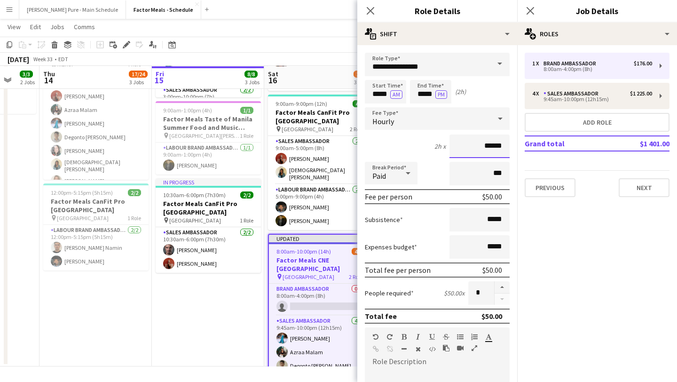
click at [493, 147] on input "******" at bounding box center [480, 147] width 60 height 24
type input "****"
click at [502, 286] on button "button" at bounding box center [502, 287] width 15 height 12
type input "*"
click at [533, 14] on icon "Close pop-in" at bounding box center [530, 10] width 9 height 9
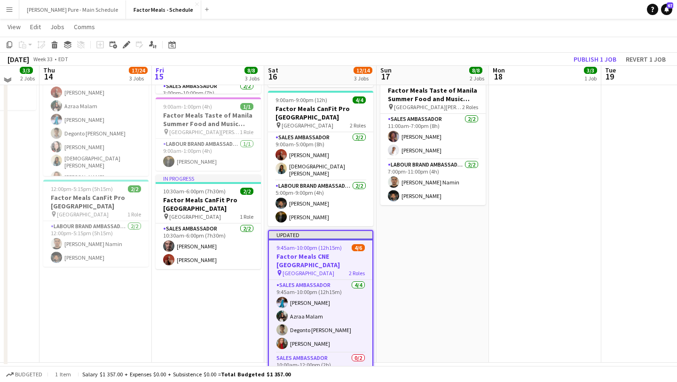
scroll to position [22, 0]
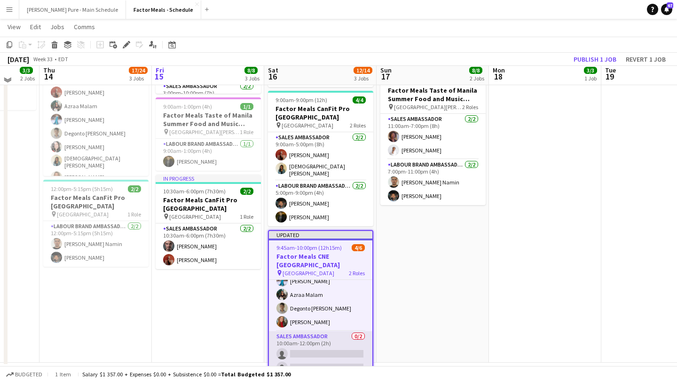
click at [306, 342] on app-card-role "Sales Ambassador 0/2 10:00am-12:00pm (2h) single-neutral-actions single-neutral…" at bounding box center [321, 354] width 104 height 46
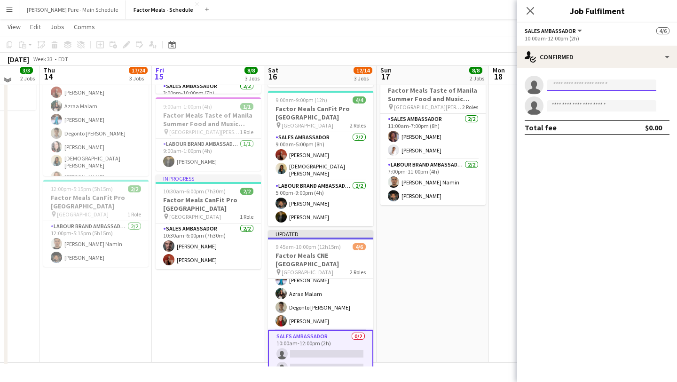
click at [568, 82] on input at bounding box center [602, 85] width 109 height 11
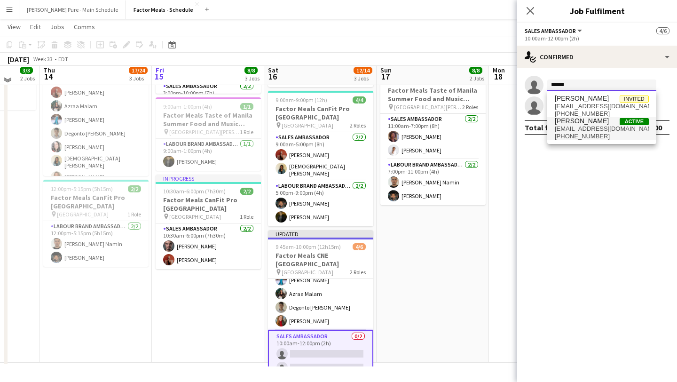
type input "******"
click at [580, 125] on span "[PERSON_NAME]" at bounding box center [582, 121] width 54 height 8
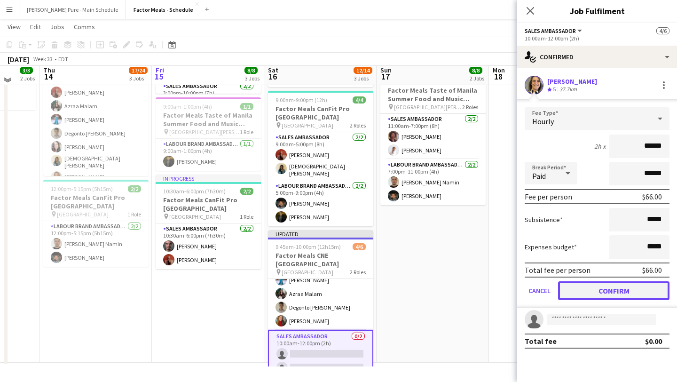
click at [608, 296] on button "Confirm" at bounding box center [614, 290] width 112 height 19
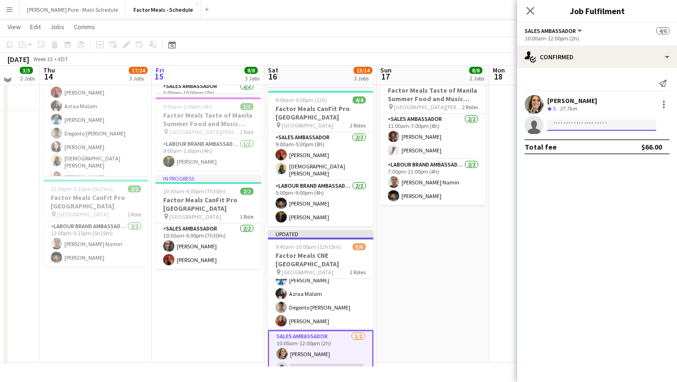
click at [584, 126] on input at bounding box center [602, 125] width 109 height 11
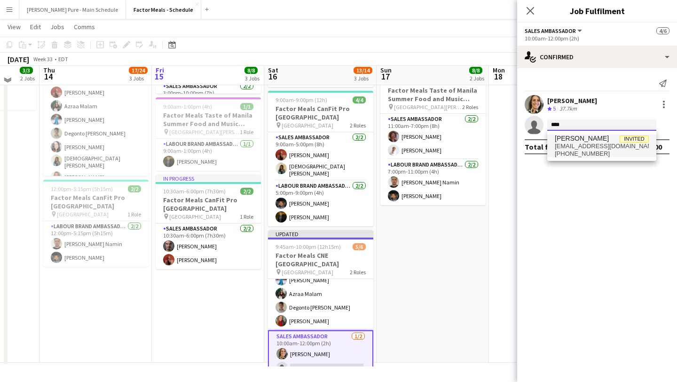
type input "****"
click at [595, 144] on span "[EMAIL_ADDRESS][DOMAIN_NAME]" at bounding box center [602, 147] width 94 height 8
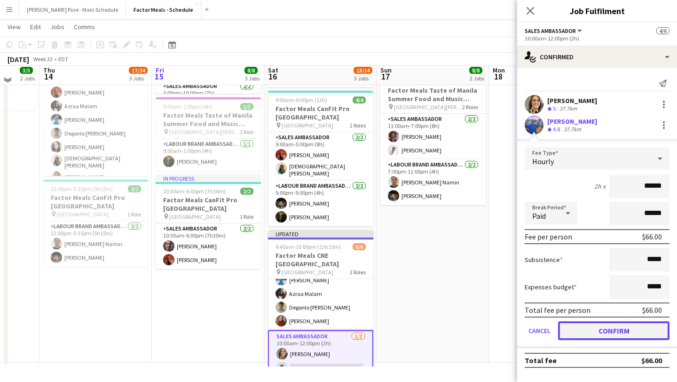
click at [596, 335] on button "Confirm" at bounding box center [614, 330] width 112 height 19
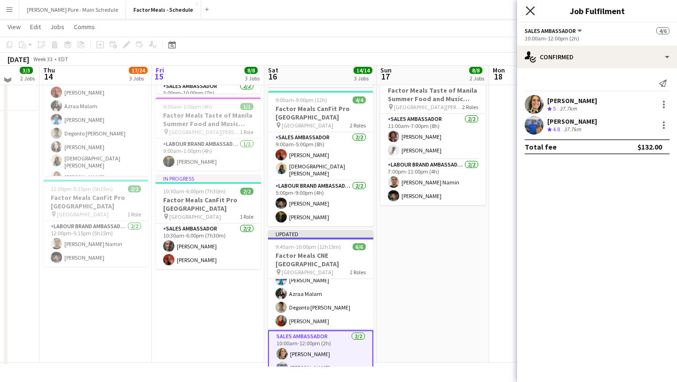
click at [533, 9] on icon at bounding box center [530, 10] width 9 height 9
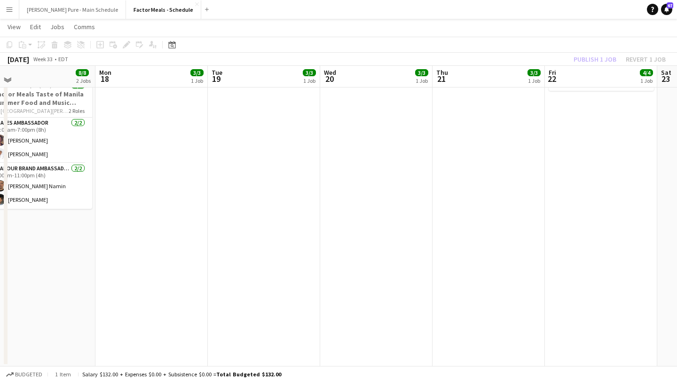
scroll to position [0, 0]
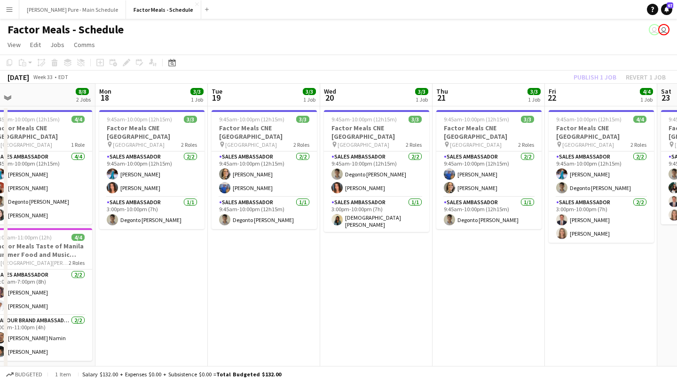
click at [383, 106] on app-date-cell "9:45am-10:00pm (12h15m) 3/3 Factor Meals CNE Toronto pin Enercare Centre 2 Role…" at bounding box center [376, 312] width 112 height 412
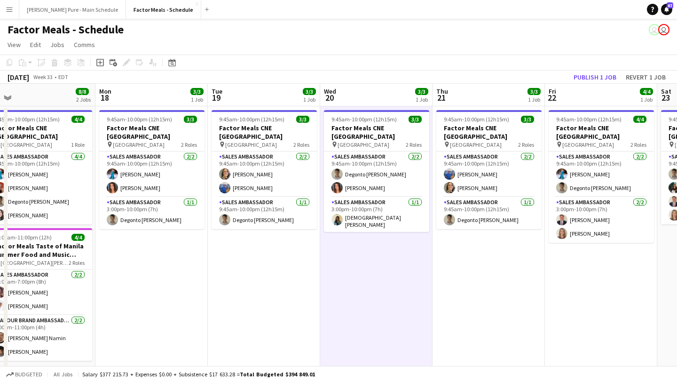
scroll to position [20, 0]
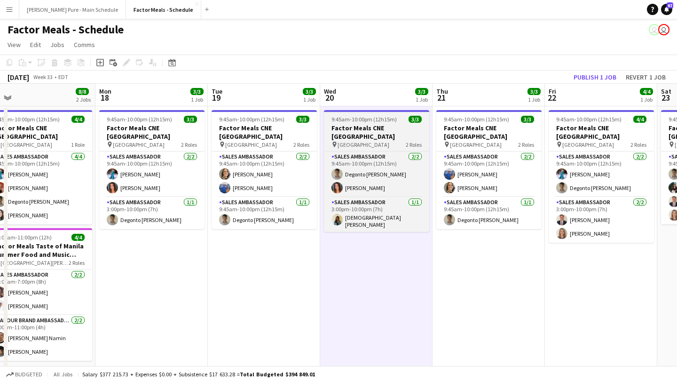
click at [365, 131] on h3 "Factor Meals CNE [GEOGRAPHIC_DATA]" at bounding box center [376, 132] width 105 height 17
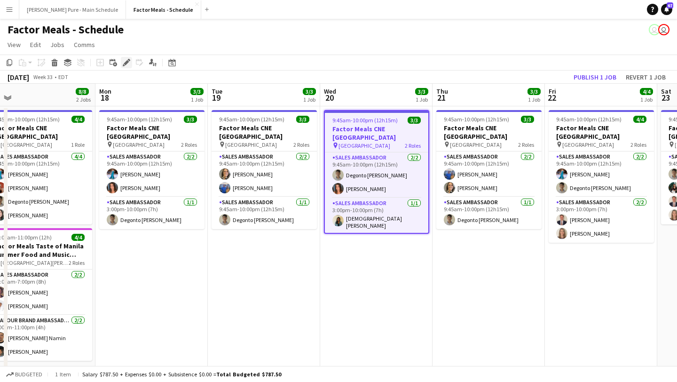
click at [127, 67] on div "Edit" at bounding box center [126, 62] width 11 height 11
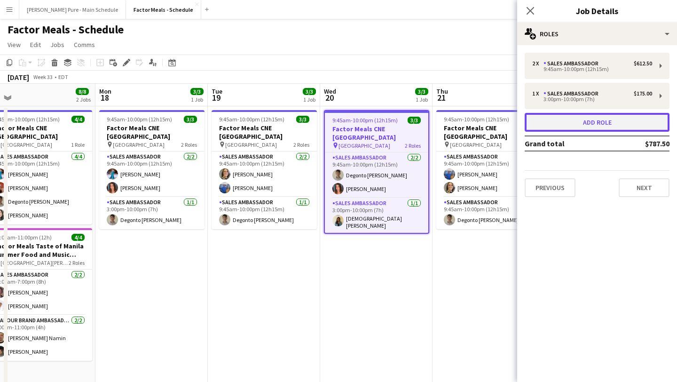
click at [590, 124] on button "Add role" at bounding box center [597, 122] width 145 height 19
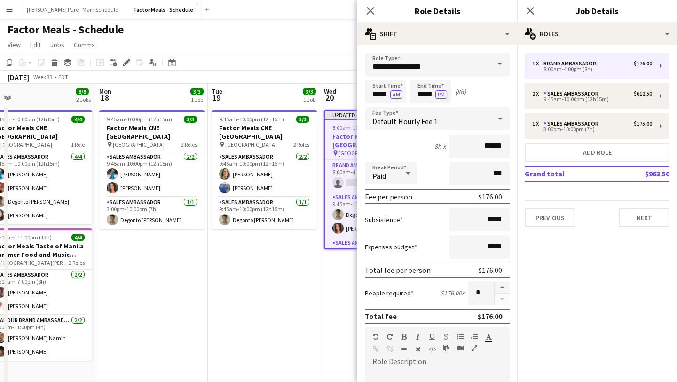
click at [492, 65] on span at bounding box center [500, 64] width 20 height 23
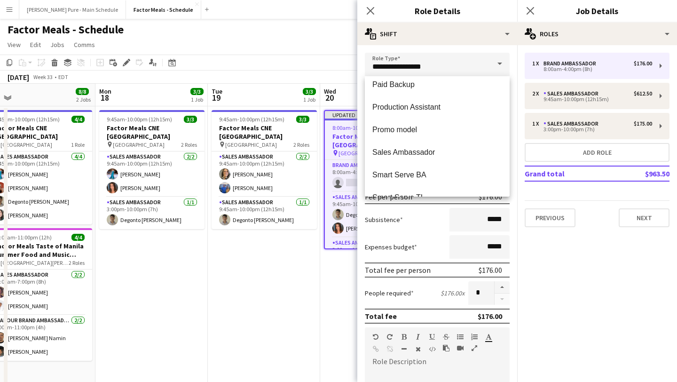
scroll to position [182, 0]
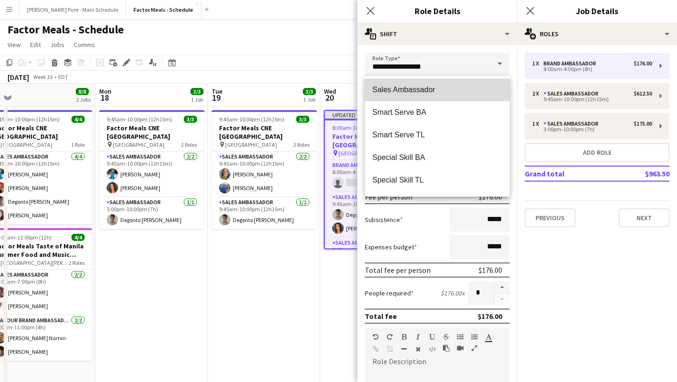
click at [438, 93] on span "Sales Ambassador" at bounding box center [438, 89] width 130 height 9
type input "**********"
type input "******"
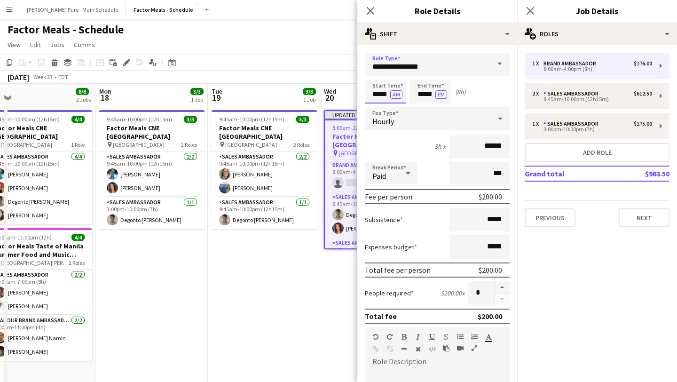
click at [383, 93] on input "*****" at bounding box center [385, 92] width 41 height 24
click at [378, 74] on div at bounding box center [376, 75] width 19 height 9
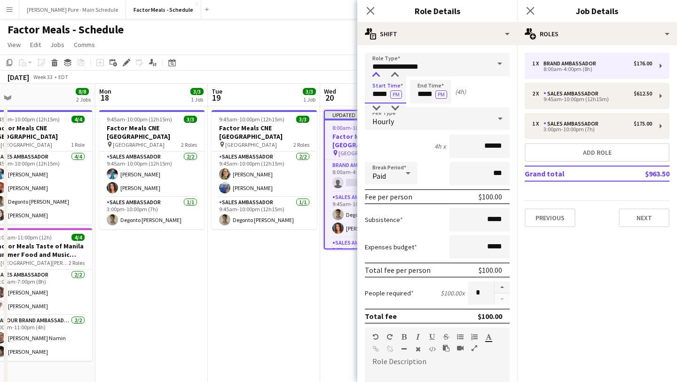
click at [378, 74] on div at bounding box center [376, 75] width 19 height 9
type input "*****"
click at [378, 74] on div at bounding box center [376, 75] width 19 height 9
click at [424, 91] on input "*****" at bounding box center [430, 92] width 41 height 24
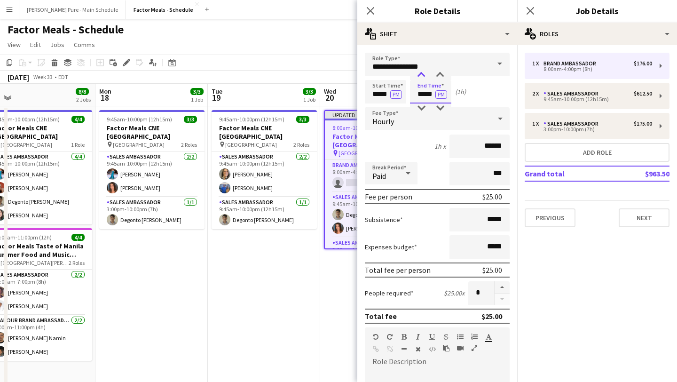
type input "*****"
click at [421, 74] on div at bounding box center [421, 75] width 19 height 9
click at [505, 284] on button "button" at bounding box center [502, 287] width 15 height 12
type input "*"
click at [532, 12] on icon at bounding box center [530, 10] width 9 height 9
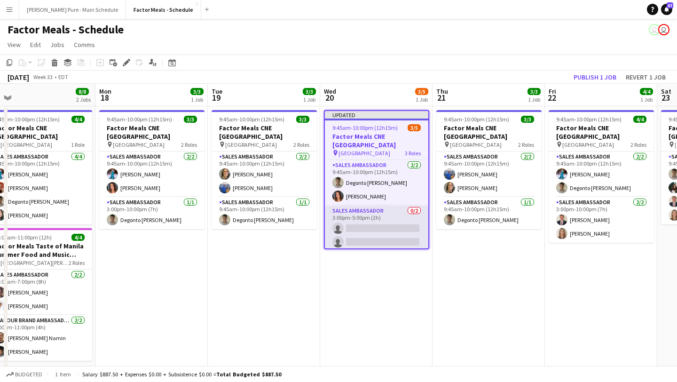
click at [365, 221] on app-card-role "Sales Ambassador 0/2 3:00pm-5:00pm (2h) single-neutral-actions single-neutral-a…" at bounding box center [377, 229] width 104 height 46
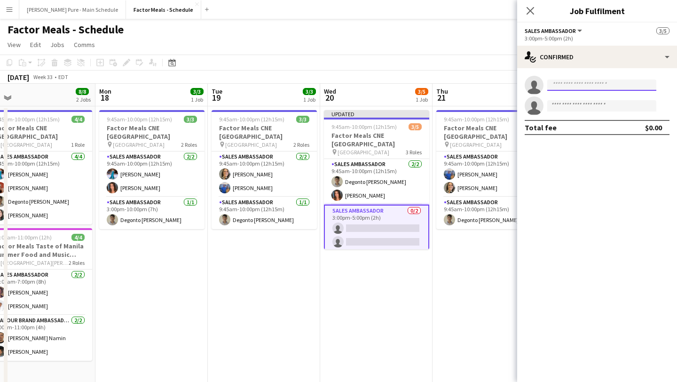
click at [607, 85] on input at bounding box center [602, 85] width 109 height 11
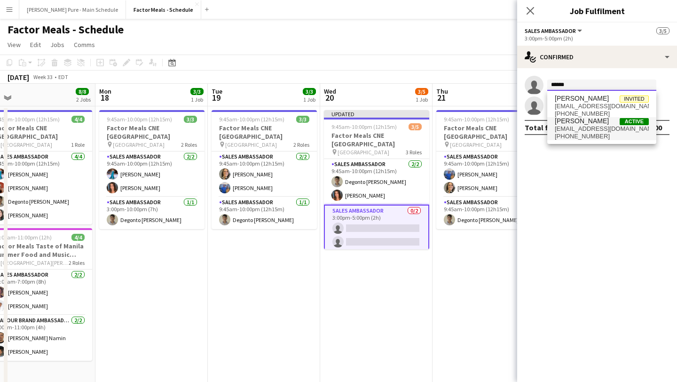
type input "******"
click at [590, 120] on span "[PERSON_NAME]" at bounding box center [582, 121] width 54 height 8
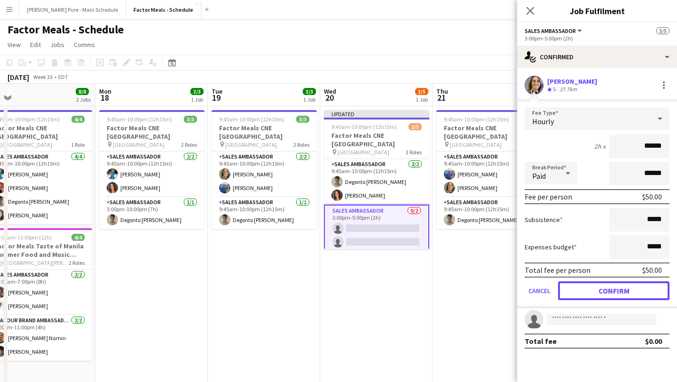
click at [619, 293] on button "Confirm" at bounding box center [614, 290] width 112 height 19
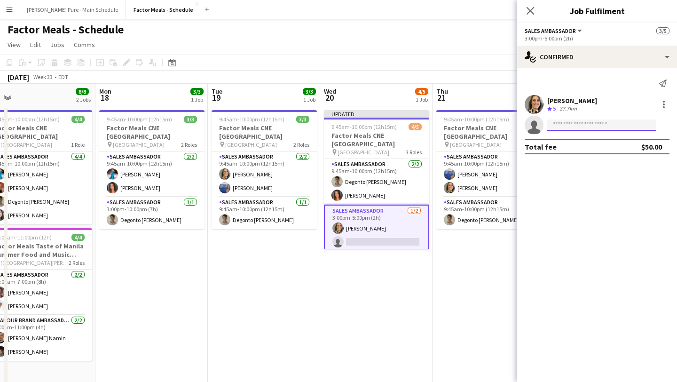
click at [566, 126] on input at bounding box center [602, 125] width 109 height 11
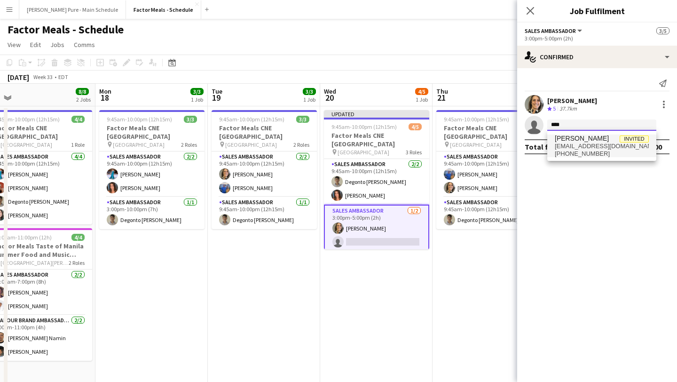
type input "****"
click at [571, 142] on span "[PERSON_NAME]" at bounding box center [582, 139] width 54 height 8
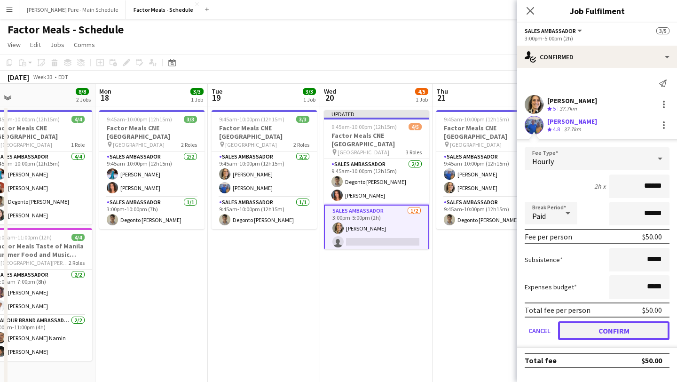
click at [618, 329] on button "Confirm" at bounding box center [614, 330] width 112 height 19
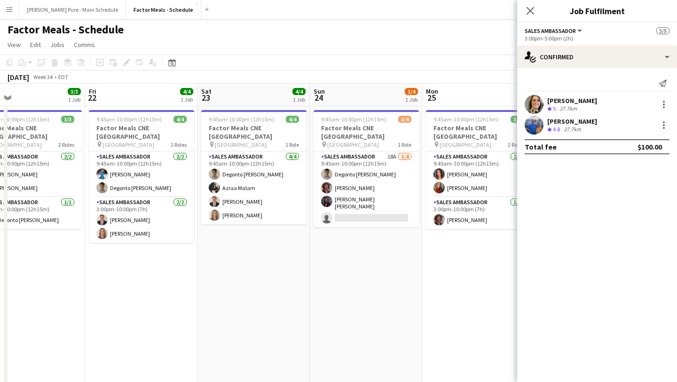
scroll to position [0, 273]
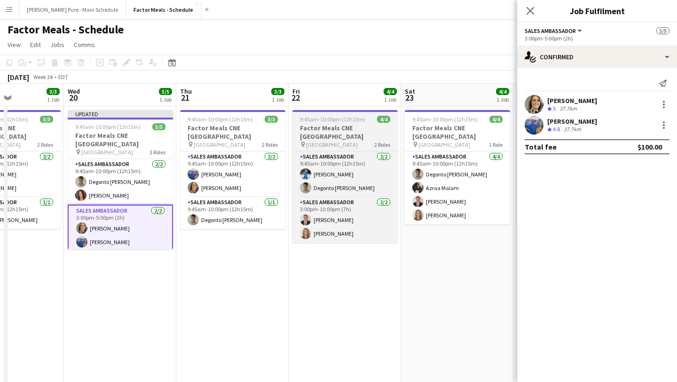
click at [335, 132] on h3 "Factor Meals CNE [GEOGRAPHIC_DATA]" at bounding box center [345, 132] width 105 height 17
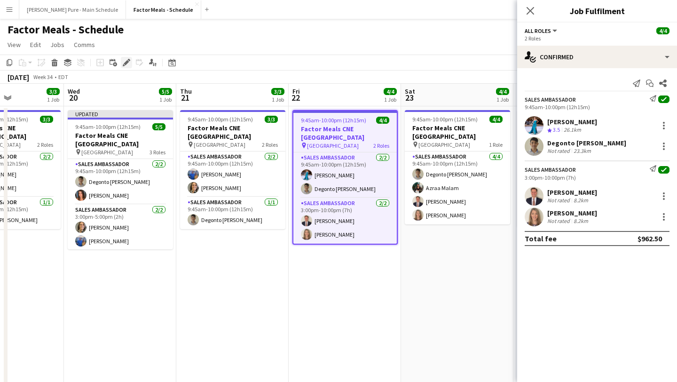
click at [127, 61] on icon at bounding box center [126, 62] width 5 height 5
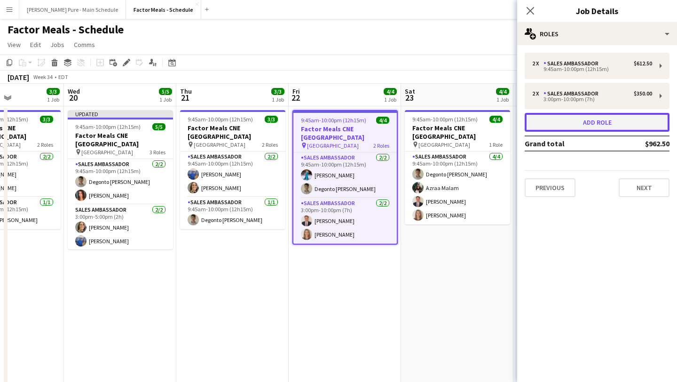
click at [618, 124] on button "Add role" at bounding box center [597, 122] width 145 height 19
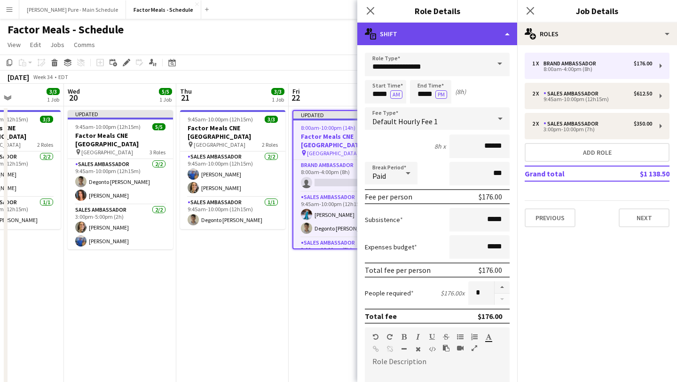
click at [487, 35] on div "multiple-actions-text Shift" at bounding box center [438, 34] width 160 height 23
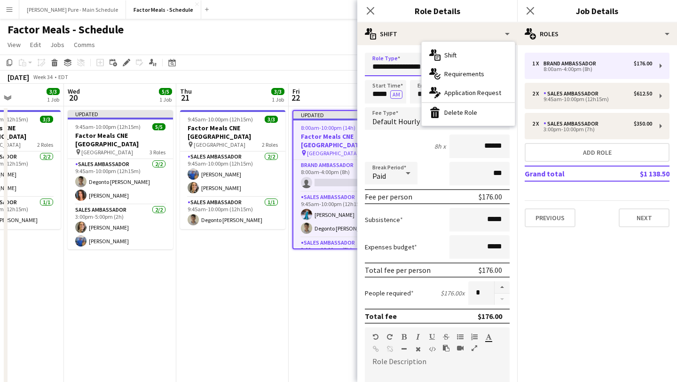
click at [399, 62] on input "**********" at bounding box center [437, 65] width 145 height 24
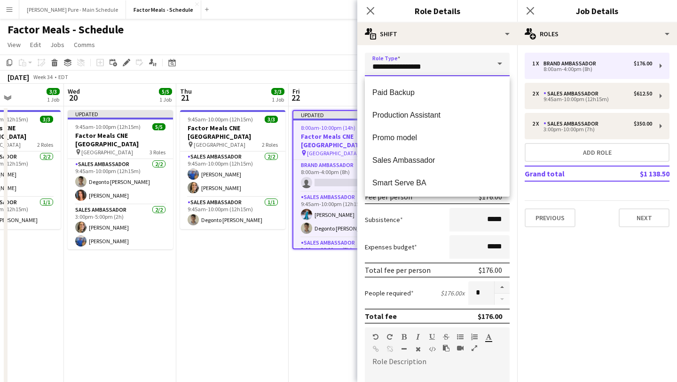
scroll to position [112, 0]
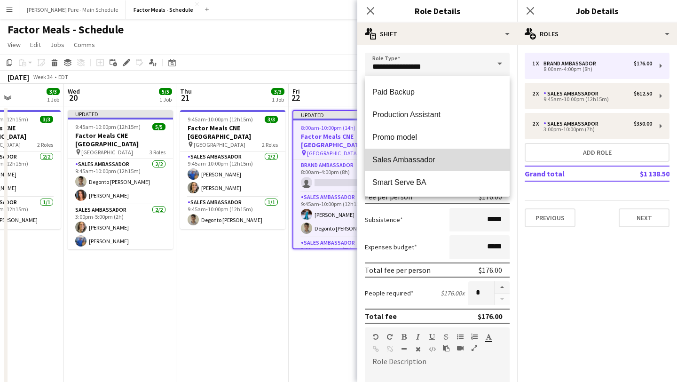
click at [437, 157] on span "Sales Ambassador" at bounding box center [438, 159] width 130 height 9
type input "**********"
type input "******"
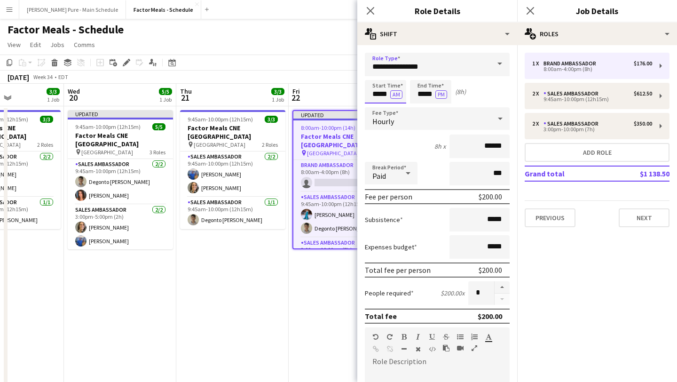
click at [382, 89] on input "*****" at bounding box center [385, 92] width 41 height 24
click at [376, 71] on div at bounding box center [376, 75] width 19 height 9
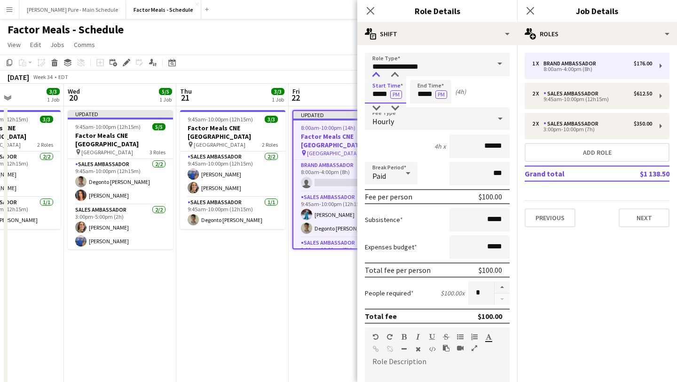
click at [376, 71] on div at bounding box center [376, 75] width 19 height 9
type input "*****"
click at [376, 71] on div at bounding box center [376, 75] width 19 height 9
click at [429, 84] on input "*****" at bounding box center [430, 92] width 41 height 24
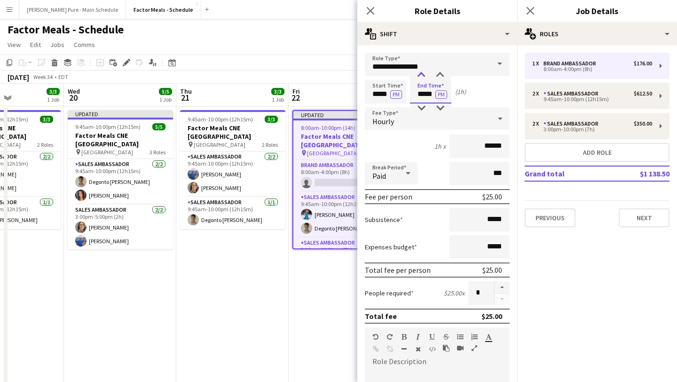
type input "*****"
click at [425, 76] on div at bounding box center [421, 75] width 19 height 9
click at [505, 285] on button "button" at bounding box center [502, 287] width 15 height 12
type input "*"
click at [533, 9] on icon "Close pop-in" at bounding box center [530, 10] width 9 height 9
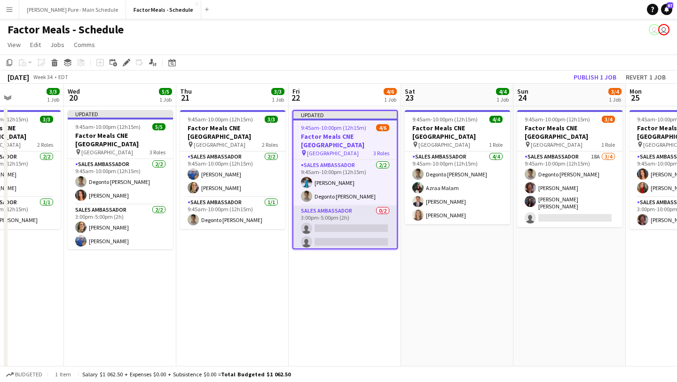
click at [332, 216] on app-card-role "Sales Ambassador 0/2 3:00pm-5:00pm (2h) single-neutral-actions single-neutral-a…" at bounding box center [346, 229] width 104 height 46
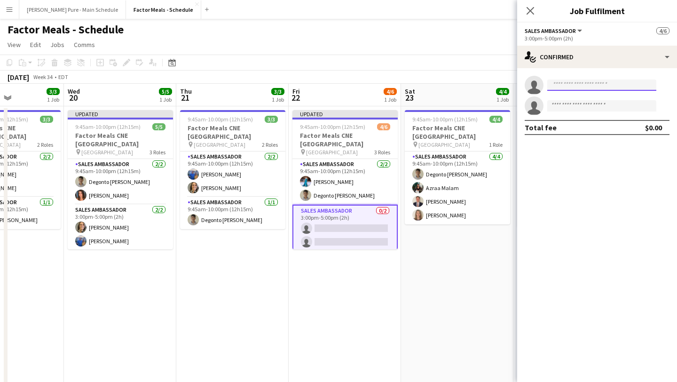
click at [582, 83] on input at bounding box center [602, 85] width 109 height 11
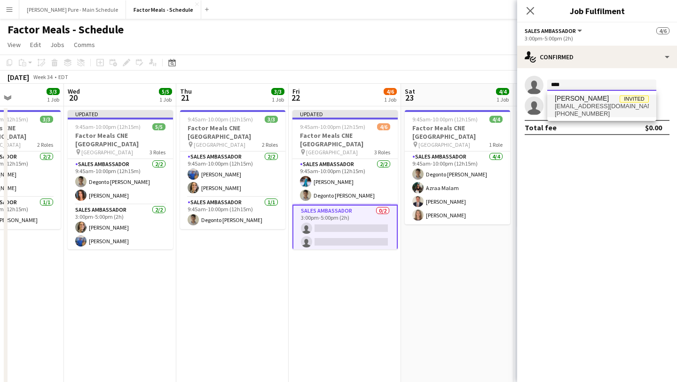
type input "****"
click at [582, 107] on span "[EMAIL_ADDRESS][DOMAIN_NAME]" at bounding box center [602, 107] width 94 height 8
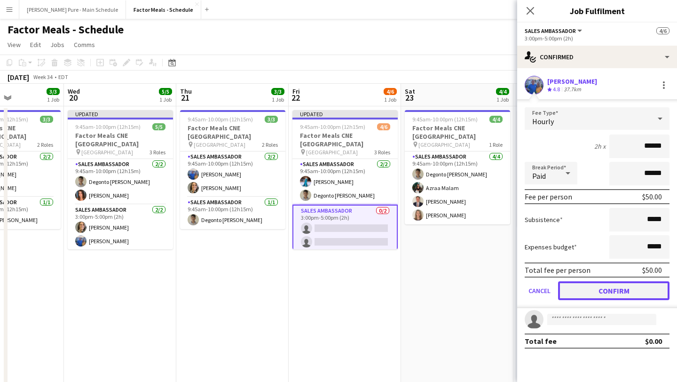
click at [621, 288] on button "Confirm" at bounding box center [614, 290] width 112 height 19
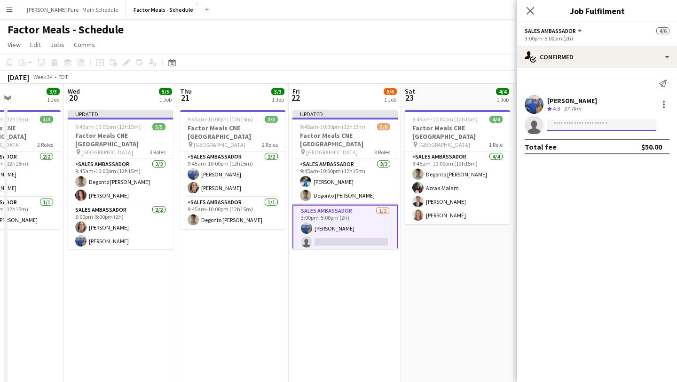
click at [568, 125] on input at bounding box center [602, 125] width 109 height 11
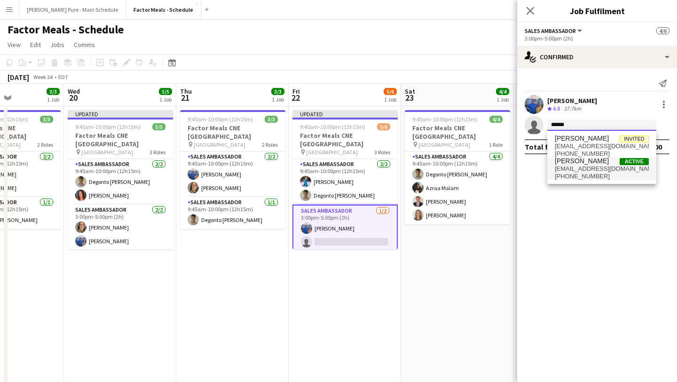
type input "******"
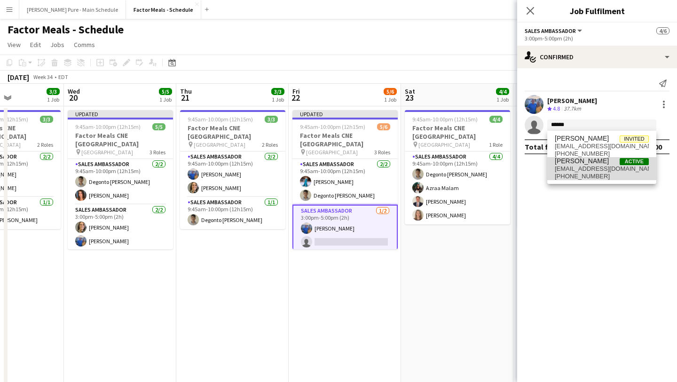
click at [578, 168] on span "[EMAIL_ADDRESS][DOMAIN_NAME]" at bounding box center [602, 169] width 94 height 8
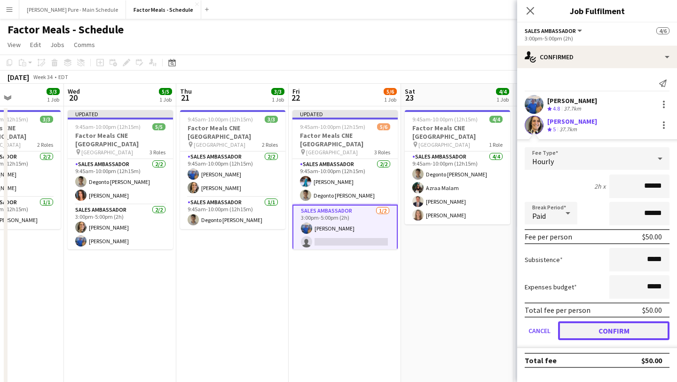
click at [612, 334] on button "Confirm" at bounding box center [614, 330] width 112 height 19
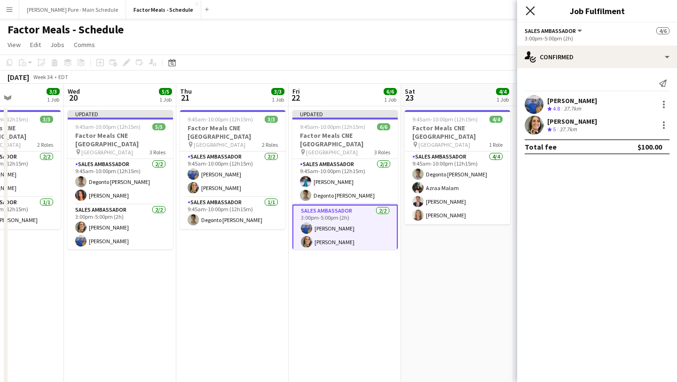
click at [528, 10] on icon "Close pop-in" at bounding box center [530, 10] width 9 height 9
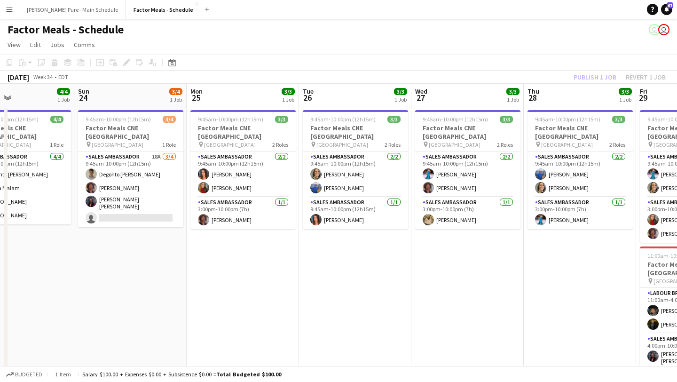
scroll to position [0, 303]
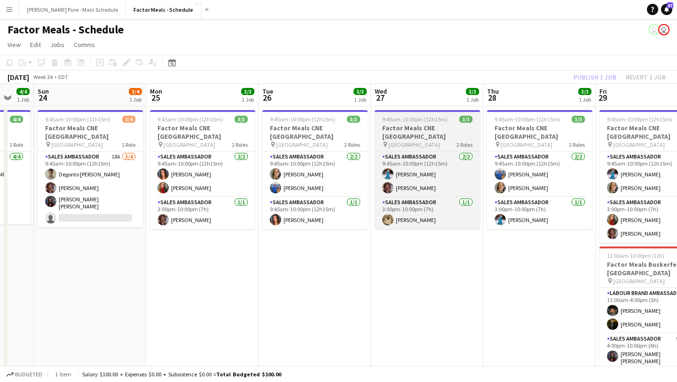
click at [422, 128] on h3 "Factor Meals CNE [GEOGRAPHIC_DATA]" at bounding box center [427, 132] width 105 height 17
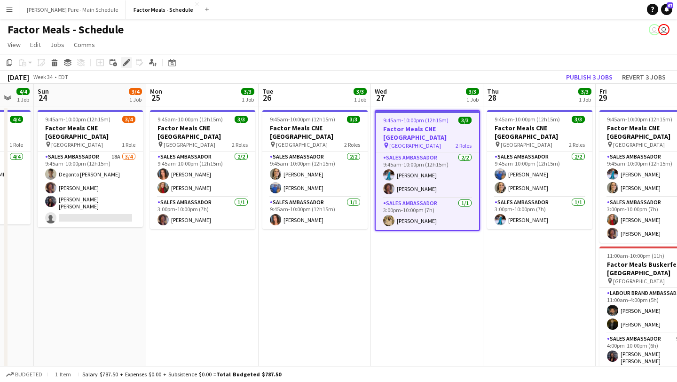
click at [124, 59] on icon "Edit" at bounding box center [127, 63] width 8 height 8
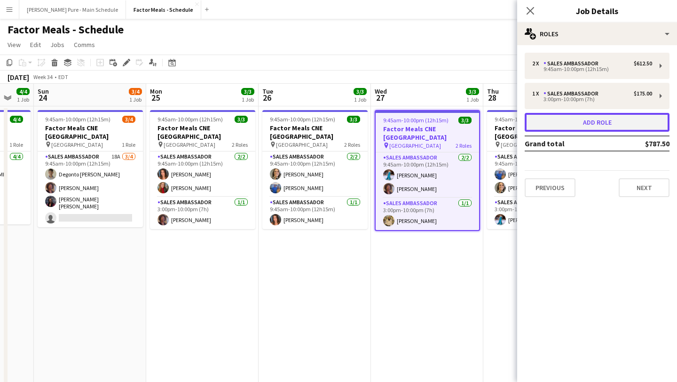
click at [598, 125] on button "Add role" at bounding box center [597, 122] width 145 height 19
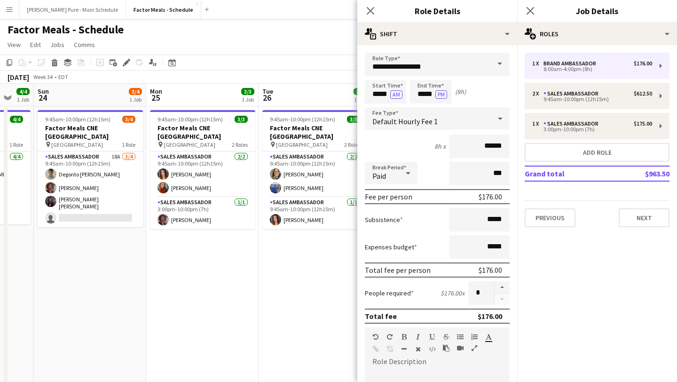
click at [491, 63] on span at bounding box center [500, 64] width 20 height 23
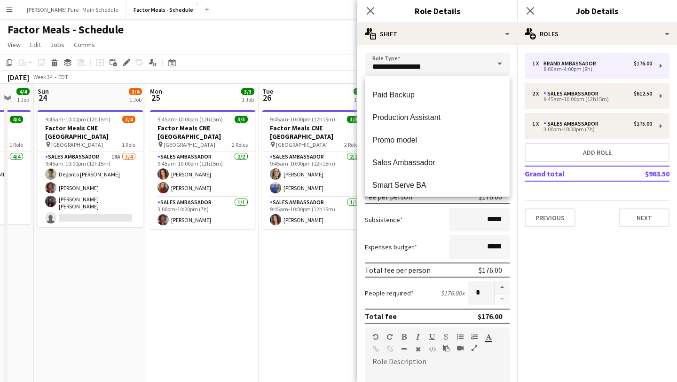
scroll to position [109, 0]
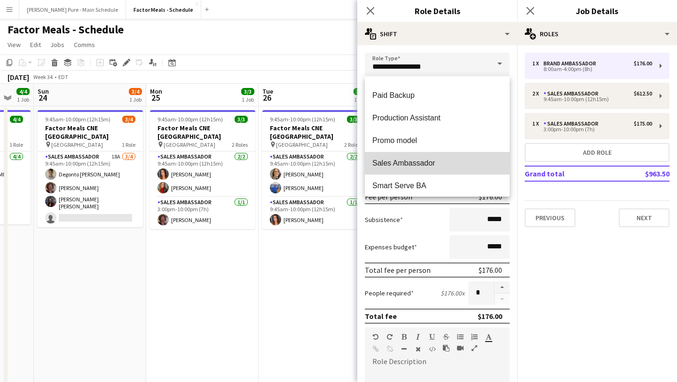
click at [421, 165] on span "Sales Ambassador" at bounding box center [438, 163] width 130 height 9
type input "**********"
type input "******"
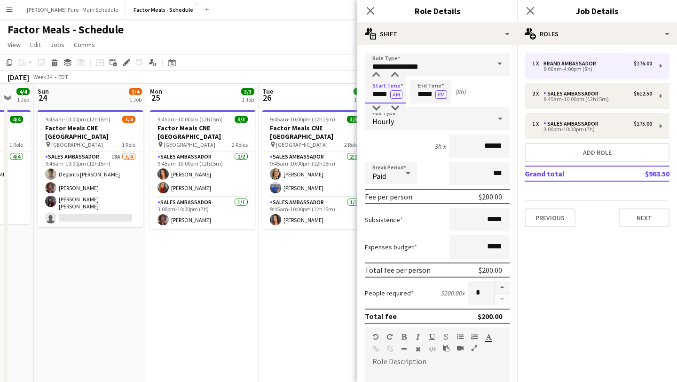
click at [377, 89] on input "*****" at bounding box center [385, 92] width 41 height 24
click at [378, 75] on div at bounding box center [376, 75] width 19 height 9
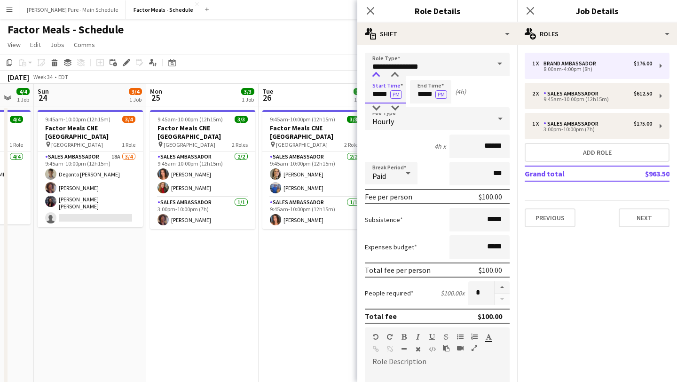
click at [378, 75] on div at bounding box center [376, 75] width 19 height 9
type input "*****"
click at [378, 75] on div at bounding box center [376, 75] width 19 height 9
click at [429, 91] on input "*****" at bounding box center [430, 92] width 41 height 24
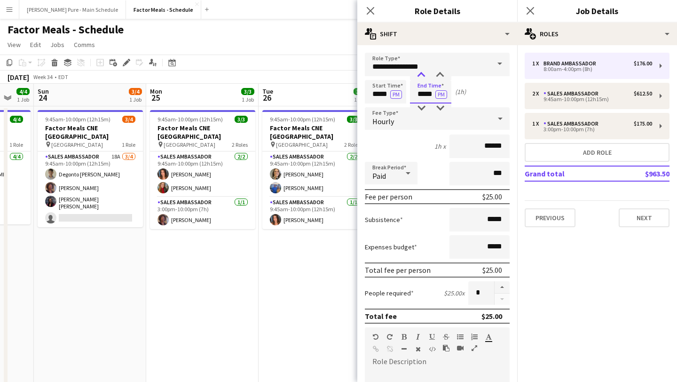
type input "*****"
click at [427, 78] on div at bounding box center [421, 75] width 19 height 9
click at [502, 284] on button "button" at bounding box center [502, 287] width 15 height 12
type input "*"
click at [534, 9] on icon "Close pop-in" at bounding box center [530, 10] width 9 height 9
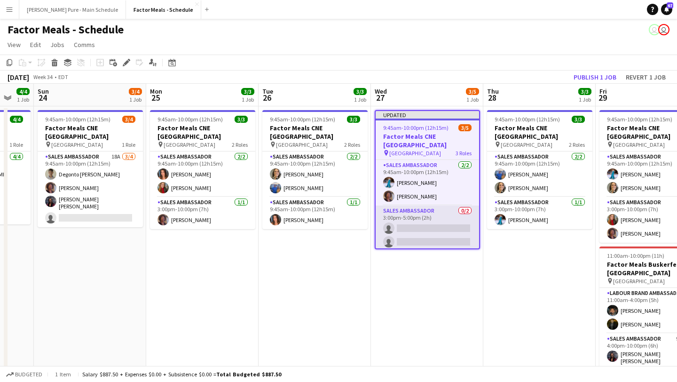
click at [436, 206] on app-card-role "Sales Ambassador 0/2 3:00pm-5:00pm (2h) single-neutral-actions single-neutral-a…" at bounding box center [428, 229] width 104 height 46
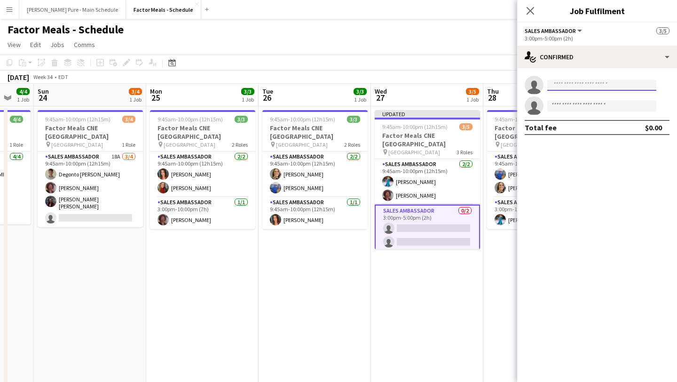
click at [570, 82] on input at bounding box center [602, 85] width 109 height 11
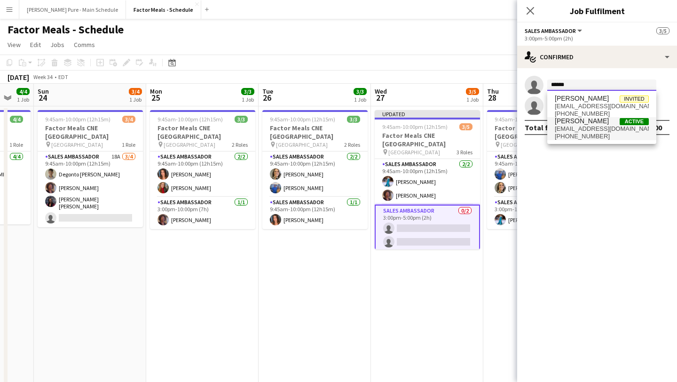
type input "******"
click at [581, 133] on span "[PHONE_NUMBER]" at bounding box center [602, 137] width 94 height 8
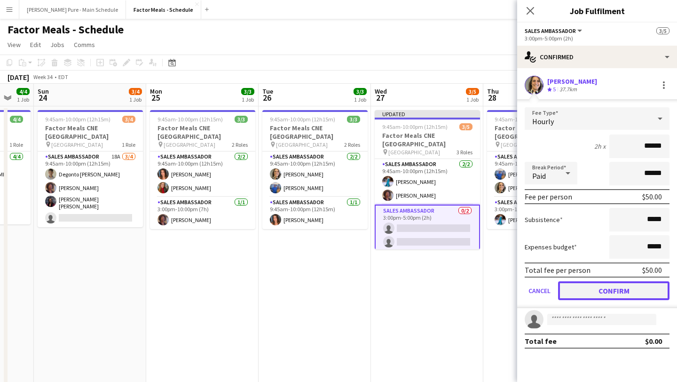
click at [631, 293] on button "Confirm" at bounding box center [614, 290] width 112 height 19
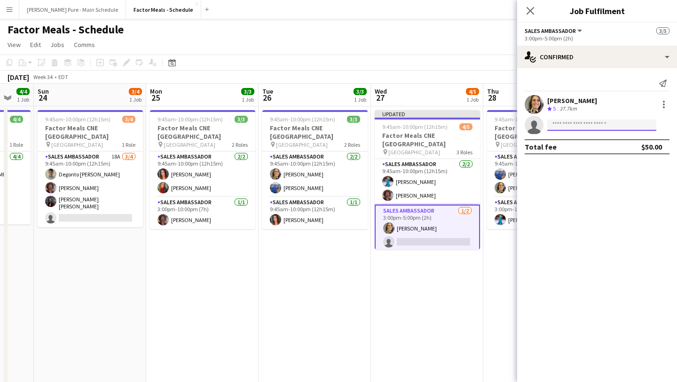
click at [588, 124] on input at bounding box center [602, 125] width 109 height 11
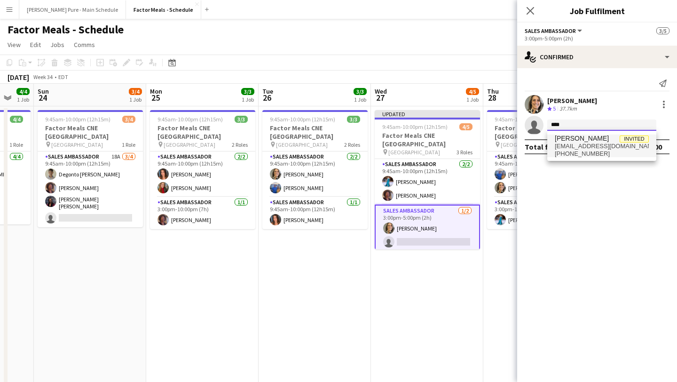
type input "****"
click at [594, 144] on span "[EMAIL_ADDRESS][DOMAIN_NAME]" at bounding box center [602, 147] width 94 height 8
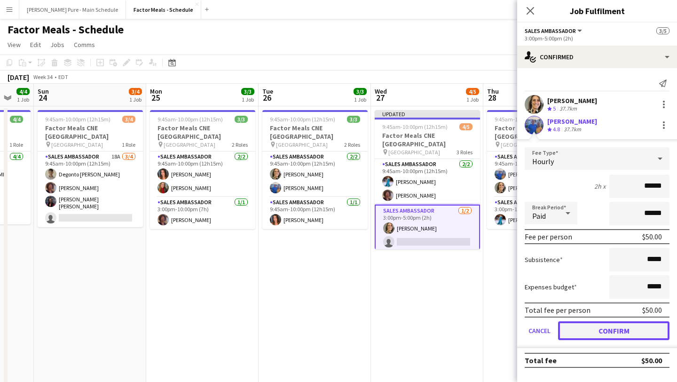
click at [615, 322] on button "Confirm" at bounding box center [614, 330] width 112 height 19
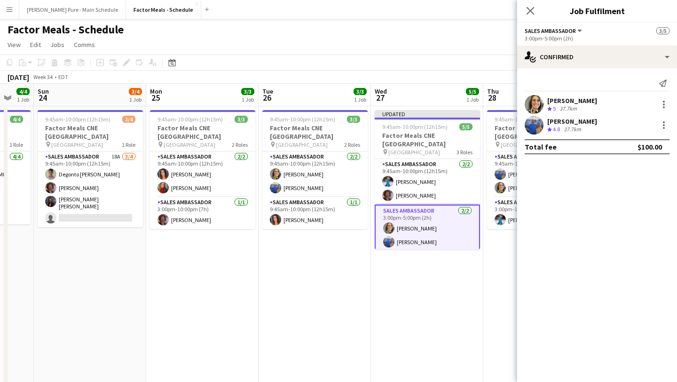
click at [473, 296] on app-date-cell "Updated 9:45am-10:00pm (12h15m) 5/5 Factor Meals CNE [GEOGRAPHIC_DATA] pin Ener…" at bounding box center [427, 324] width 112 height 436
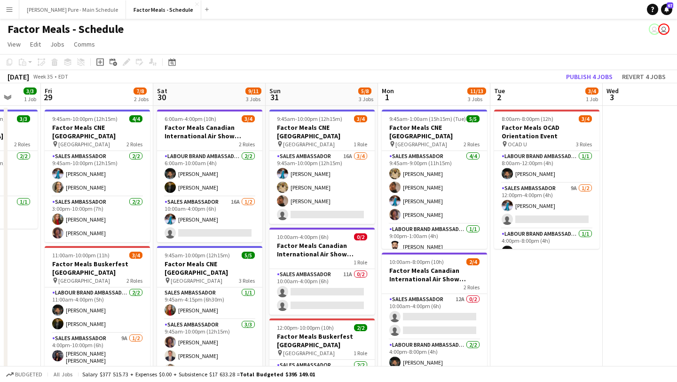
scroll to position [0, 405]
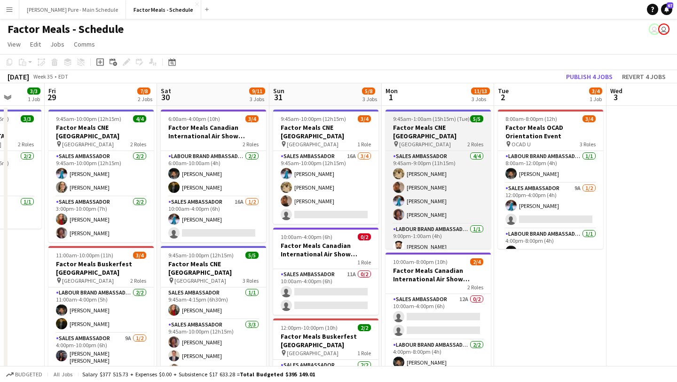
click at [415, 121] on span "9:45am-1:00am (15h15m) (Tue)" at bounding box center [431, 118] width 77 height 7
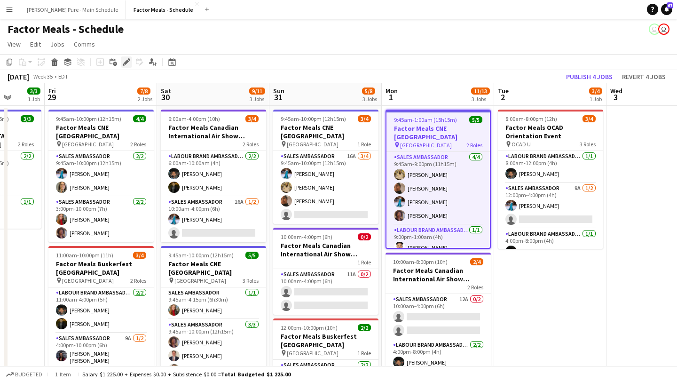
click at [123, 62] on icon "Edit" at bounding box center [127, 62] width 8 height 8
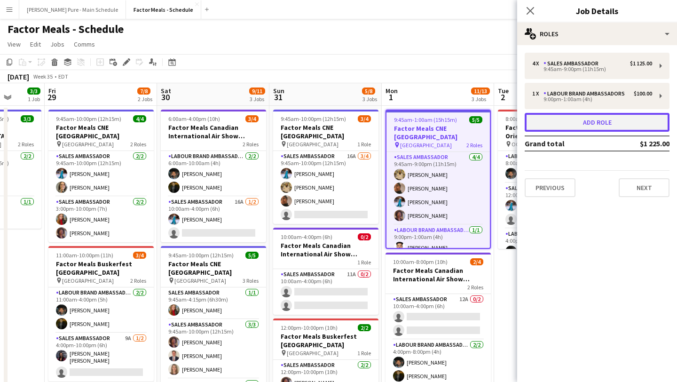
click at [617, 120] on button "Add role" at bounding box center [597, 122] width 145 height 19
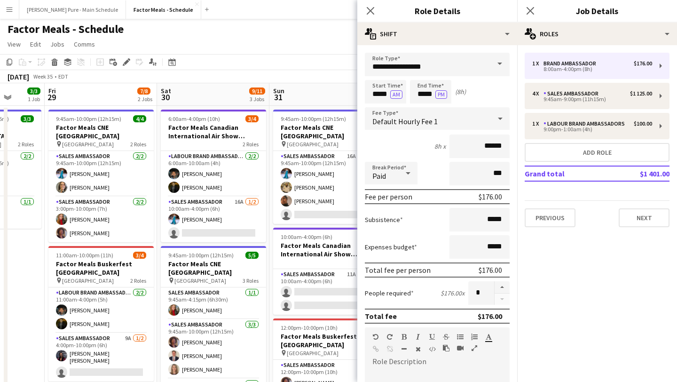
click at [494, 65] on span at bounding box center [500, 64] width 20 height 23
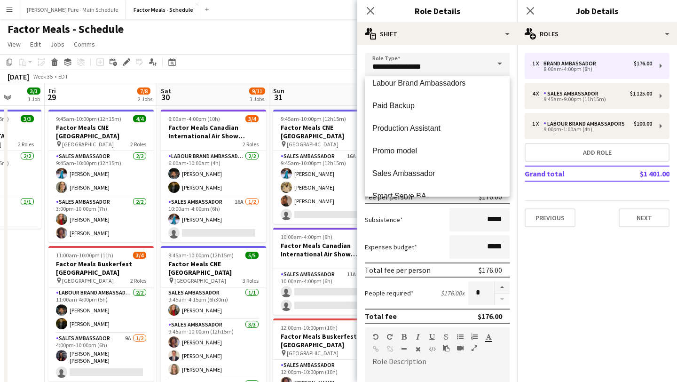
scroll to position [115, 0]
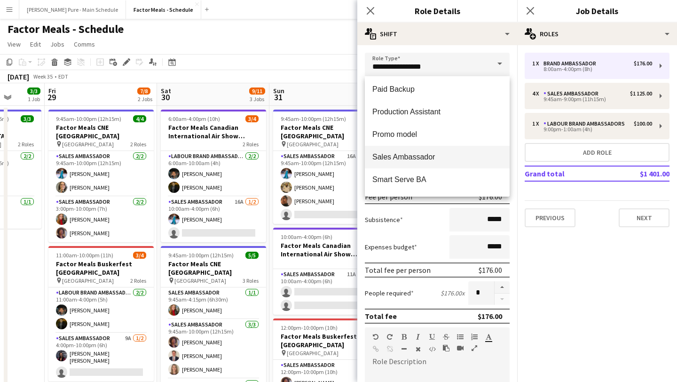
click at [437, 156] on span "Sales Ambassador" at bounding box center [438, 156] width 130 height 9
type input "**********"
type input "******"
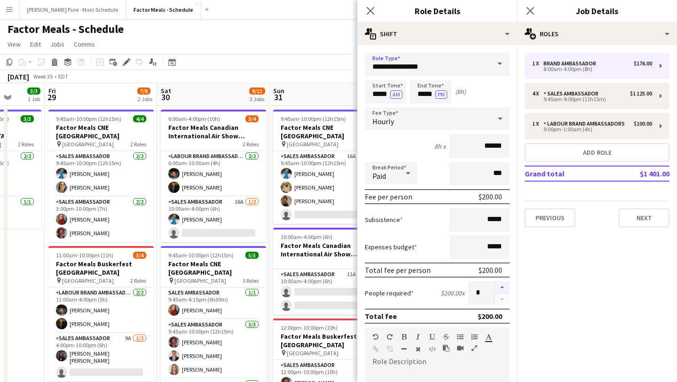
click at [501, 288] on button "button" at bounding box center [502, 287] width 15 height 12
type input "*"
click at [382, 90] on input "*****" at bounding box center [385, 92] width 41 height 24
click at [380, 78] on div at bounding box center [376, 75] width 19 height 9
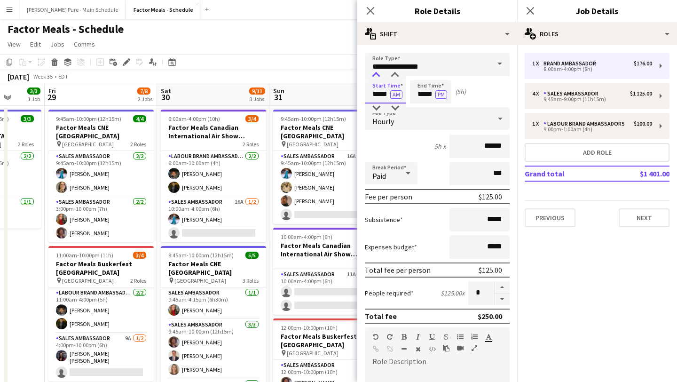
click at [380, 78] on div at bounding box center [376, 75] width 19 height 9
type input "*****"
click at [380, 79] on div at bounding box center [376, 75] width 19 height 9
click at [426, 88] on input "*****" at bounding box center [430, 92] width 41 height 24
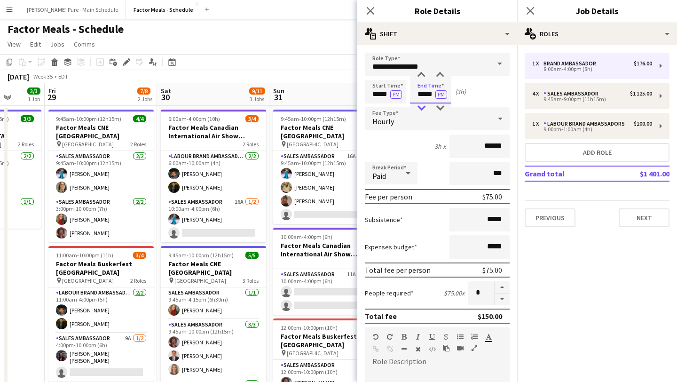
type input "*****"
click at [422, 107] on div at bounding box center [421, 108] width 19 height 9
click at [532, 10] on icon "Close pop-in" at bounding box center [530, 10] width 9 height 9
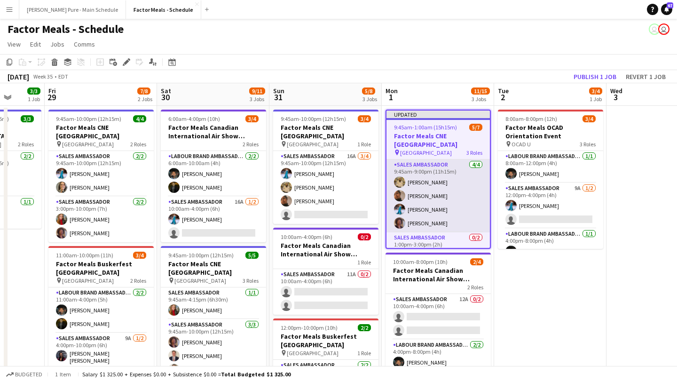
scroll to position [54, 0]
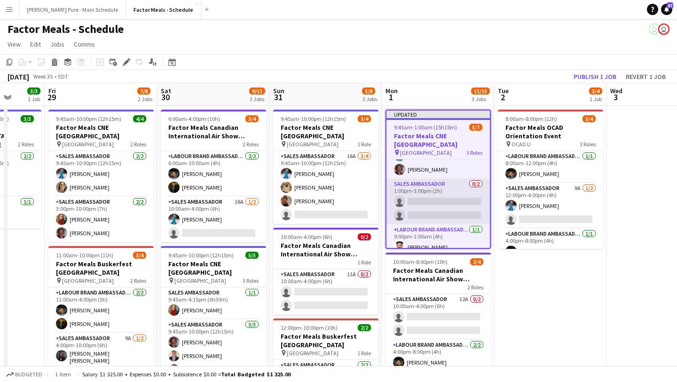
click at [426, 199] on app-card-role "Sales Ambassador 0/2 1:00pm-3:00pm (2h) single-neutral-actions single-neutral-a…" at bounding box center [439, 202] width 104 height 46
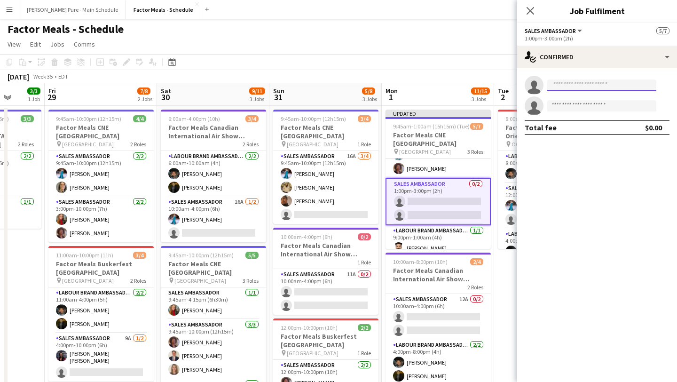
click at [594, 83] on input at bounding box center [602, 85] width 109 height 11
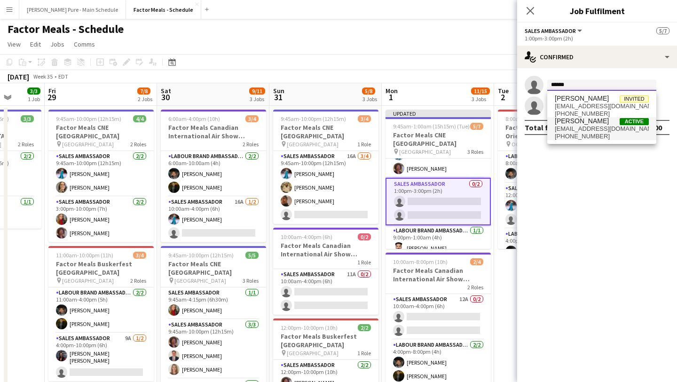
type input "******"
click at [580, 130] on span "[EMAIL_ADDRESS][DOMAIN_NAME]" at bounding box center [602, 129] width 94 height 8
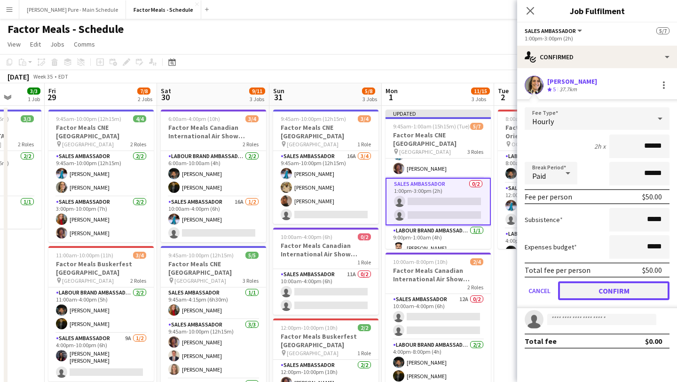
click at [614, 286] on button "Confirm" at bounding box center [614, 290] width 112 height 19
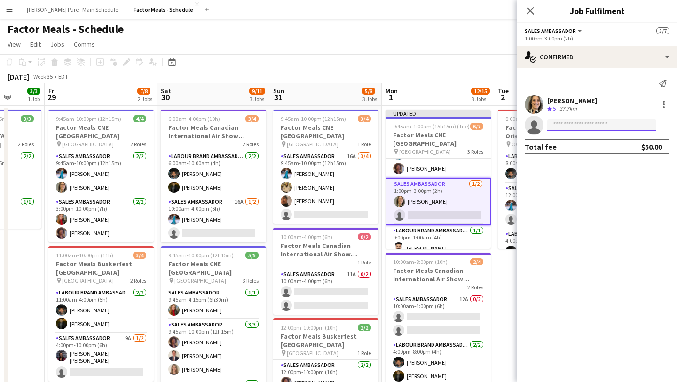
click at [580, 126] on input at bounding box center [602, 125] width 109 height 11
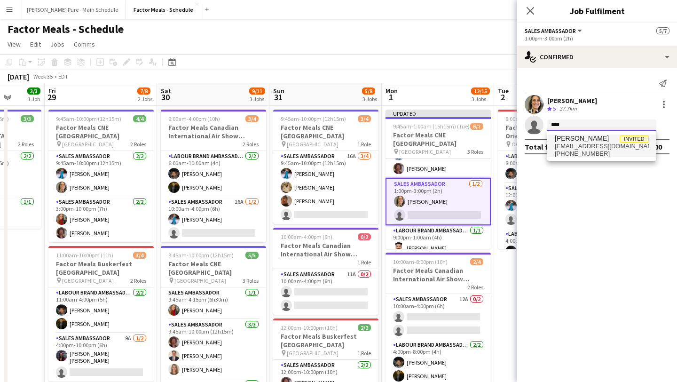
type input "****"
click at [590, 155] on span "[PHONE_NUMBER]" at bounding box center [602, 154] width 94 height 8
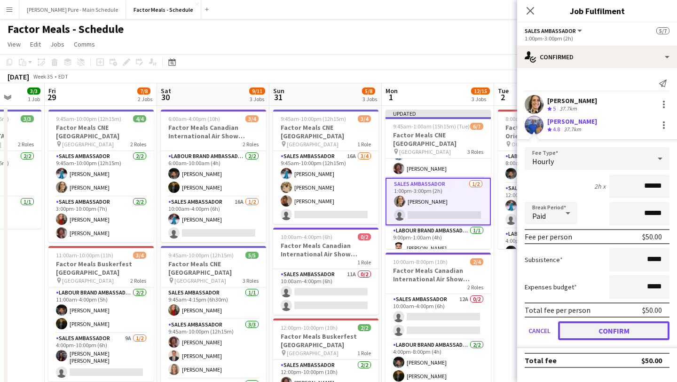
click at [610, 332] on button "Confirm" at bounding box center [614, 330] width 112 height 19
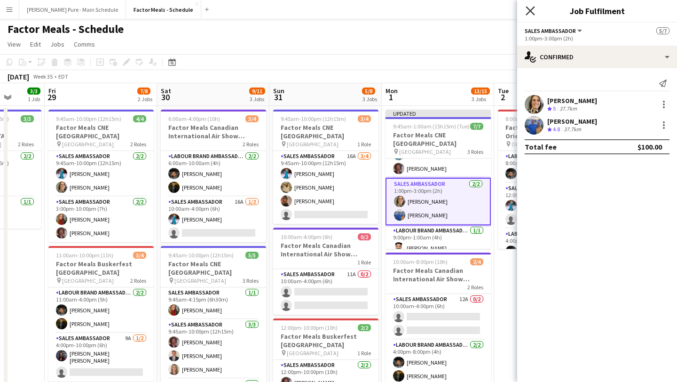
click at [527, 15] on icon at bounding box center [530, 10] width 9 height 9
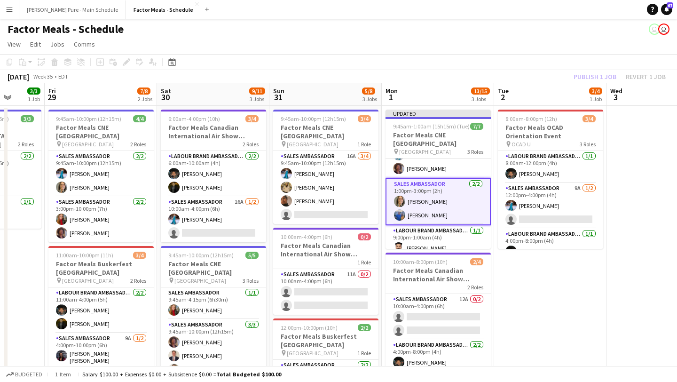
click at [569, 293] on app-date-cell "8:00am-8:00pm (12h) 3/4 Factor Meals OCAD Orientation Event pin OCAD U 3 Roles …" at bounding box center [550, 324] width 112 height 436
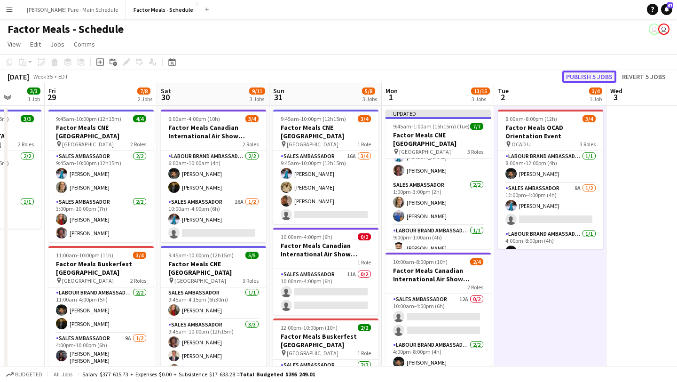
click at [596, 75] on button "Publish 5 jobs" at bounding box center [590, 77] width 54 height 12
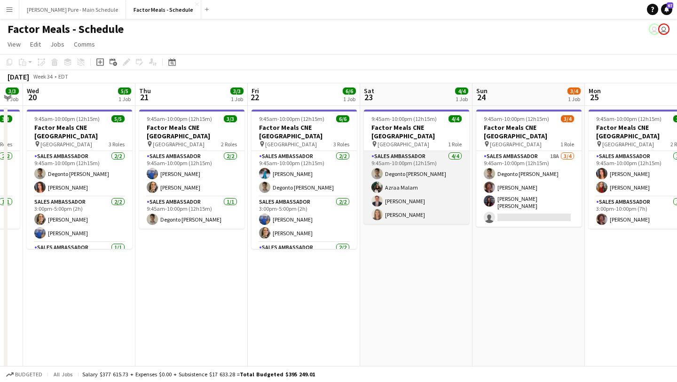
scroll to position [0, 372]
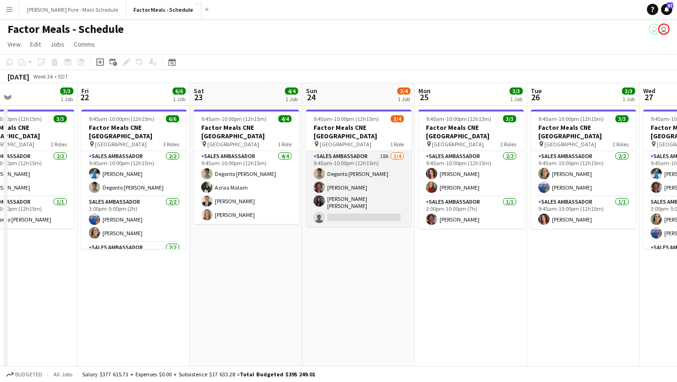
click at [367, 208] on app-card-role "Sales Ambassador 18A [DATE] 9:45am-10:00pm (12h15m) [PERSON_NAME] [PERSON_NAME]…" at bounding box center [358, 189] width 105 height 76
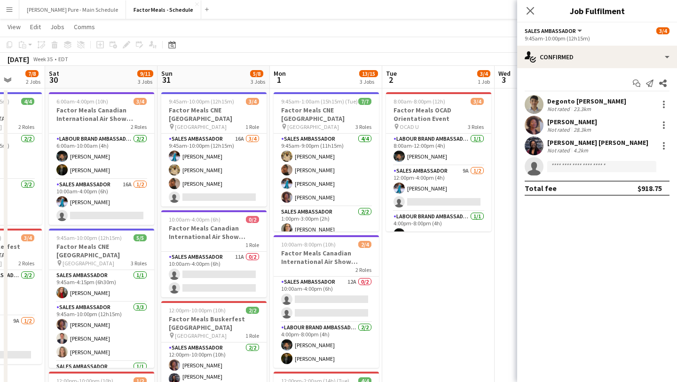
scroll to position [0, 406]
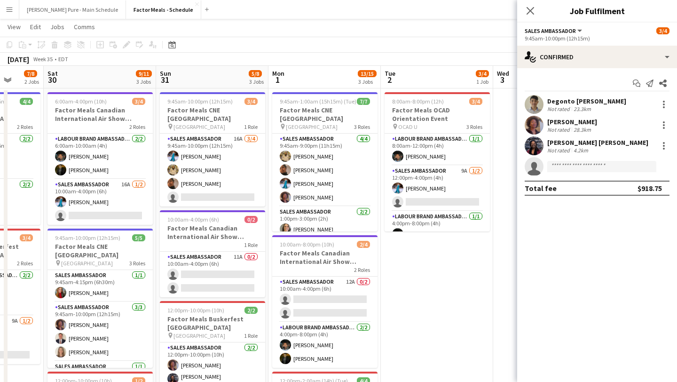
click at [532, 13] on icon "Close pop-in" at bounding box center [531, 11] width 8 height 8
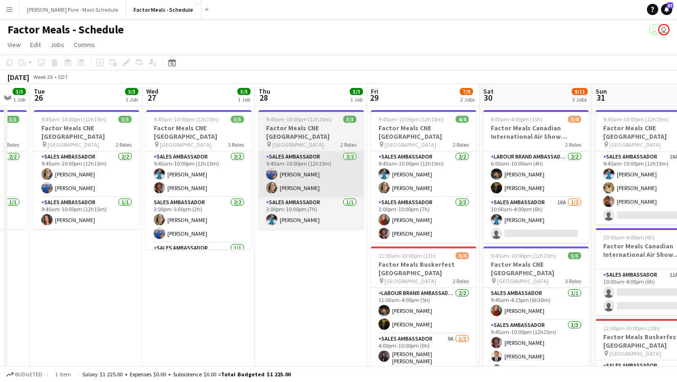
scroll to position [0, 309]
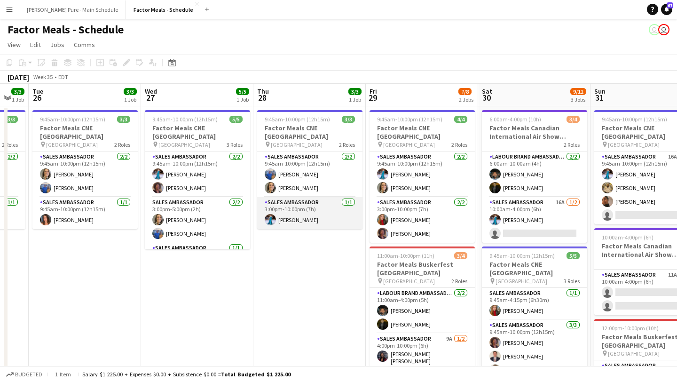
click at [301, 210] on app-card-role "Sales Ambassador [DATE] 3:00pm-10:00pm (7h) [PERSON_NAME]" at bounding box center [309, 213] width 105 height 32
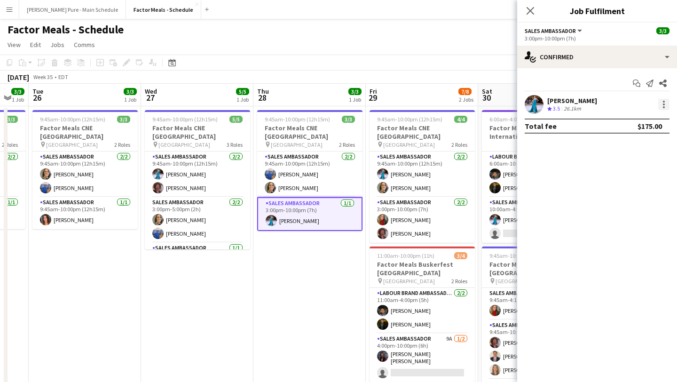
click at [669, 101] on div at bounding box center [664, 104] width 11 height 11
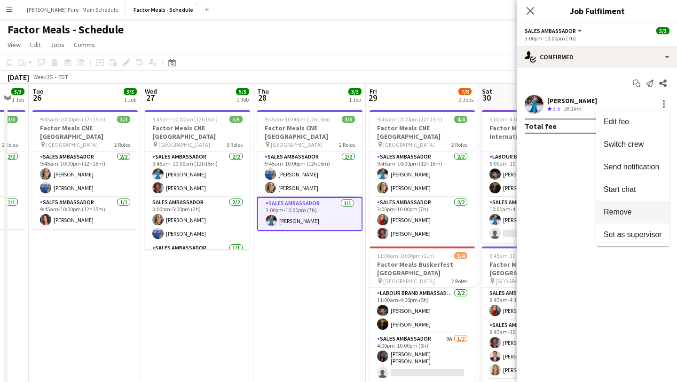
click at [633, 212] on span "Remove" at bounding box center [633, 212] width 58 height 8
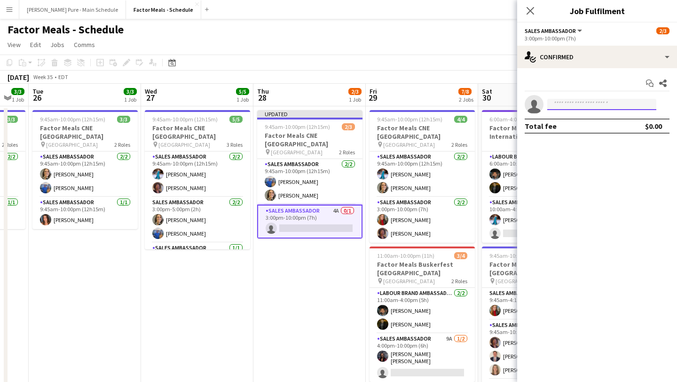
click at [579, 106] on input at bounding box center [602, 104] width 109 height 11
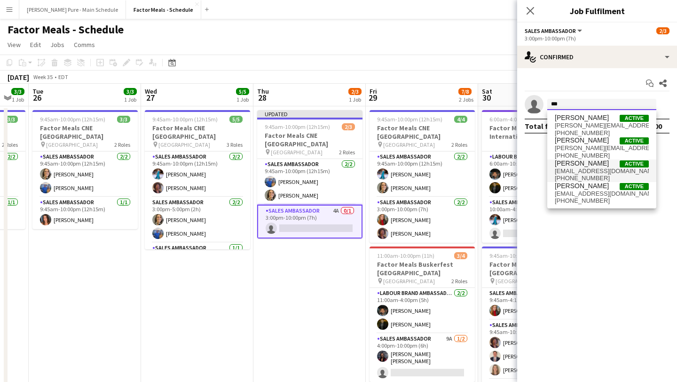
type input "***"
click at [586, 165] on span "[PERSON_NAME]" at bounding box center [582, 163] width 54 height 8
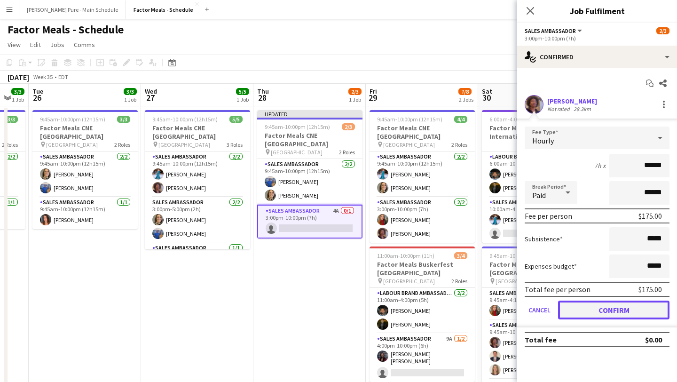
click at [629, 302] on button "Confirm" at bounding box center [614, 310] width 112 height 19
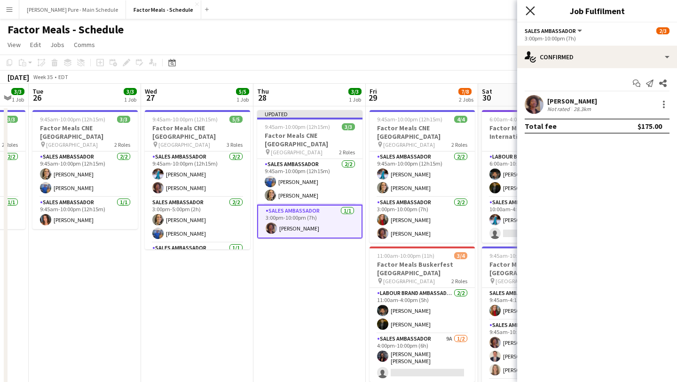
click at [534, 8] on icon at bounding box center [530, 10] width 9 height 9
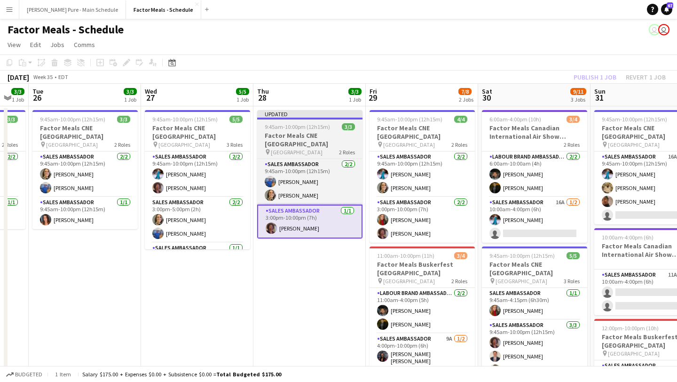
click at [305, 138] on h3 "Factor Meals CNE [GEOGRAPHIC_DATA]" at bounding box center [309, 139] width 105 height 17
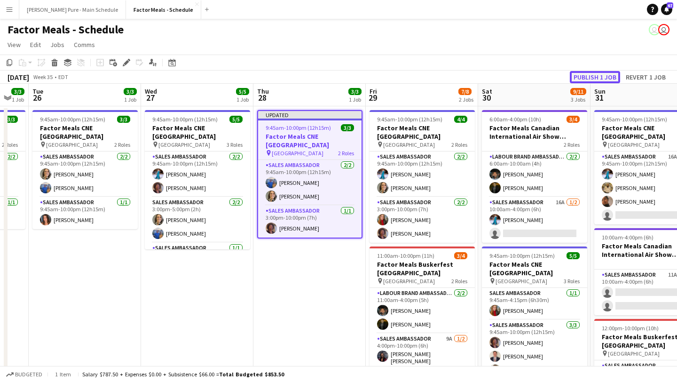
click at [602, 75] on button "Publish 1 job" at bounding box center [595, 77] width 50 height 12
